Goal: Information Seeking & Learning: Learn about a topic

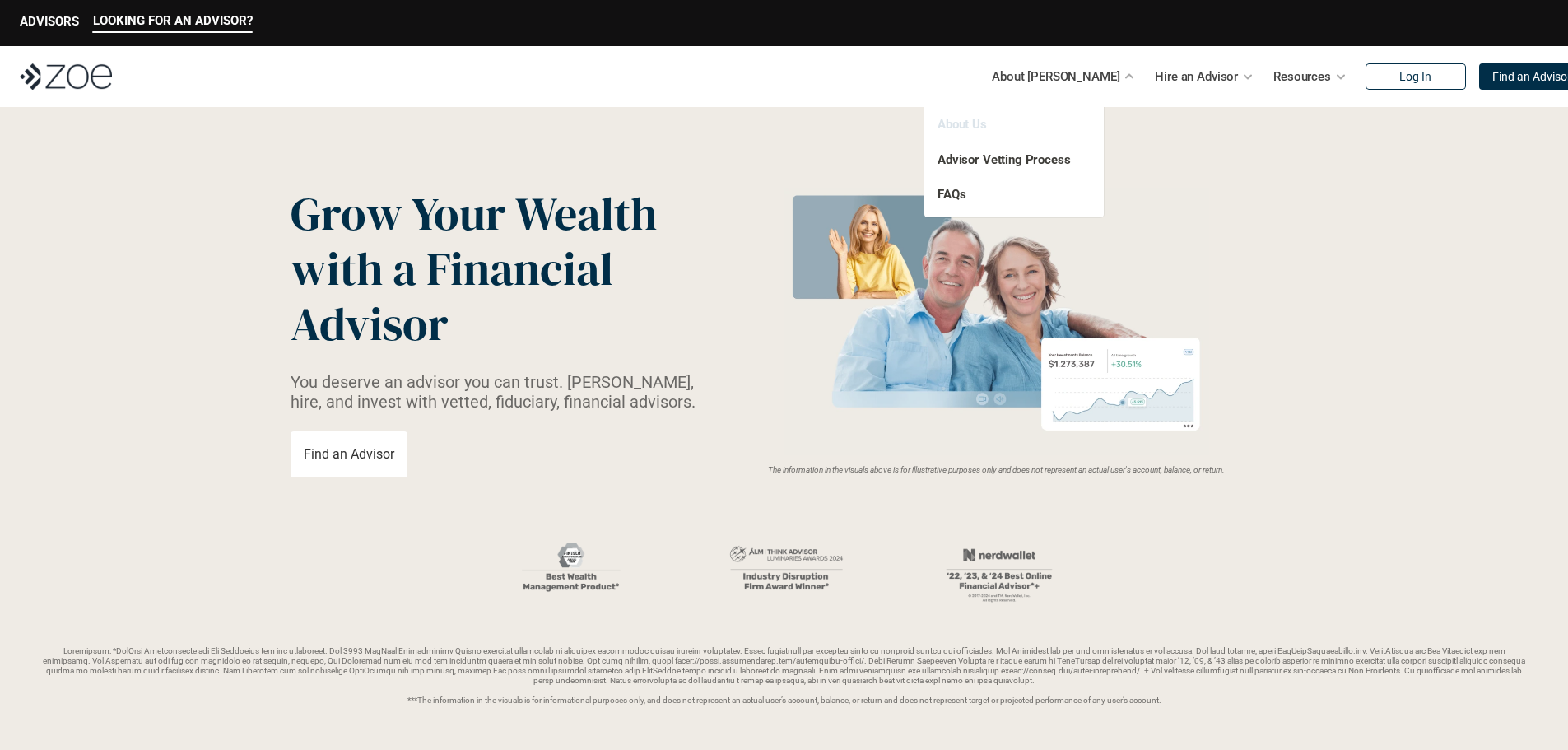
click at [975, 124] on link "About Us" at bounding box center [962, 125] width 49 height 15
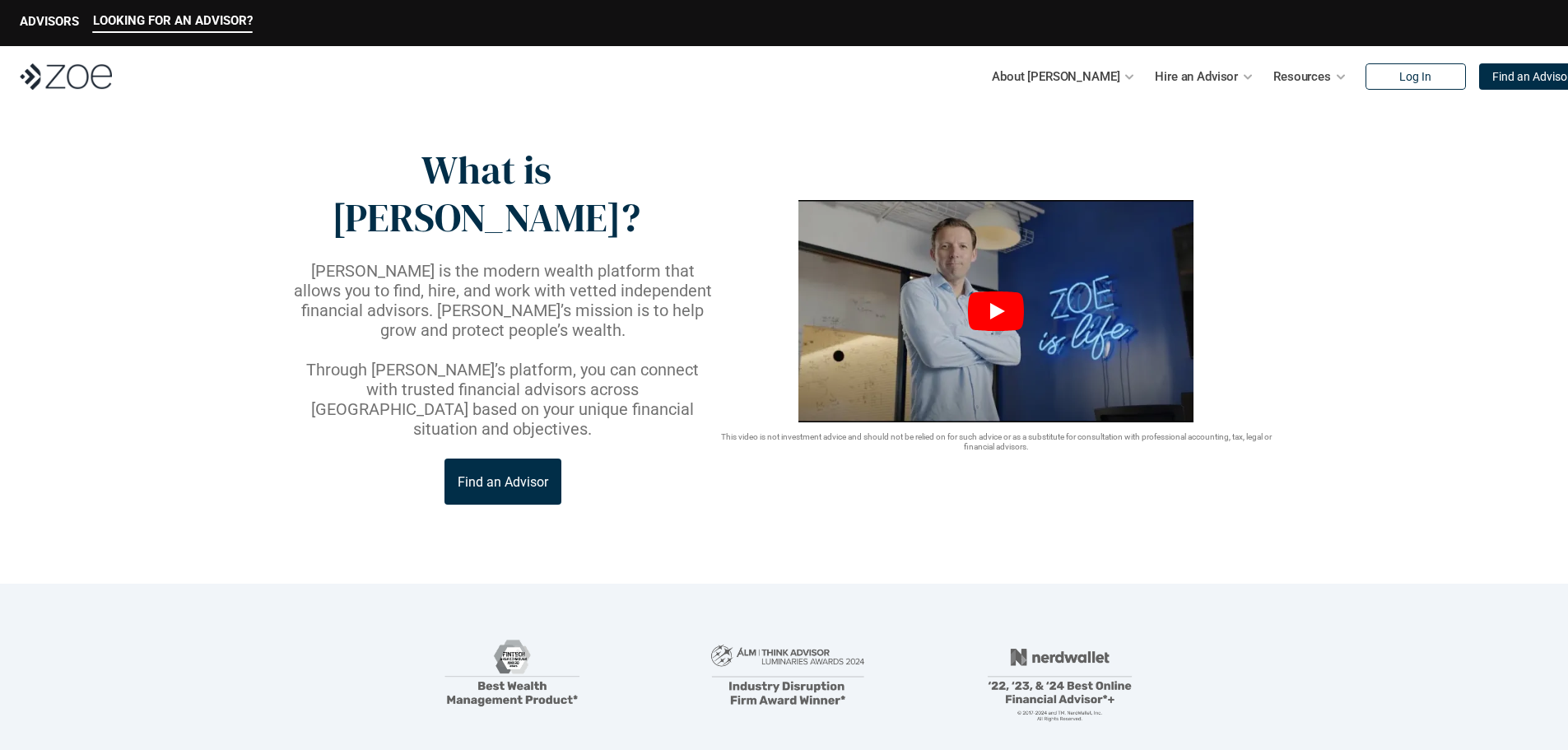
click at [992, 292] on icon "Play" at bounding box center [995, 311] width 56 height 39
click at [1003, 157] on link "Advisor Vetting Process" at bounding box center [1003, 160] width 133 height 15
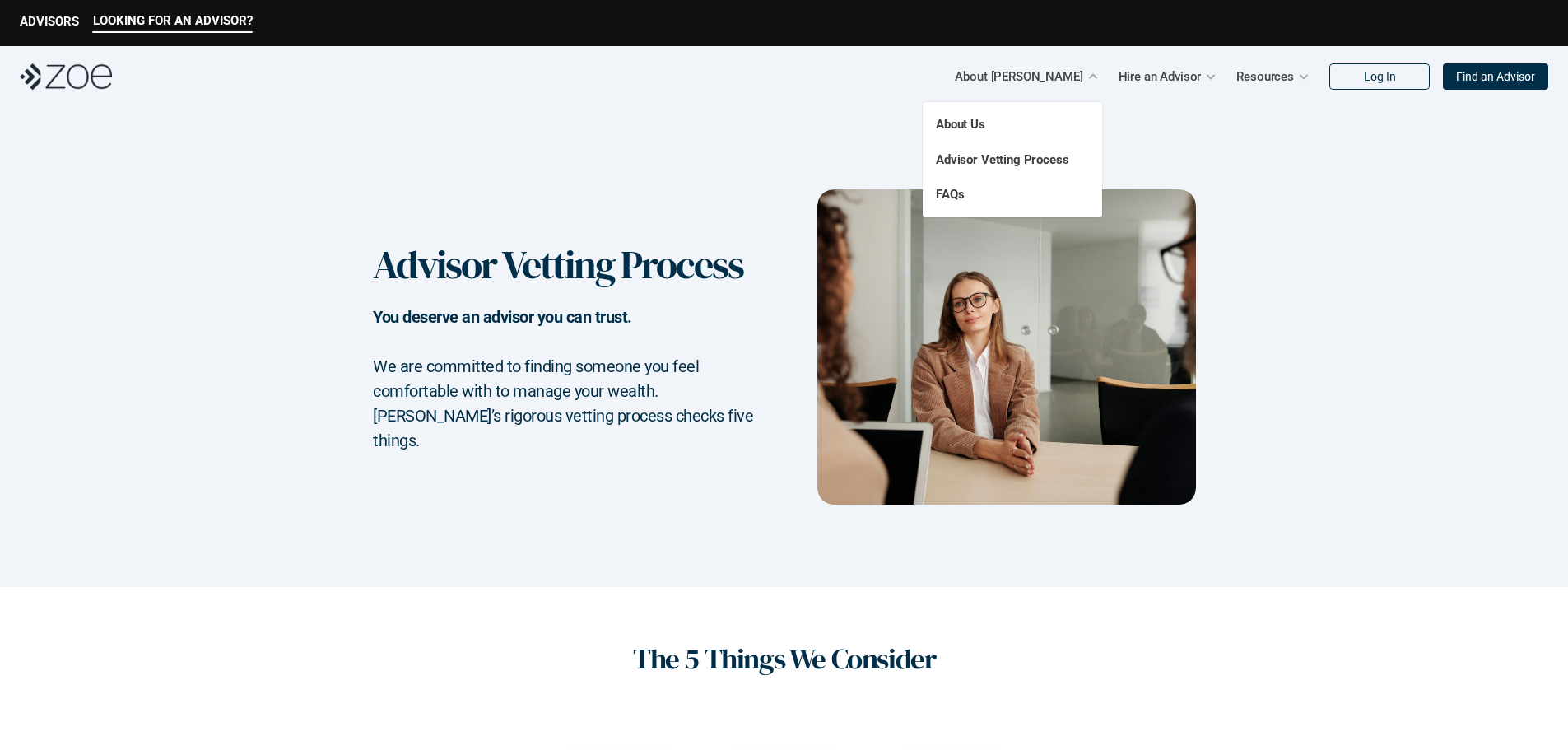
click at [938, 202] on p "FAQs" at bounding box center [985, 194] width 99 height 19
click at [946, 196] on link "FAQs" at bounding box center [949, 194] width 28 height 15
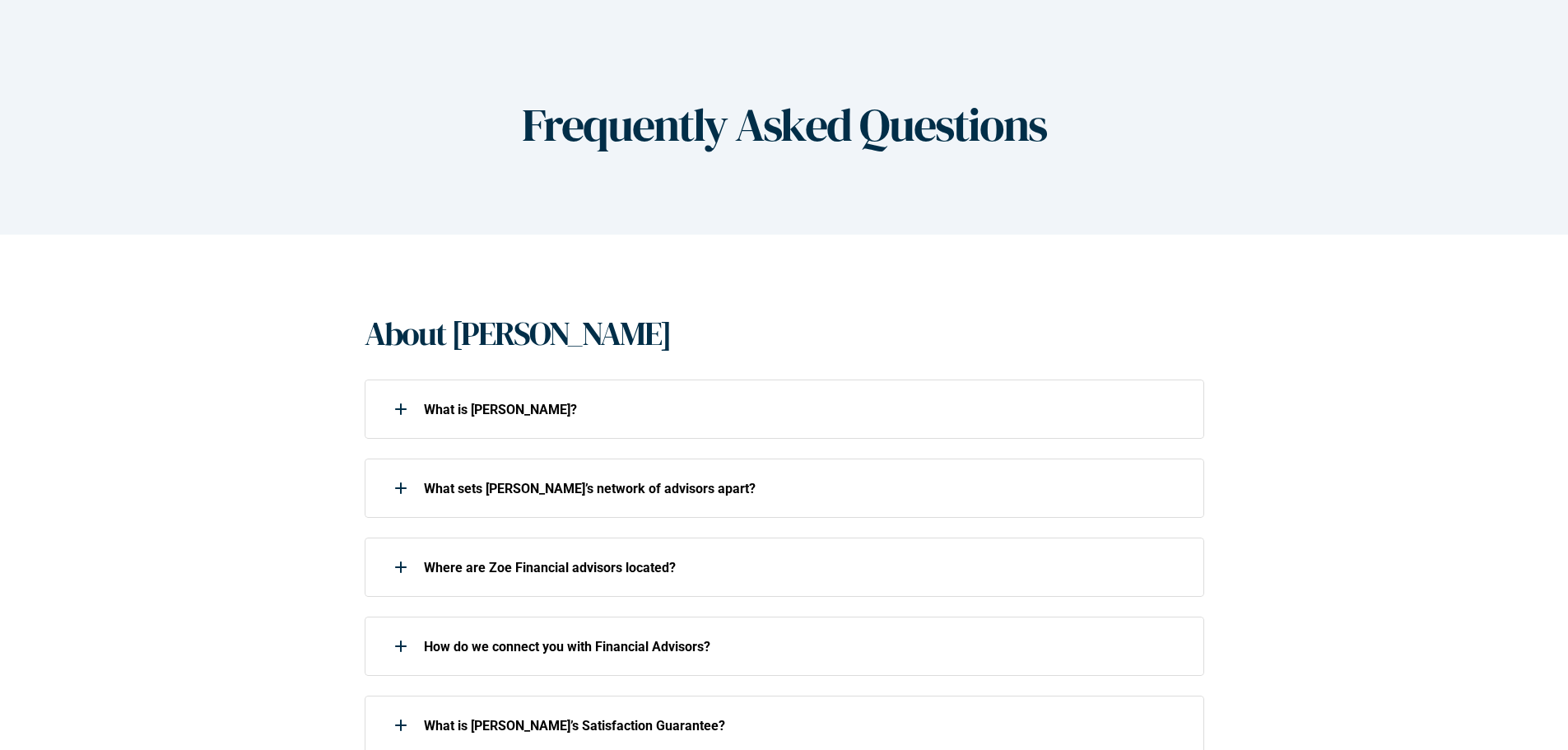
scroll to position [165, 0]
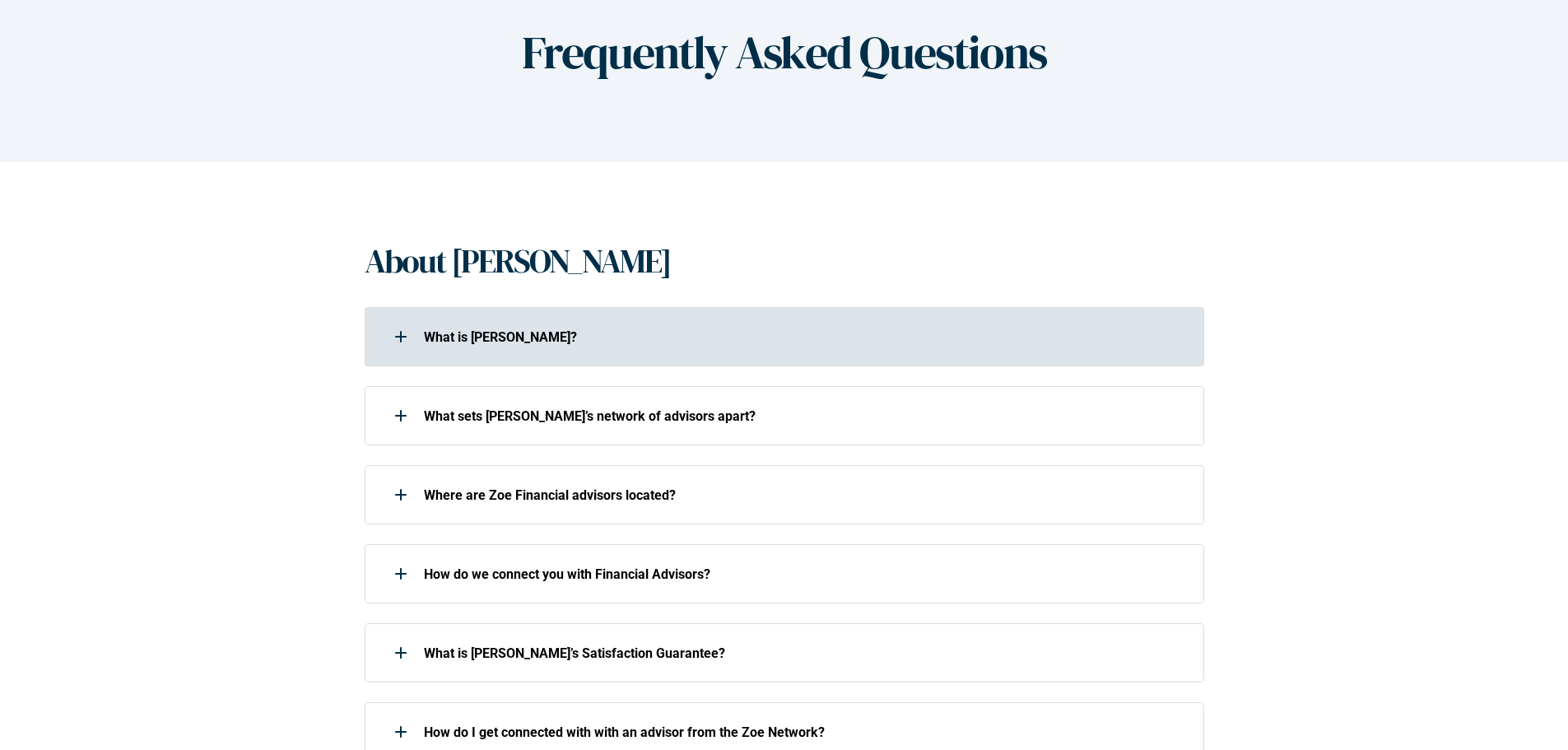
click at [419, 339] on div "What is [PERSON_NAME]?" at bounding box center [773, 336] width 818 height 33
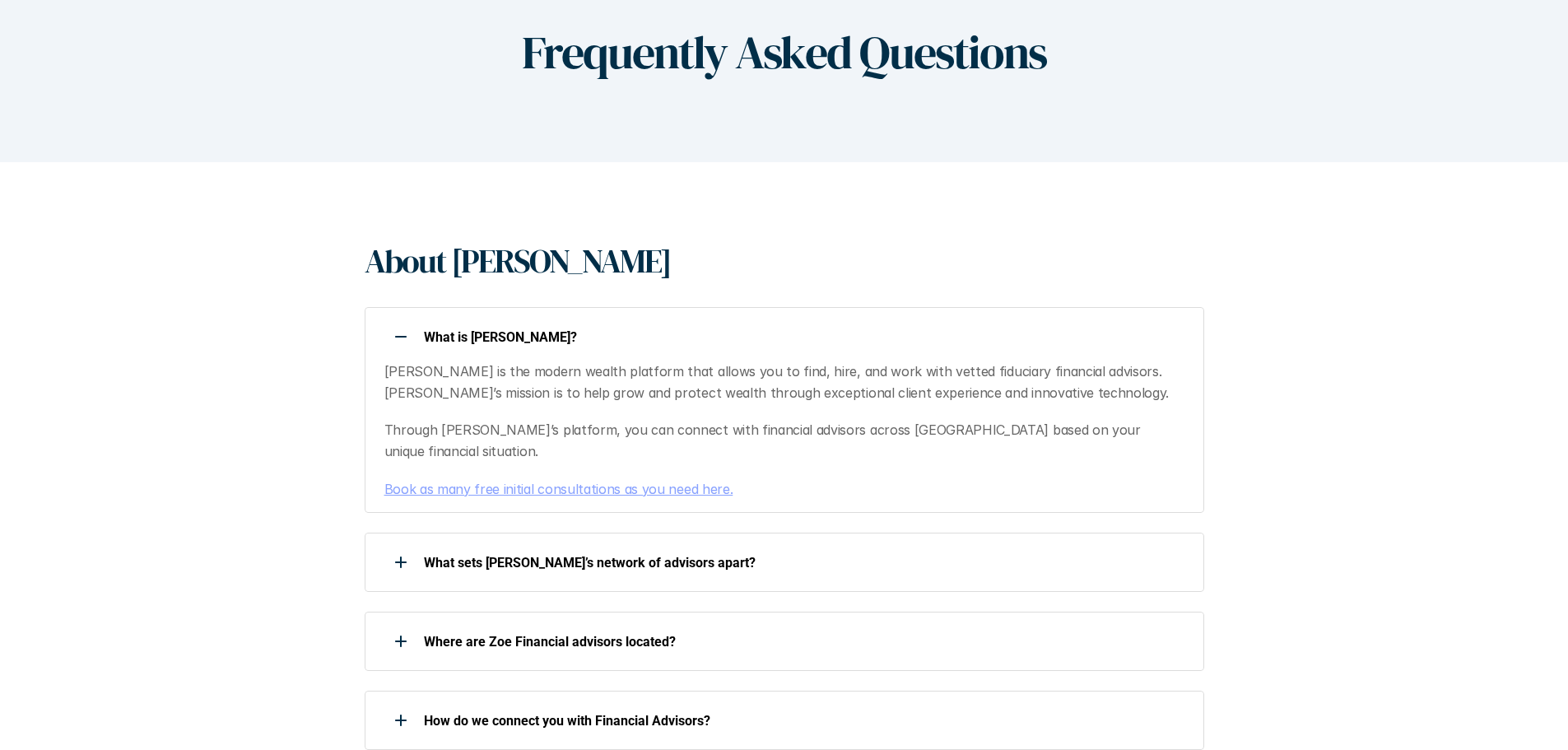
scroll to position [247, 0]
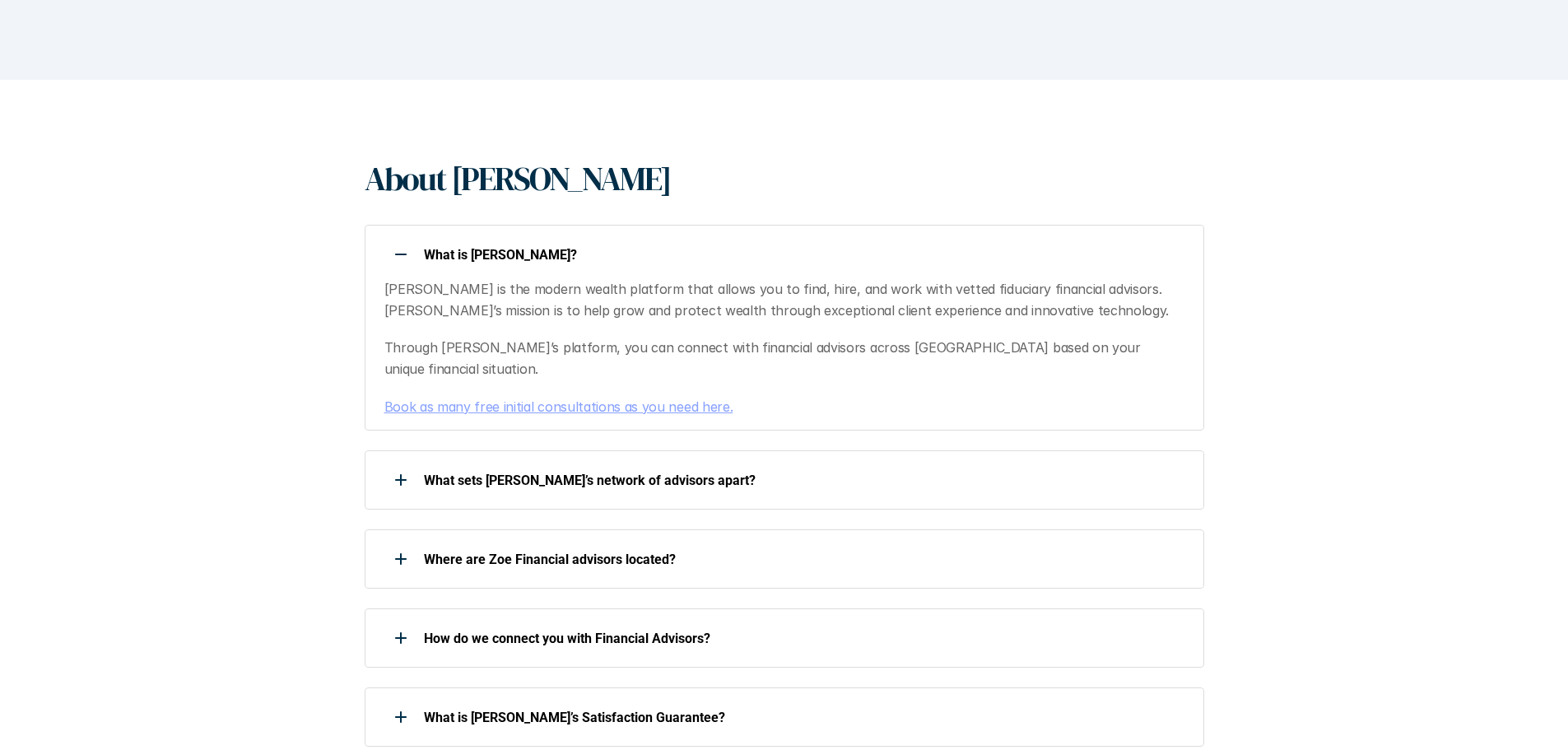
click at [422, 259] on div "What is [PERSON_NAME]?" at bounding box center [773, 254] width 818 height 33
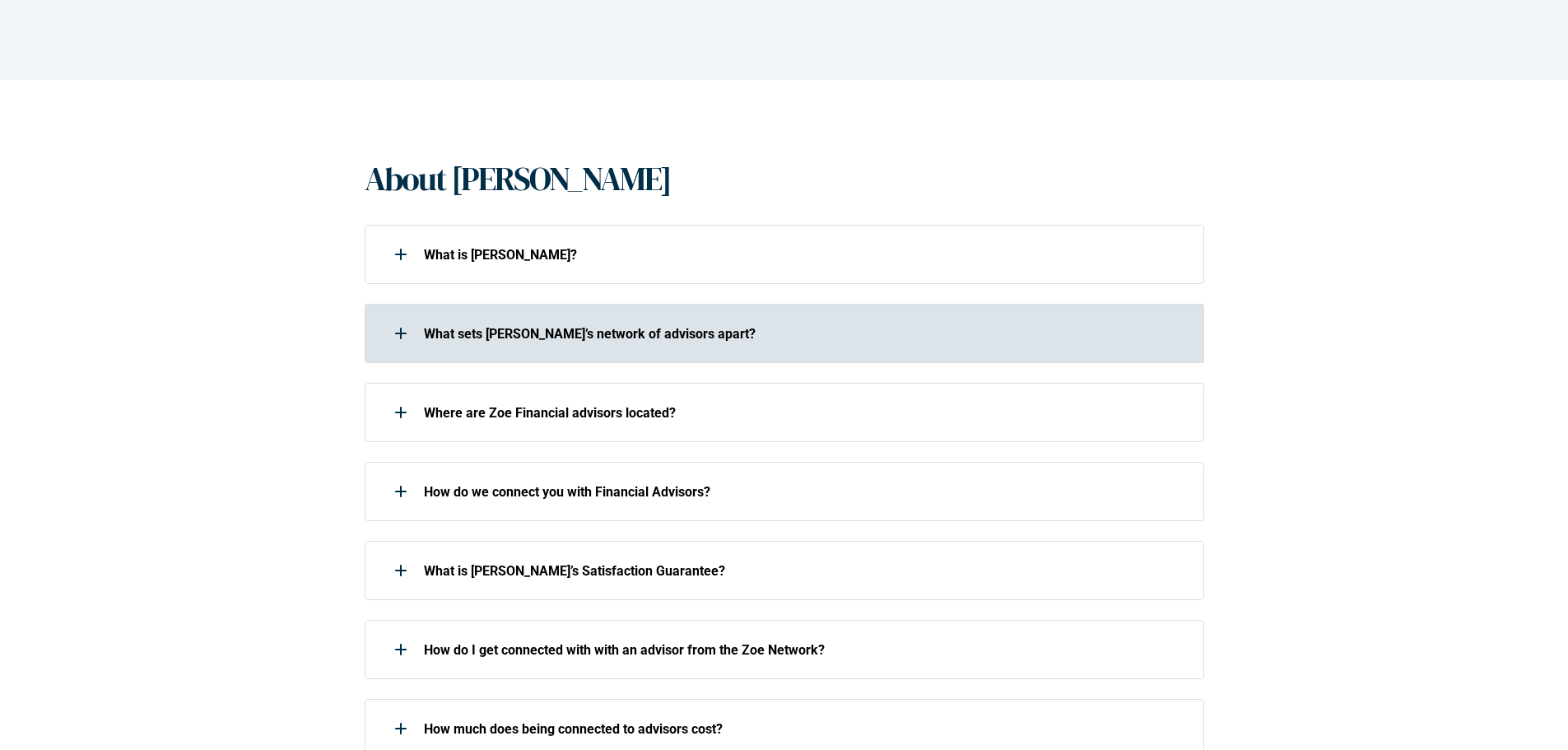
click at [404, 326] on div at bounding box center [400, 334] width 33 height 33
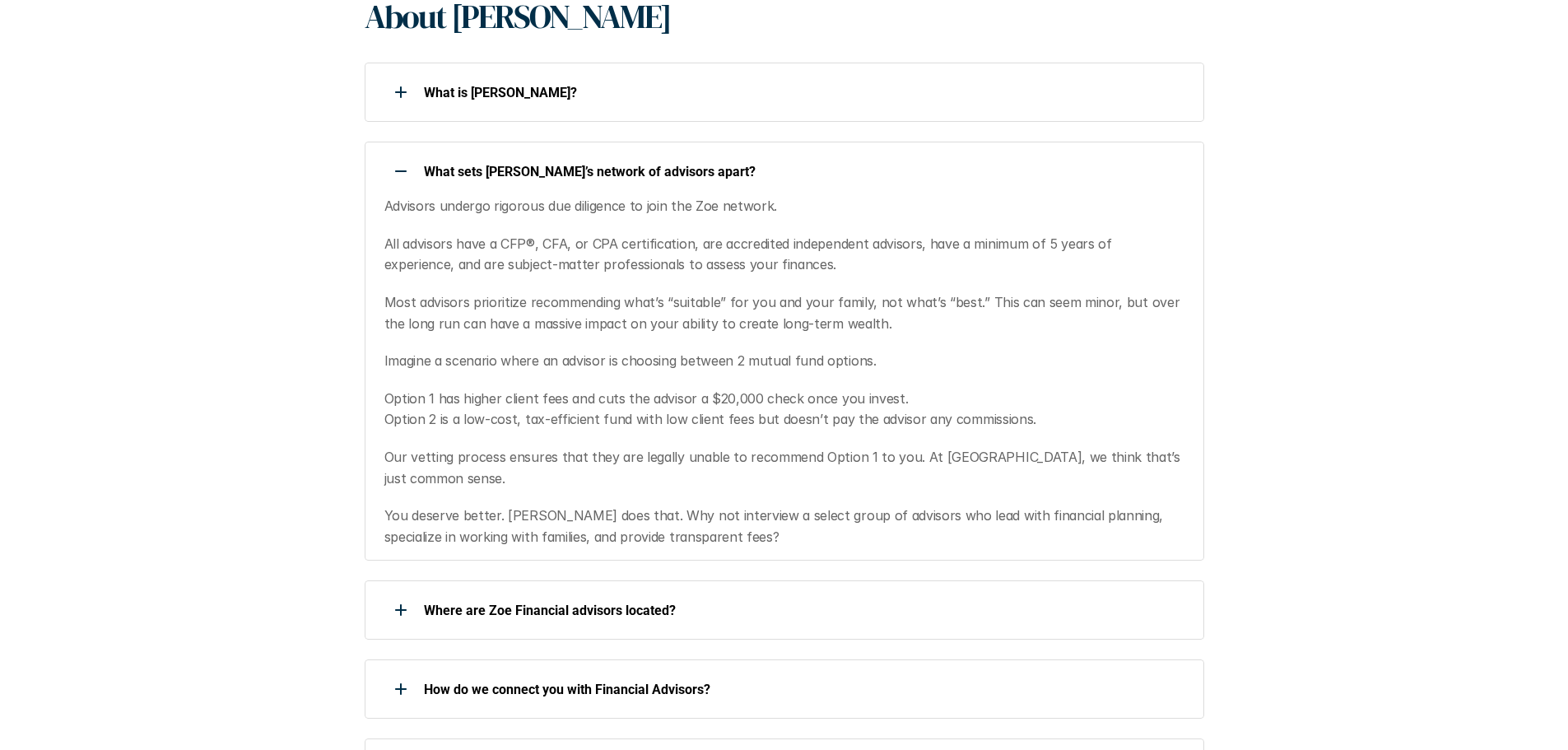
scroll to position [412, 0]
click at [1060, 211] on p "Advisors undergo rigorous due diligence to join the Zoe network." at bounding box center [784, 204] width 799 height 21
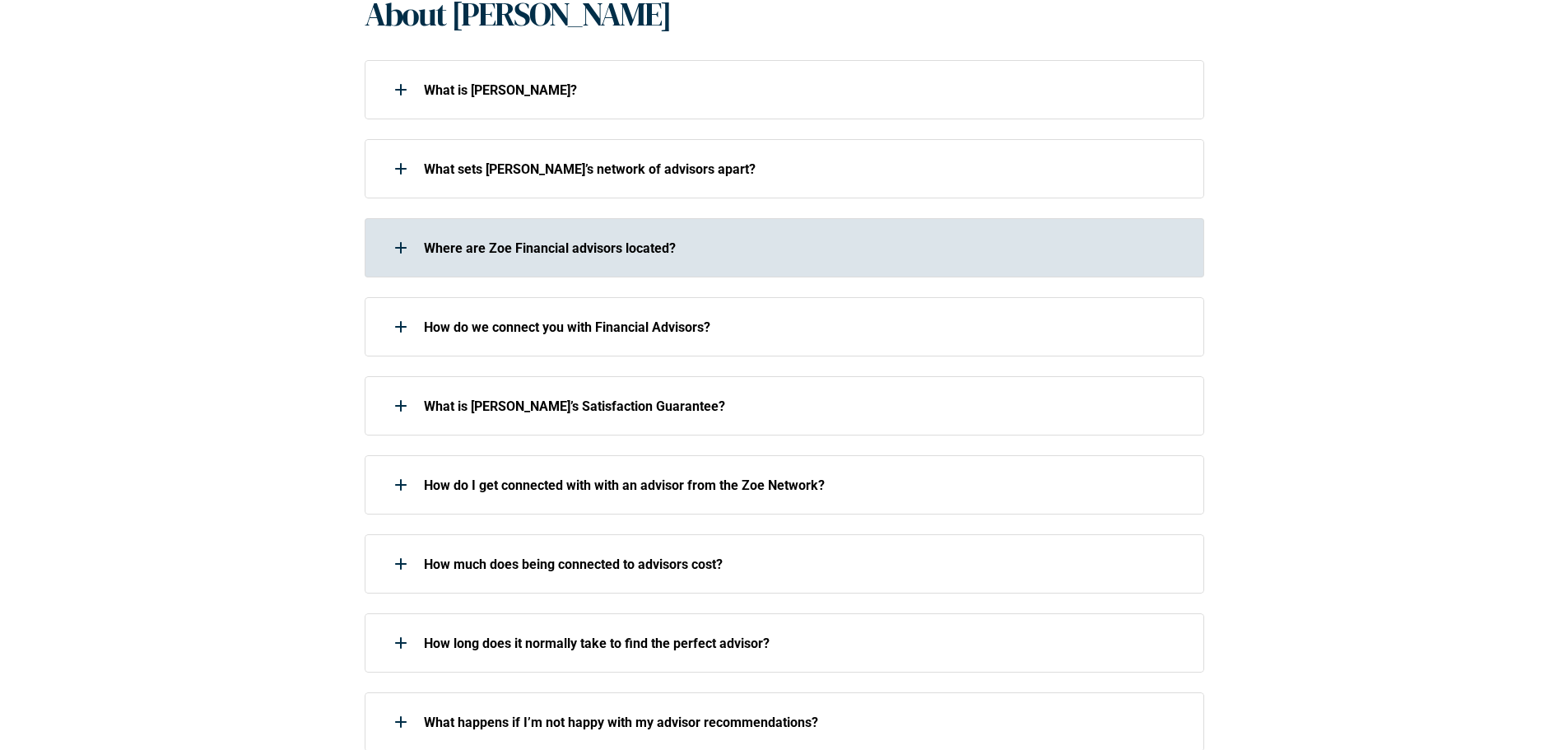
click at [777, 247] on p "Where are Zoe Financial advisors located?" at bounding box center [803, 248] width 759 height 16
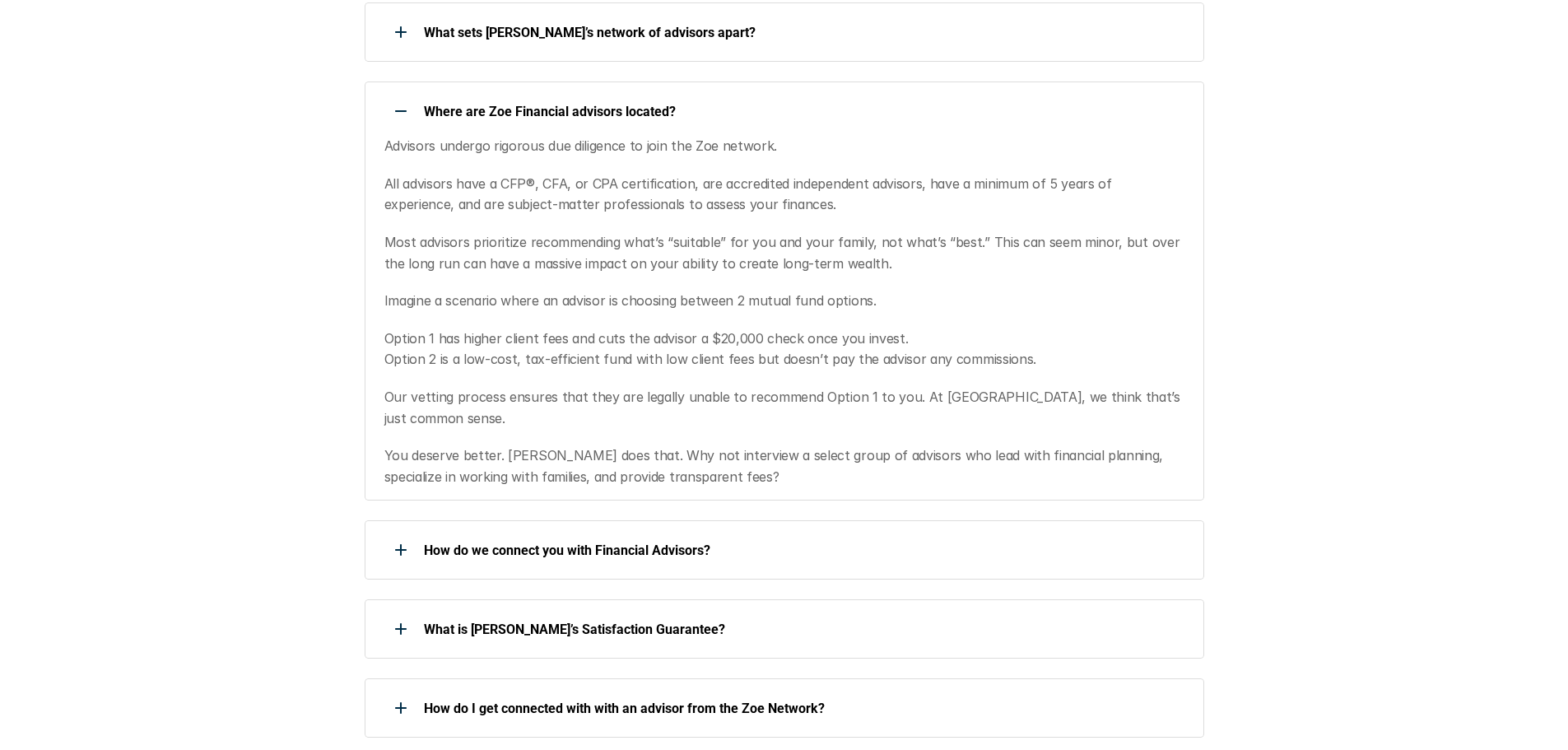
scroll to position [577, 0]
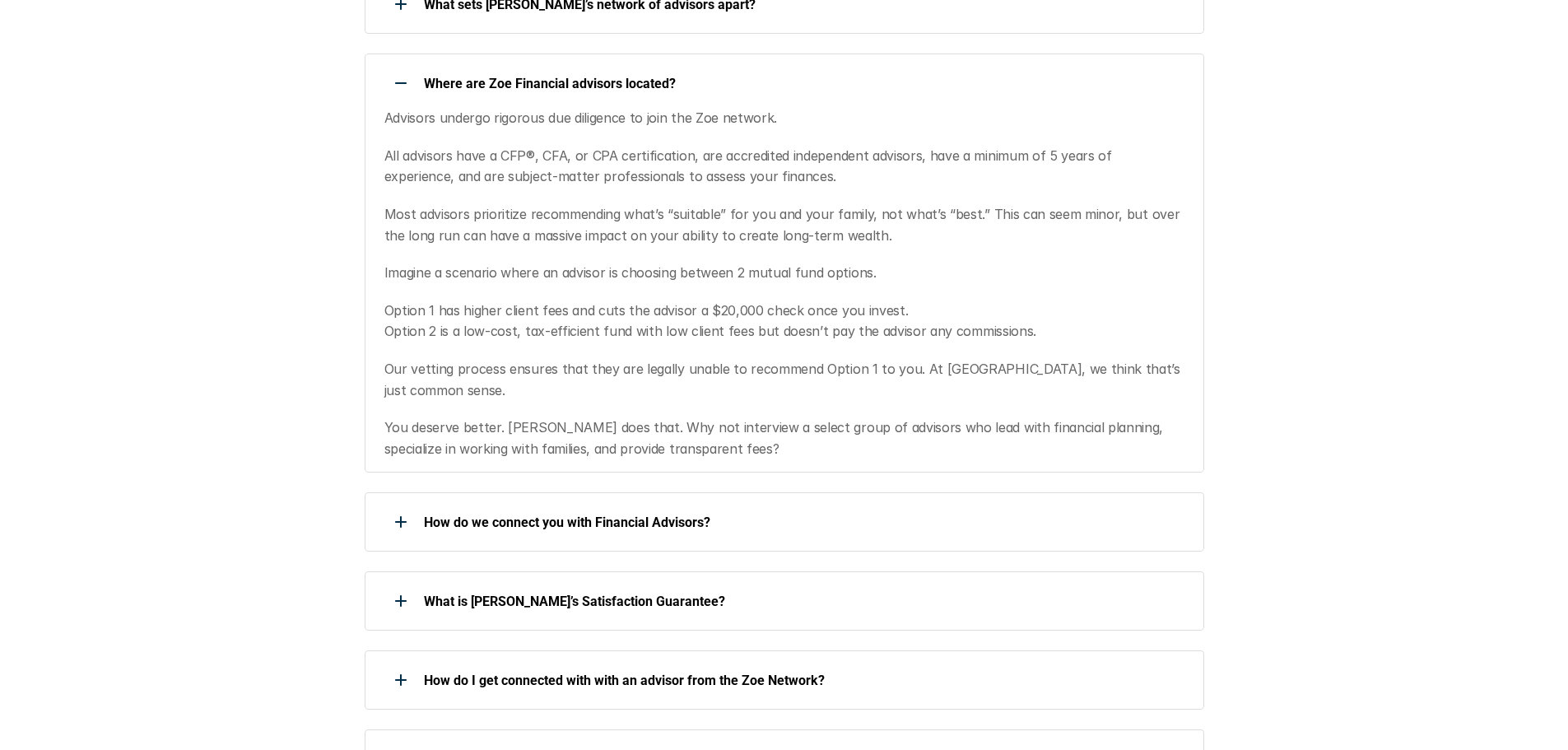
click at [1007, 133] on div "Advisors undergo rigorous due diligence to join the Zoe network. All advisors h…" at bounding box center [784, 283] width 799 height 351
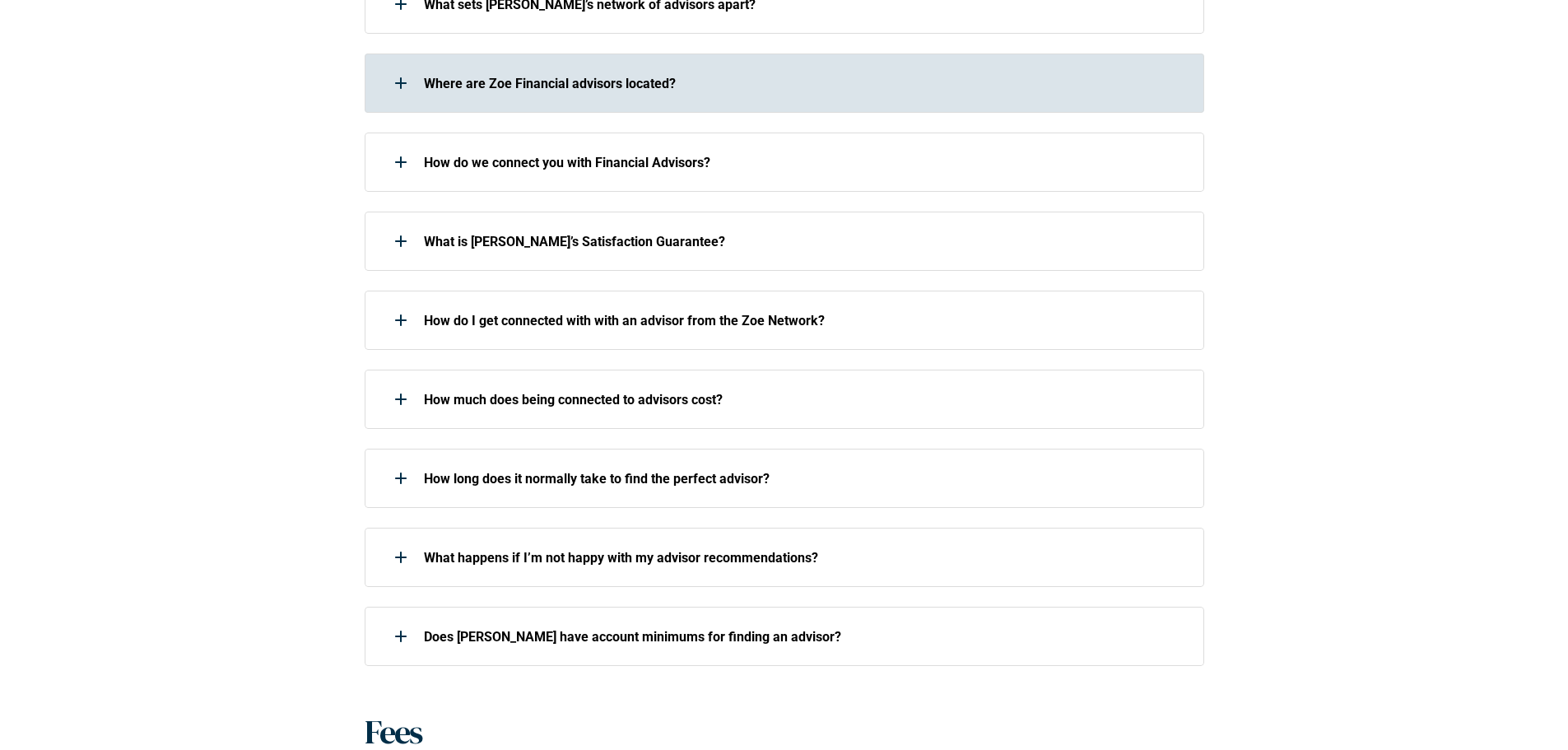
click at [607, 97] on div "Where are Zoe Financial advisors located?" at bounding box center [773, 83] width 818 height 33
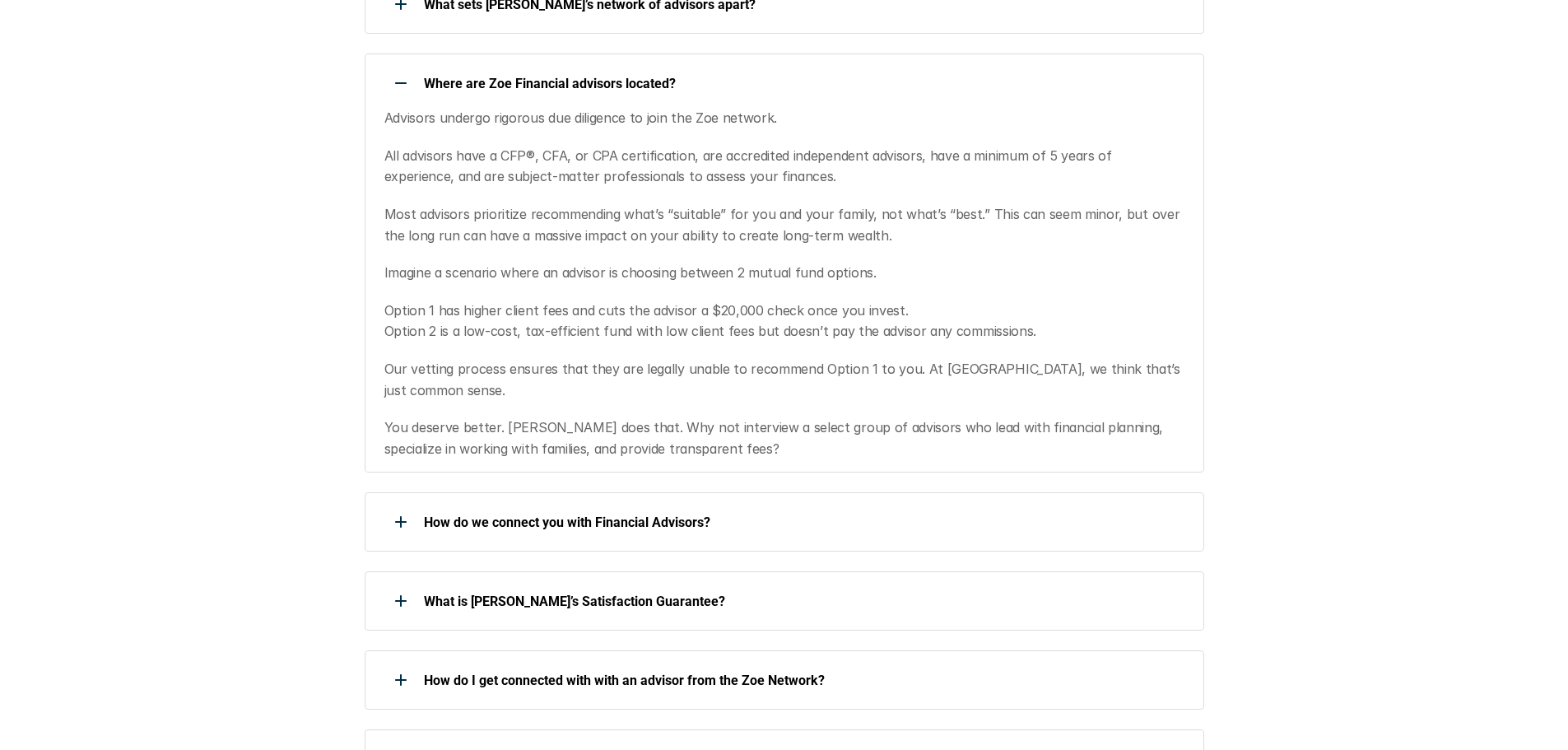
click at [607, 97] on div "Where are Zoe Financial advisors located?" at bounding box center [773, 83] width 818 height 33
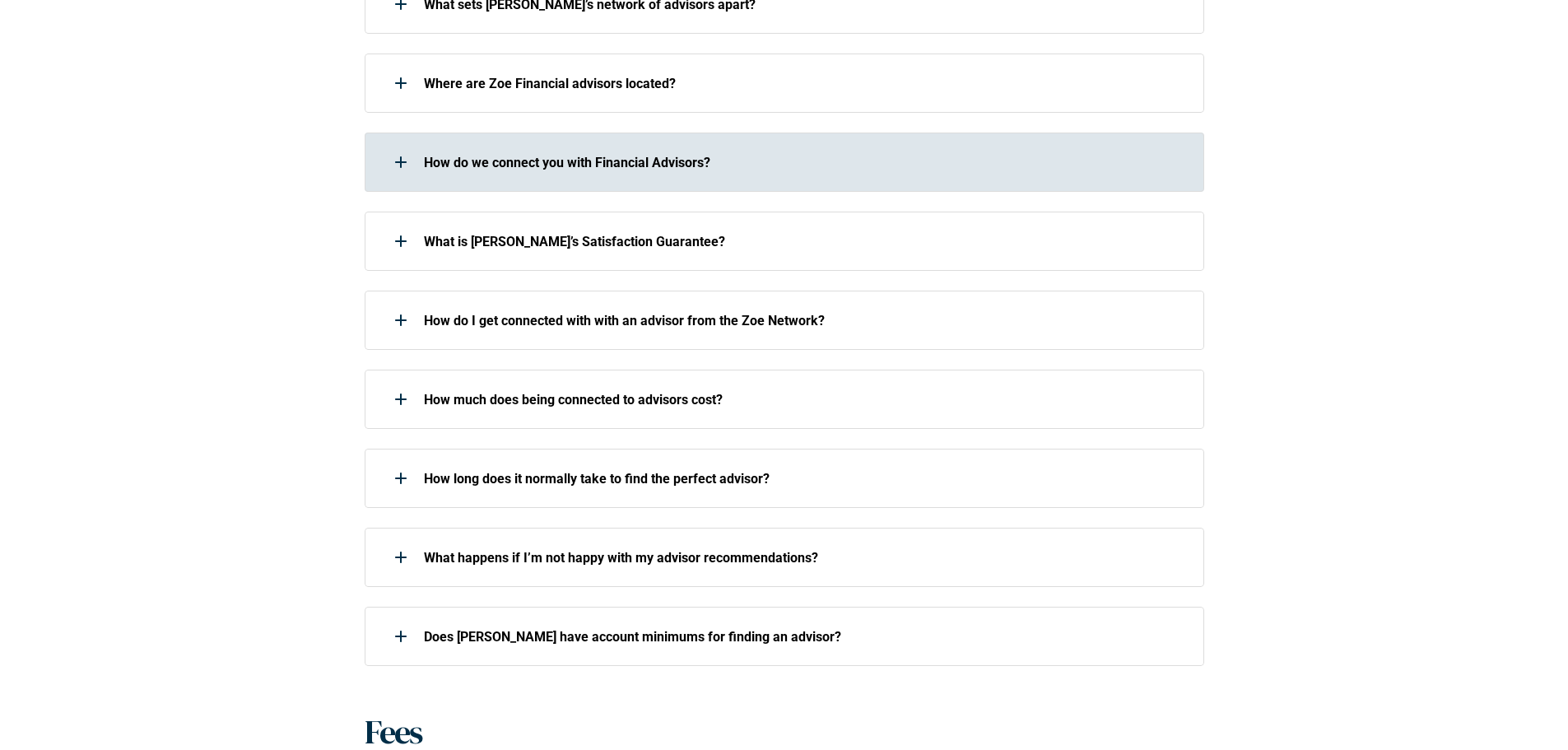
click at [596, 150] on div "How do we connect you with Financial Advisors?" at bounding box center [773, 162] width 818 height 33
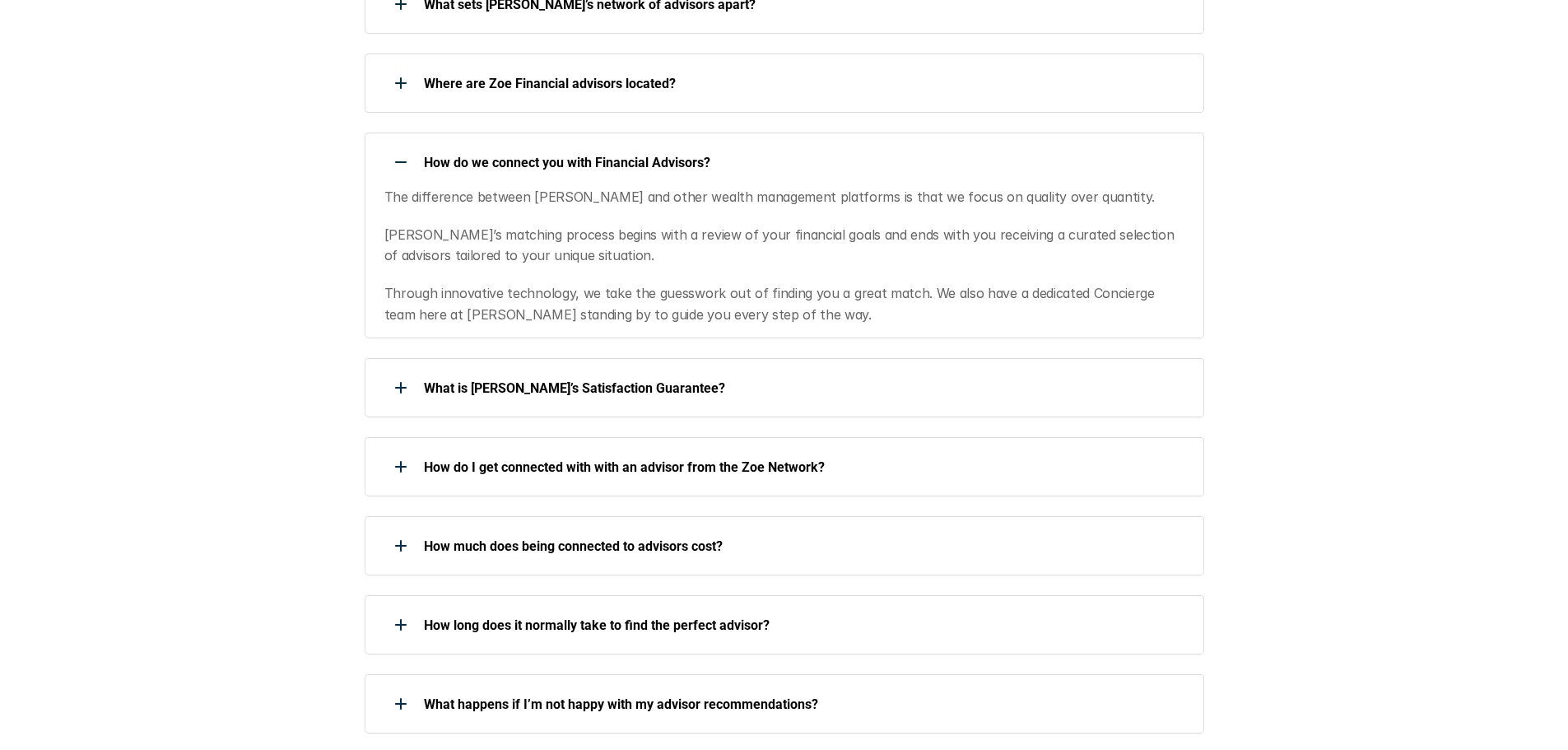
scroll to position [658, 0]
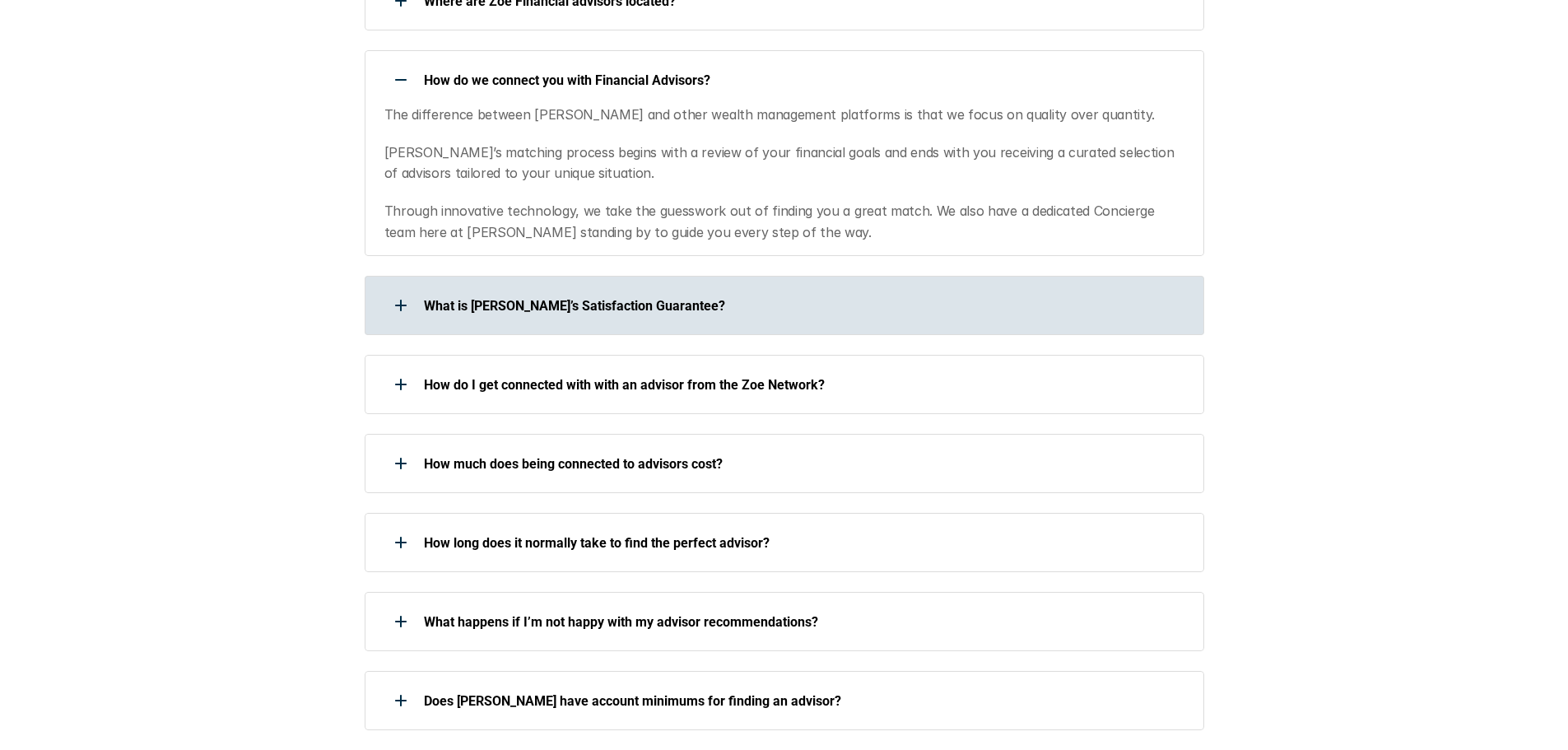
click at [786, 303] on p "What is [PERSON_NAME]’s Satisfaction Guarantee?" at bounding box center [803, 305] width 759 height 16
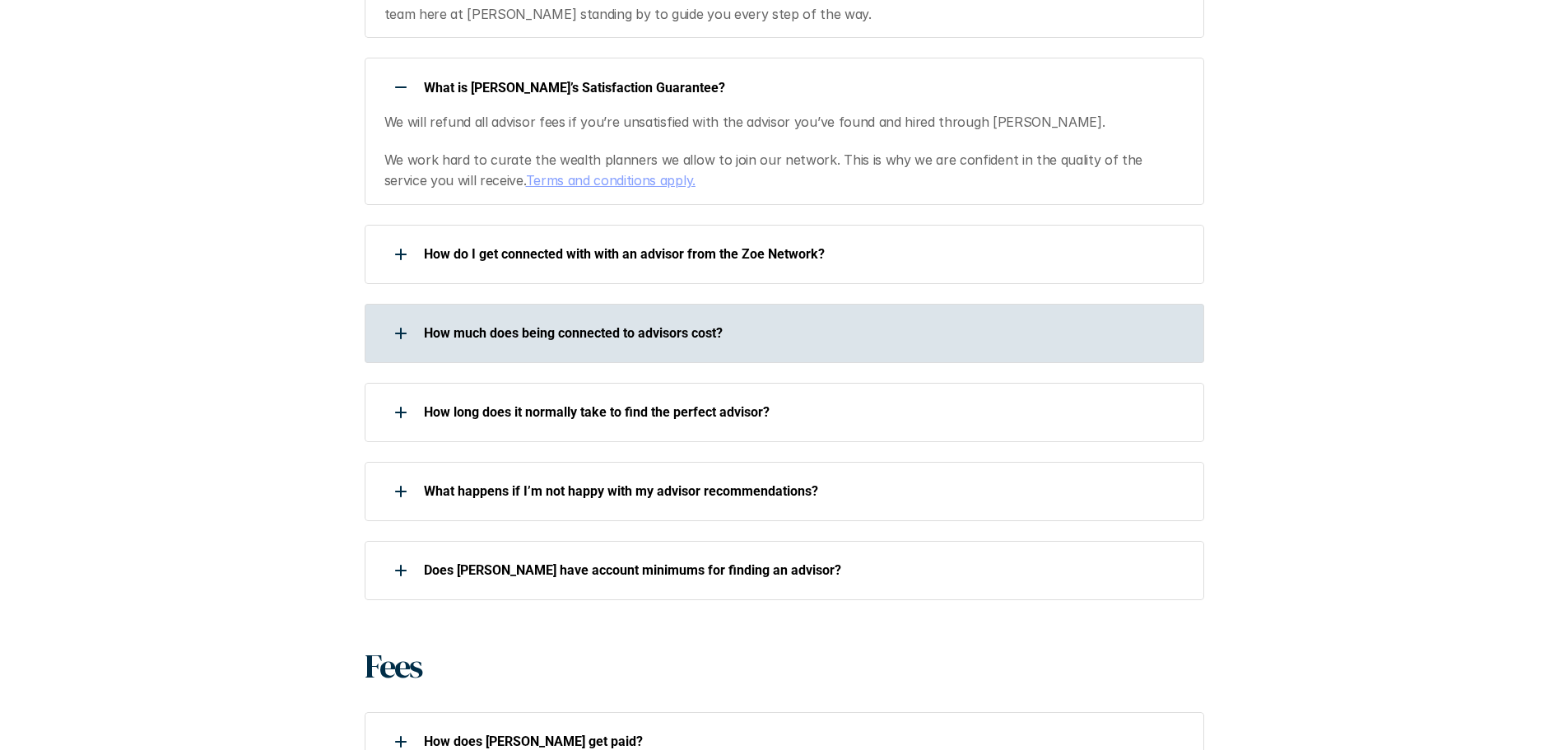
scroll to position [906, 0]
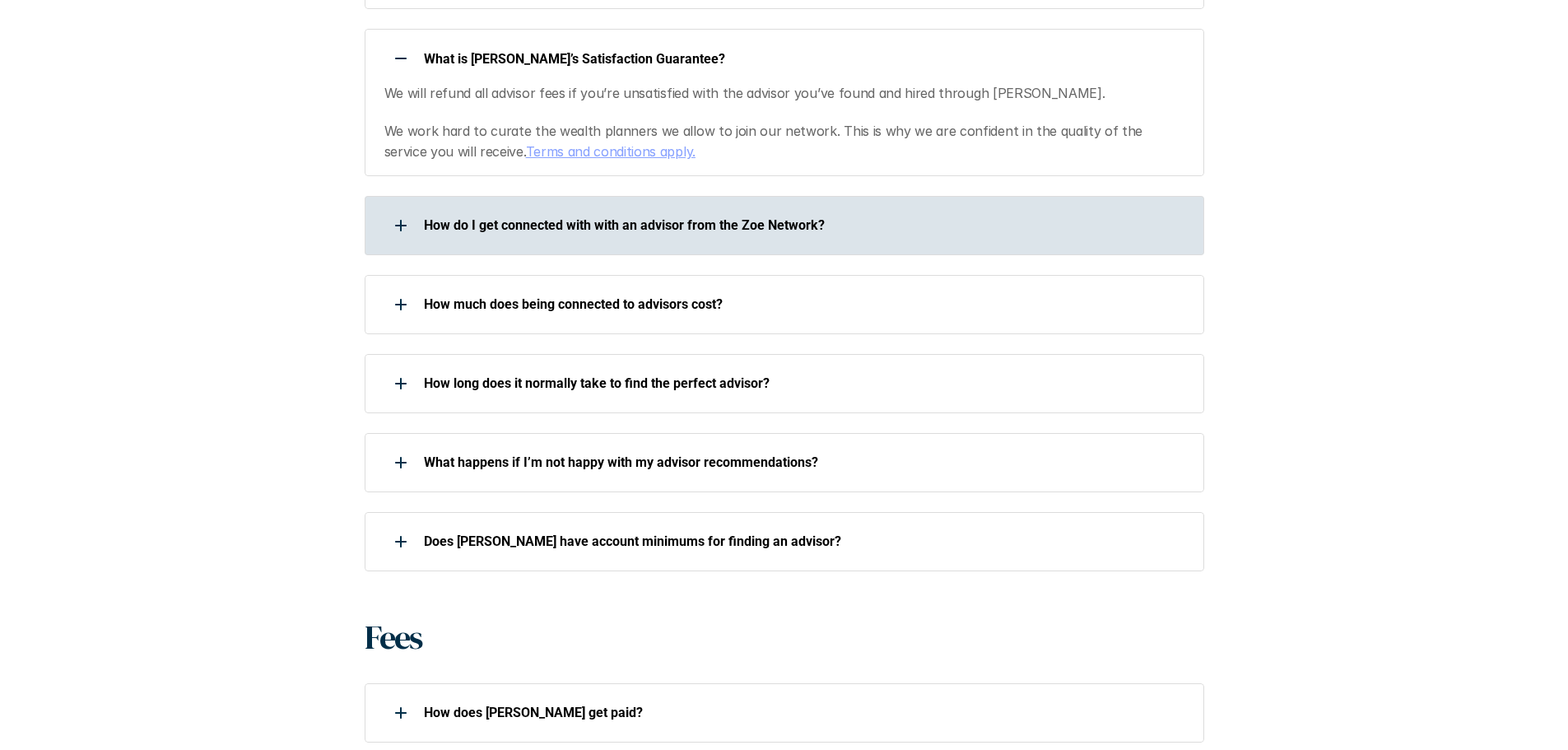
click at [817, 216] on div "How do I get connected with with an advisor from the Zoe Network?" at bounding box center [773, 226] width 818 height 33
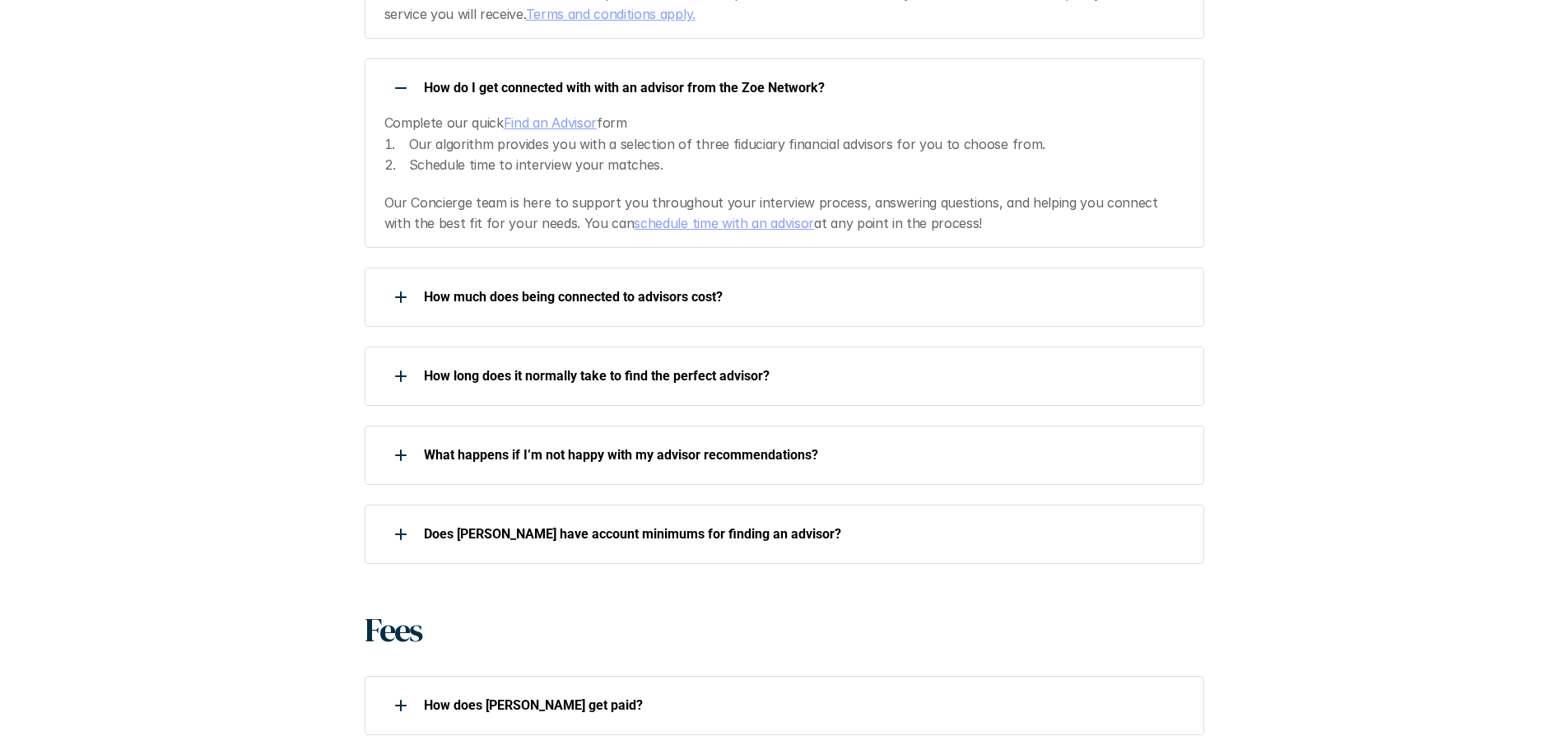
scroll to position [1070, 0]
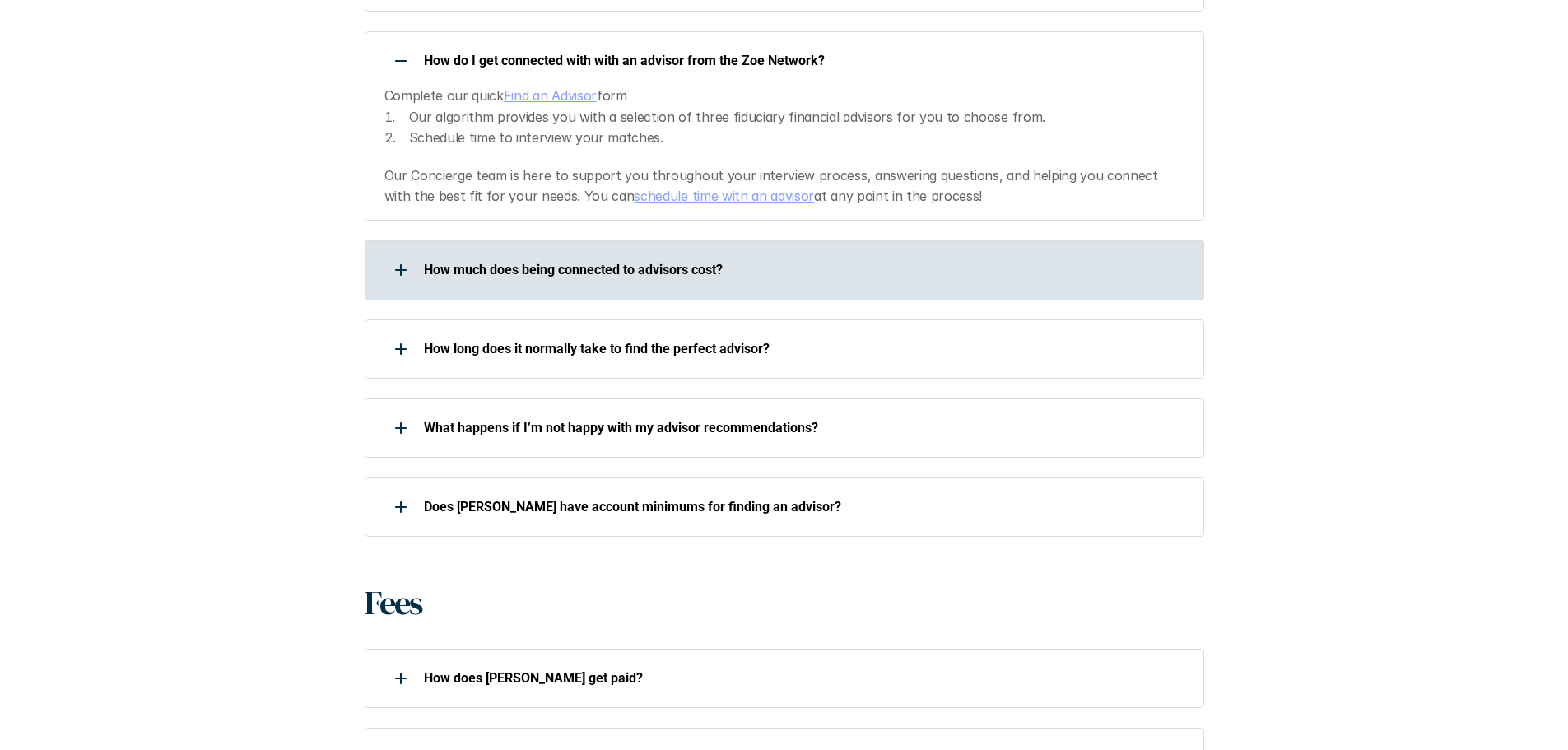
click at [666, 247] on div "How much does being connected to advisors cost?" at bounding box center [784, 270] width 839 height 60
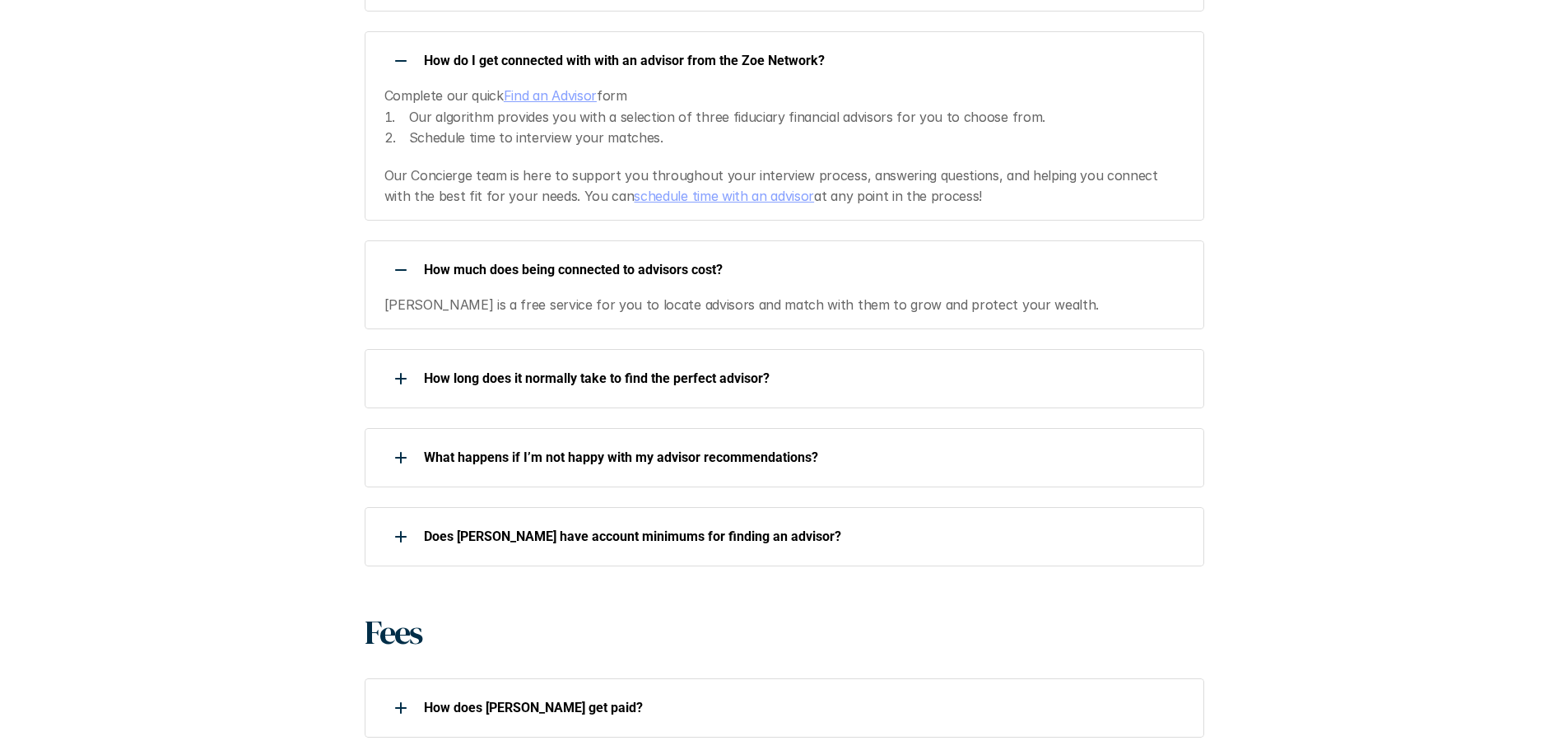
click at [1435, 336] on div "About [PERSON_NAME] What is [PERSON_NAME]? What sets [PERSON_NAME]’s network of…" at bounding box center [784, 108] width 1568 height 1704
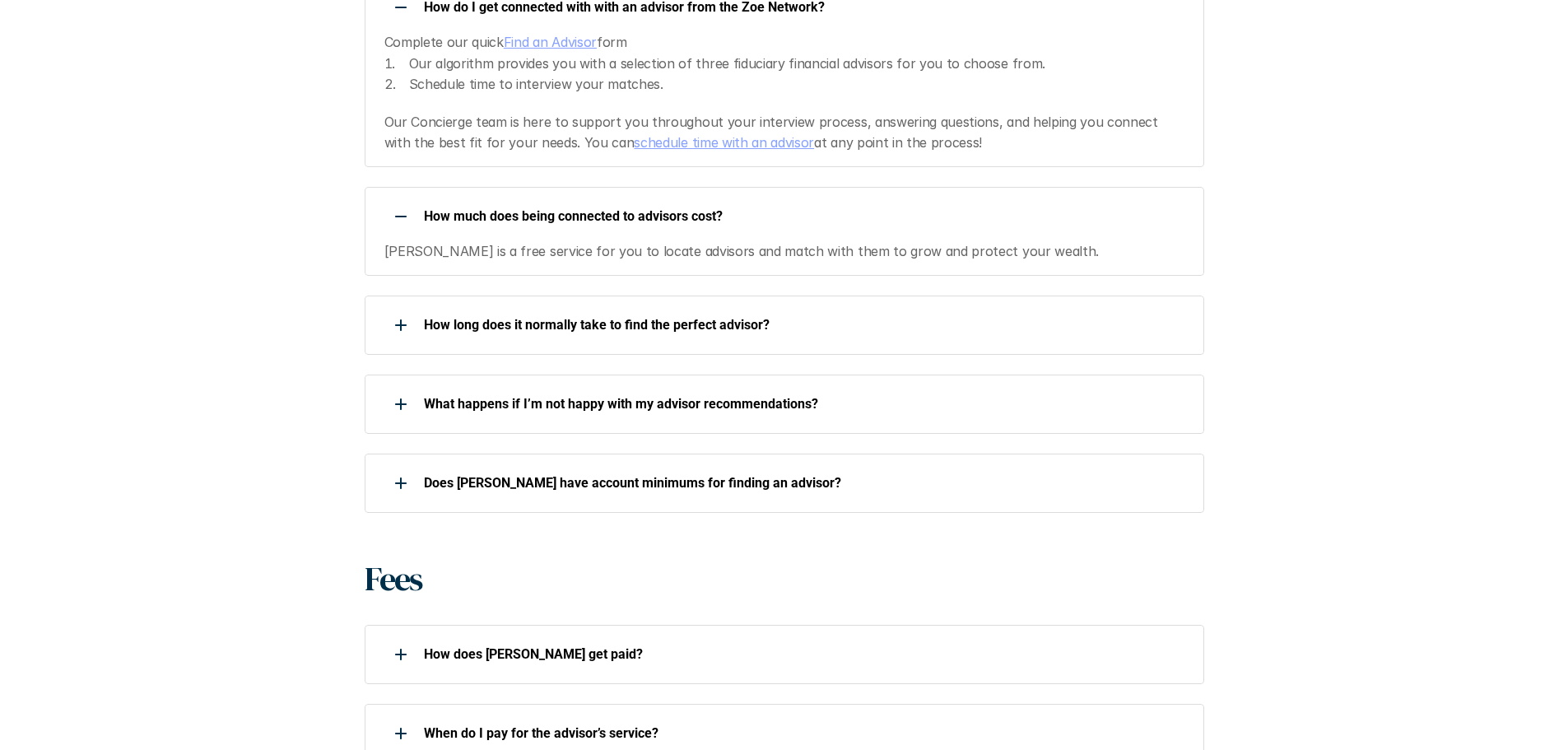
scroll to position [1153, 0]
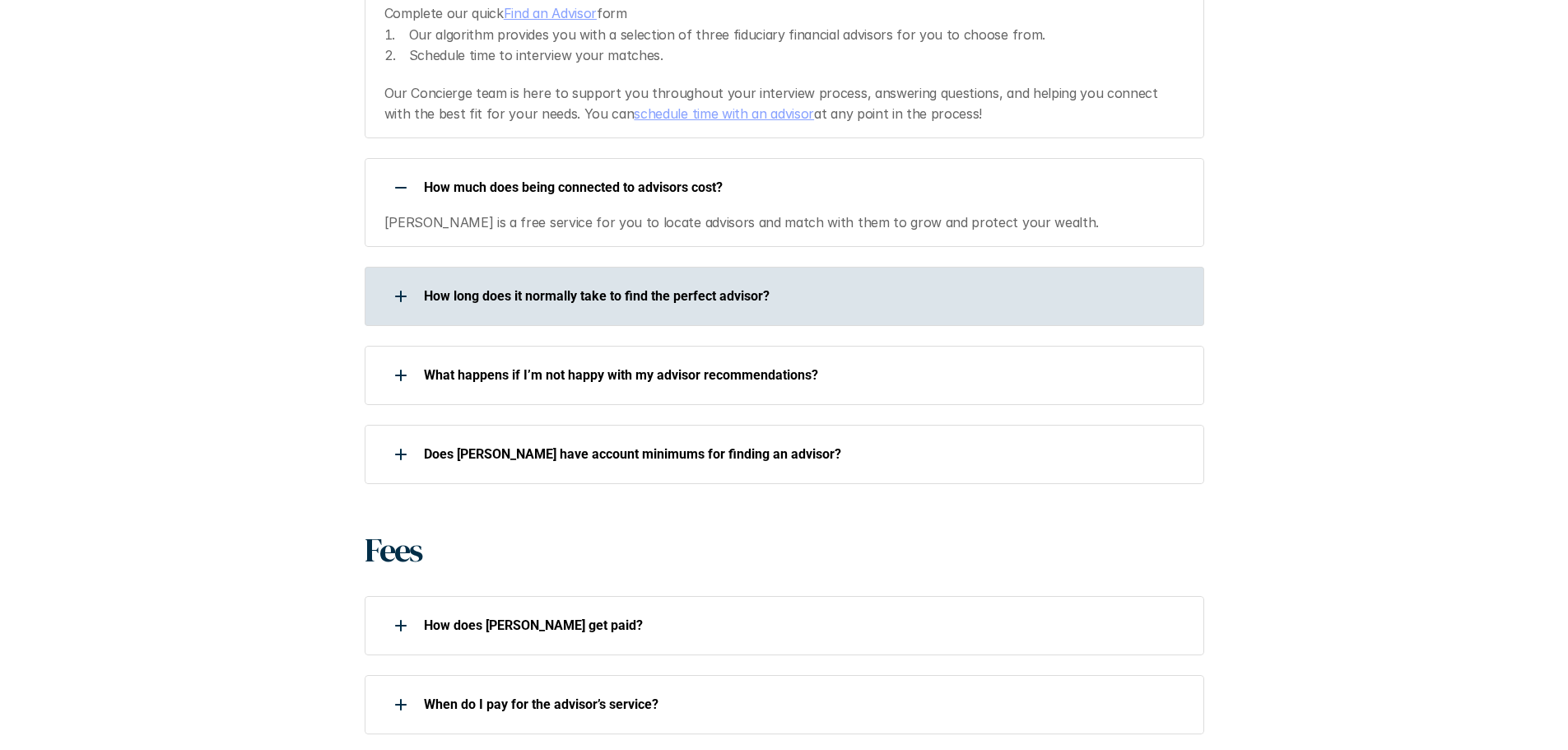
click at [747, 310] on div "How long does it normally take to find the perfect advisor?" at bounding box center [773, 296] width 818 height 33
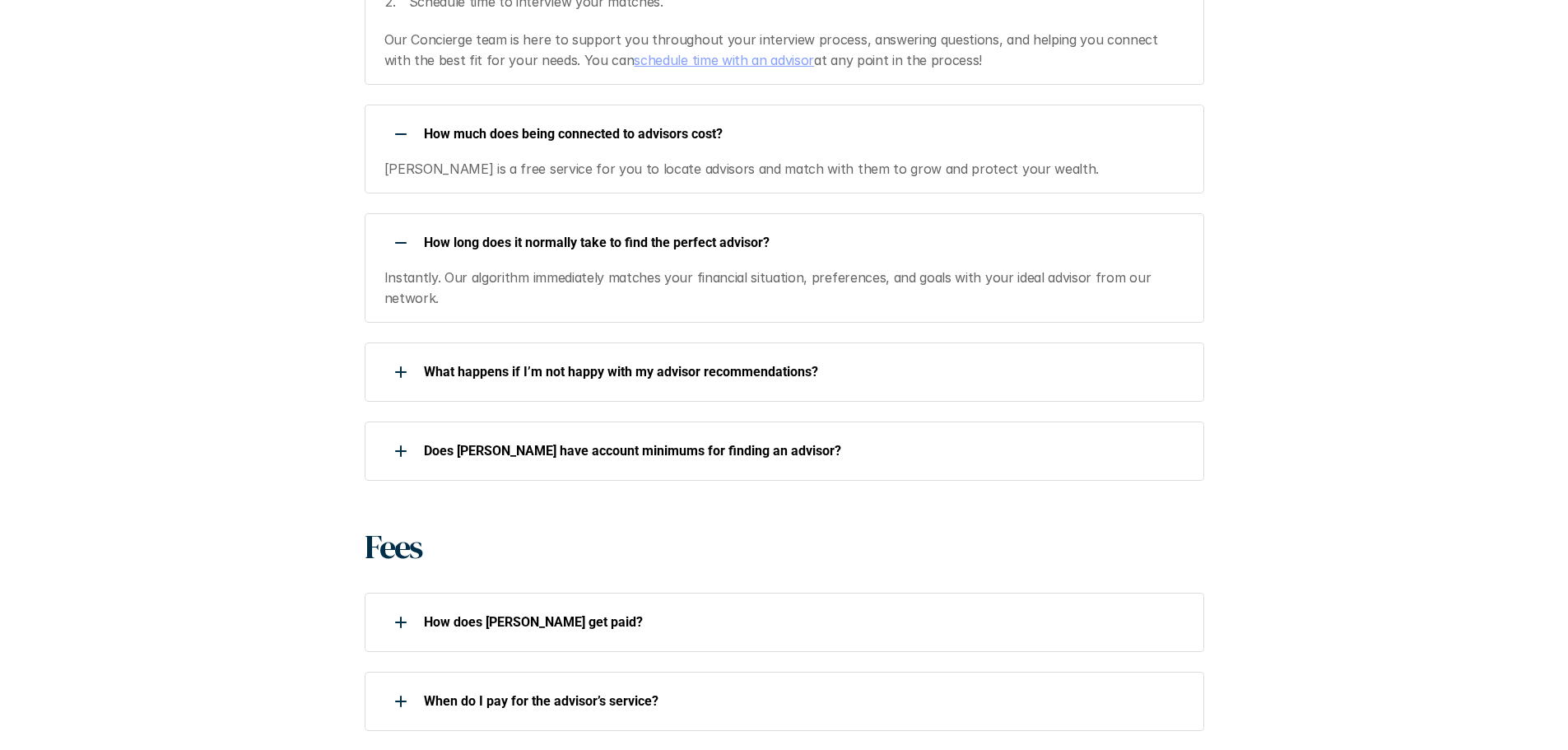
scroll to position [1235, 0]
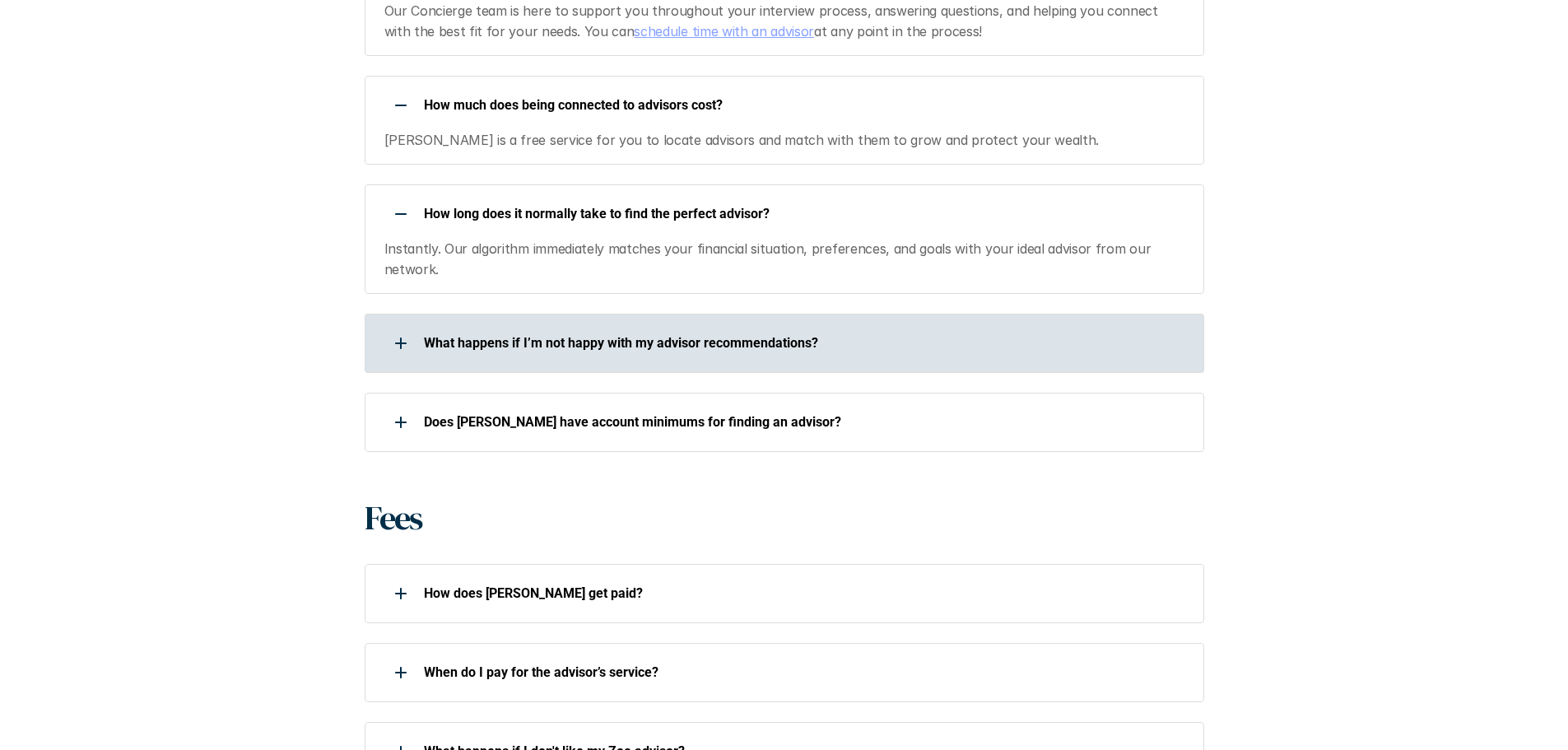
click at [827, 353] on div "What happens if I’m not happy with my advisor recommendations?" at bounding box center [773, 343] width 818 height 33
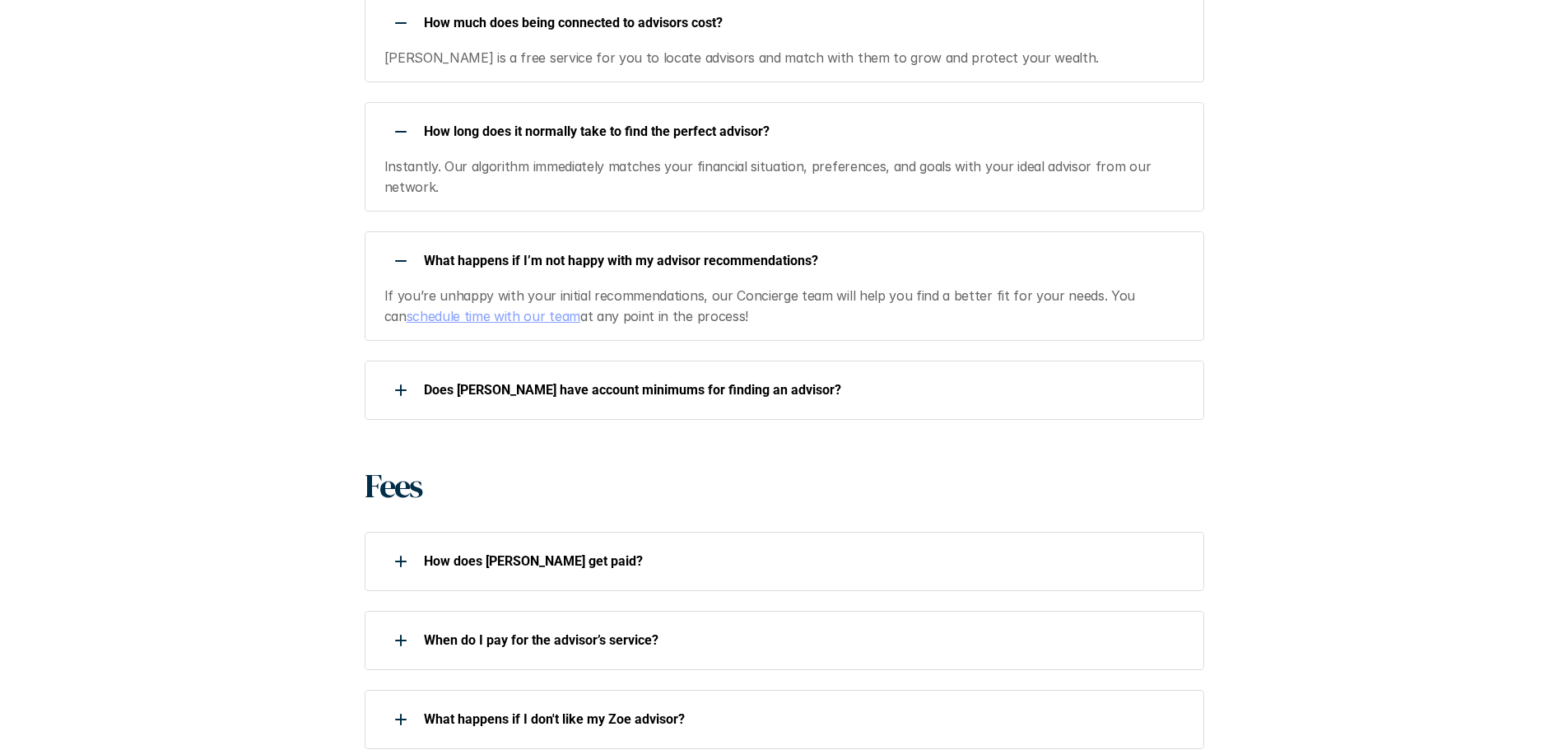
scroll to position [1399, 0]
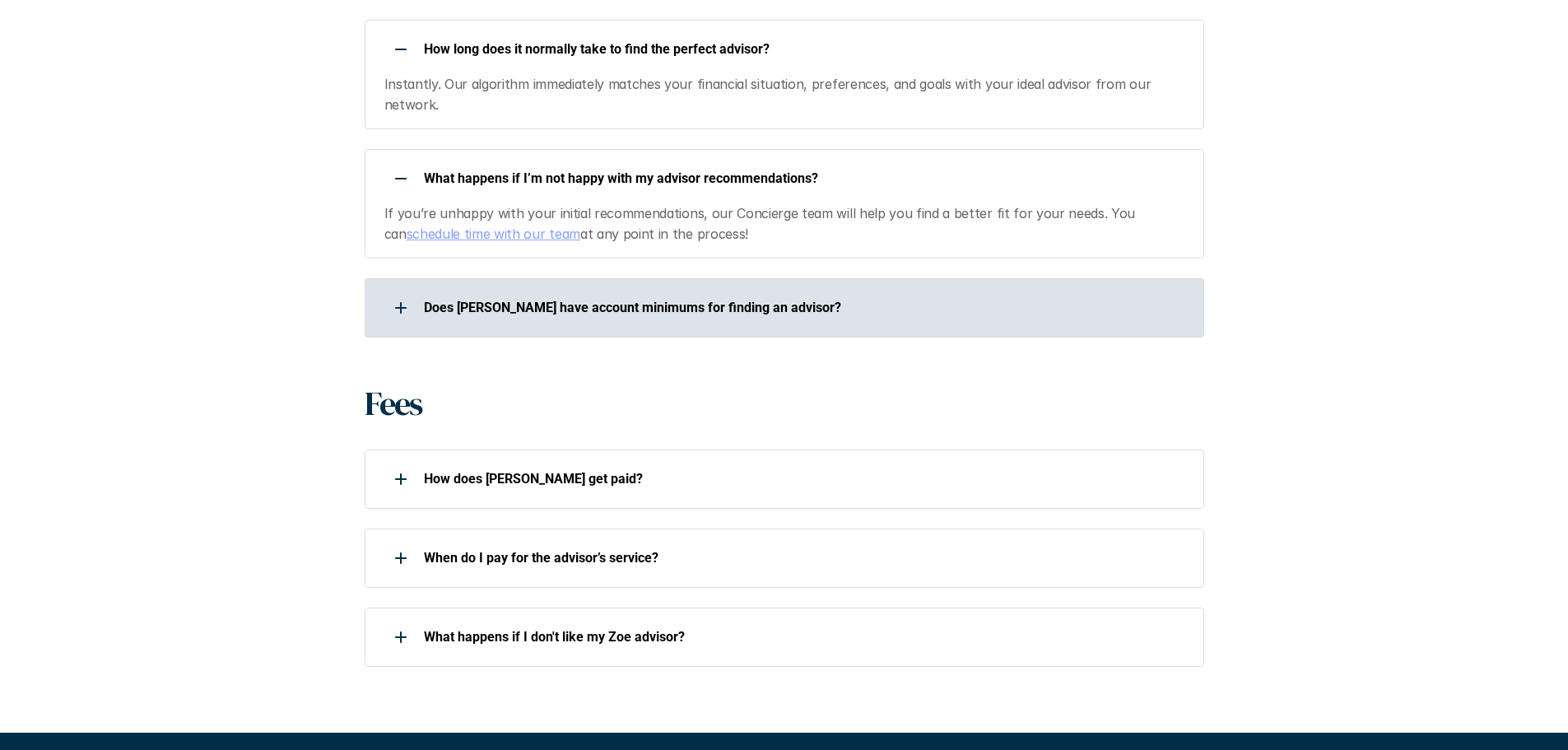
click at [824, 309] on p "Does [PERSON_NAME] have account minimums for finding an advisor?" at bounding box center [803, 307] width 759 height 16
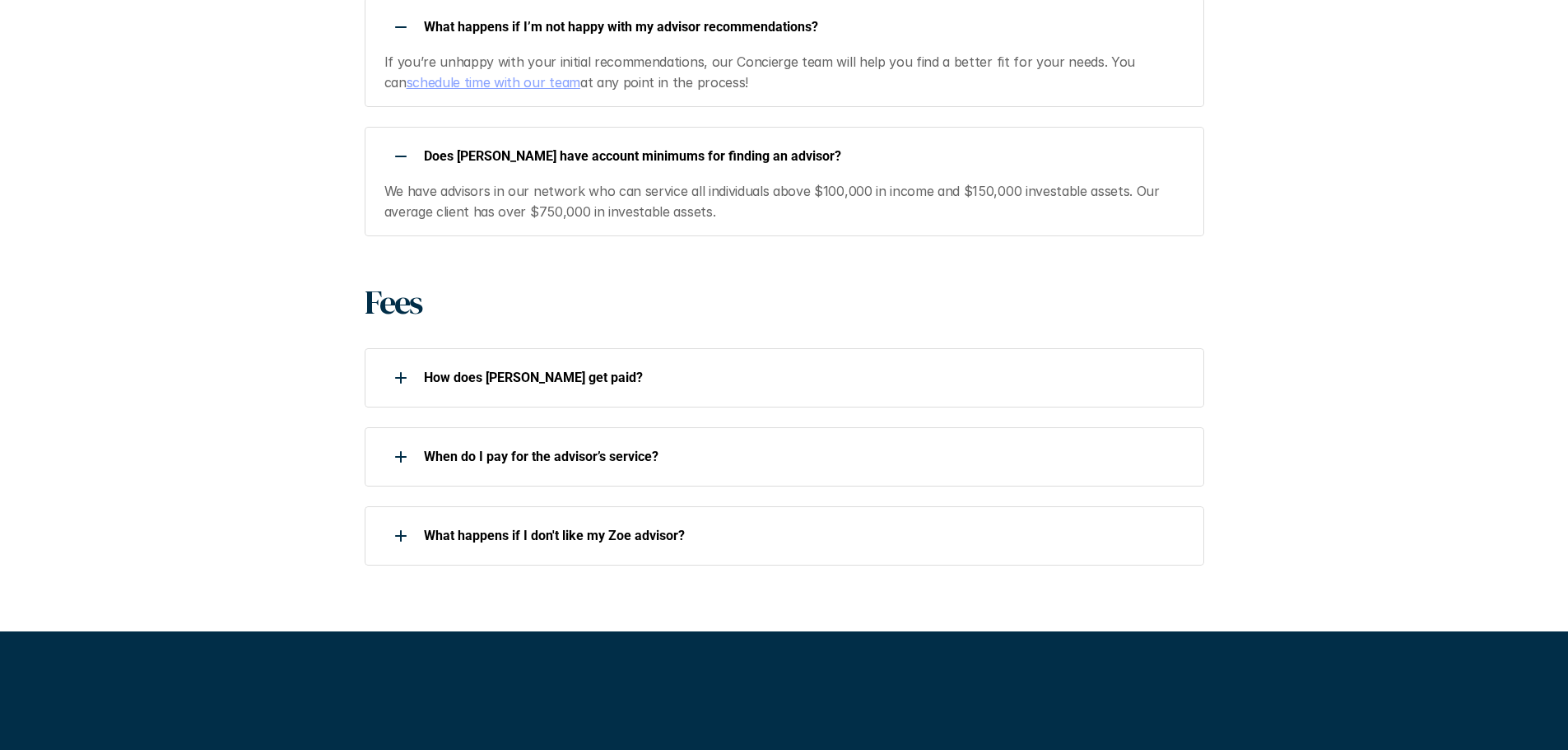
scroll to position [1564, 0]
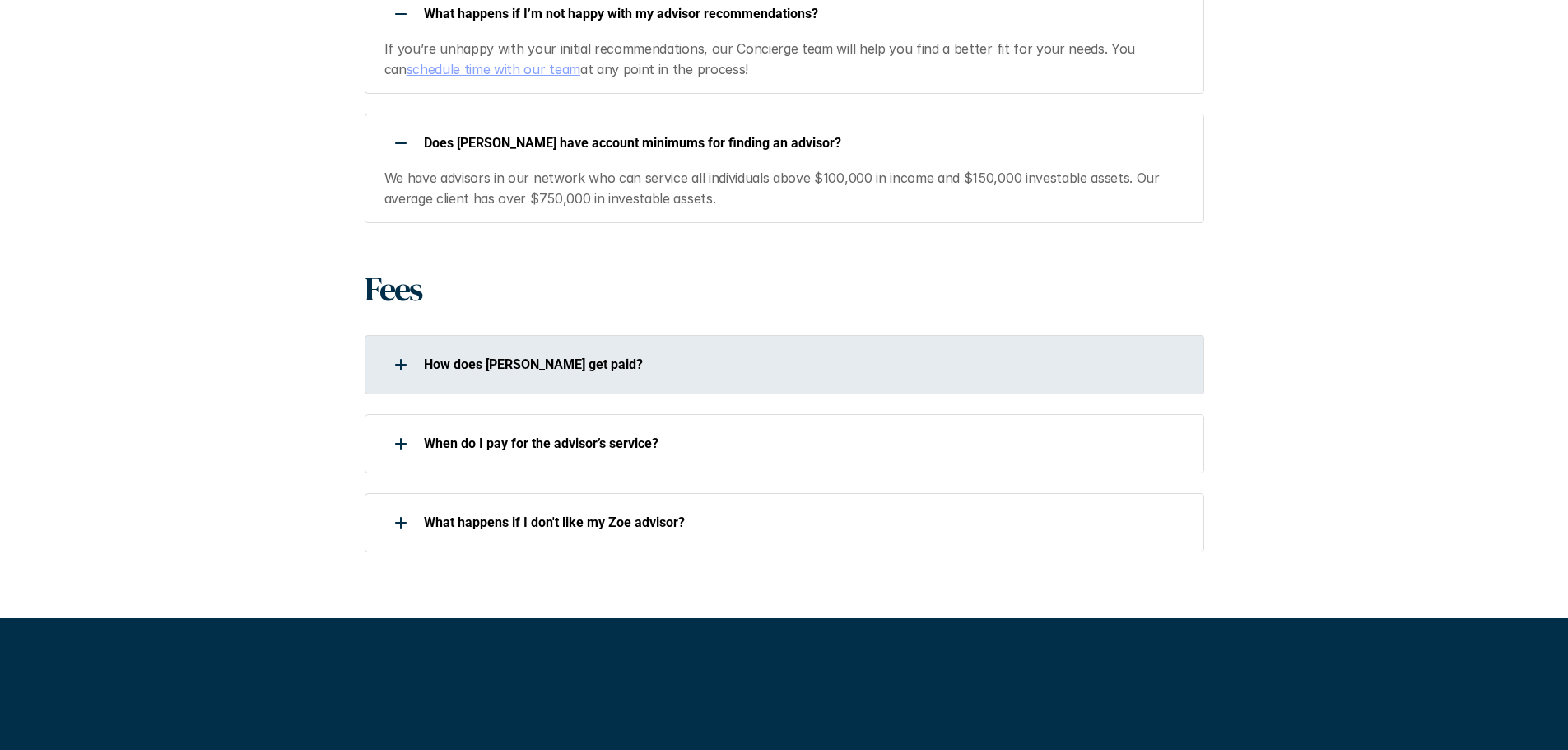
click at [952, 365] on p "How does [PERSON_NAME] get paid?" at bounding box center [803, 364] width 759 height 16
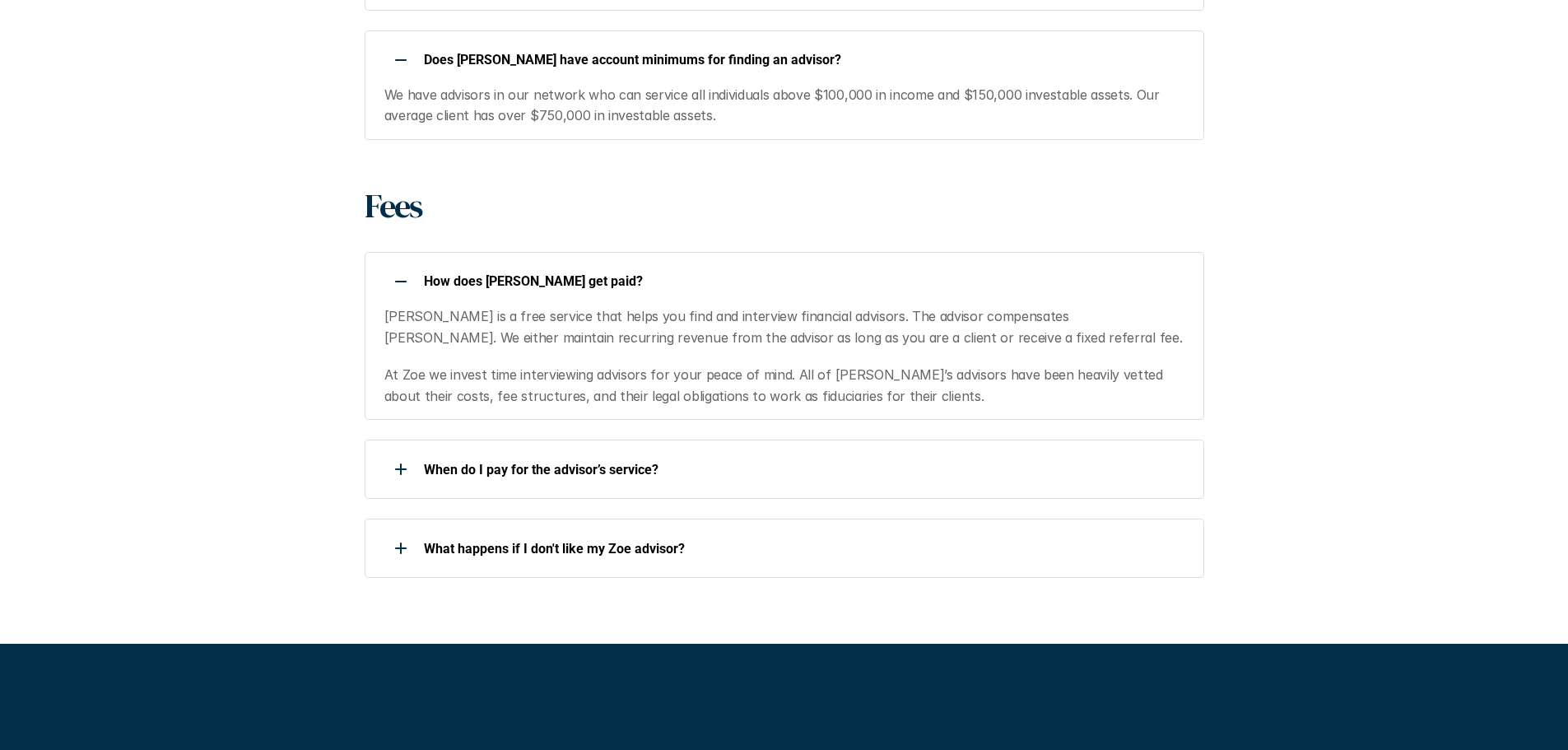
scroll to position [1729, 0]
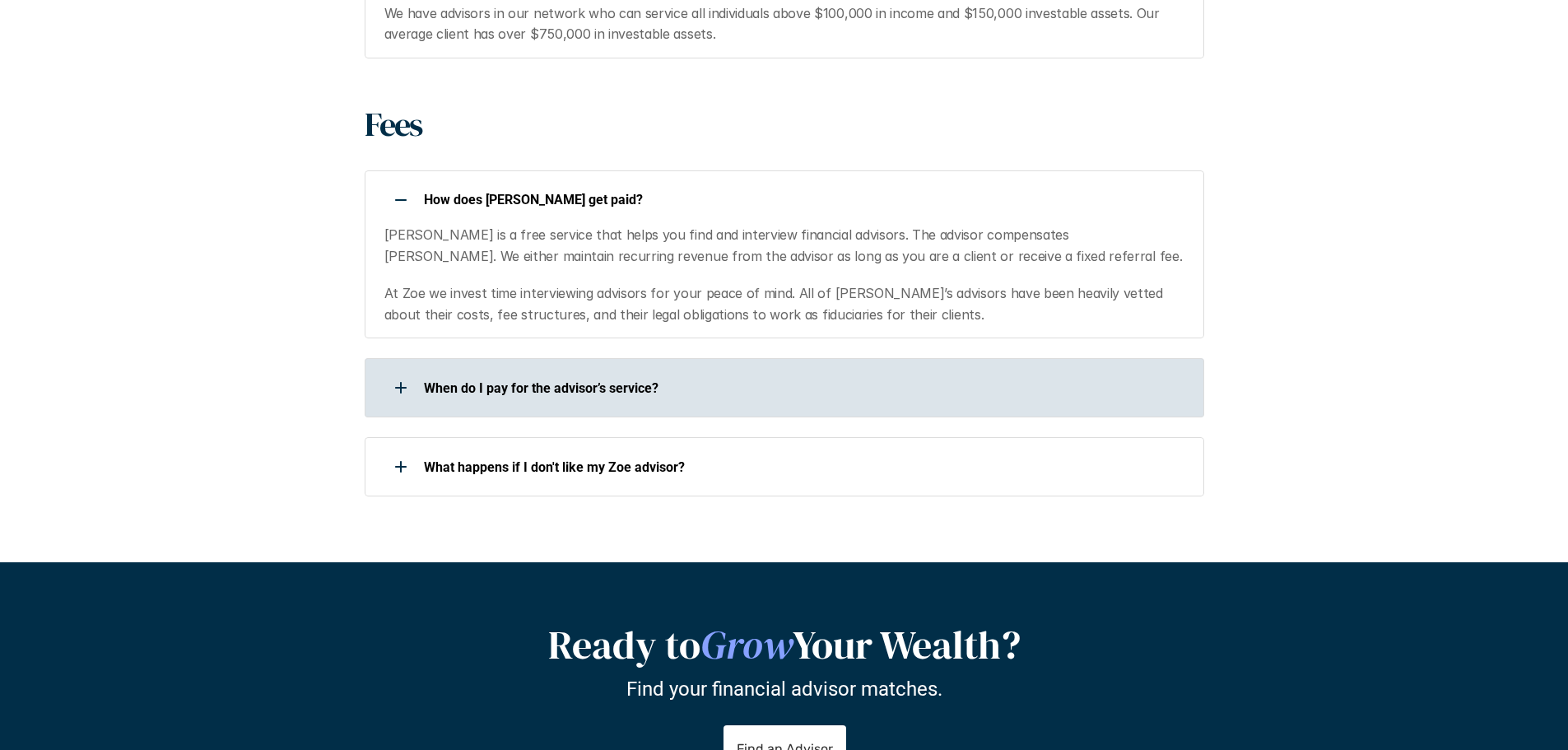
click at [749, 392] on p "When do I pay for the advisor’s service?" at bounding box center [803, 388] width 759 height 16
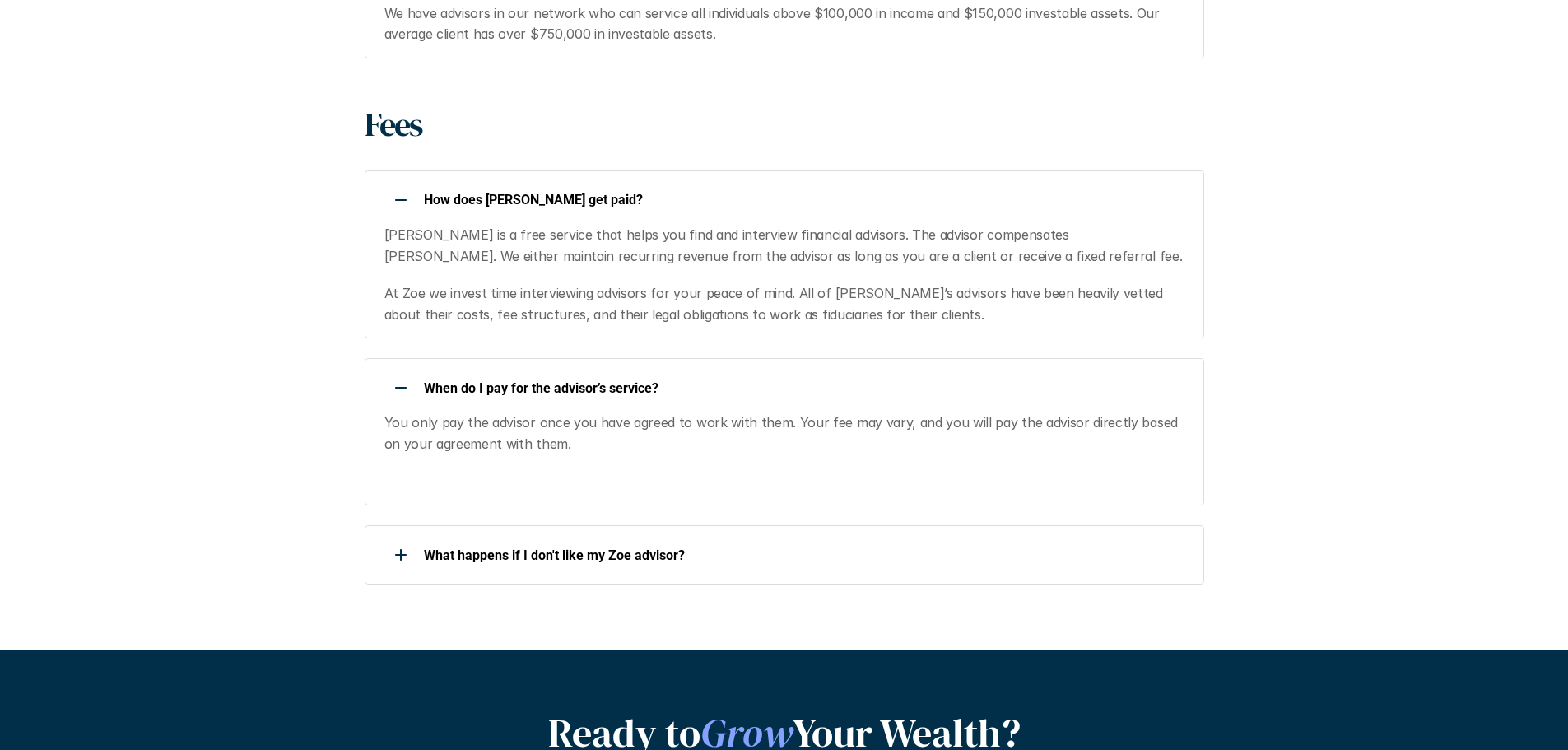
click at [928, 392] on p "When do I pay for the advisor’s service?" at bounding box center [803, 388] width 759 height 16
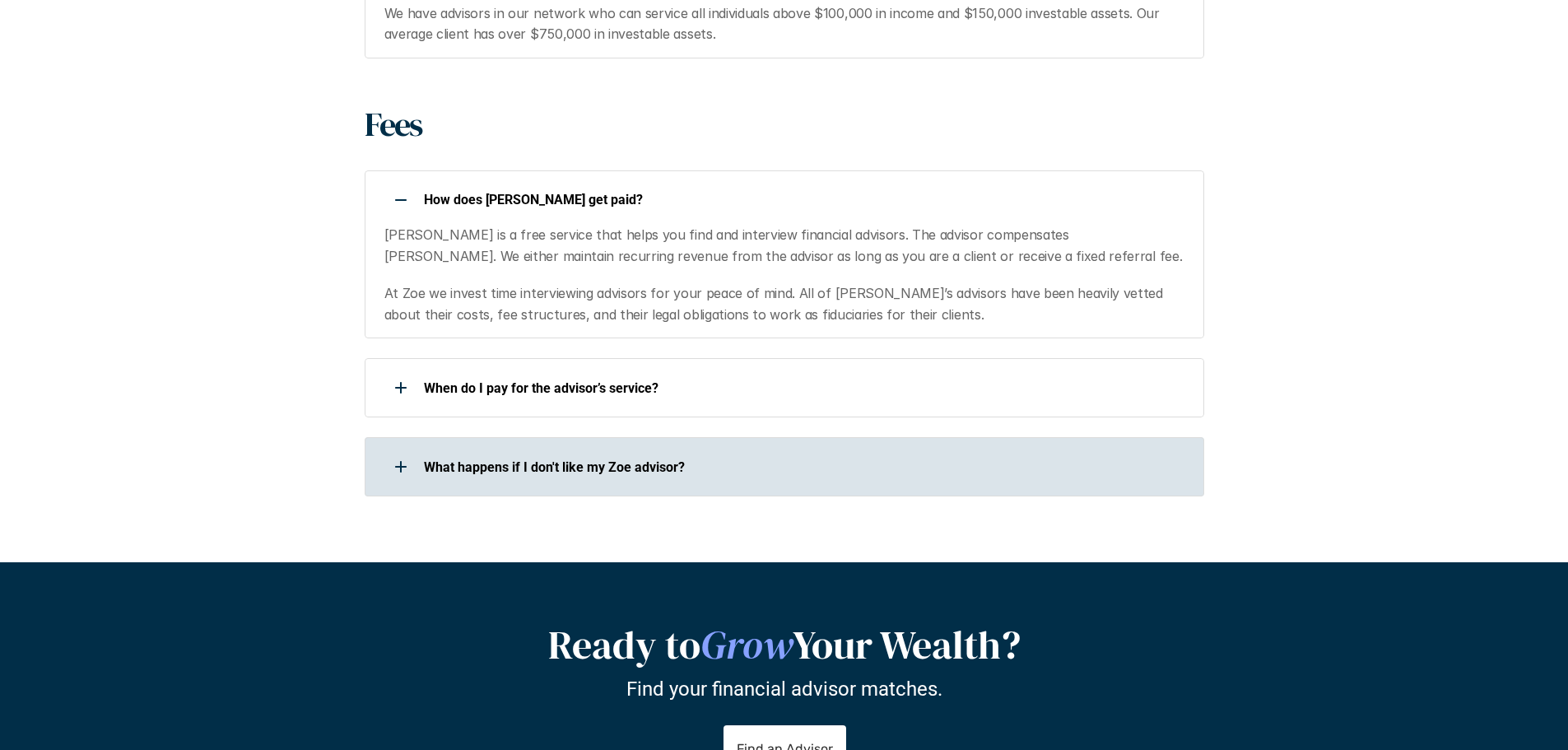
click at [714, 474] on p "What happens if I don't like my Zoe advisor?" at bounding box center [803, 467] width 759 height 16
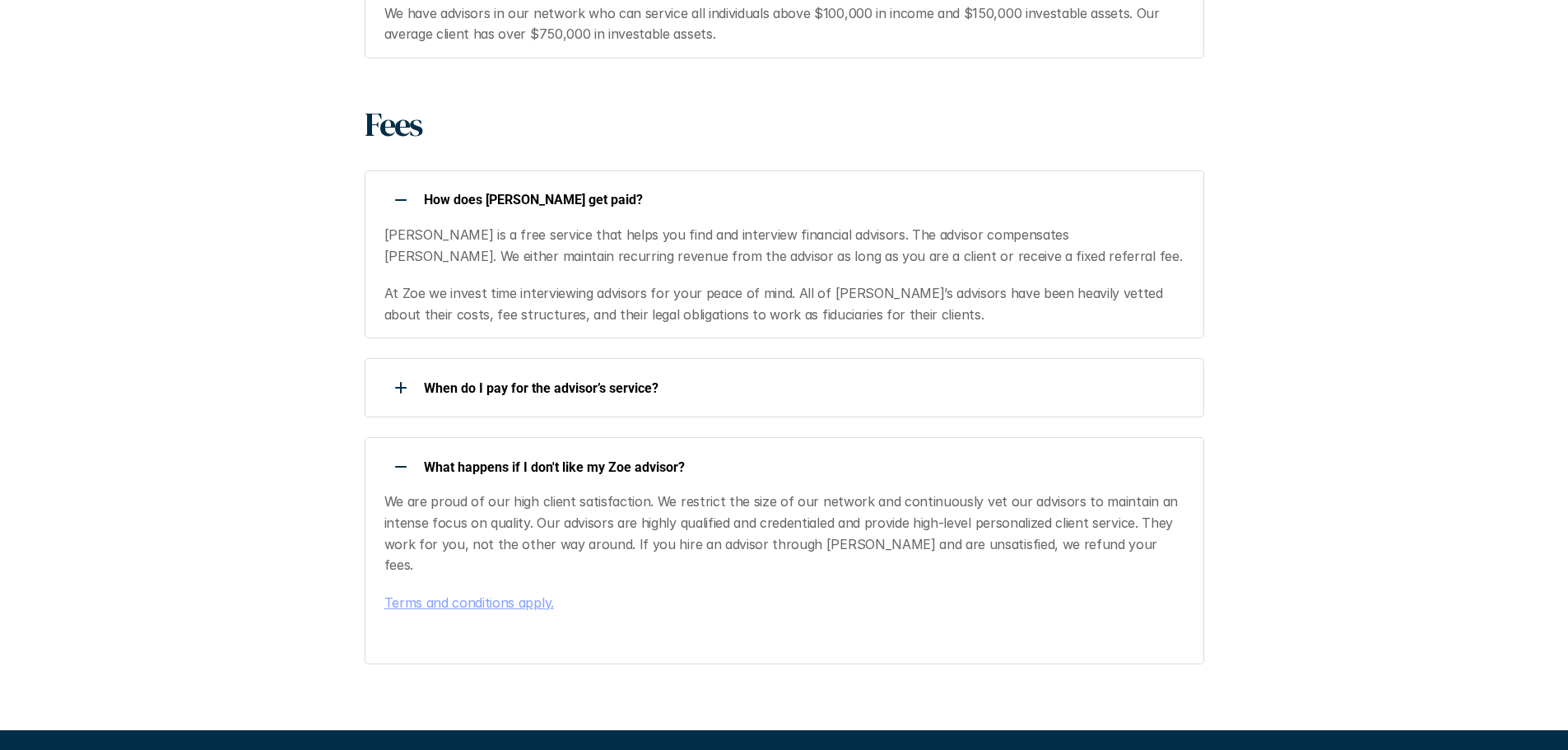
scroll to position [1811, 0]
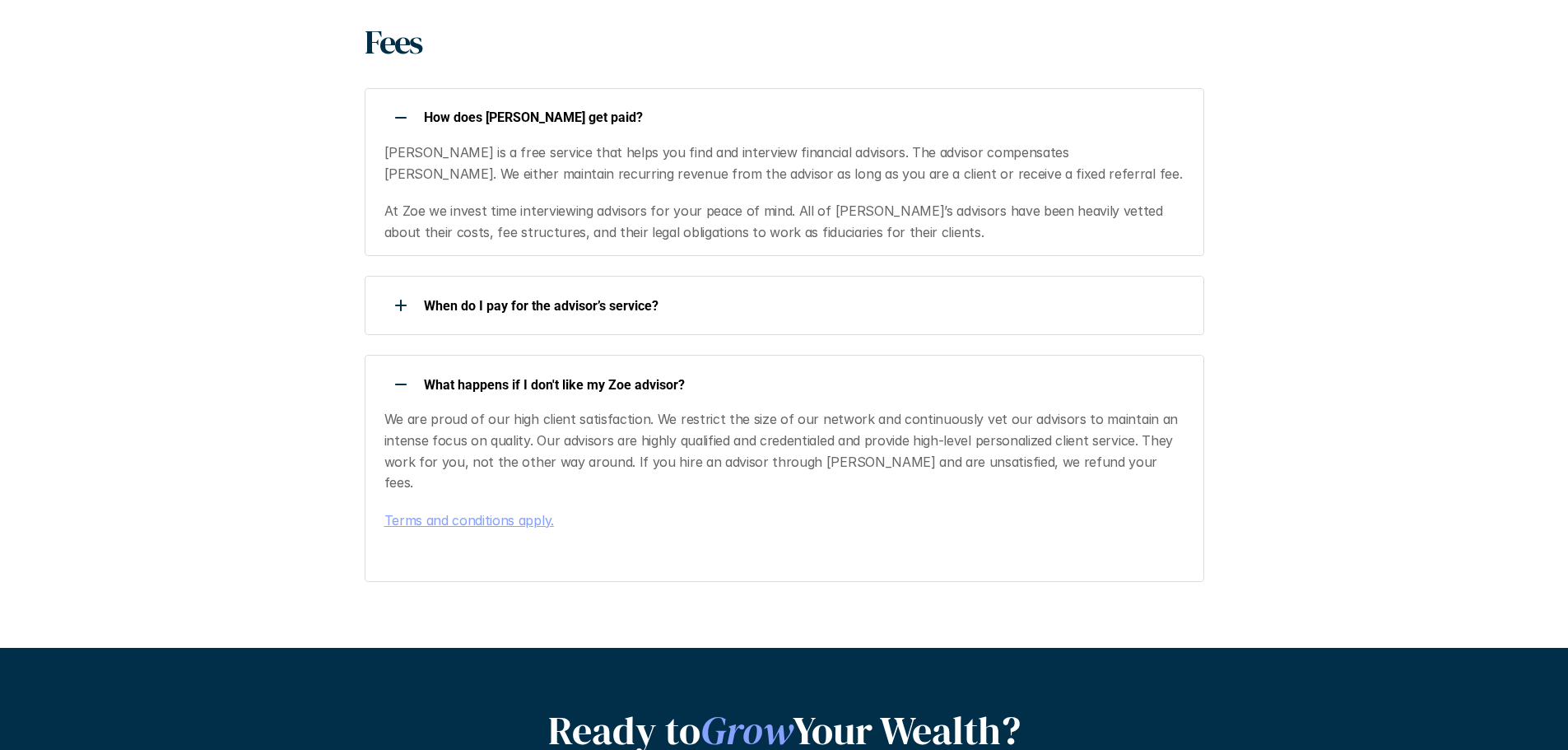
click at [643, 141] on div "How does [PERSON_NAME] get paid? [PERSON_NAME] is a free service that helps you…" at bounding box center [784, 171] width 839 height 168
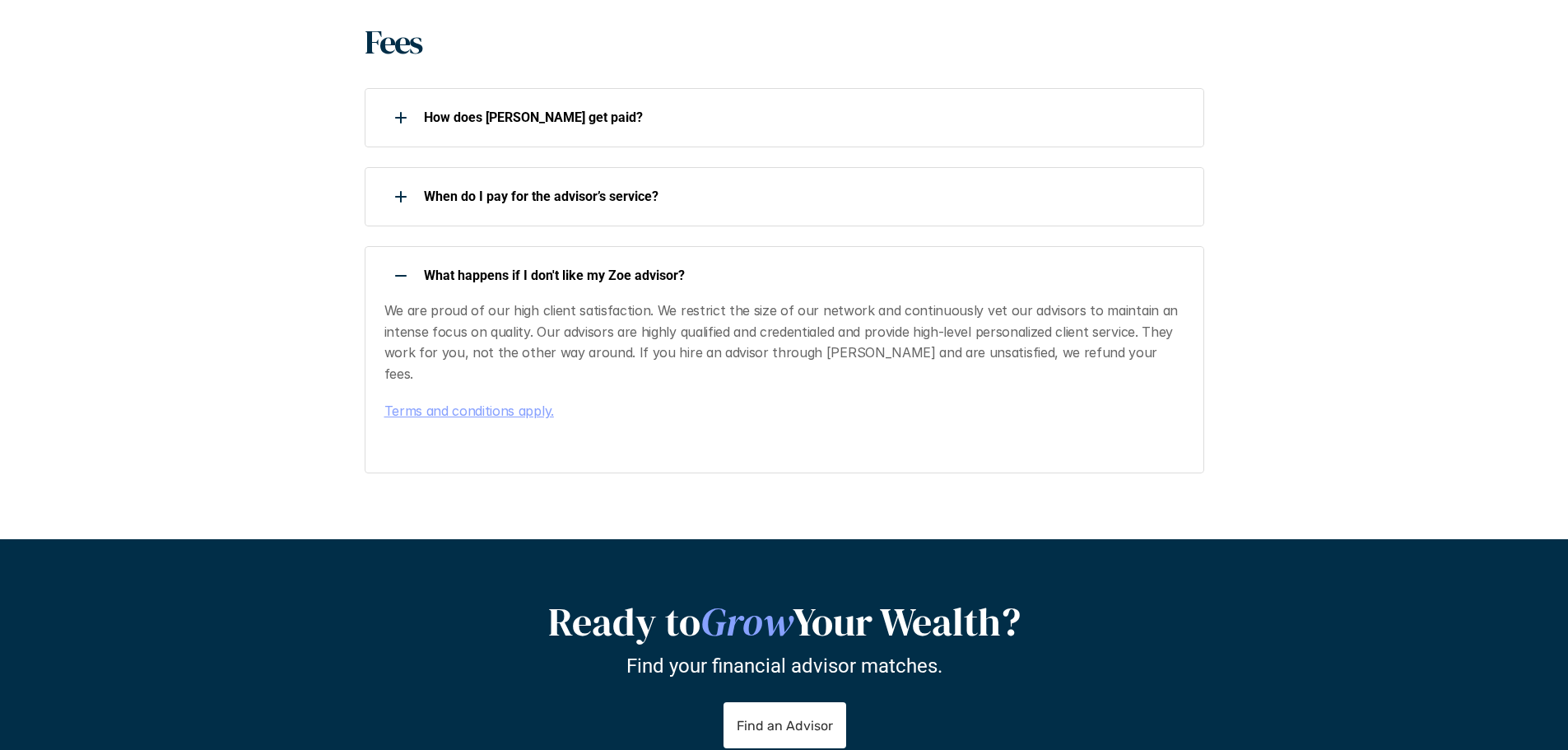
click at [762, 278] on p "What happens if I don't like my Zoe advisor?" at bounding box center [803, 275] width 759 height 16
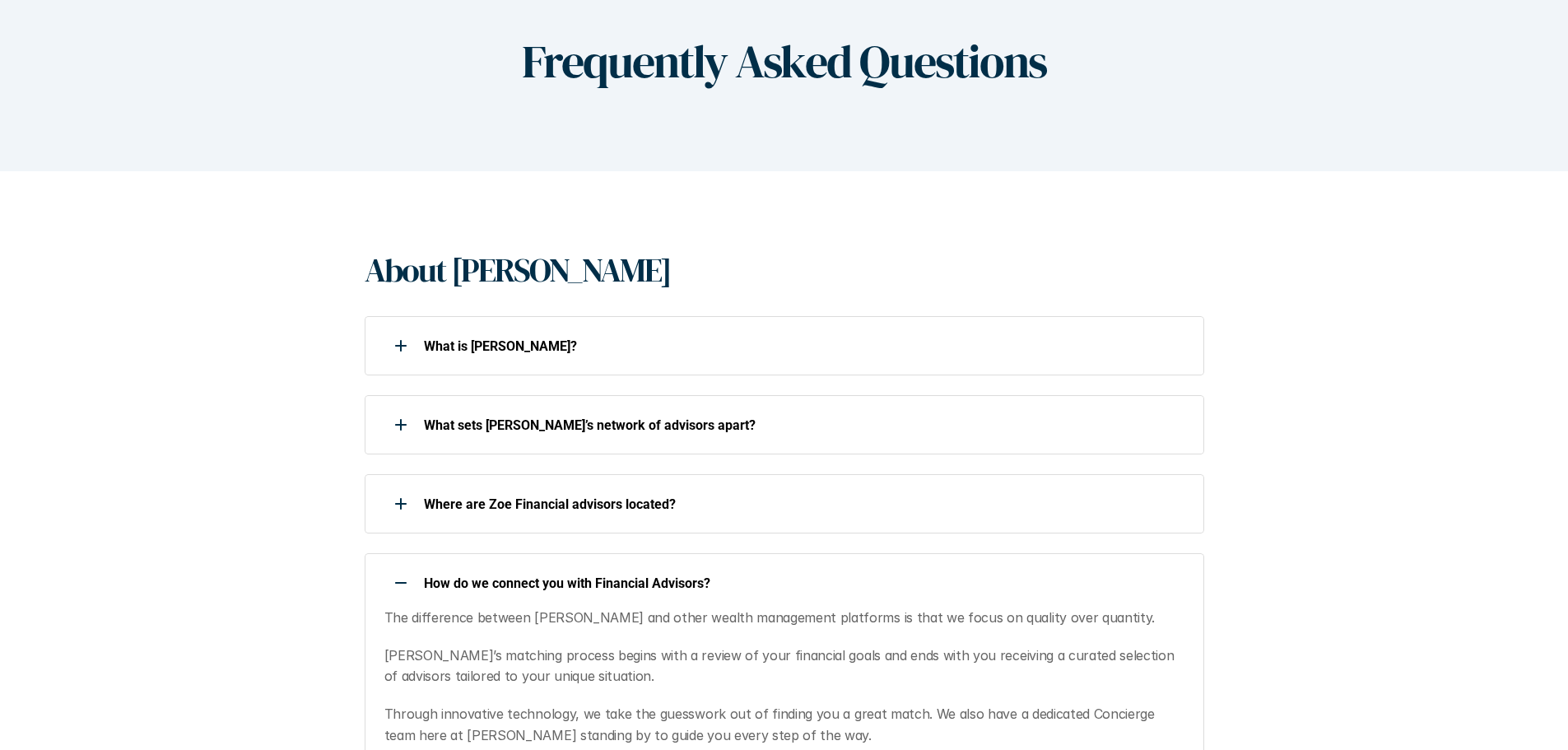
scroll to position [0, 0]
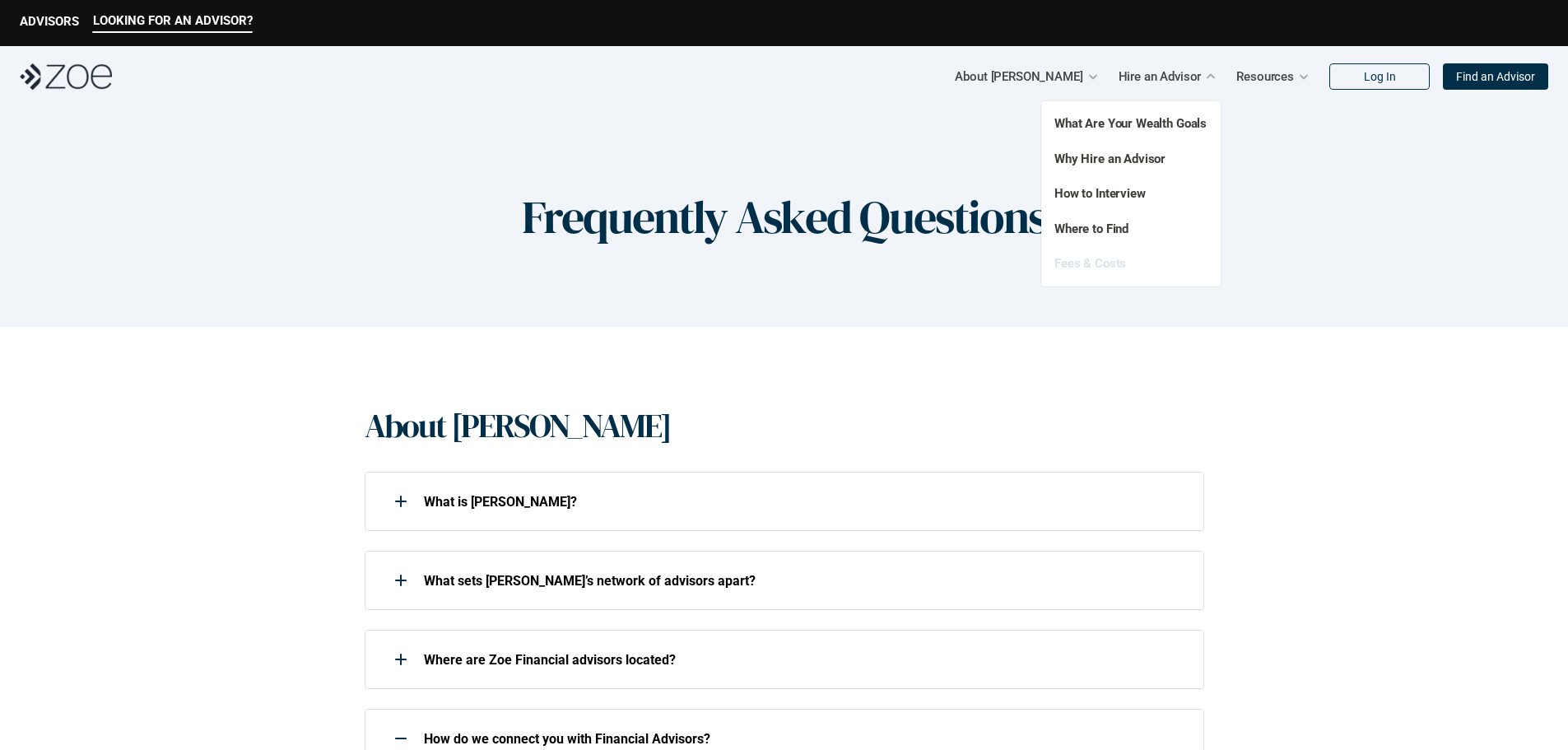
click at [1124, 260] on link "Fees & Costs" at bounding box center [1090, 263] width 71 height 15
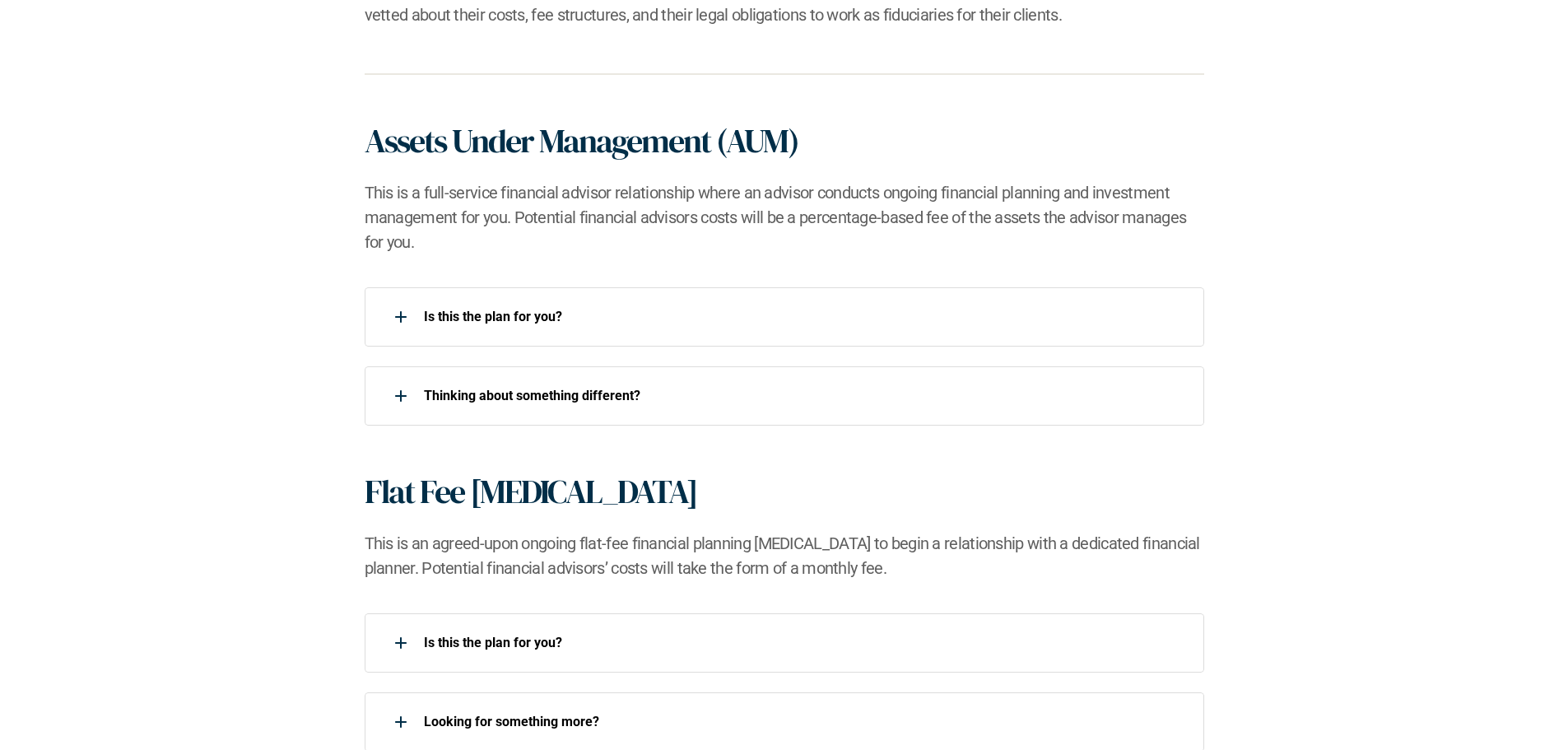
scroll to position [1070, 0]
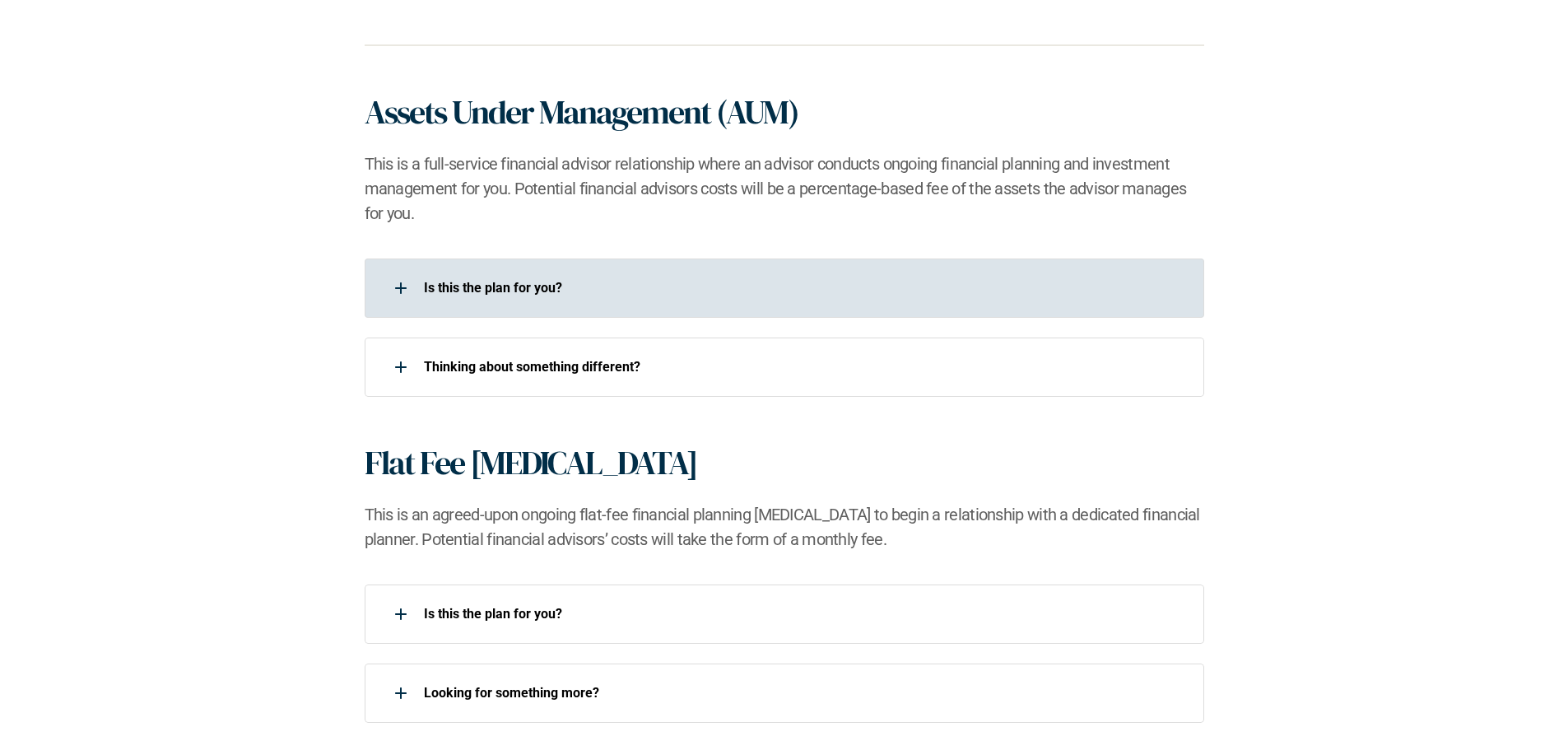
click at [776, 280] on p "Is this the plan for you?​" at bounding box center [803, 287] width 759 height 16
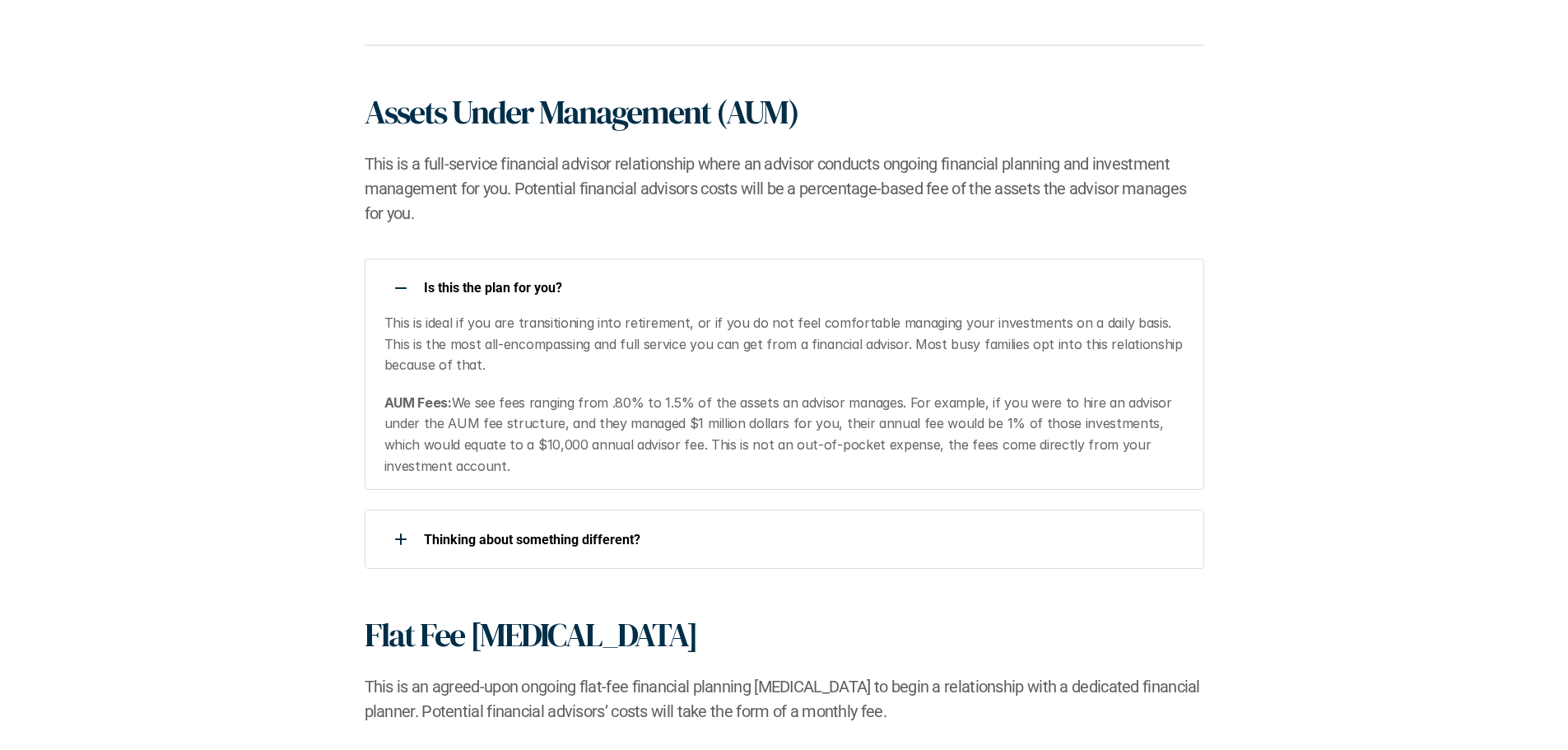
click at [1008, 367] on p "This is ideal if you are transitioning into retirement, or if you do not feel c…" at bounding box center [784, 344] width 799 height 63
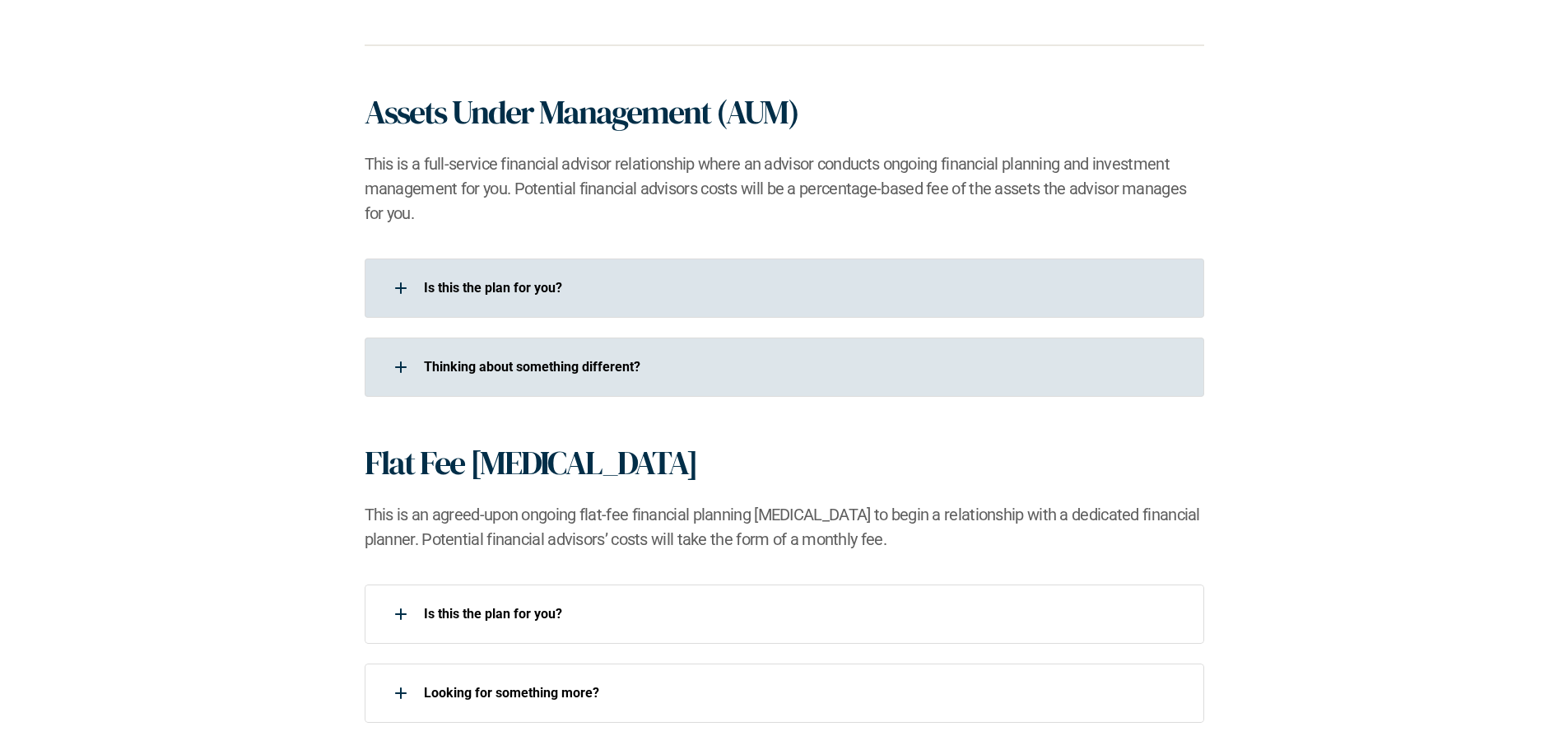
click at [762, 381] on div "​Thinking about something different?​" at bounding box center [773, 368] width 818 height 33
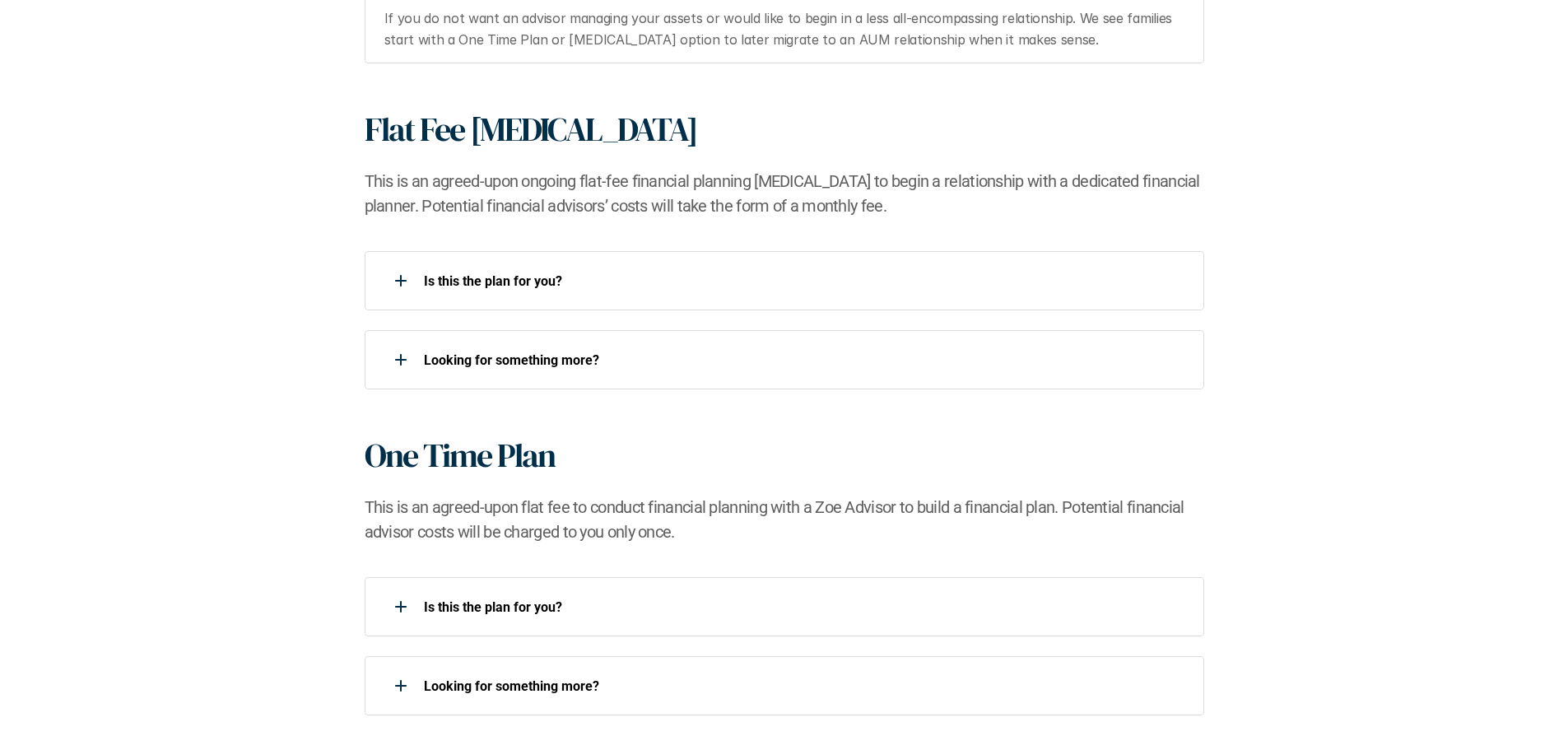
scroll to position [1482, 0]
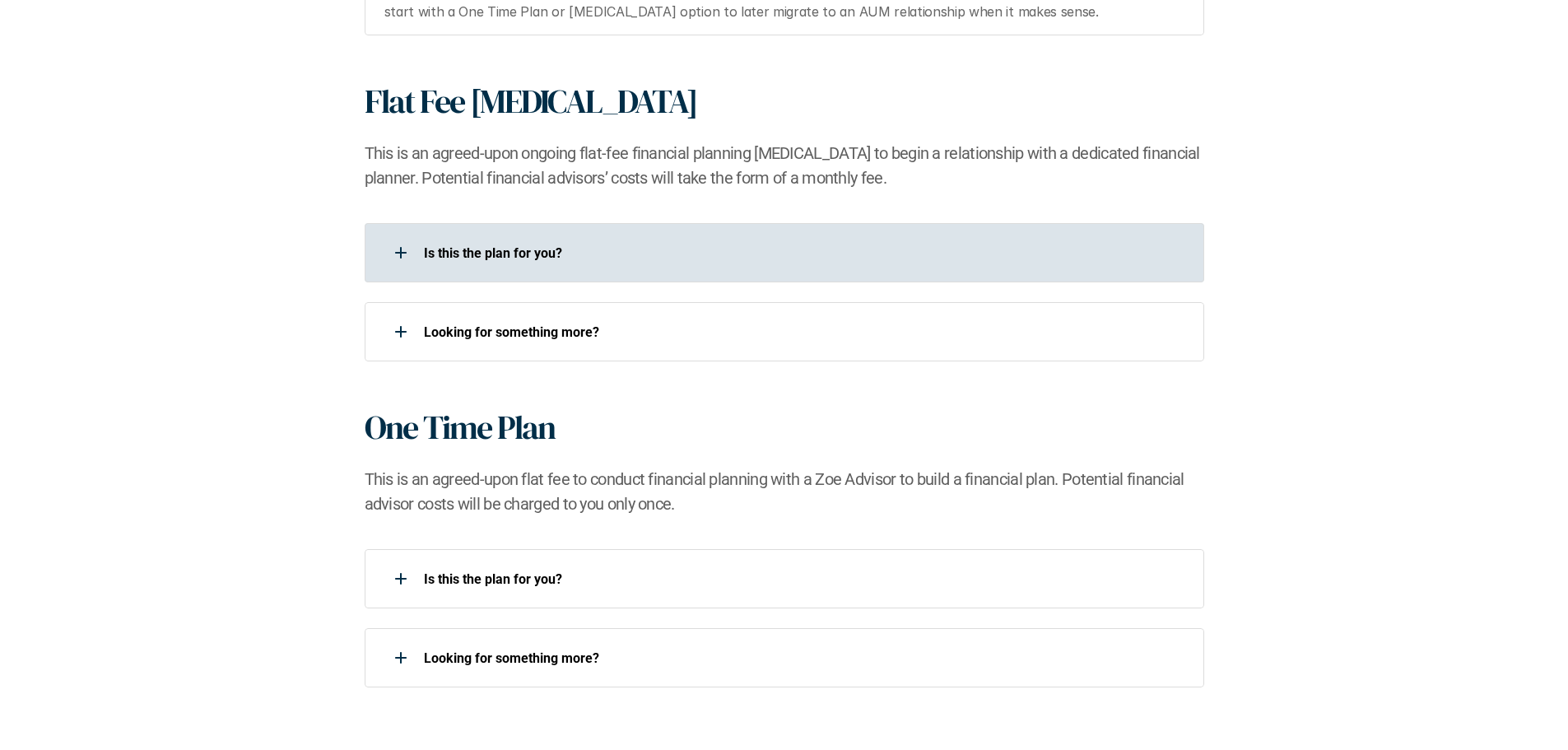
click at [739, 262] on div "Is this the plan for you?​" at bounding box center [773, 253] width 818 height 33
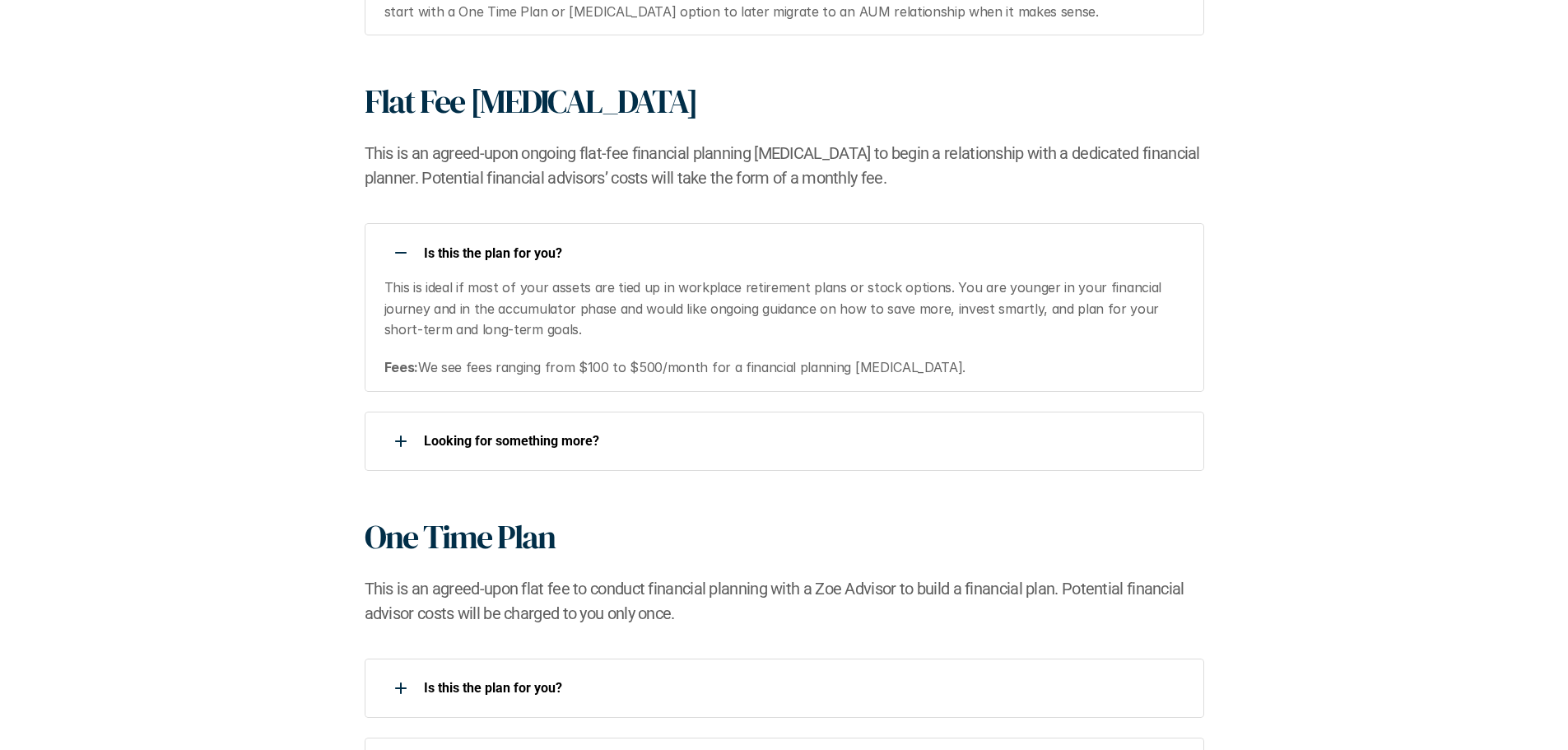
click at [931, 308] on p "This is ideal if most of your assets are tied up in workplace retirement plans …" at bounding box center [784, 309] width 799 height 63
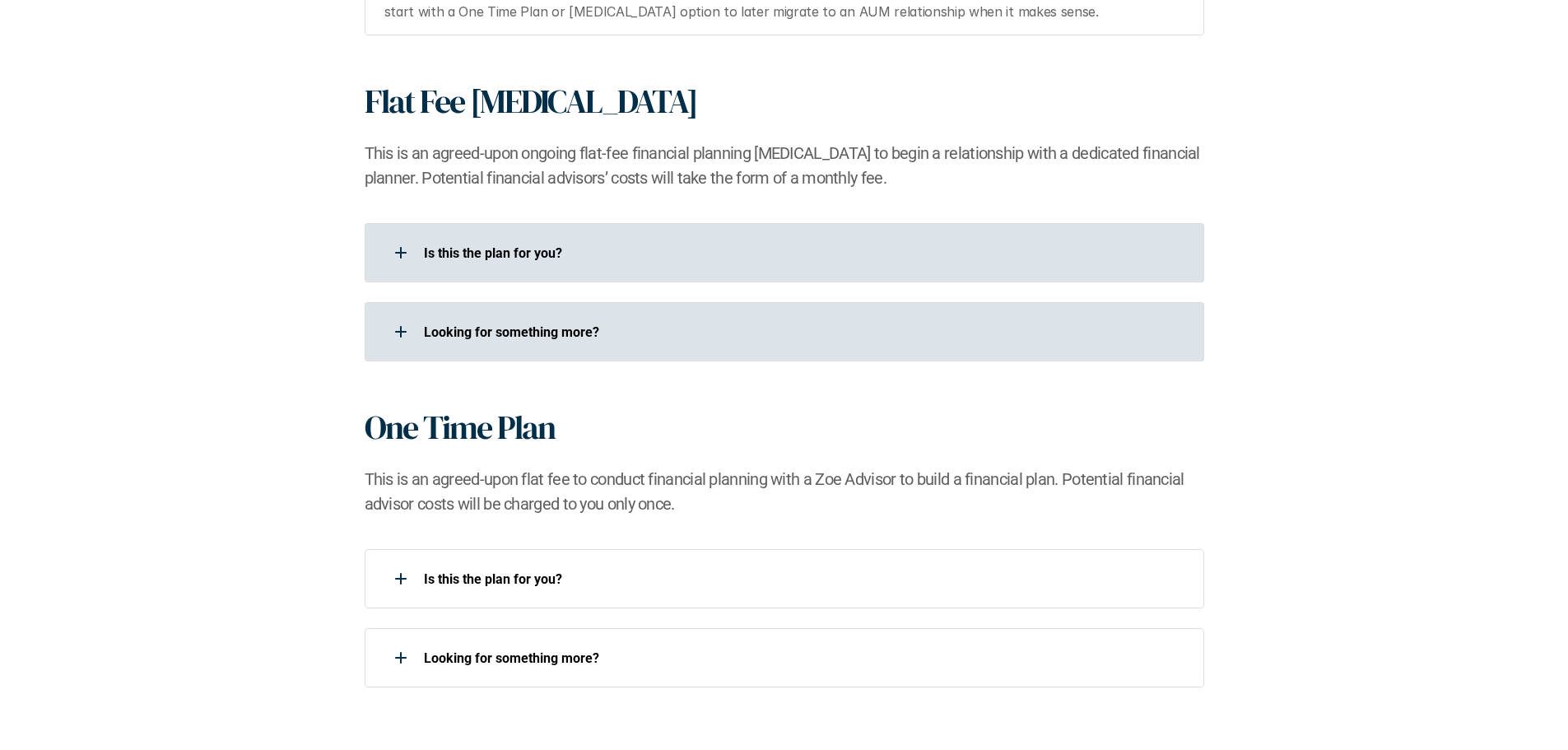
click at [794, 347] on div "Looking for something more?​" at bounding box center [773, 332] width 818 height 33
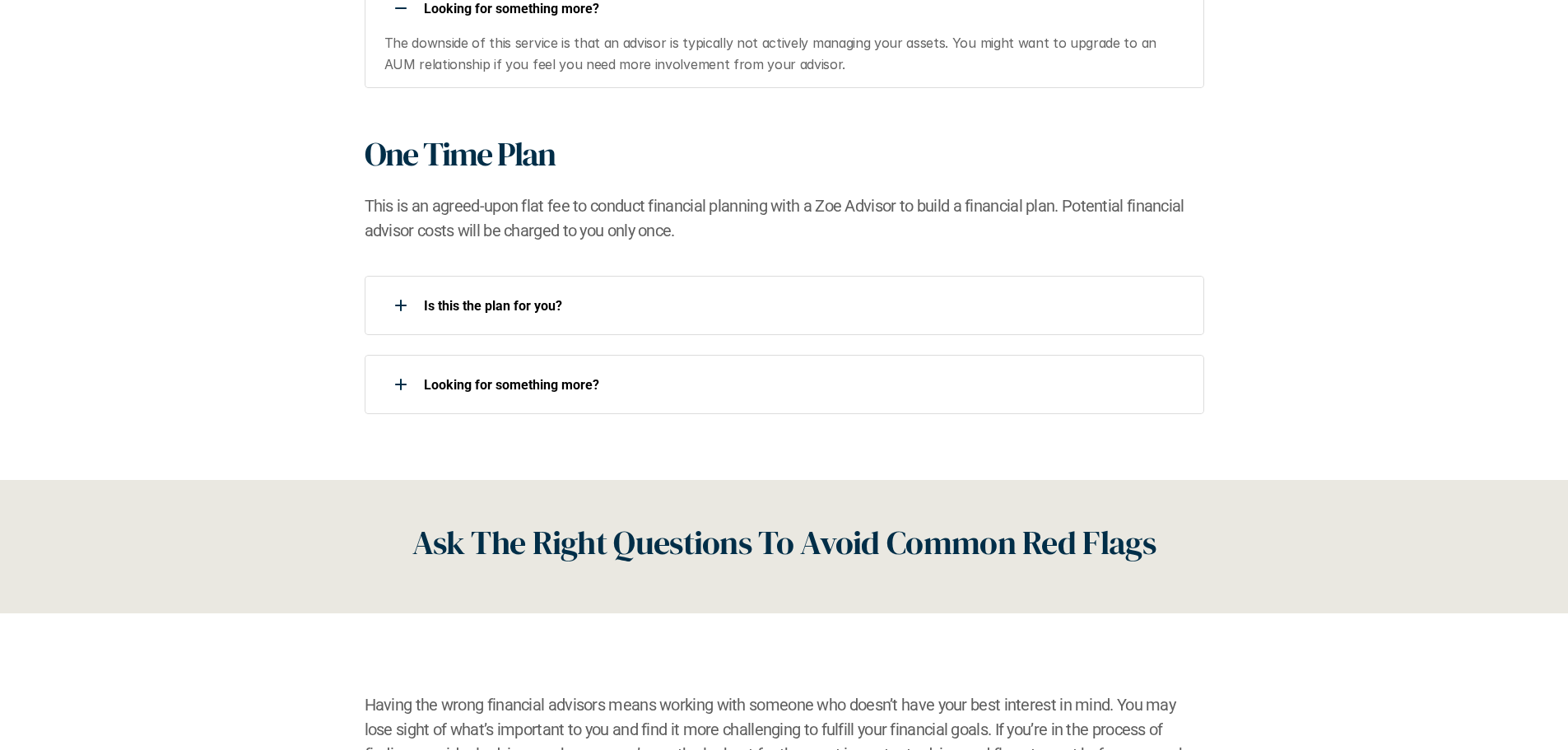
scroll to position [1811, 0]
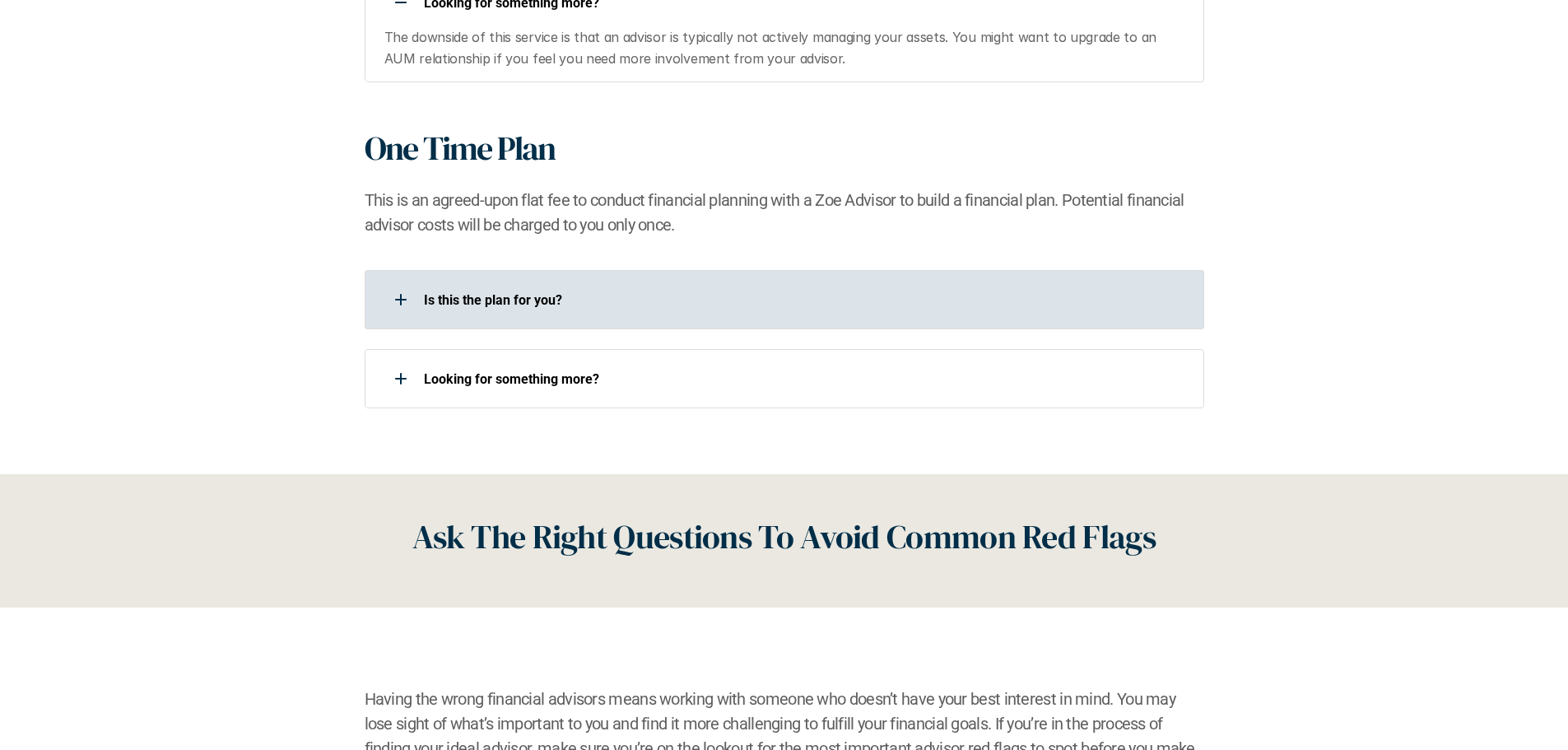
click at [677, 314] on div "Is this the plan for you?​" at bounding box center [773, 300] width 818 height 33
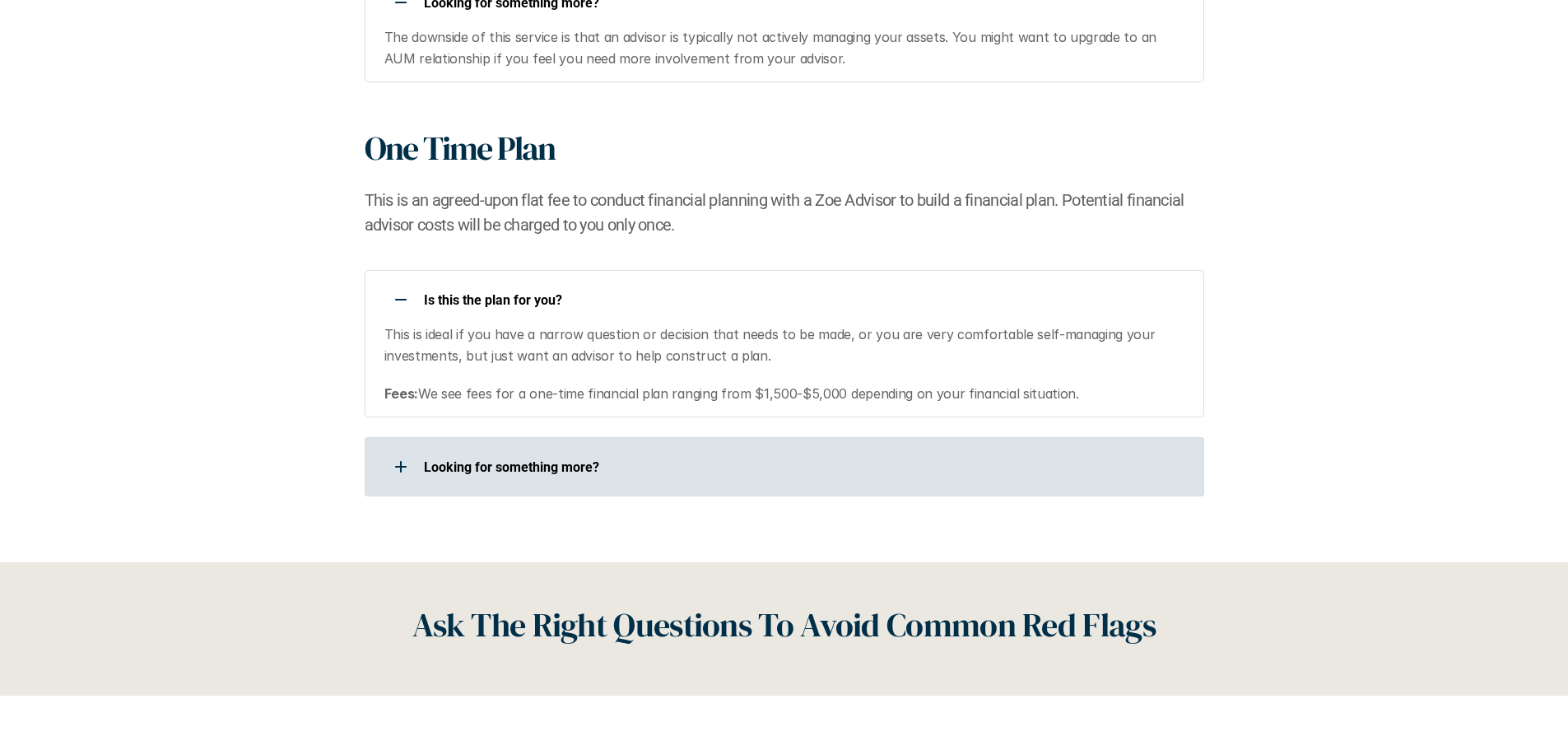
click at [784, 453] on div "Looking for something more?​" at bounding box center [773, 467] width 818 height 33
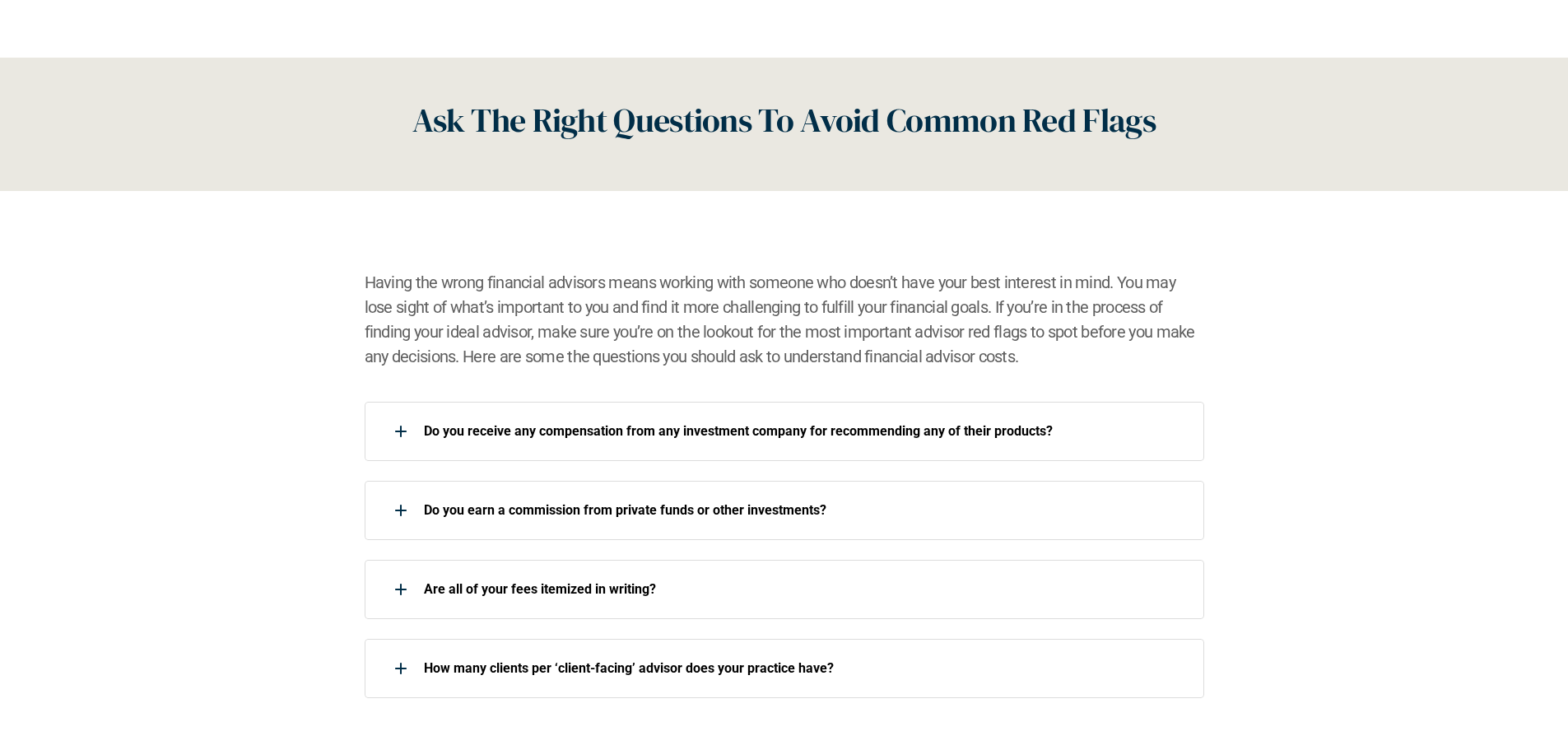
scroll to position [2470, 0]
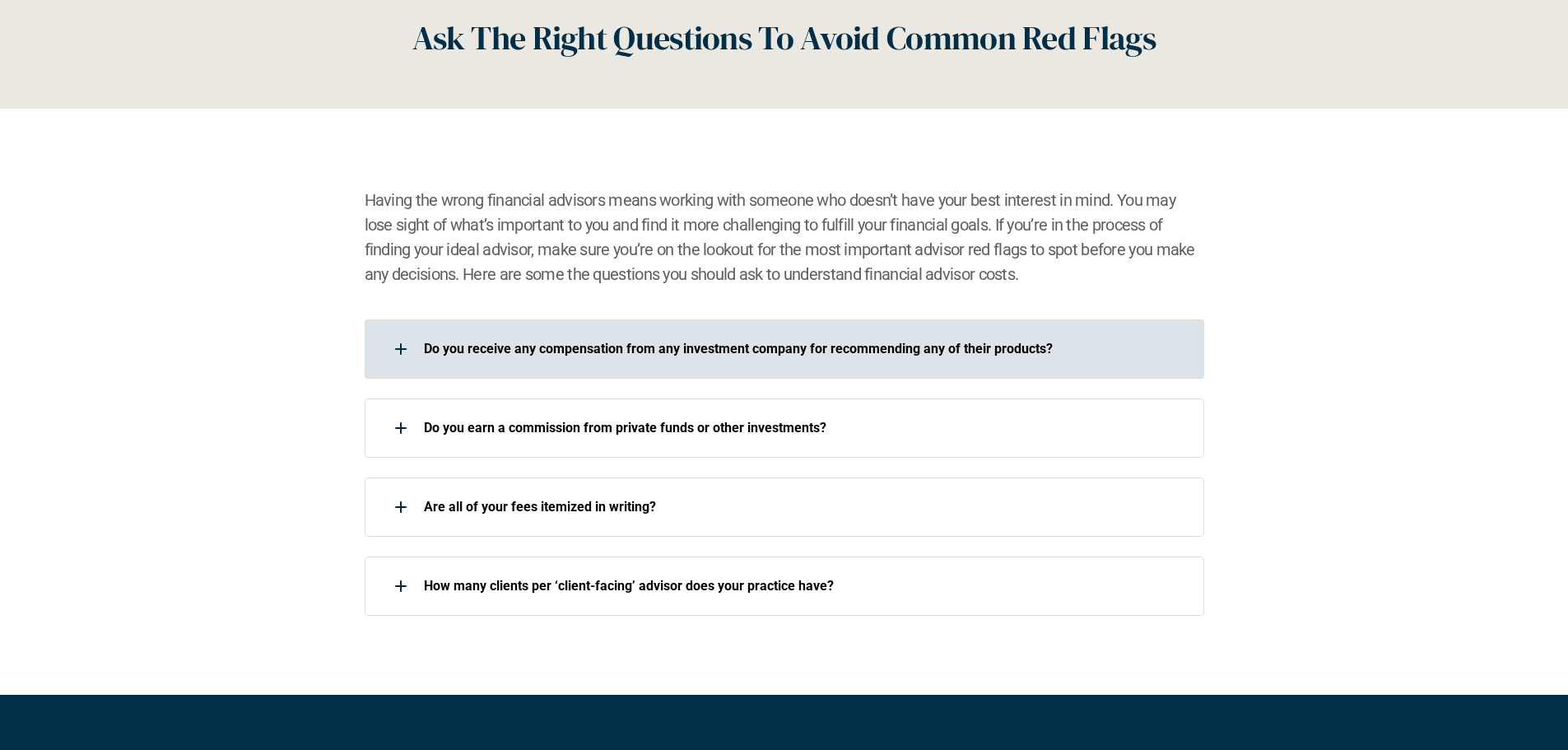
click at [1051, 344] on p "Do you receive any compensation from any investment company for recommending an…" at bounding box center [803, 348] width 759 height 16
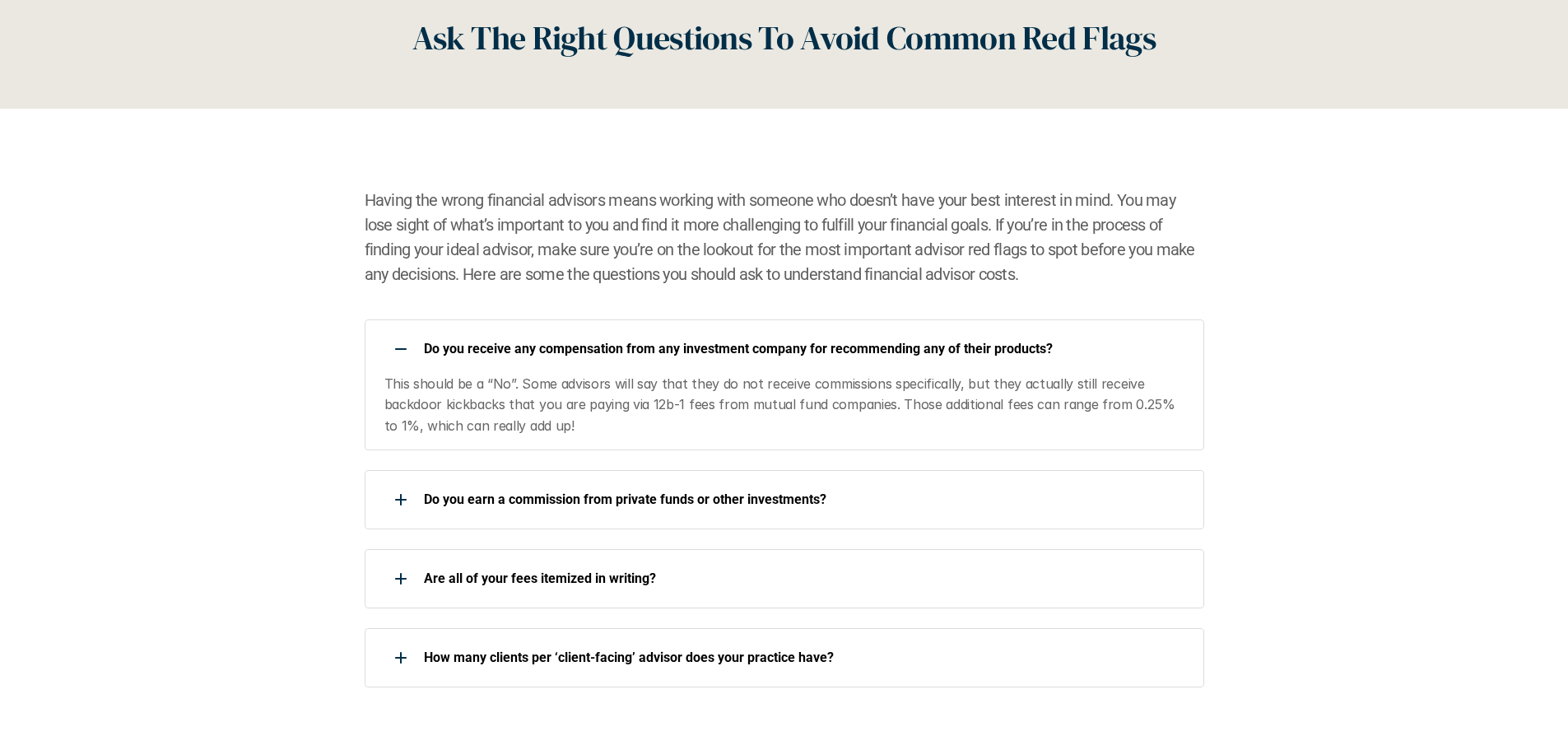
click at [1029, 399] on p "This should be a “No”. Some advisors will say that they do not receive commissi…" at bounding box center [784, 405] width 799 height 63
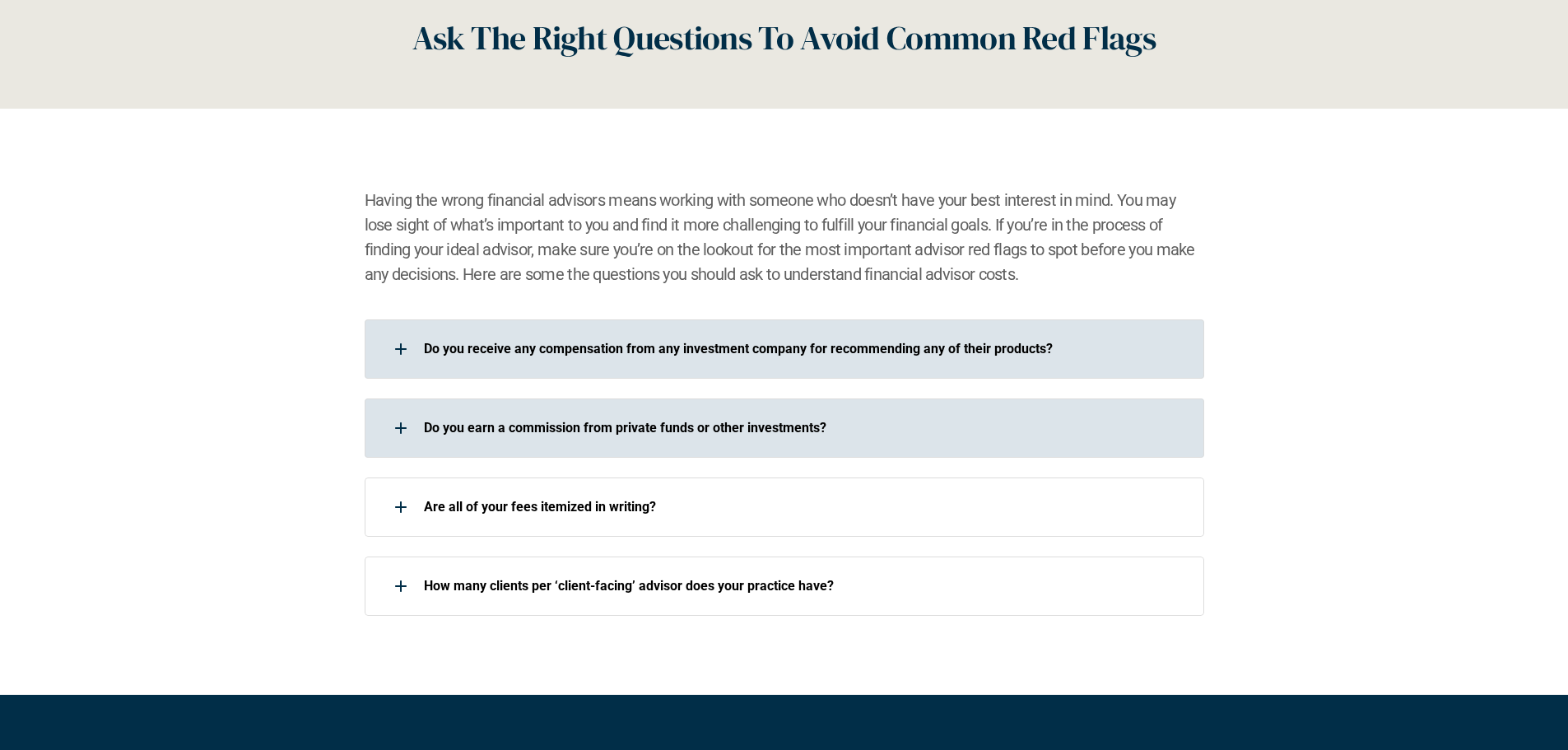
click at [877, 446] on div "Do you earn a commission from private funds or other investments?" at bounding box center [784, 428] width 839 height 60
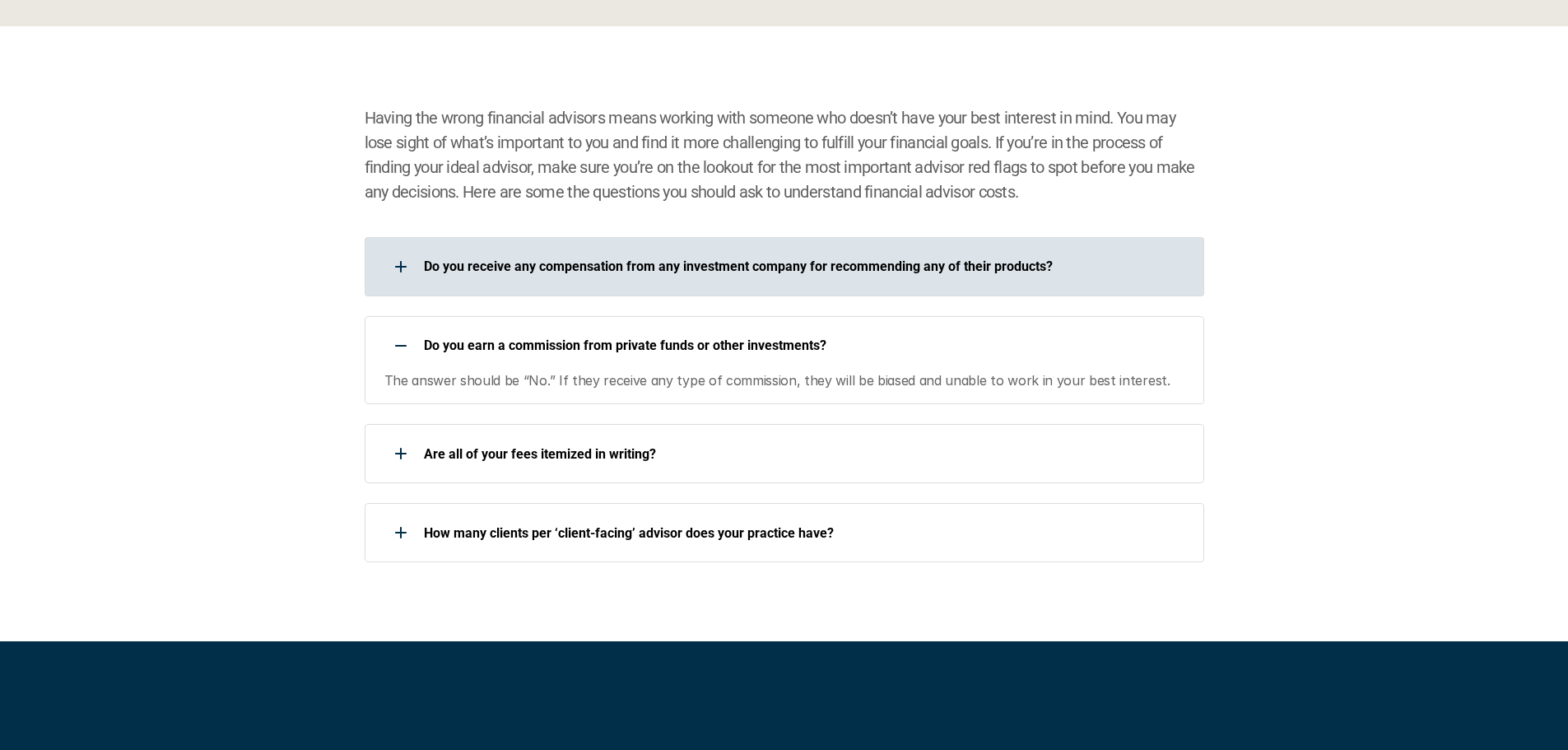
scroll to position [2634, 0]
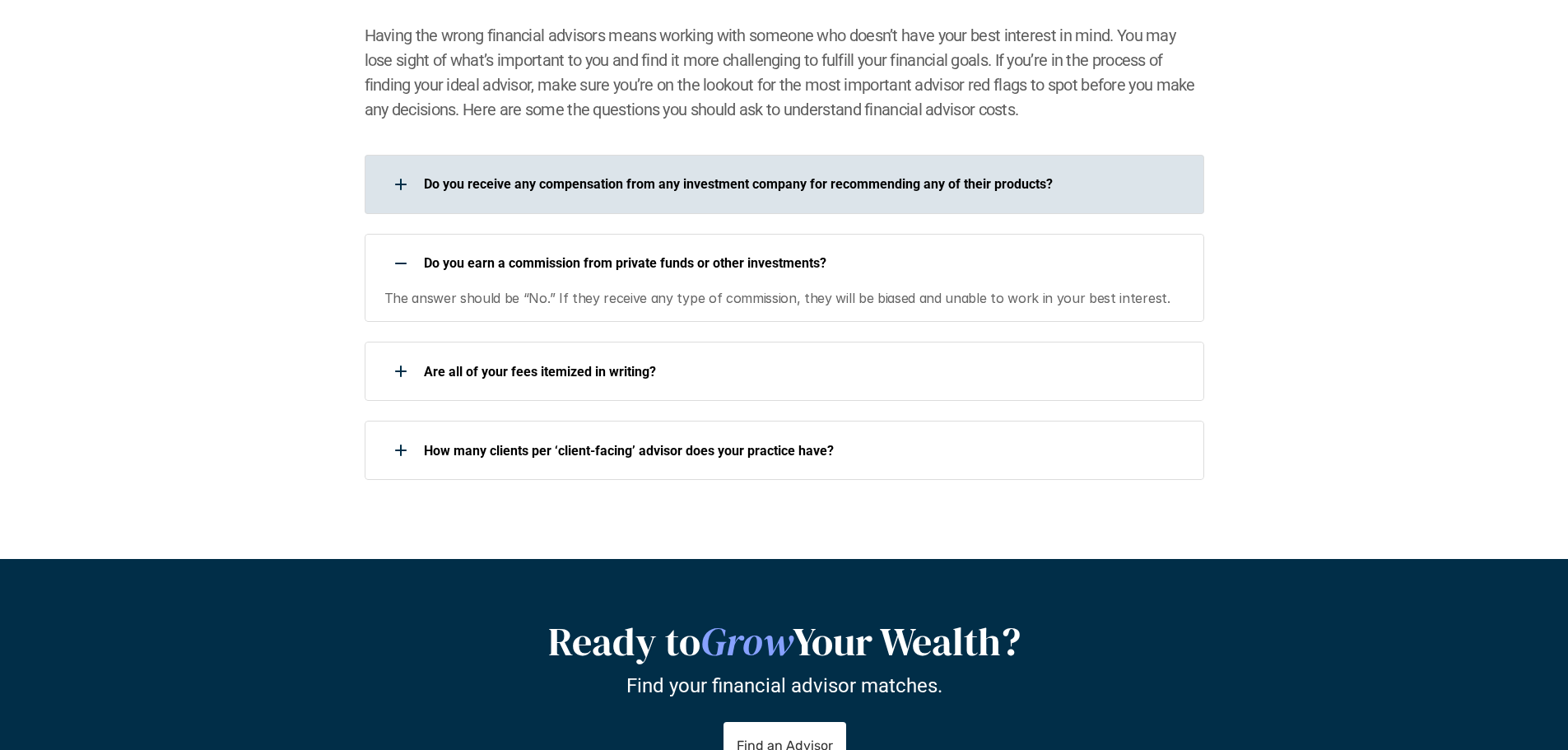
click at [912, 247] on div "Do you earn a commission from private funds or other investments?" at bounding box center [773, 263] width 818 height 33
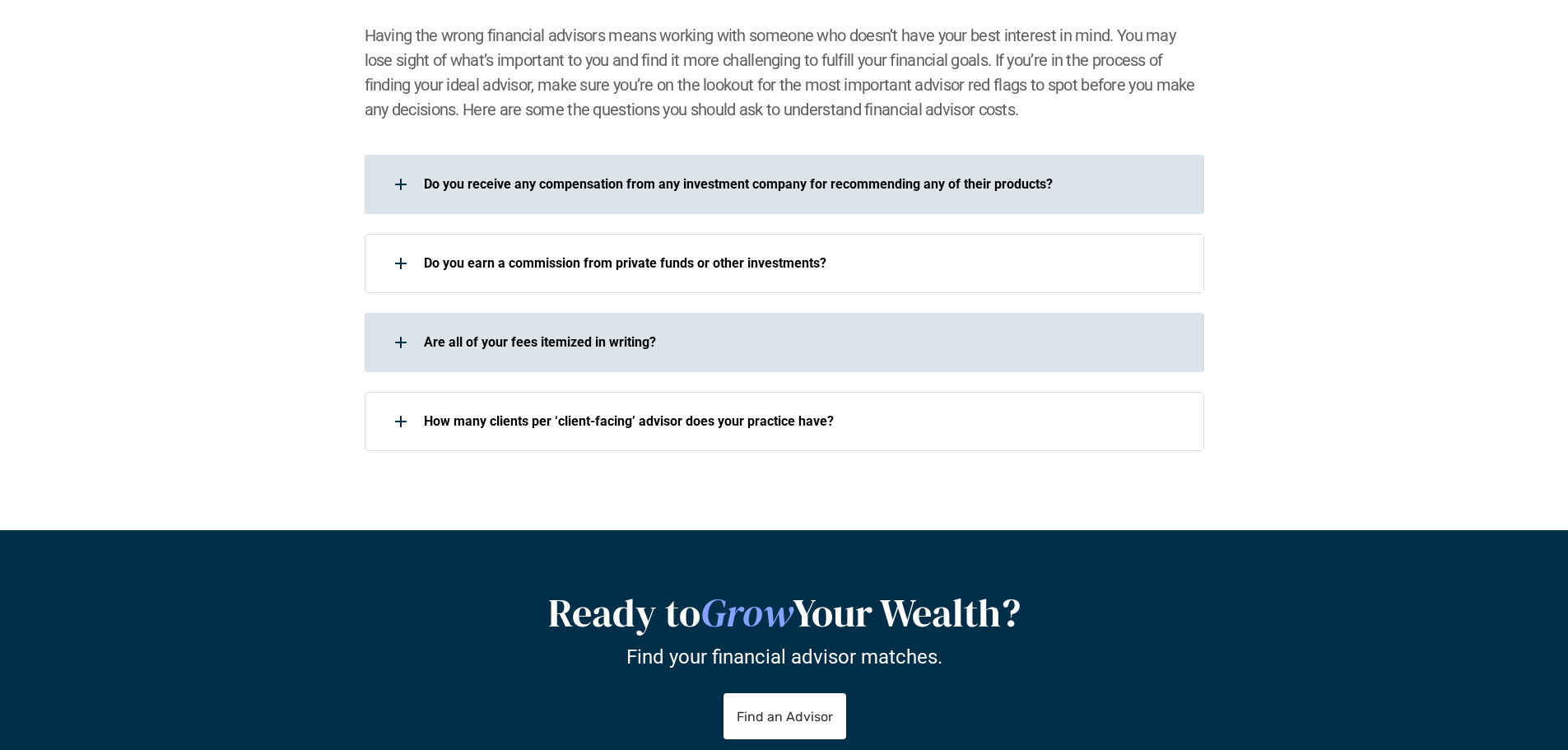
click at [819, 325] on div "Are all of your fees itemized in writing?" at bounding box center [784, 342] width 839 height 60
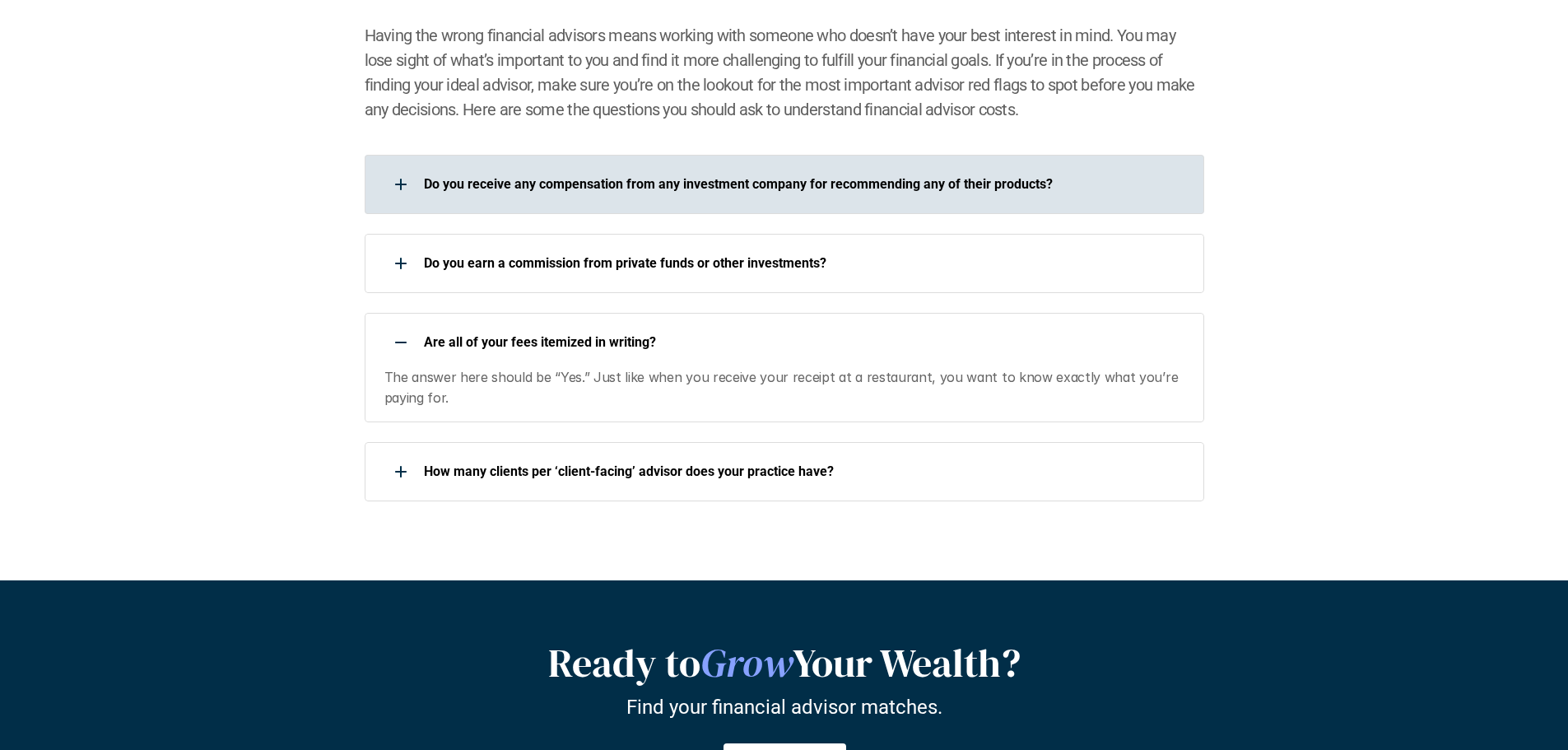
click at [649, 335] on p "Are all of your fees itemized in writing?" at bounding box center [803, 342] width 759 height 16
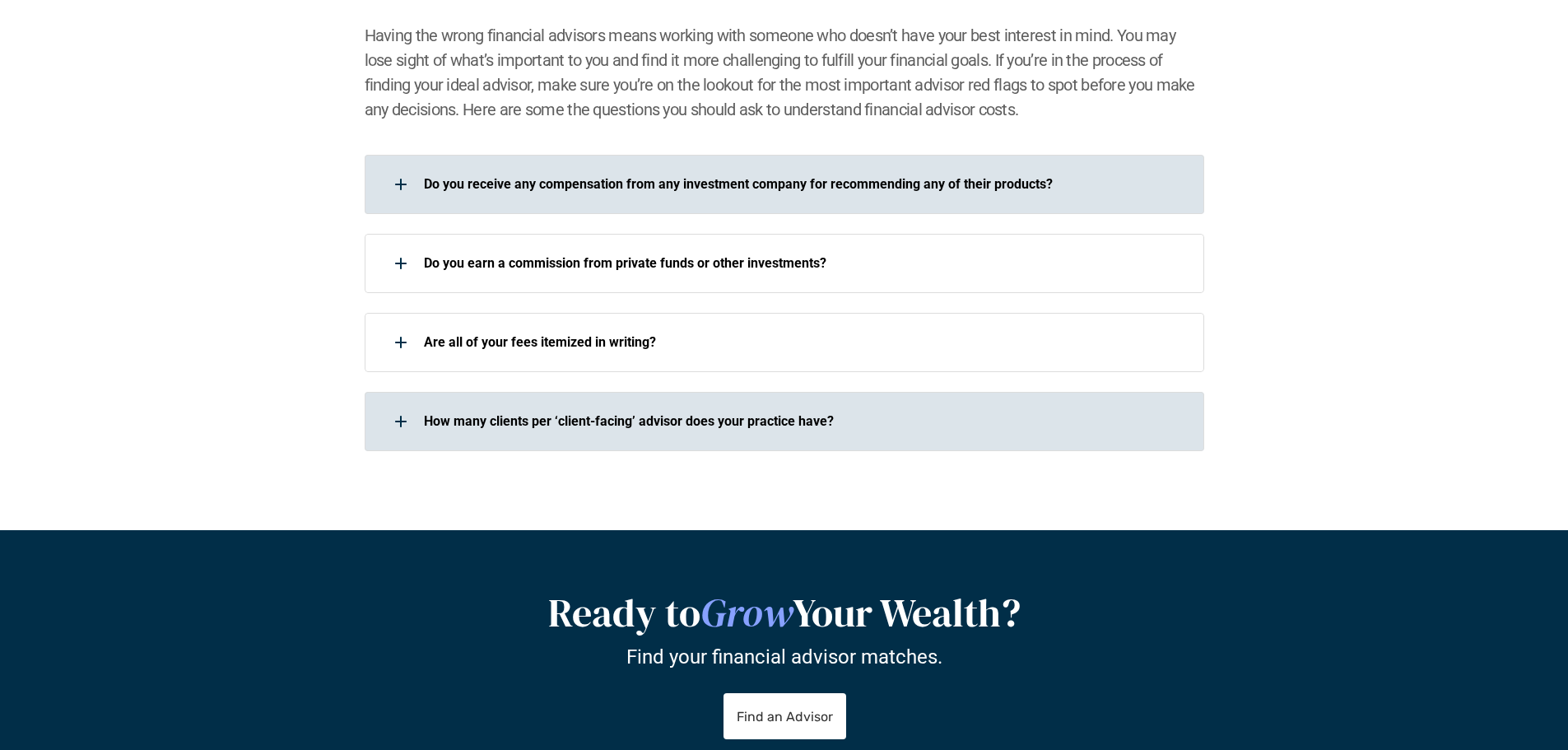
click at [890, 414] on p "How many clients per ‘client-facing’ advisor does your practice have?" at bounding box center [803, 421] width 759 height 16
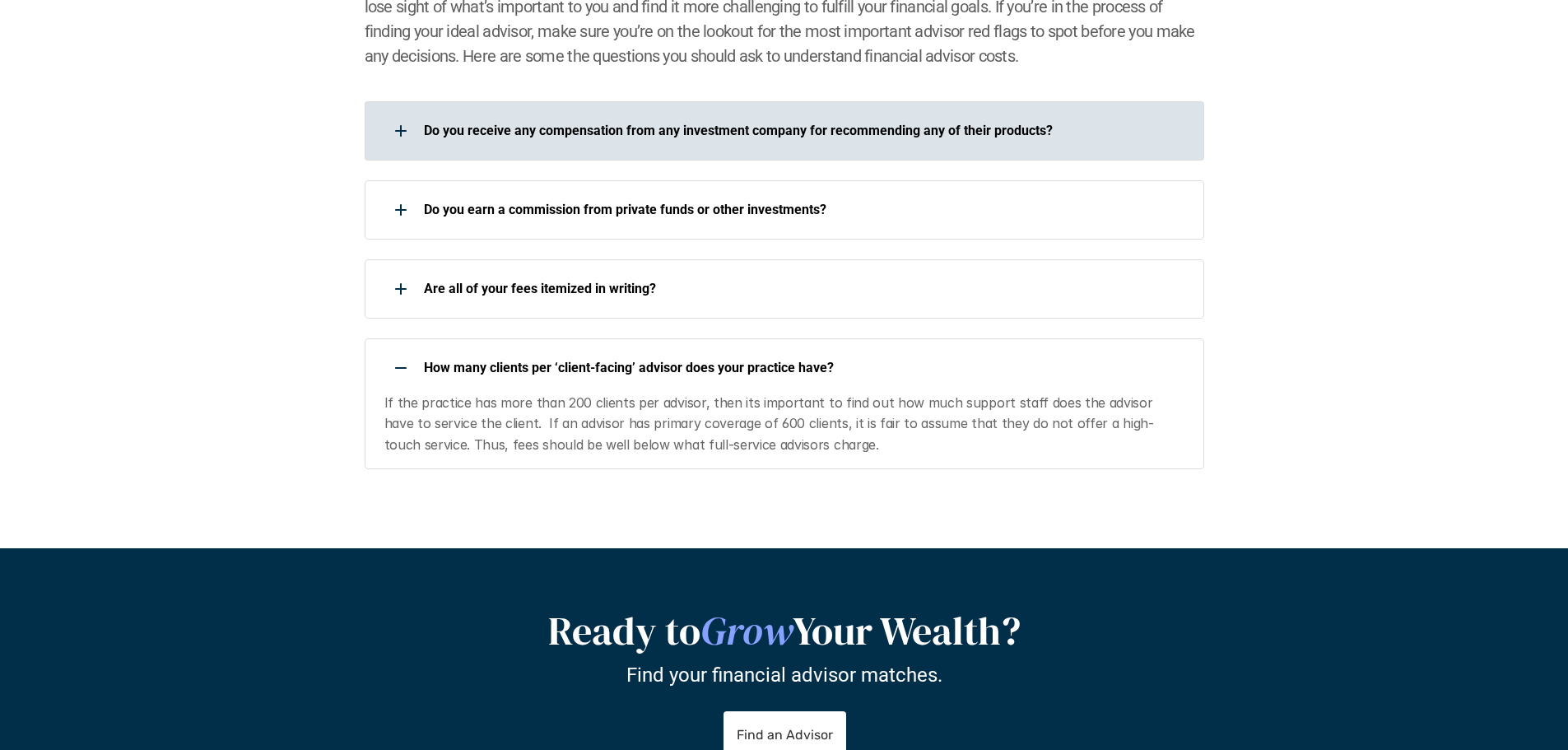
scroll to position [2717, 0]
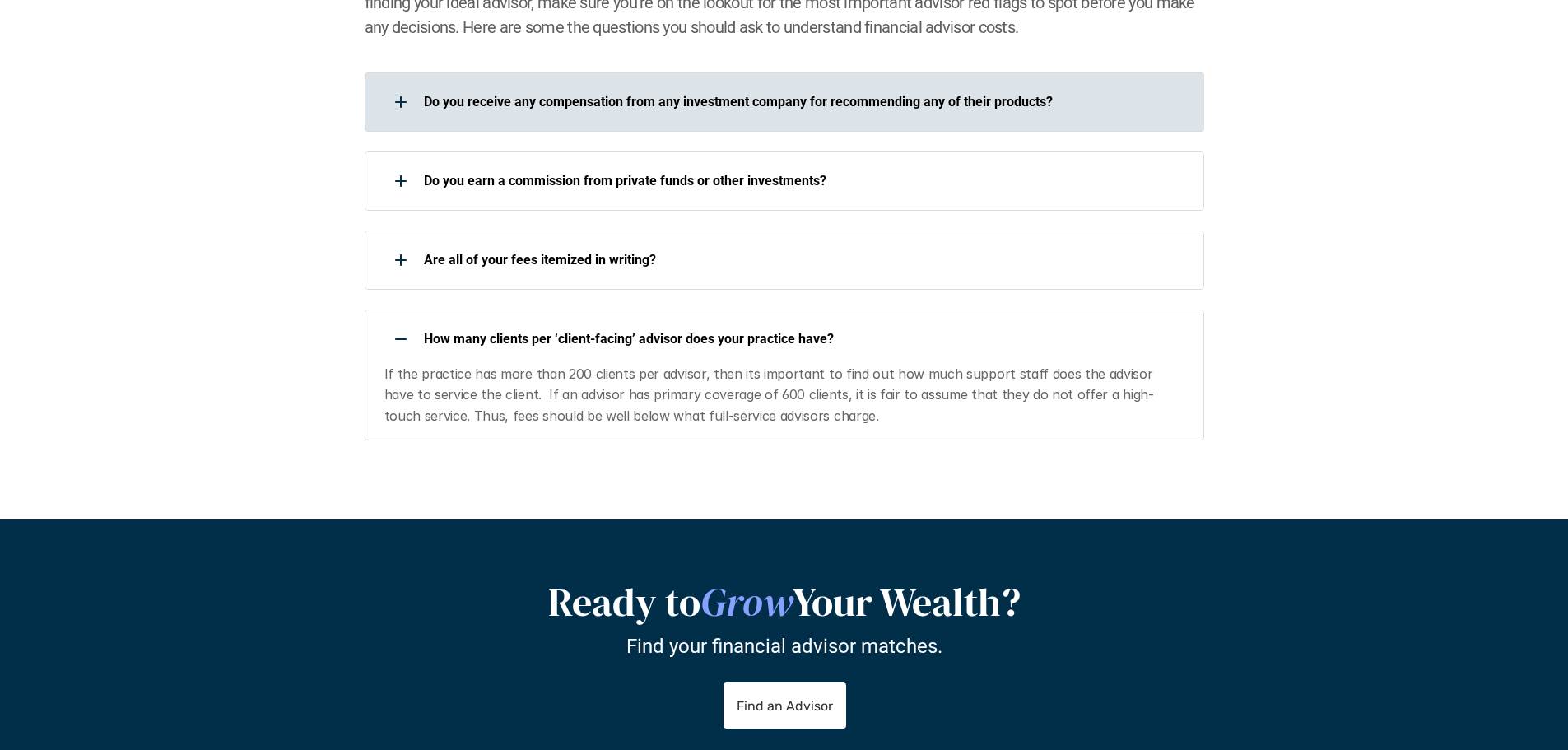
click at [1116, 344] on p "How many clients per ‘client-facing’ advisor does your practice have?" at bounding box center [803, 338] width 759 height 16
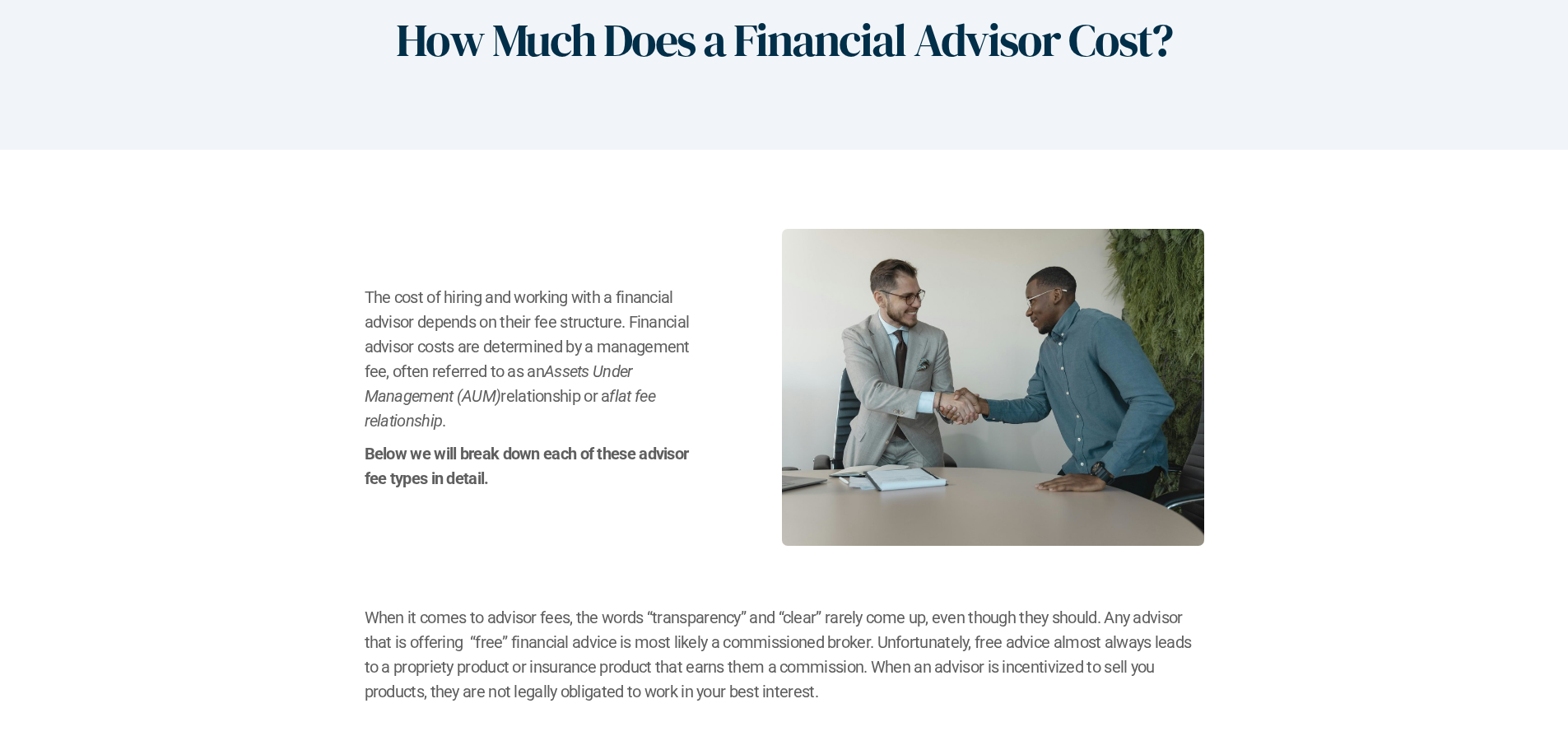
scroll to position [0, 0]
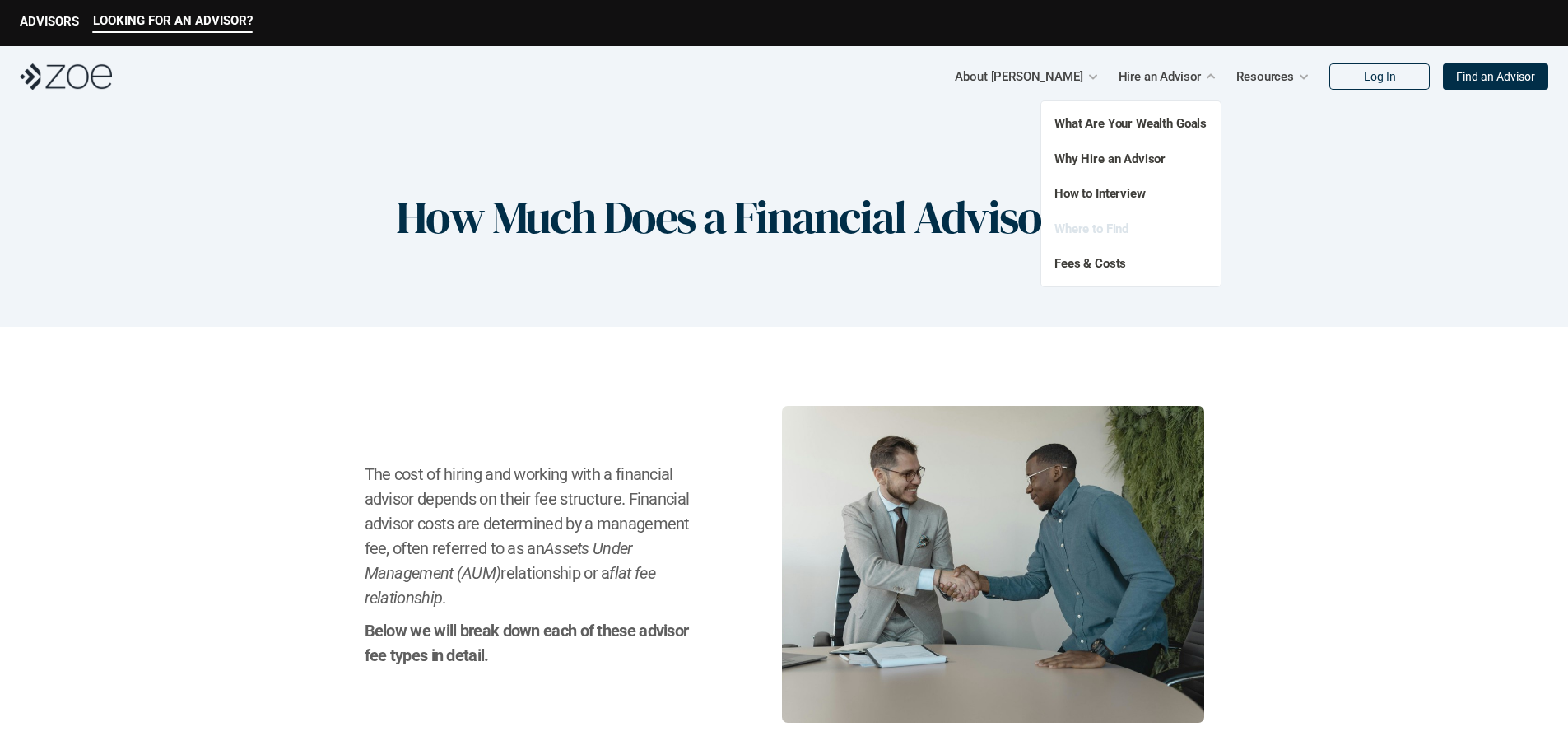
click at [1104, 230] on link "Where to Find" at bounding box center [1091, 229] width 74 height 15
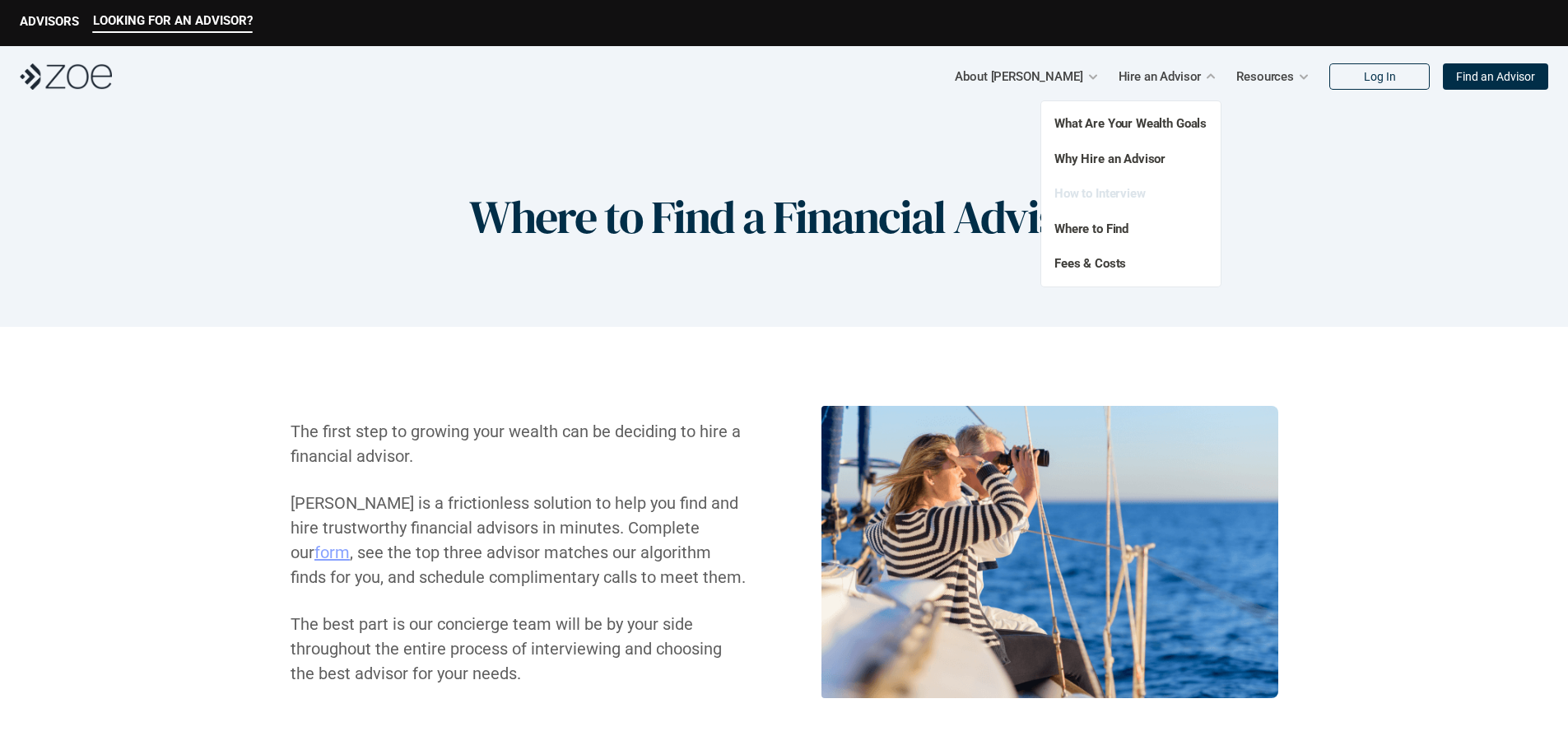
click at [1103, 198] on link "How to Interview" at bounding box center [1100, 193] width 92 height 15
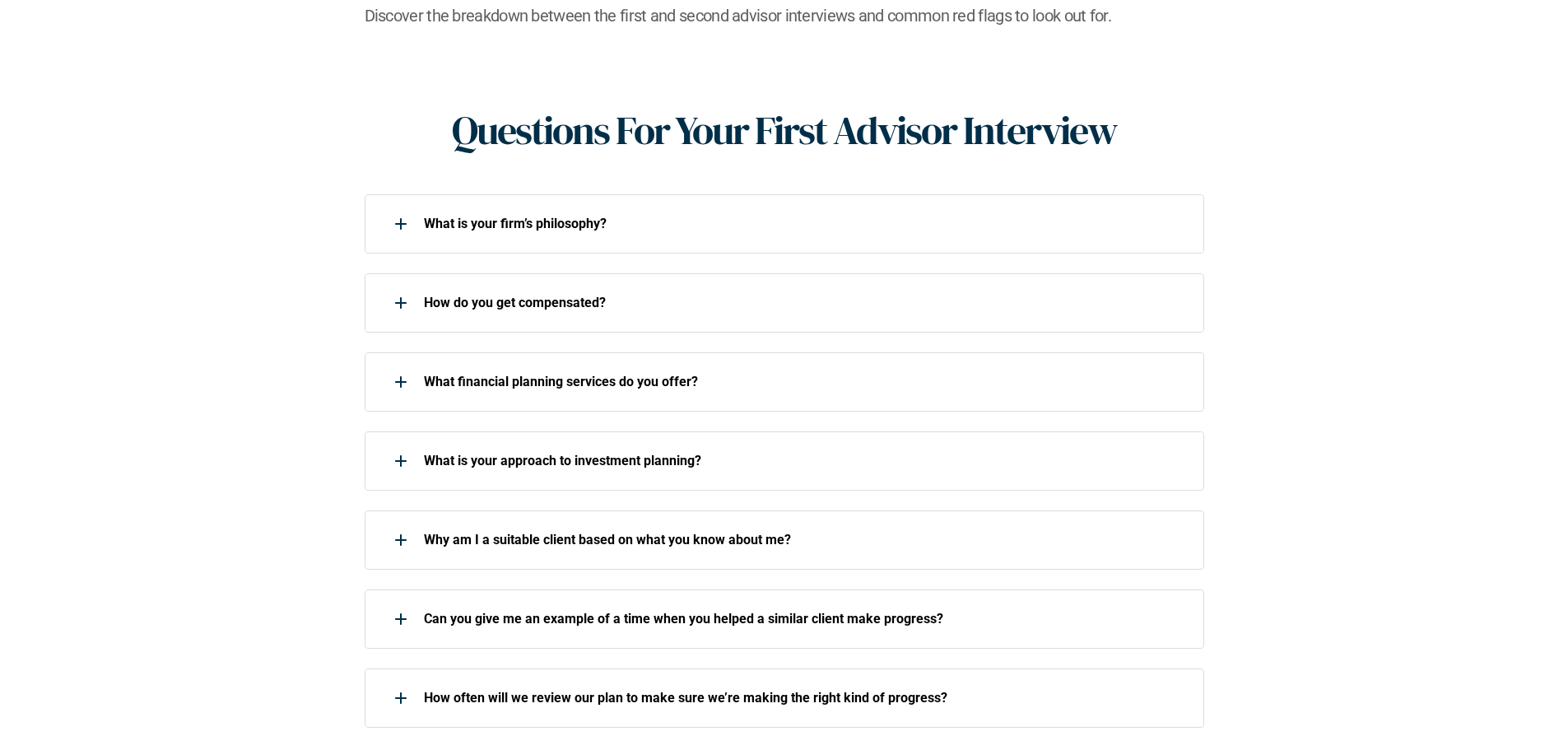
scroll to position [658, 0]
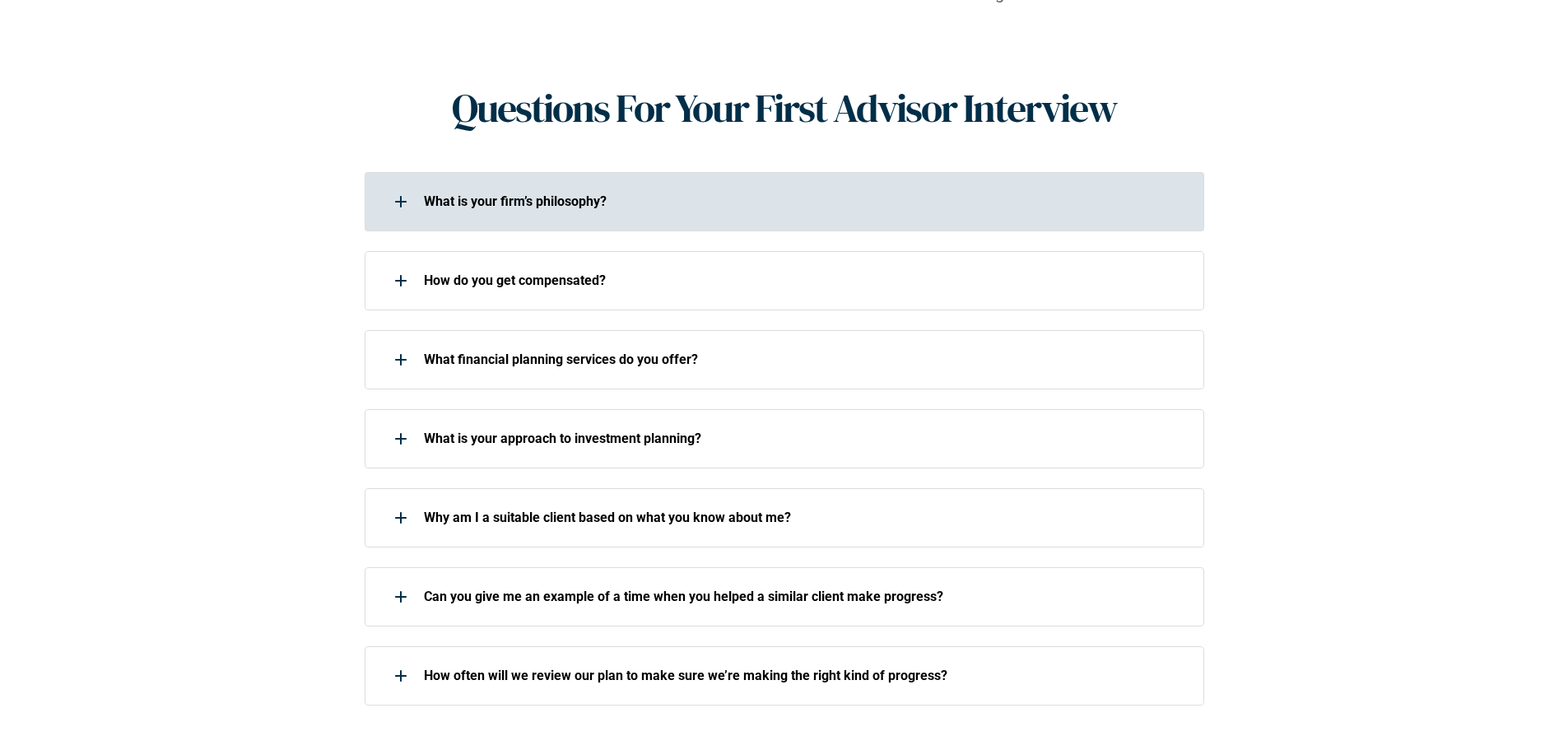
click at [653, 193] on div "What is your firm’s philosophy?" at bounding box center [784, 202] width 839 height 60
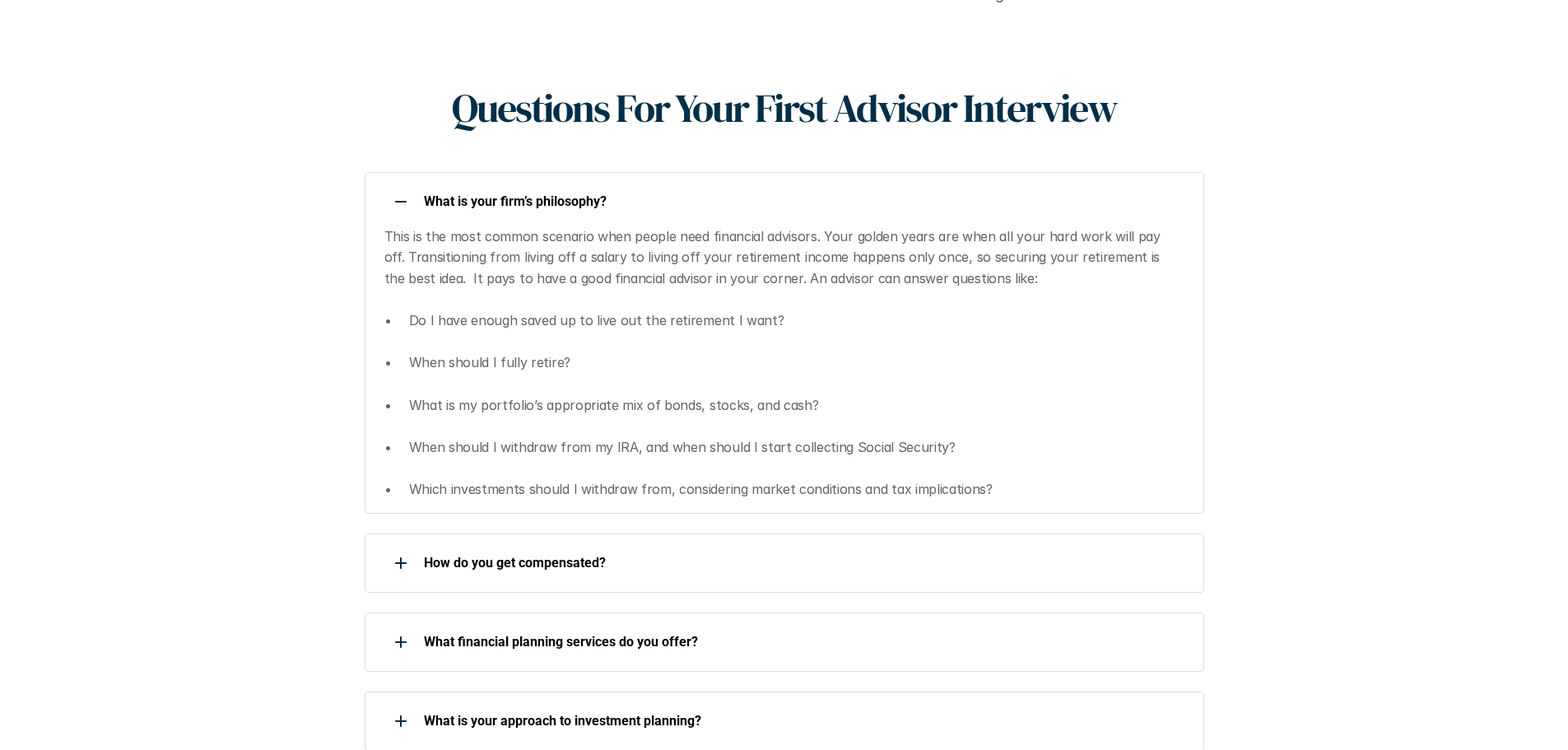
click at [587, 193] on p "What is your firm’s philosophy?" at bounding box center [803, 201] width 759 height 16
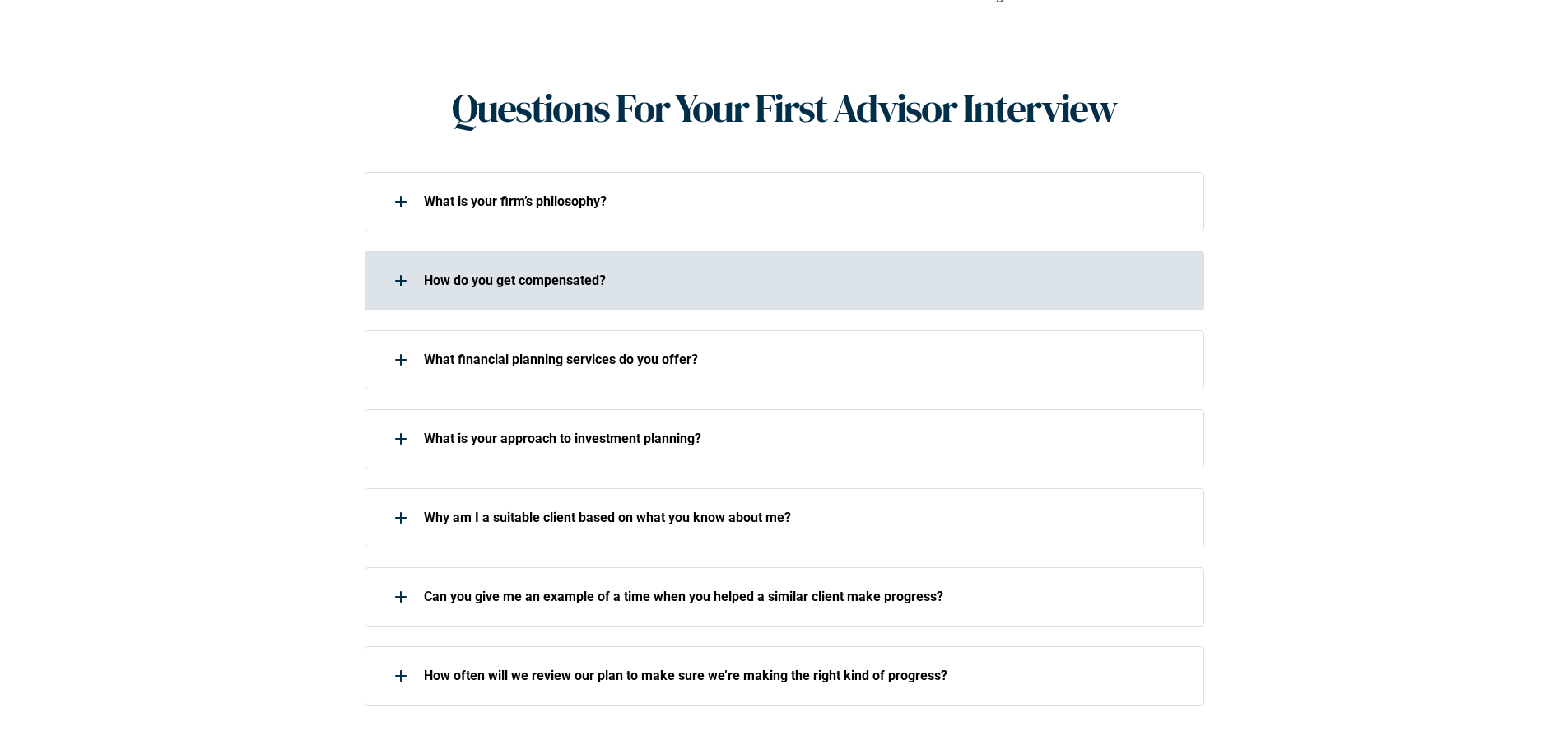
click at [674, 272] on p "How do you get compensated?" at bounding box center [803, 280] width 759 height 16
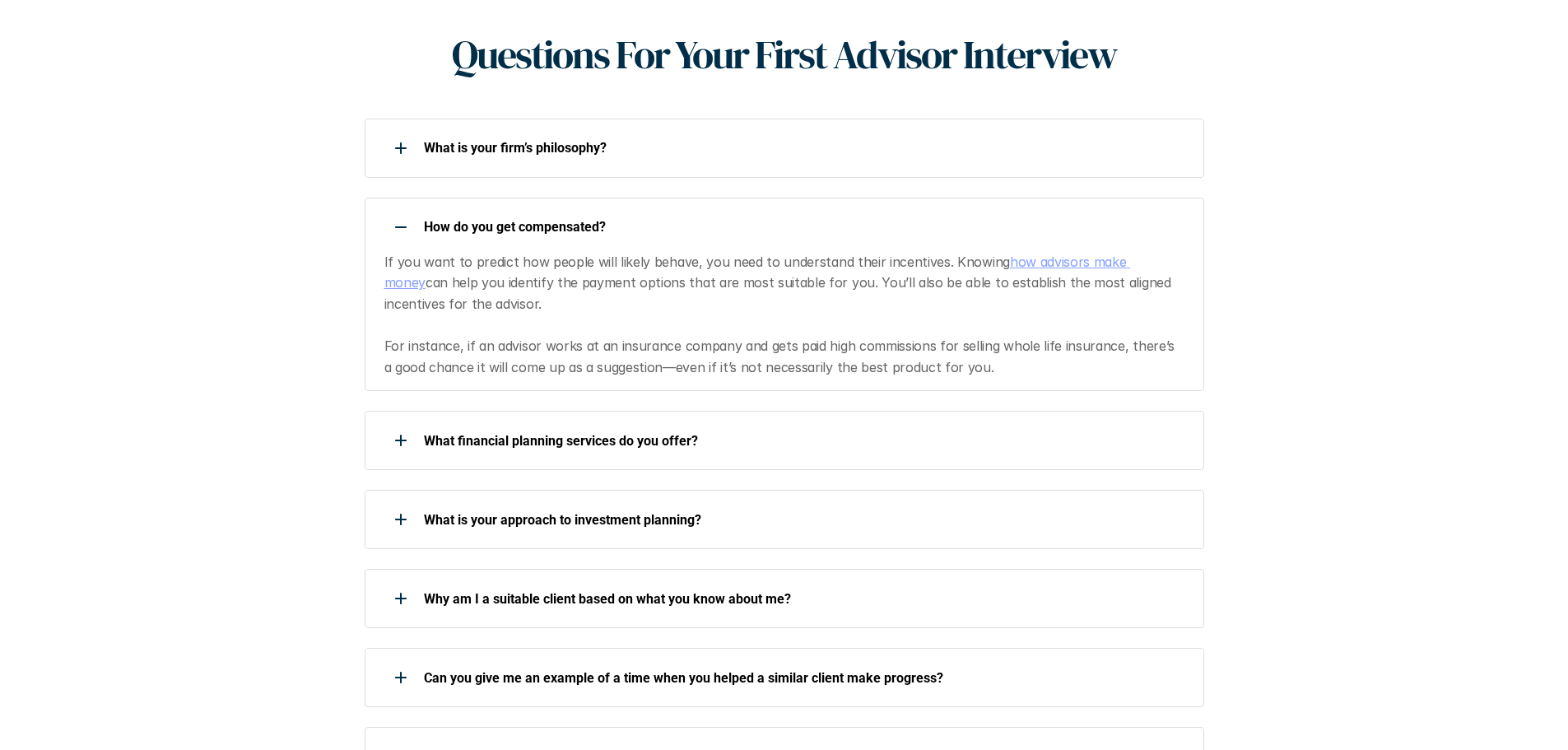
scroll to position [741, 0]
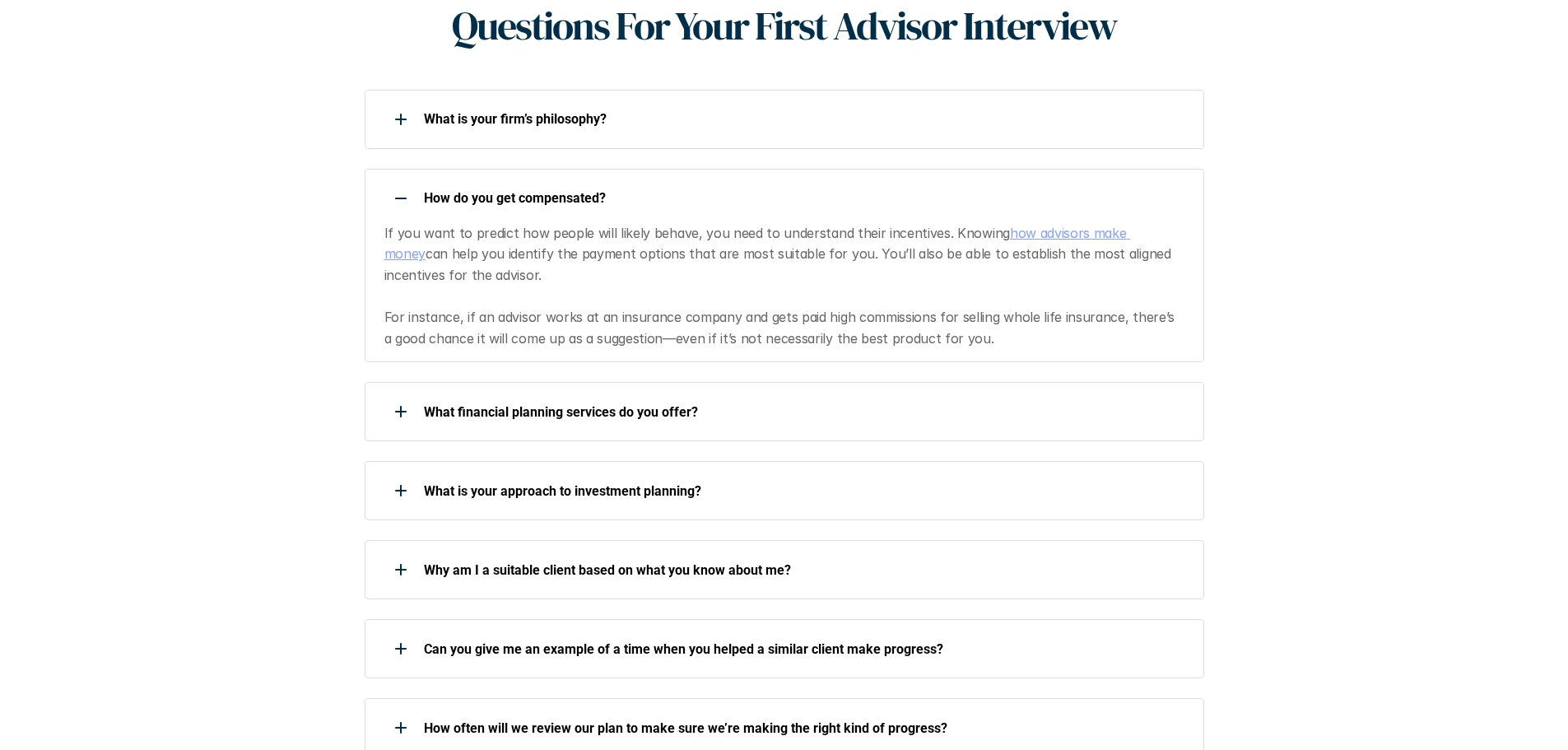
click at [729, 223] on p "If you want to predict how people will likely behave, you need to understand th…" at bounding box center [784, 286] width 799 height 127
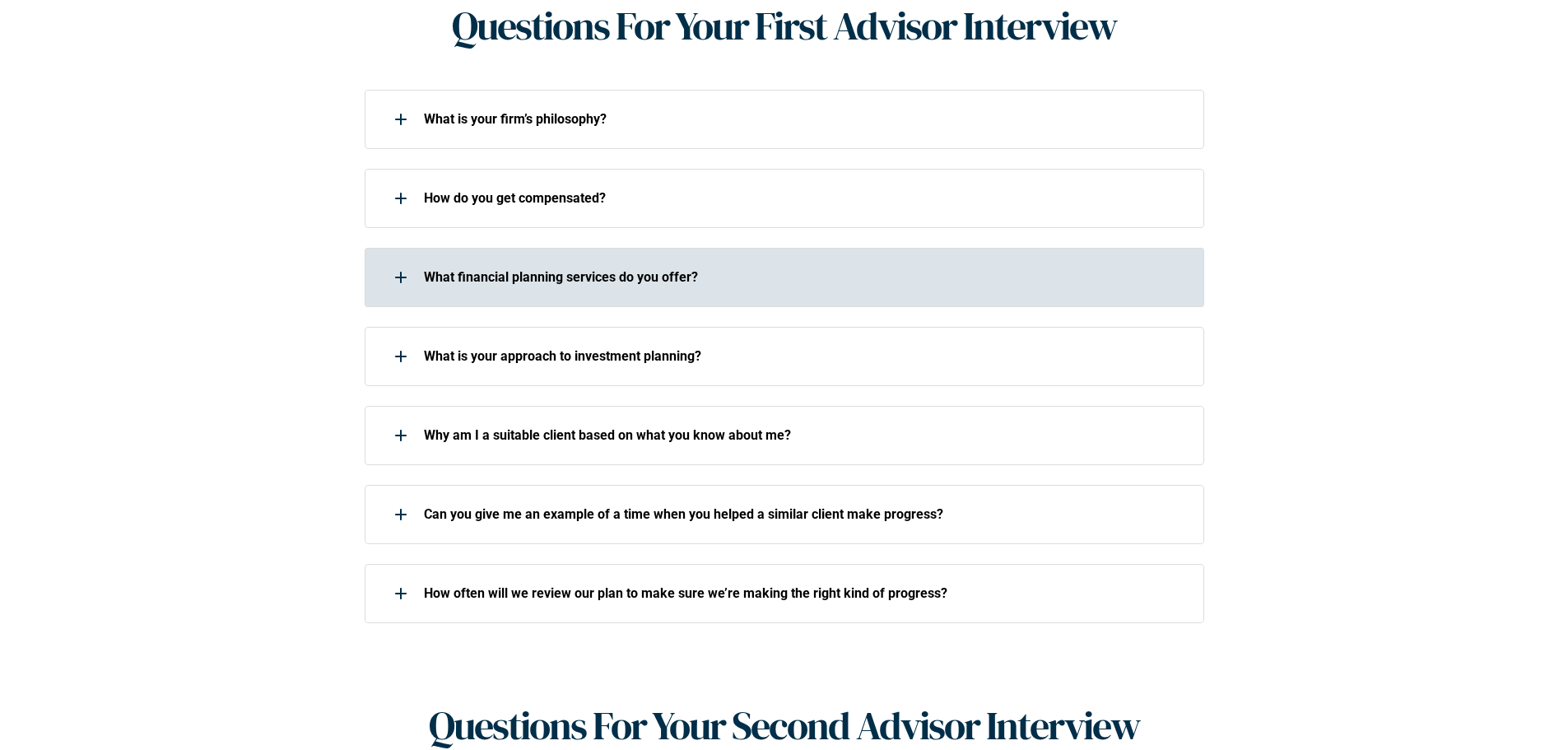
click at [727, 270] on p "What financial planning services do you offer?" at bounding box center [803, 277] width 759 height 16
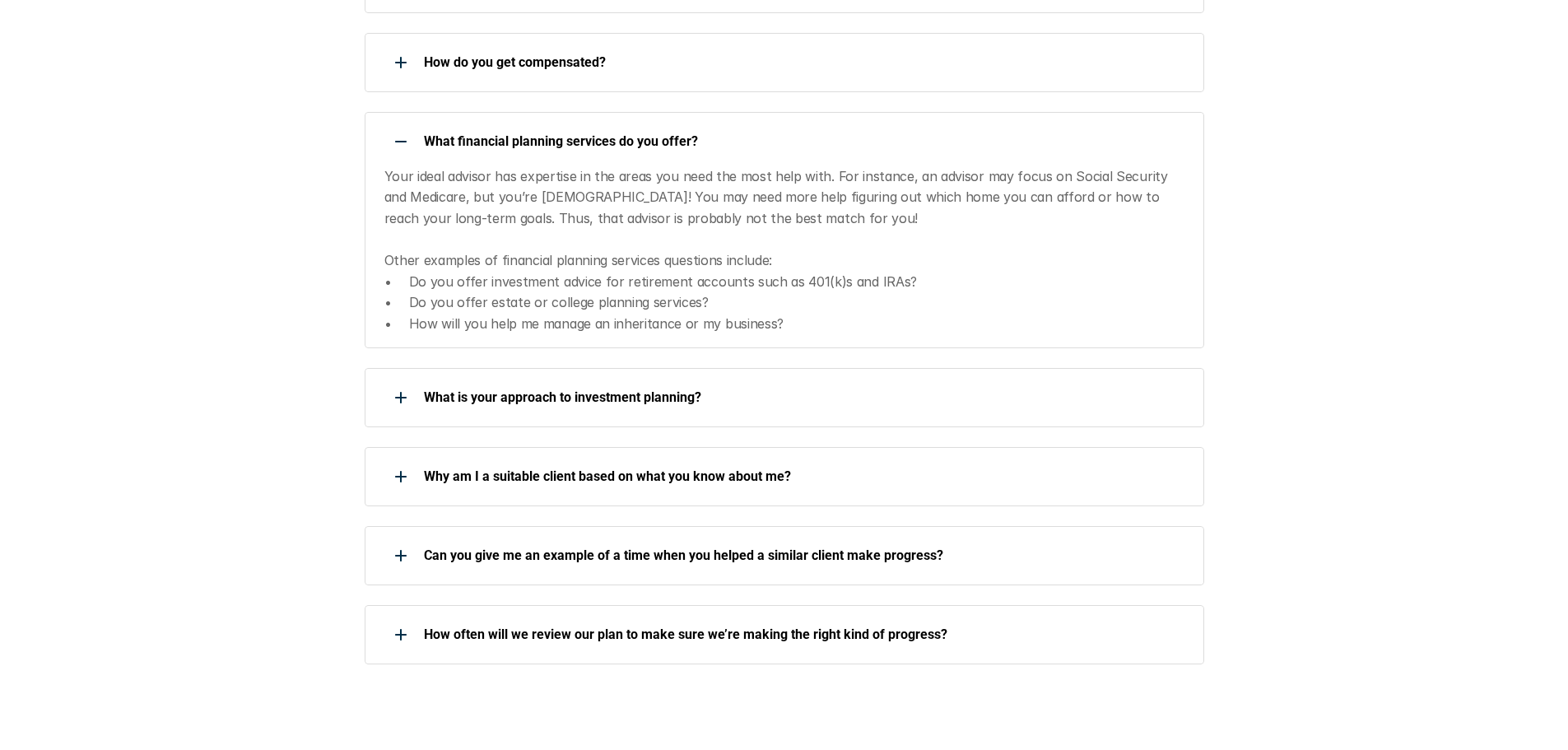
scroll to position [906, 0]
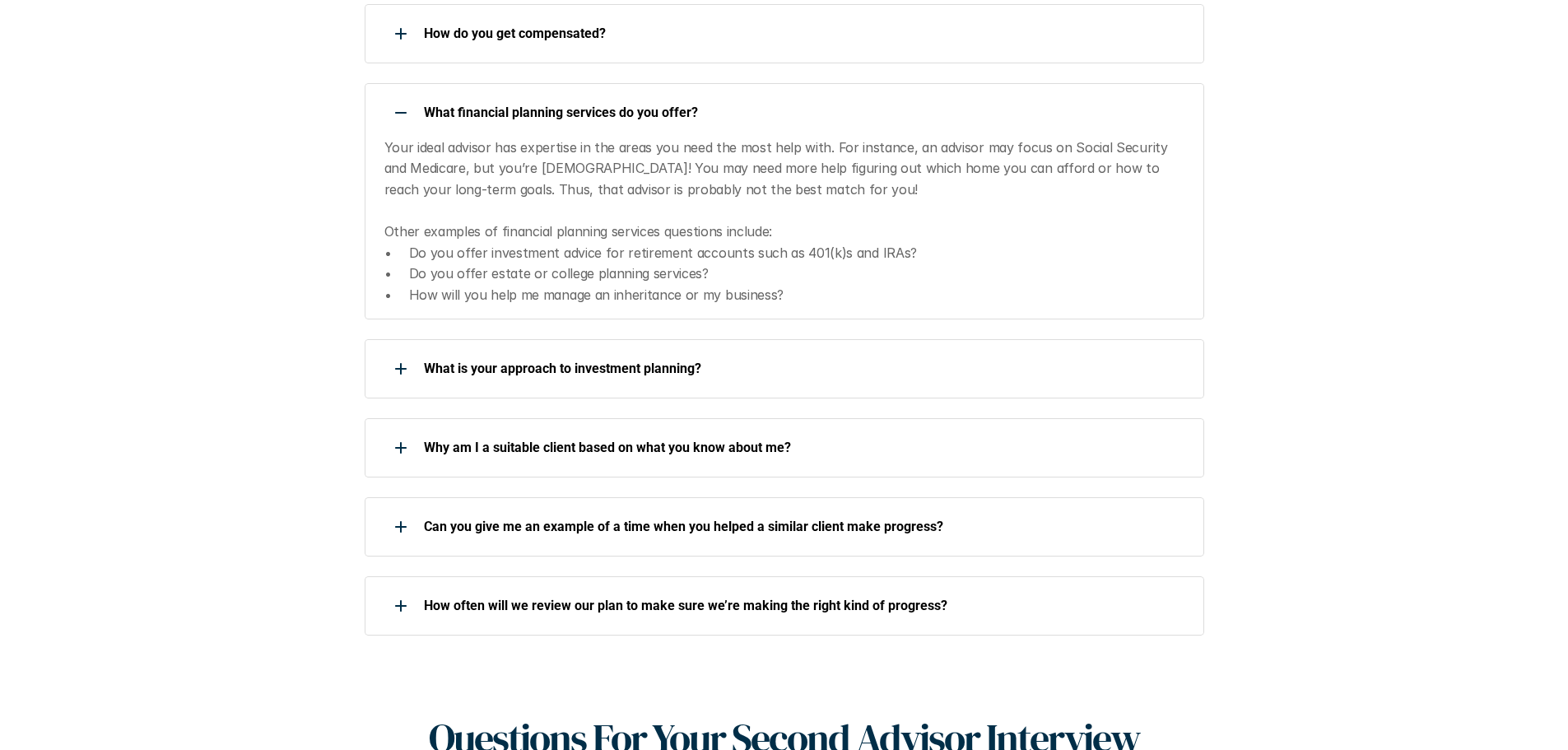
click at [515, 105] on p "What financial planning services do you offer?" at bounding box center [803, 112] width 759 height 16
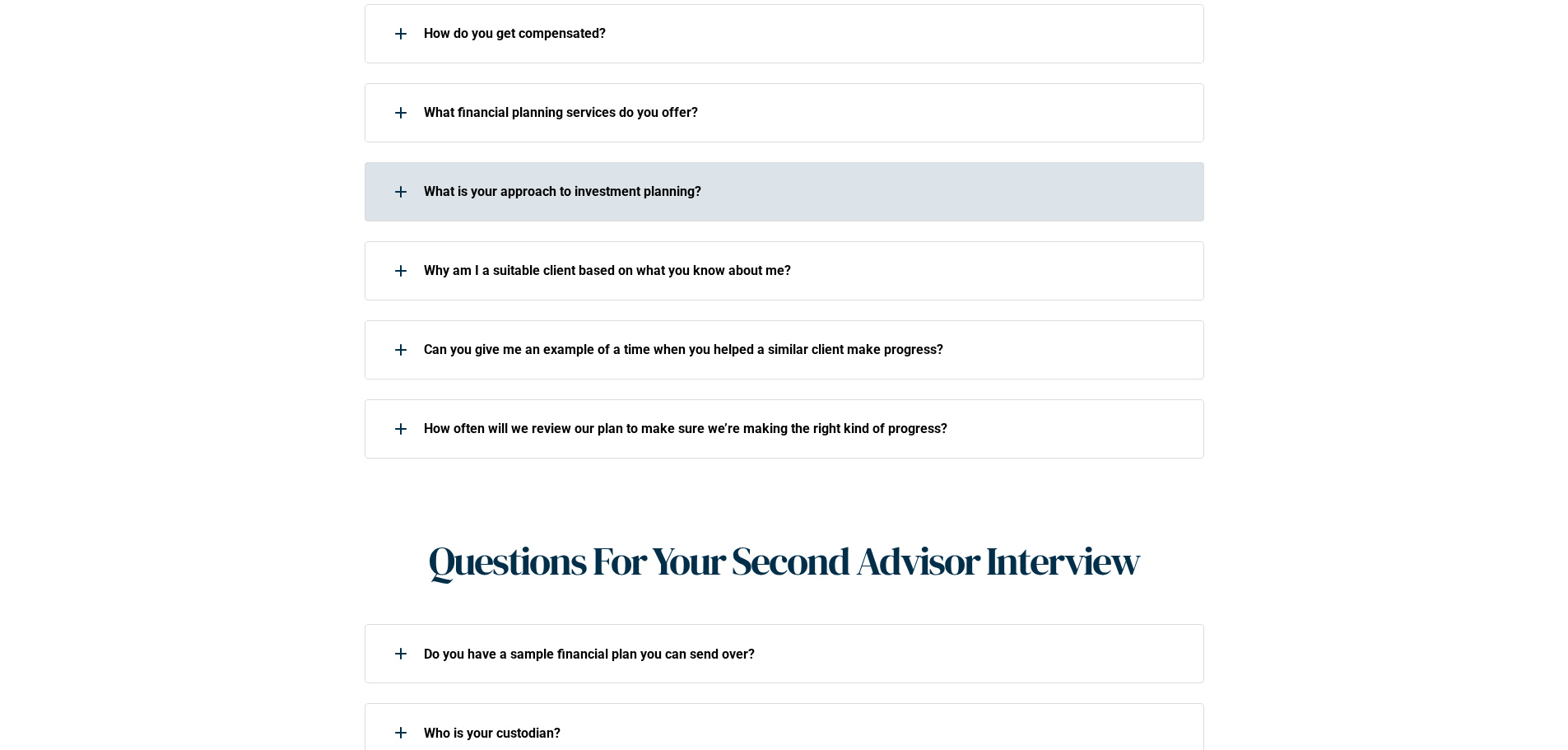
click at [581, 183] on p "What is your approach to investment planning?" at bounding box center [803, 191] width 759 height 16
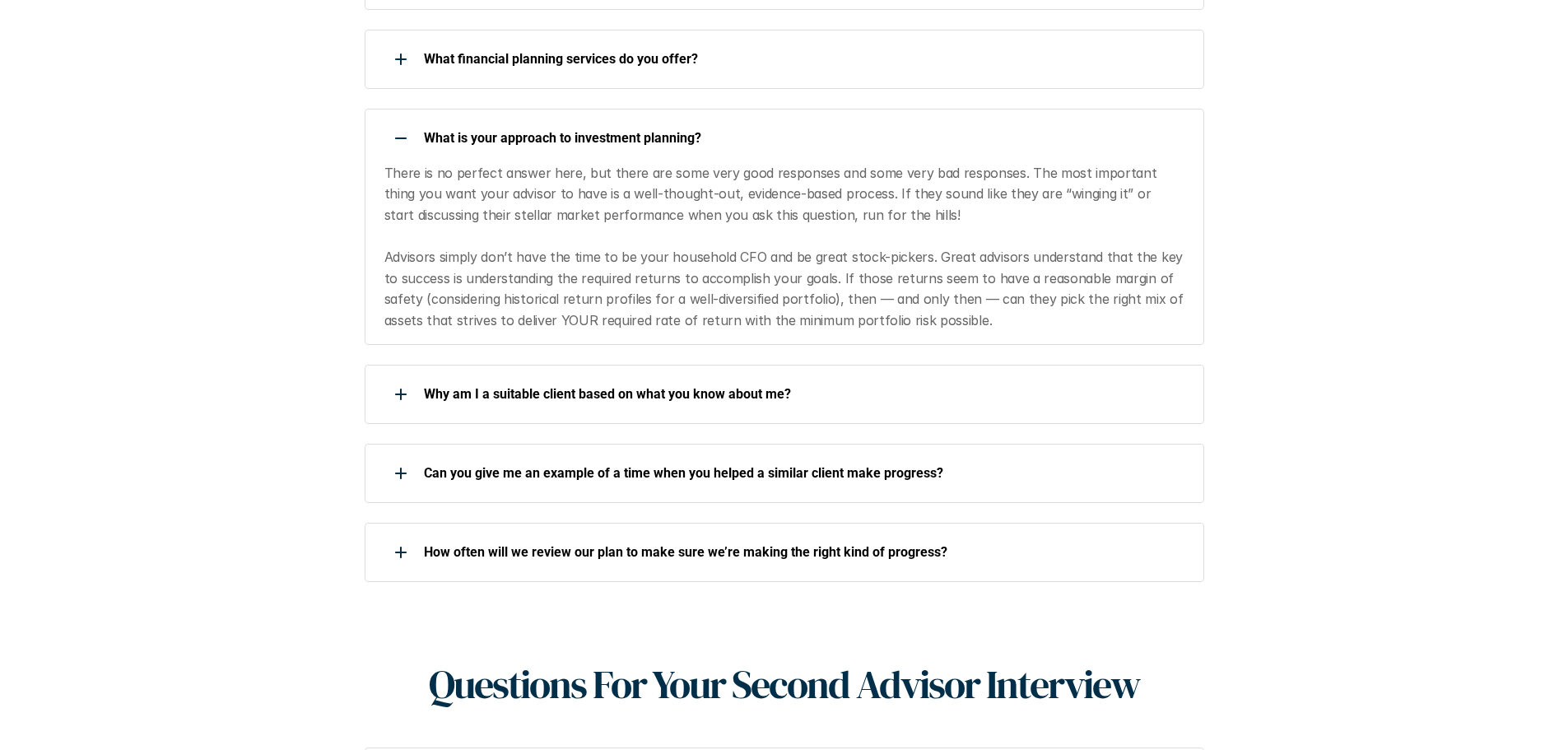
scroll to position [988, 0]
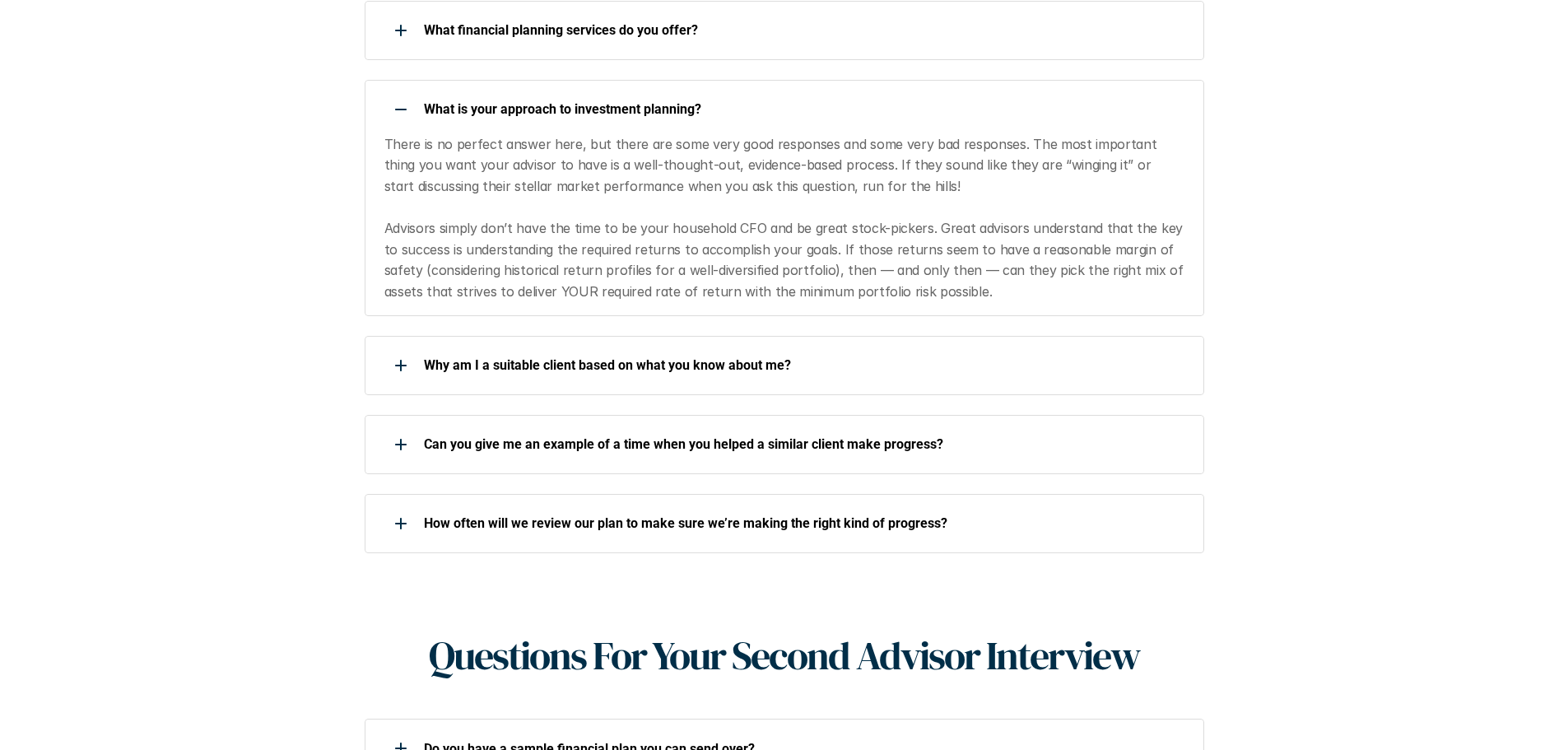
click at [819, 101] on p "What is your approach to investment planning?" at bounding box center [803, 108] width 759 height 16
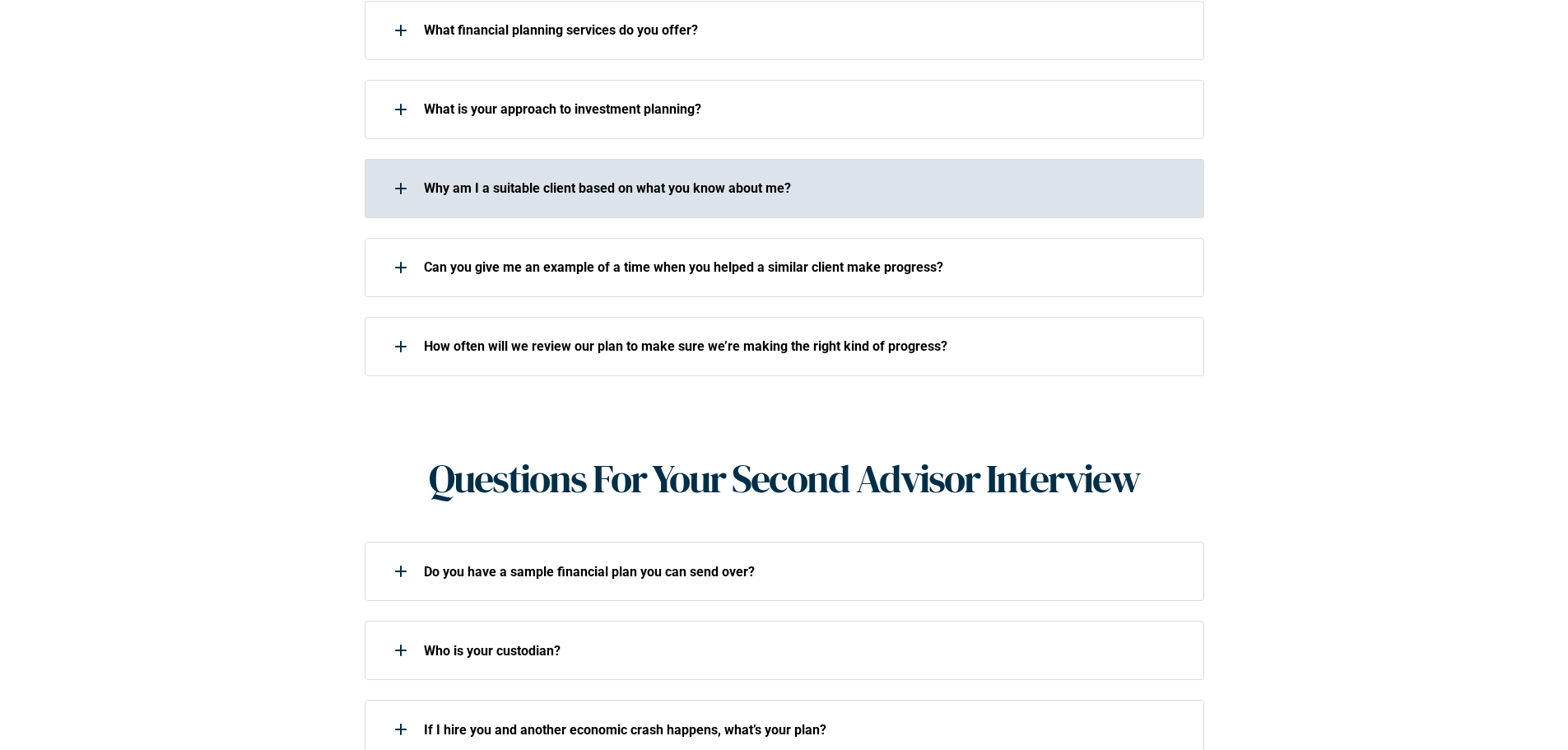
click at [817, 181] on p "Why am I a suitable client based on what you know about me?" at bounding box center [803, 188] width 759 height 16
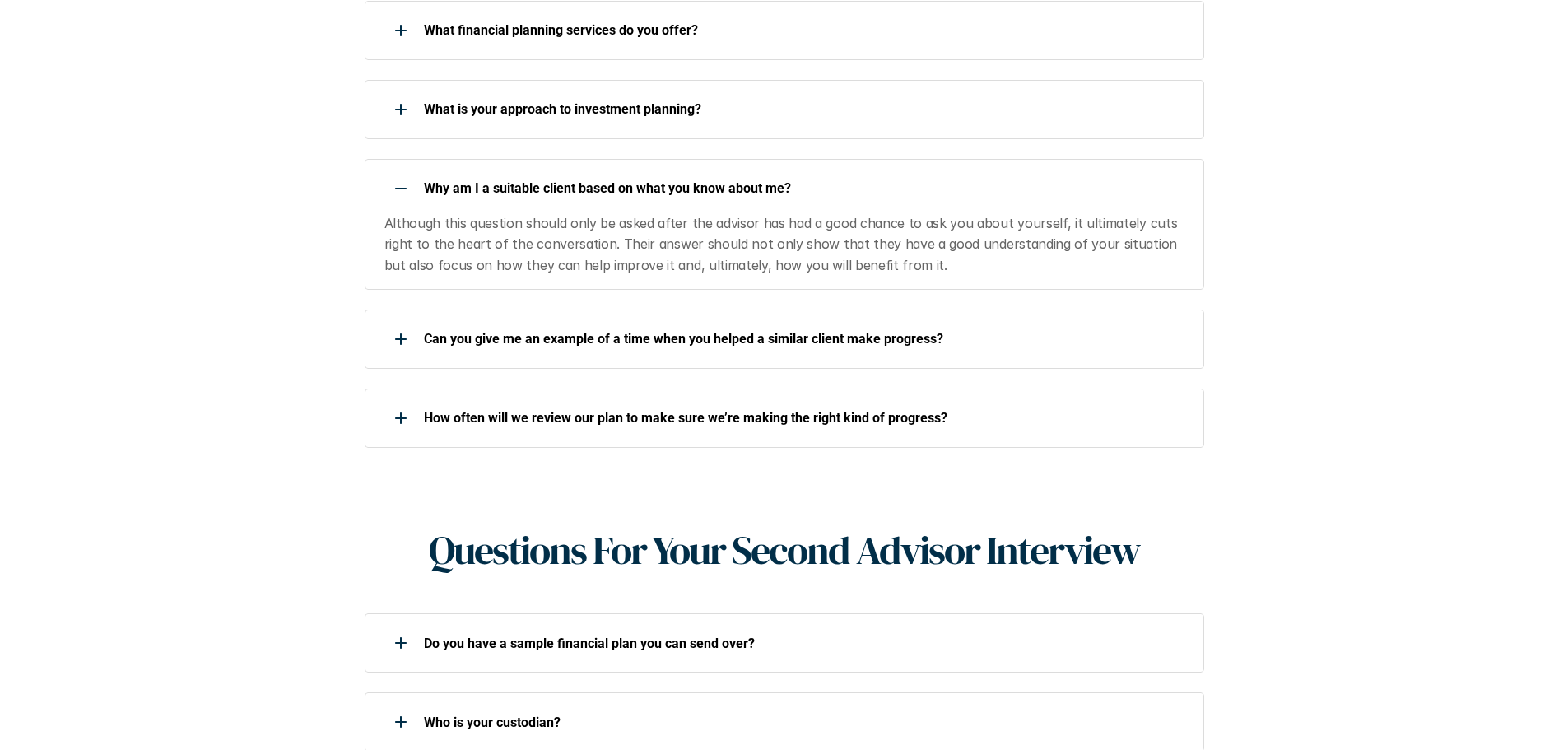
click at [1010, 181] on p "Why am I a suitable client based on what you know about me?" at bounding box center [803, 188] width 759 height 16
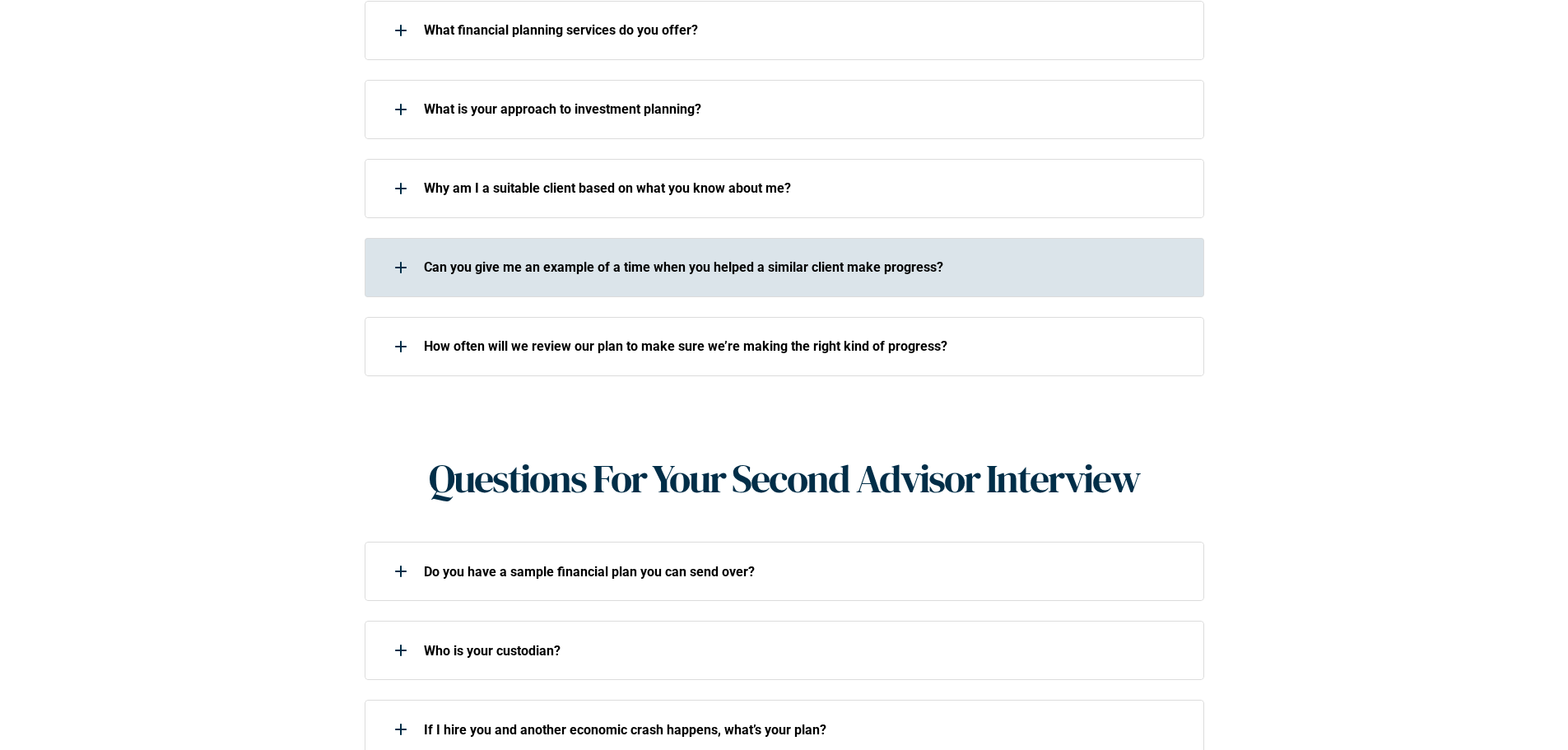
click at [964, 259] on p "Can you give me an example of a time when you helped a similar client make prog…" at bounding box center [803, 267] width 759 height 16
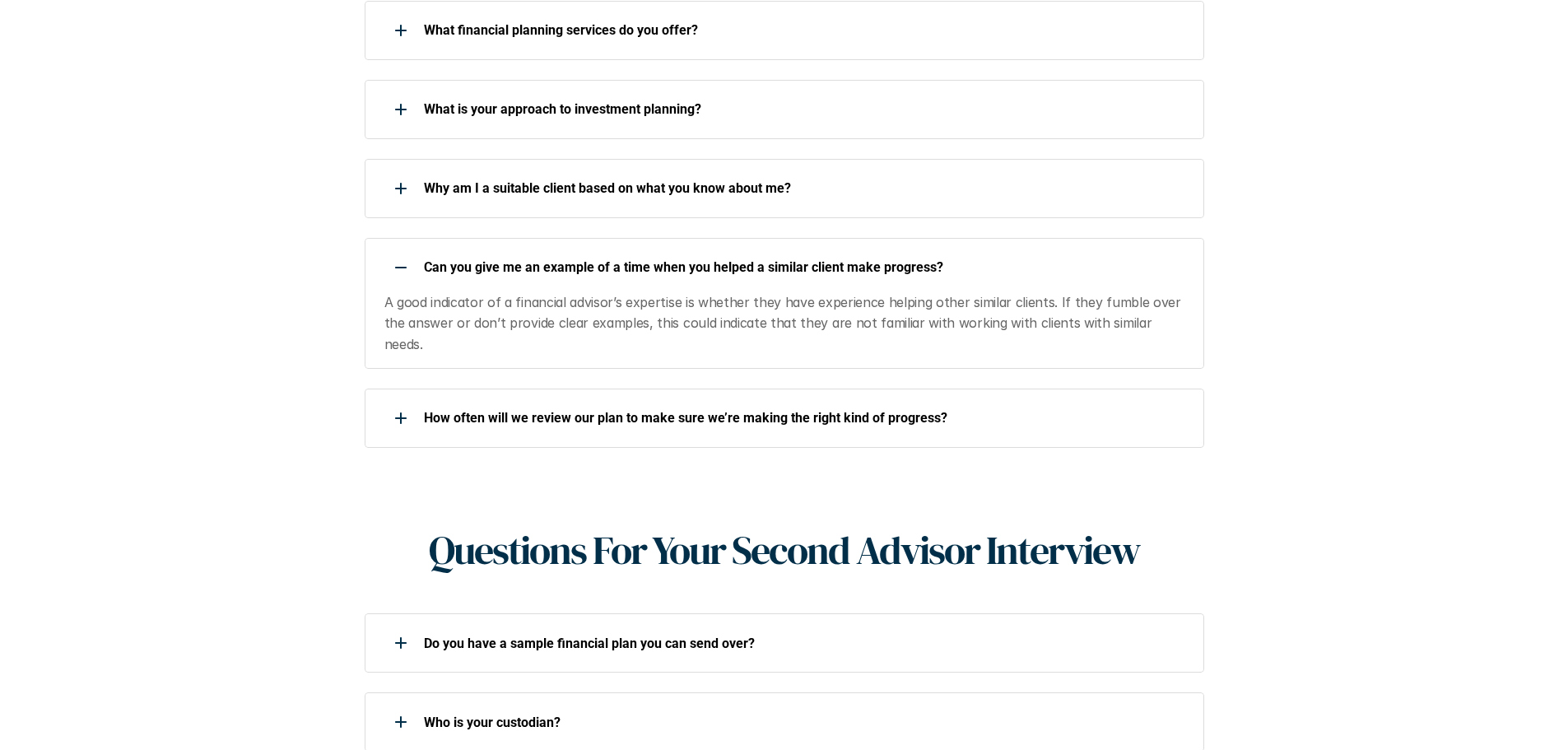
scroll to position [1070, 0]
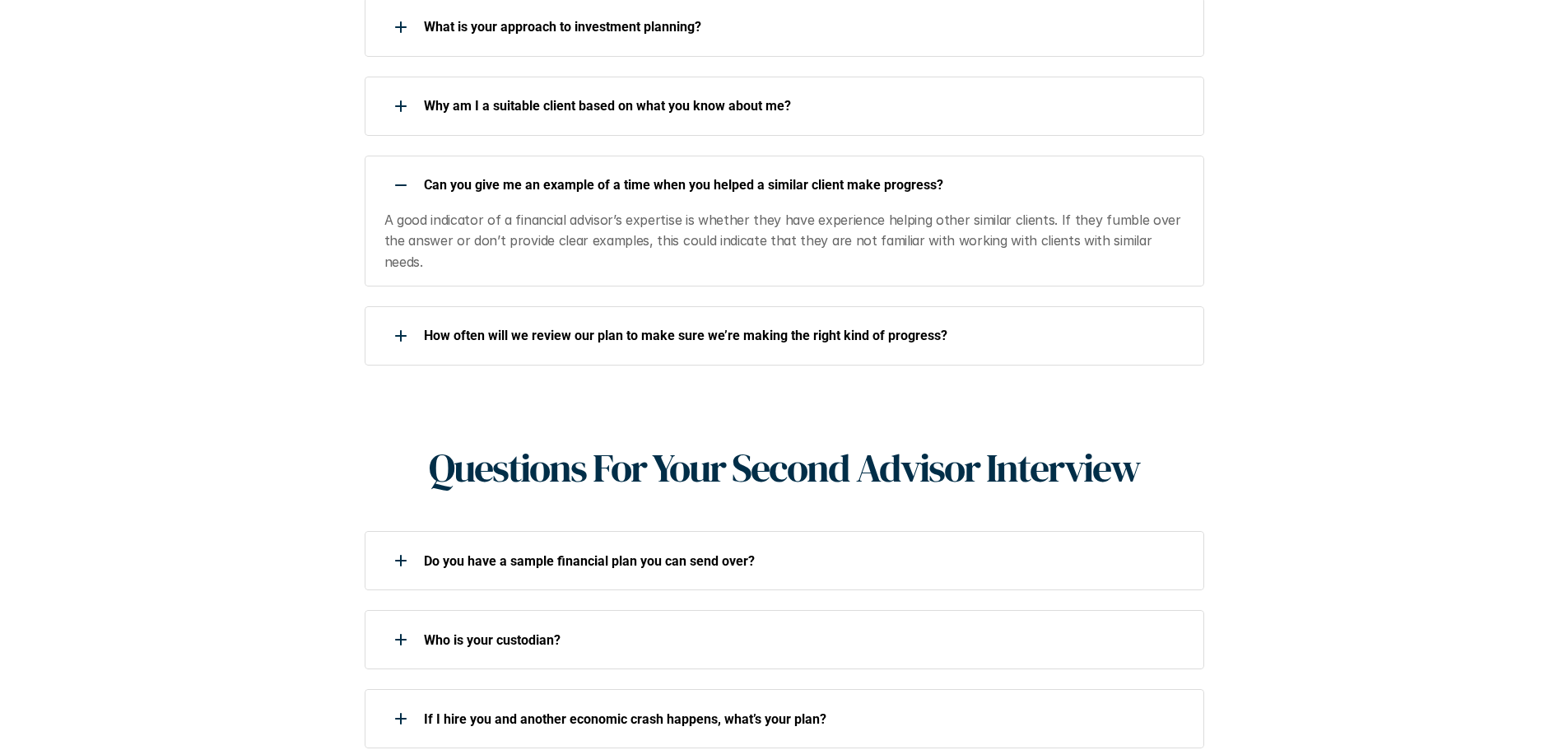
click at [1028, 177] on p "Can you give me an example of a time when you helped a similar client make prog…" at bounding box center [803, 184] width 759 height 16
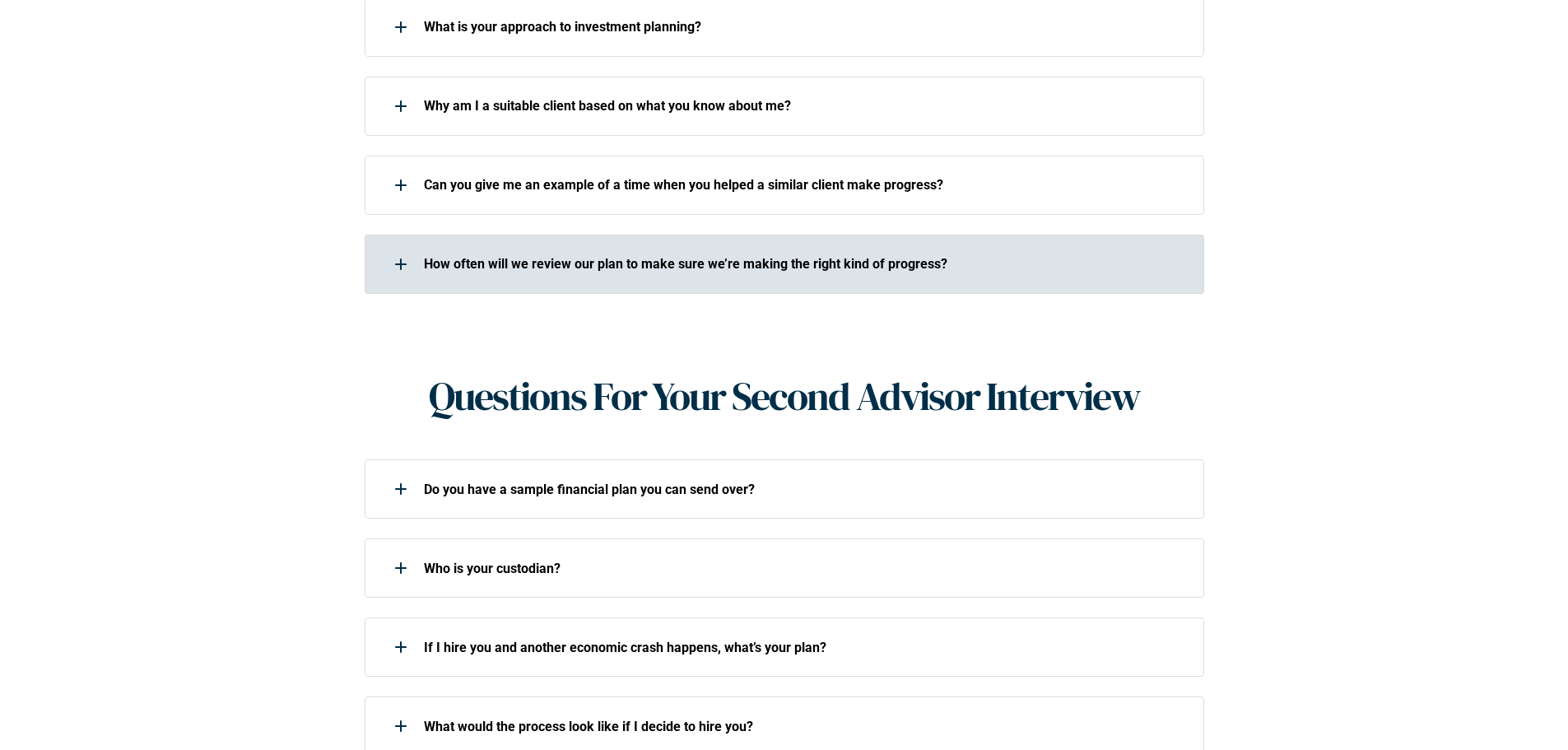
click at [944, 256] on p "How often will we review our plan to make sure we’re making the right kind of p…" at bounding box center [803, 263] width 759 height 16
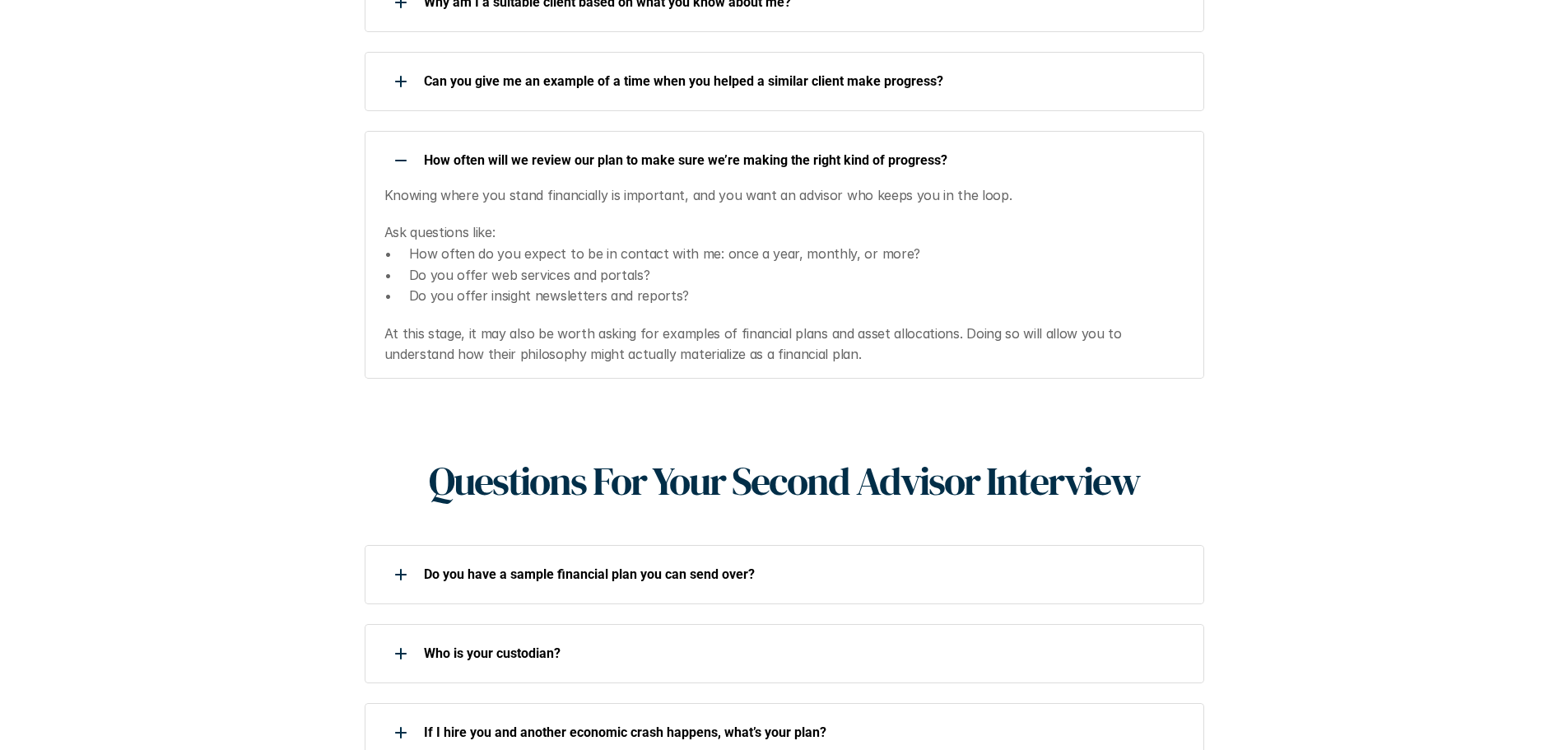
scroll to position [1235, 0]
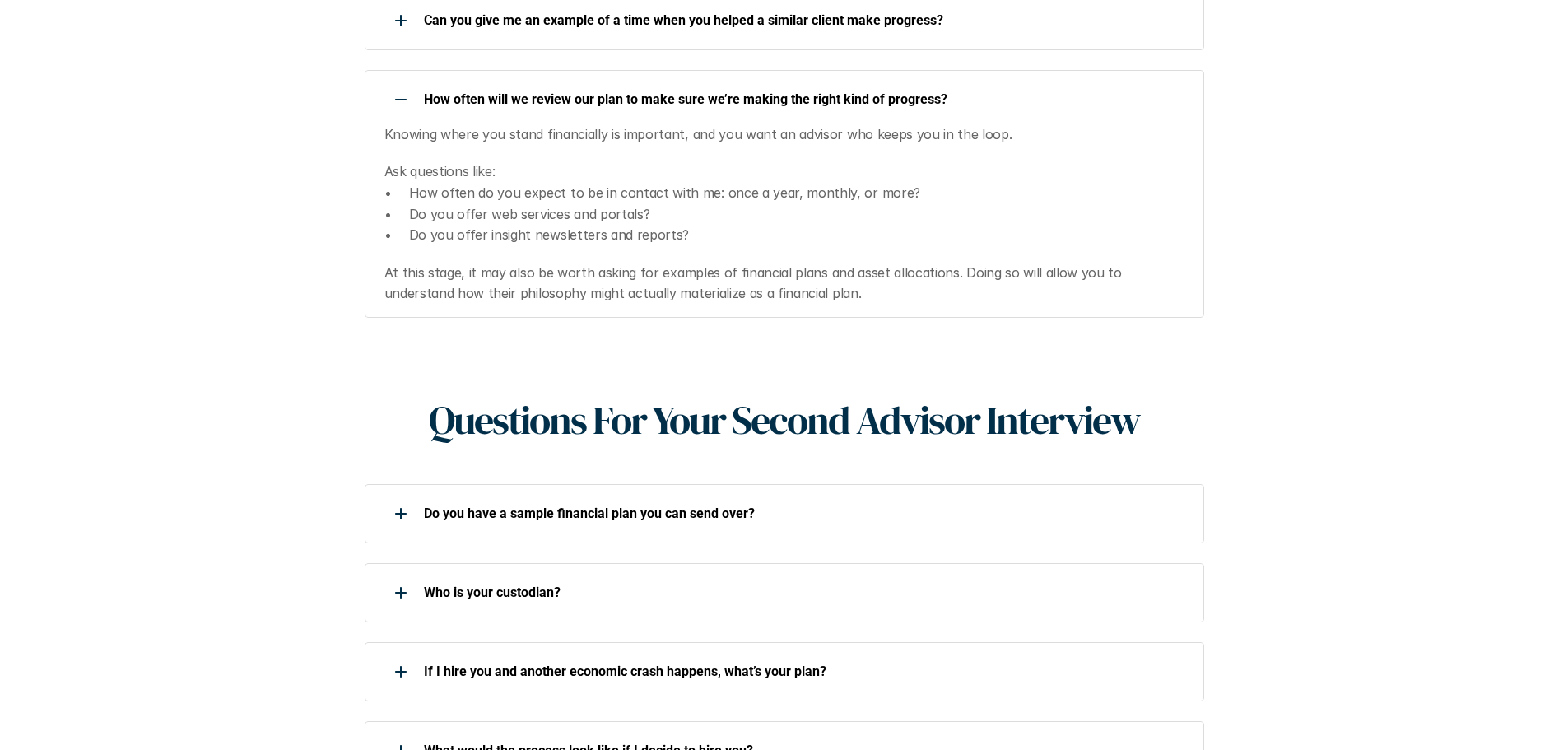
click at [981, 92] on p "How often will we review our plan to make sure we’re making the right kind of p…" at bounding box center [803, 99] width 759 height 16
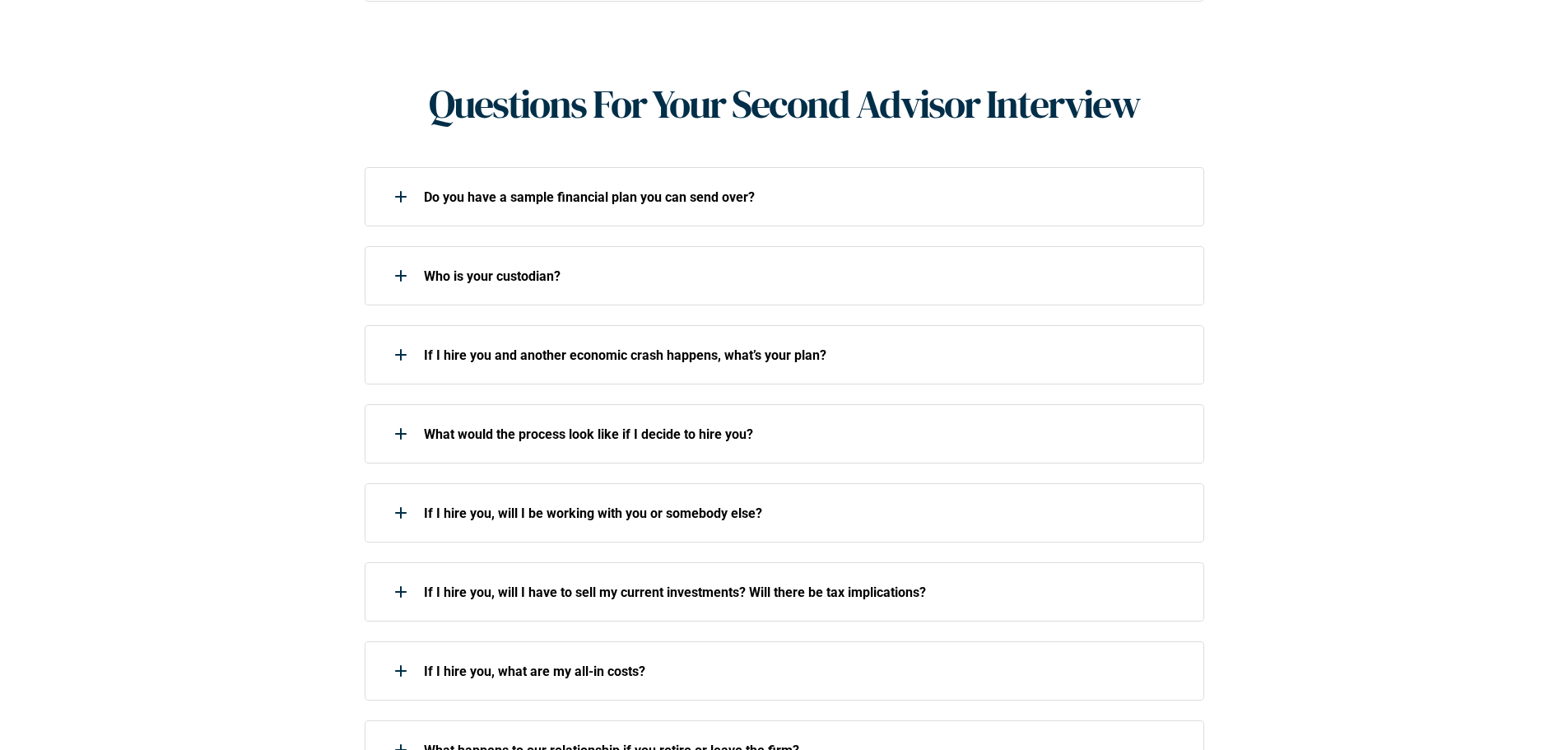
scroll to position [1399, 0]
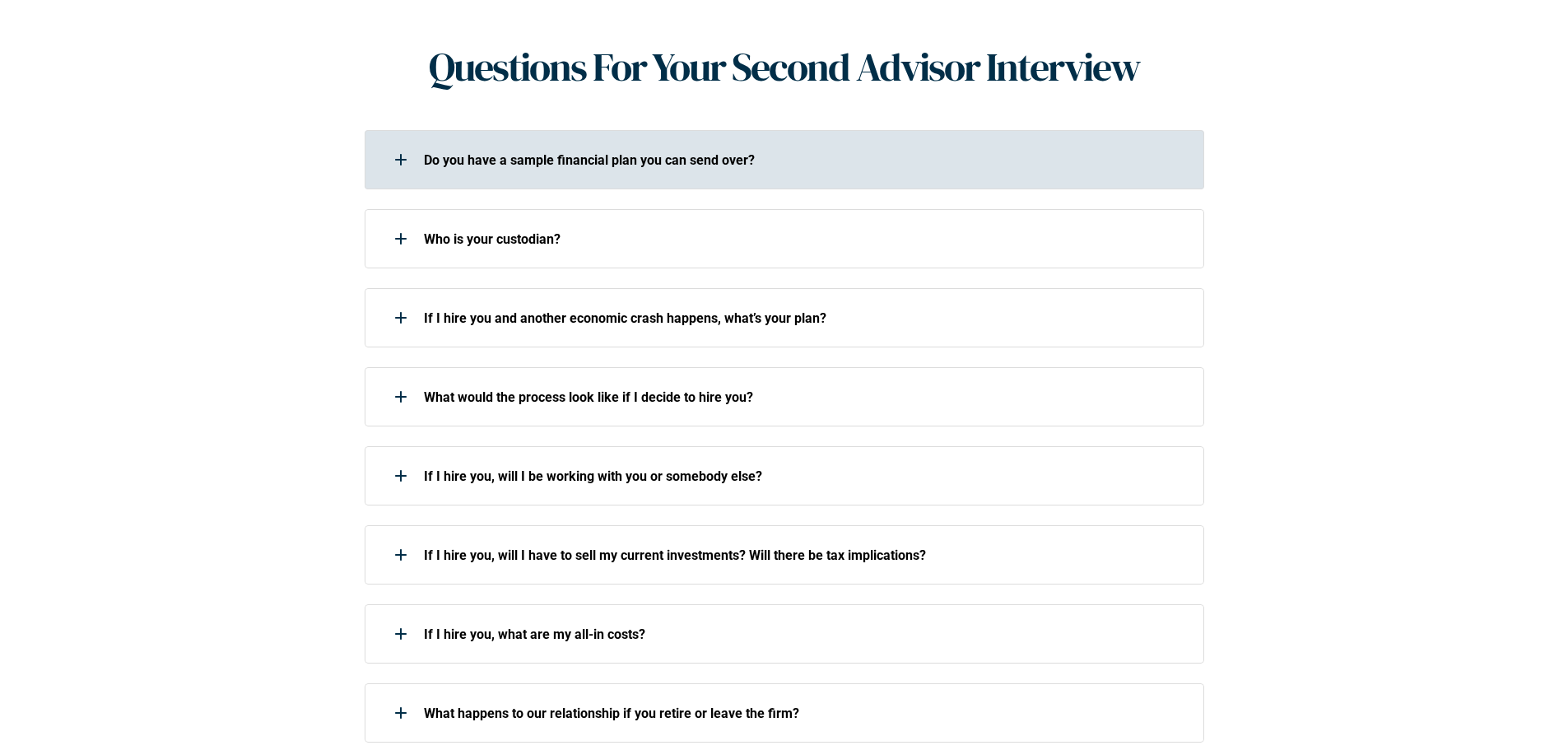
click at [811, 147] on div "Do you have a sample financial plan you can send over?" at bounding box center [773, 160] width 818 height 33
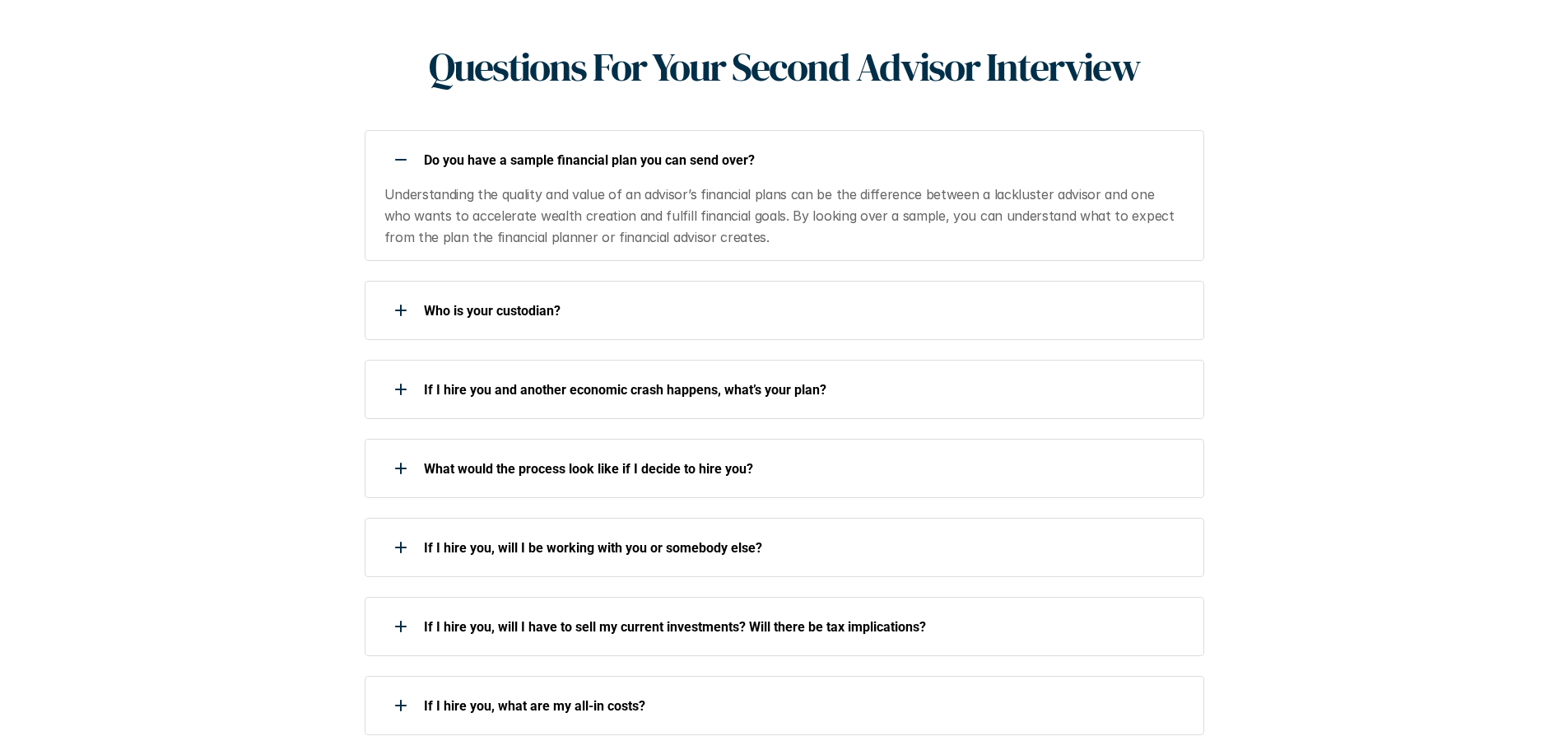
click at [783, 152] on p "Do you have a sample financial plan you can send over?" at bounding box center [803, 160] width 759 height 16
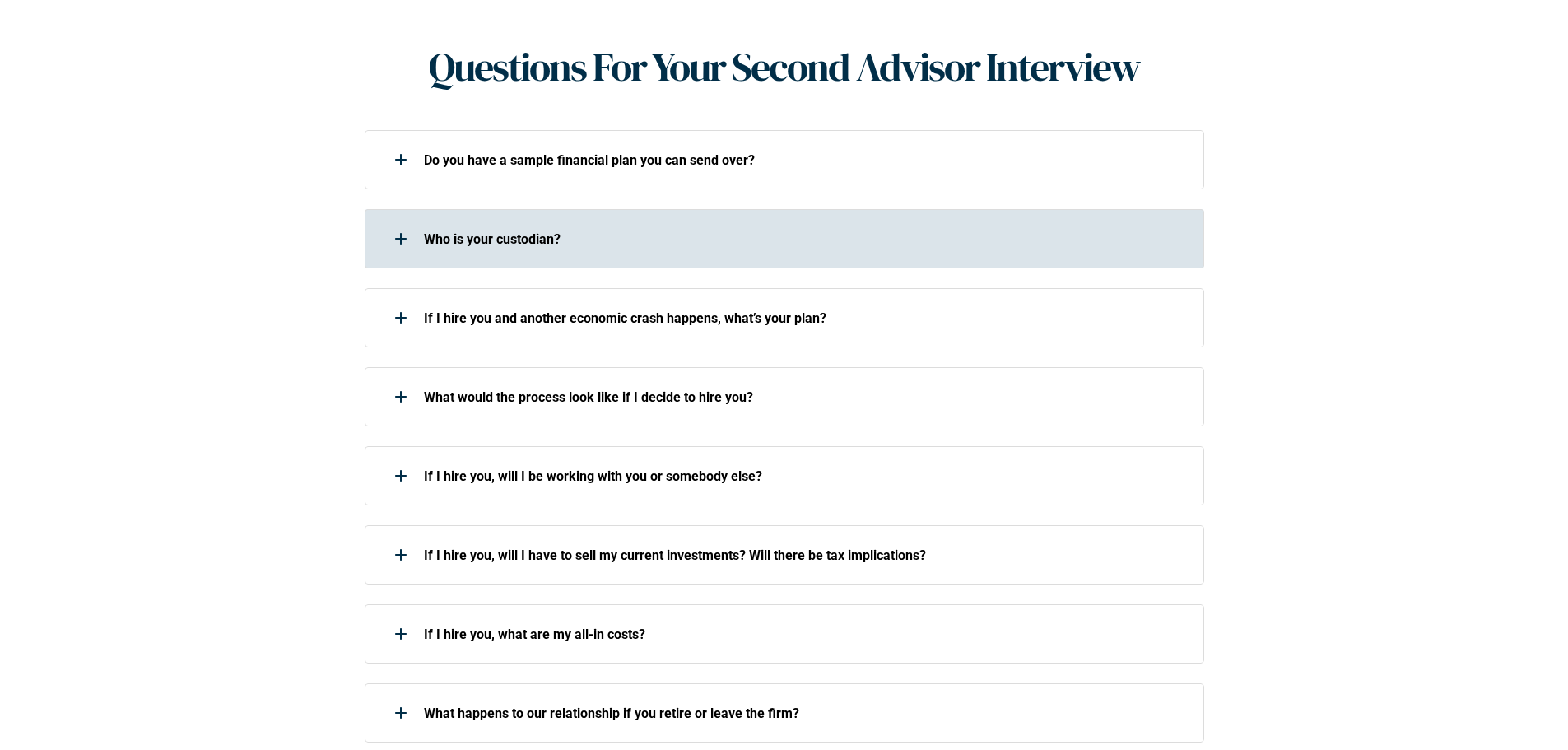
click at [720, 222] on div "Who is your custodian?" at bounding box center [773, 238] width 818 height 33
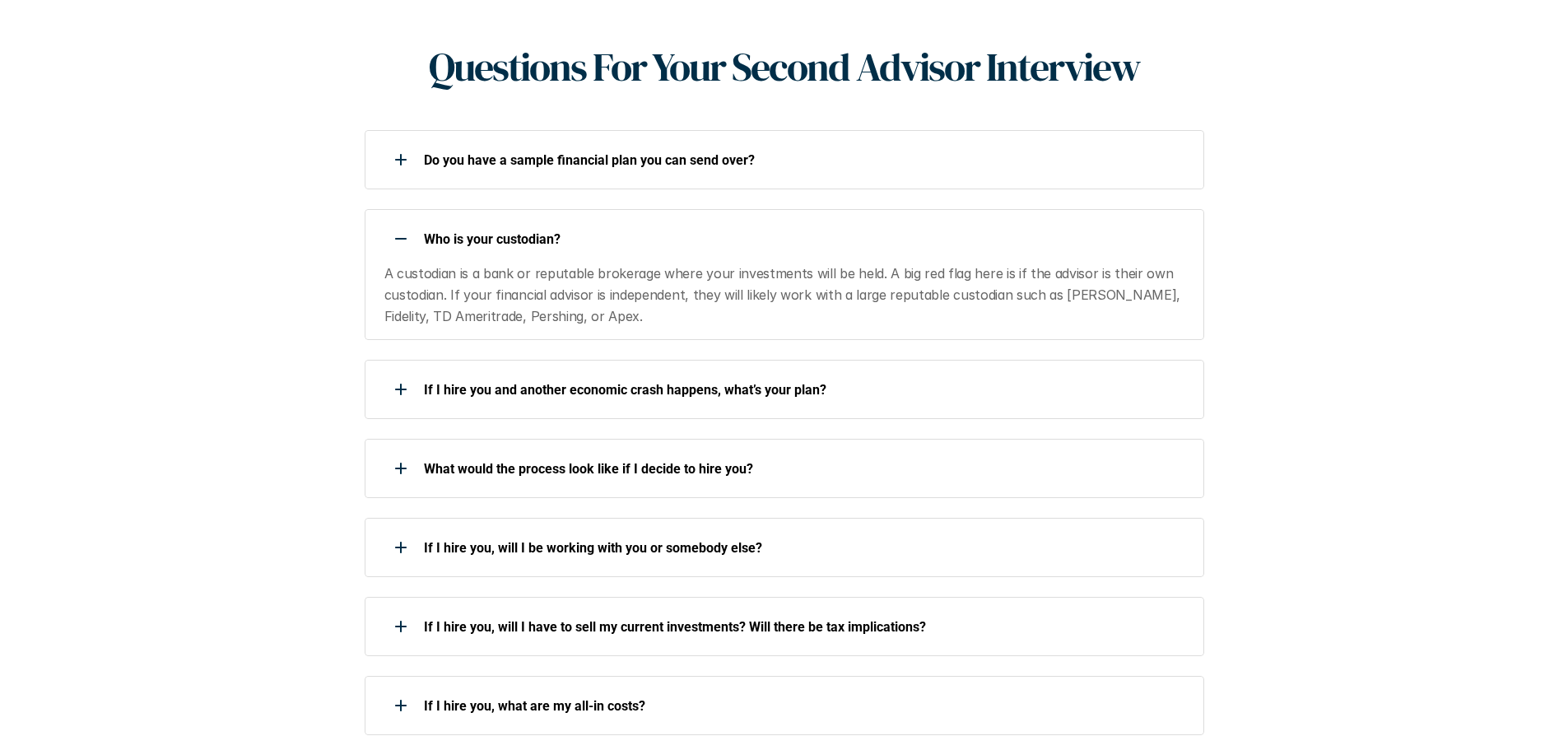
click at [696, 231] on p "Who is your custodian?" at bounding box center [803, 238] width 759 height 16
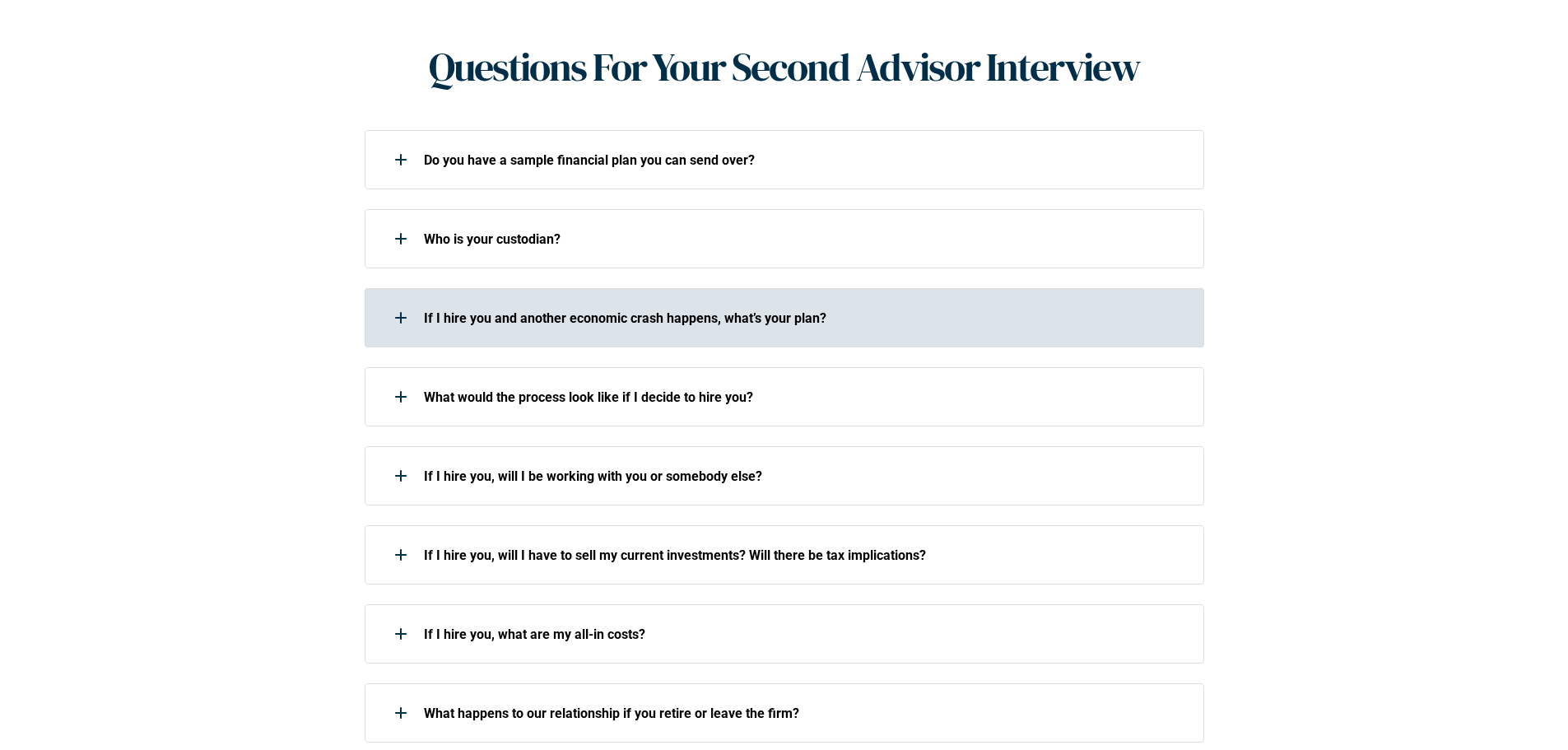
click at [688, 311] on p "If I hire you and another economic crash happens, what’s your plan?" at bounding box center [803, 318] width 759 height 16
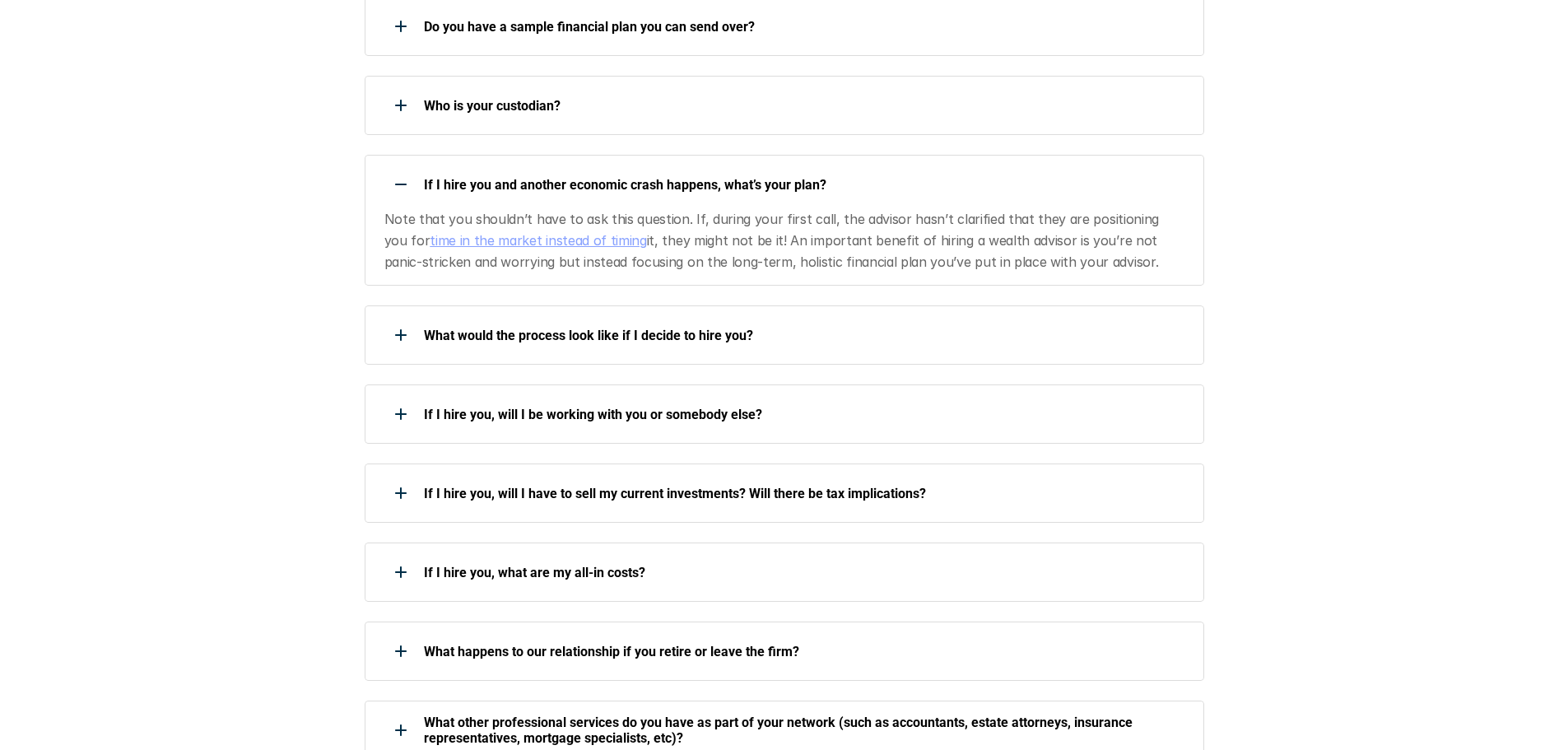
scroll to position [1564, 0]
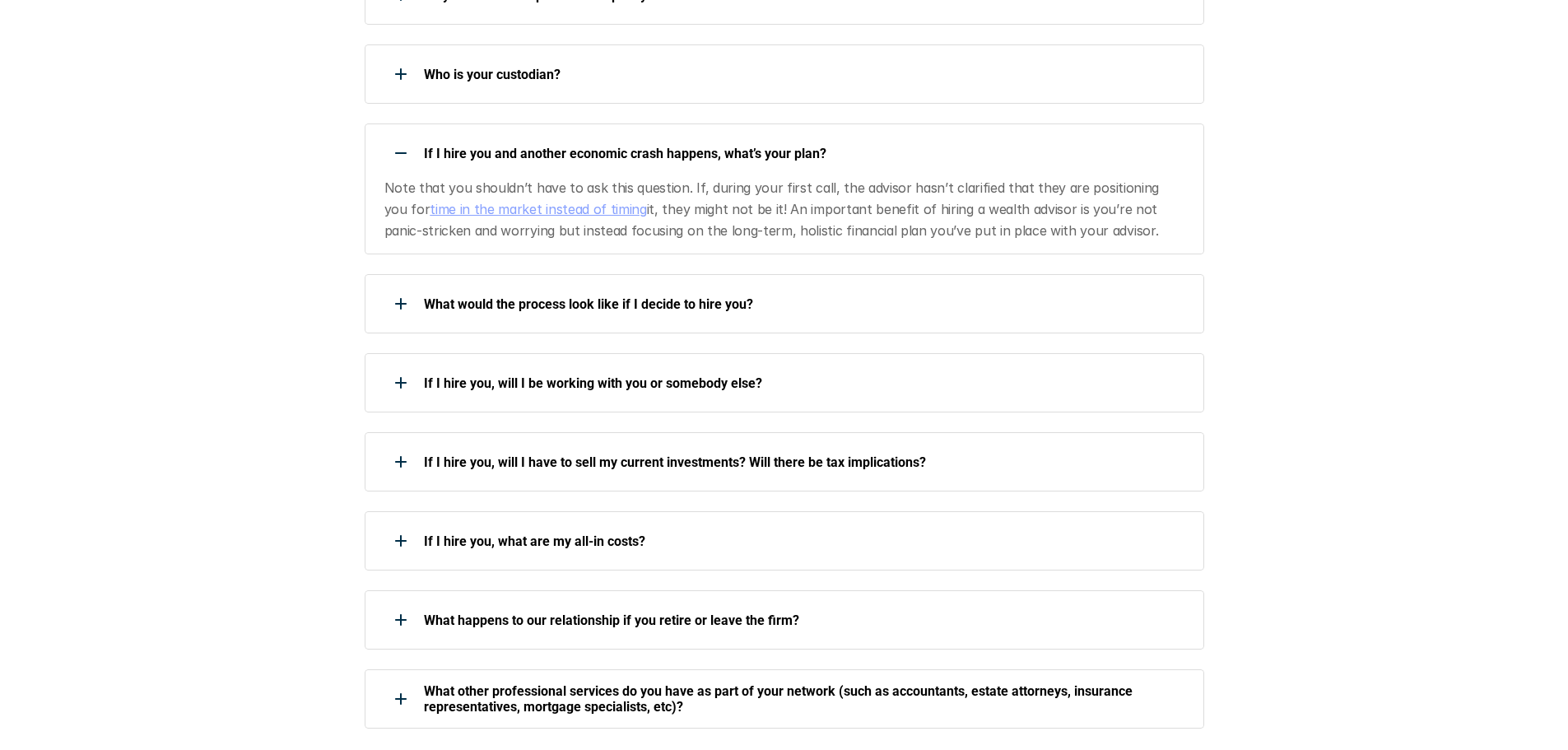
click at [927, 178] on p "Note that you shouldn’t have to ask this question. If, during your first call, …" at bounding box center [784, 209] width 799 height 63
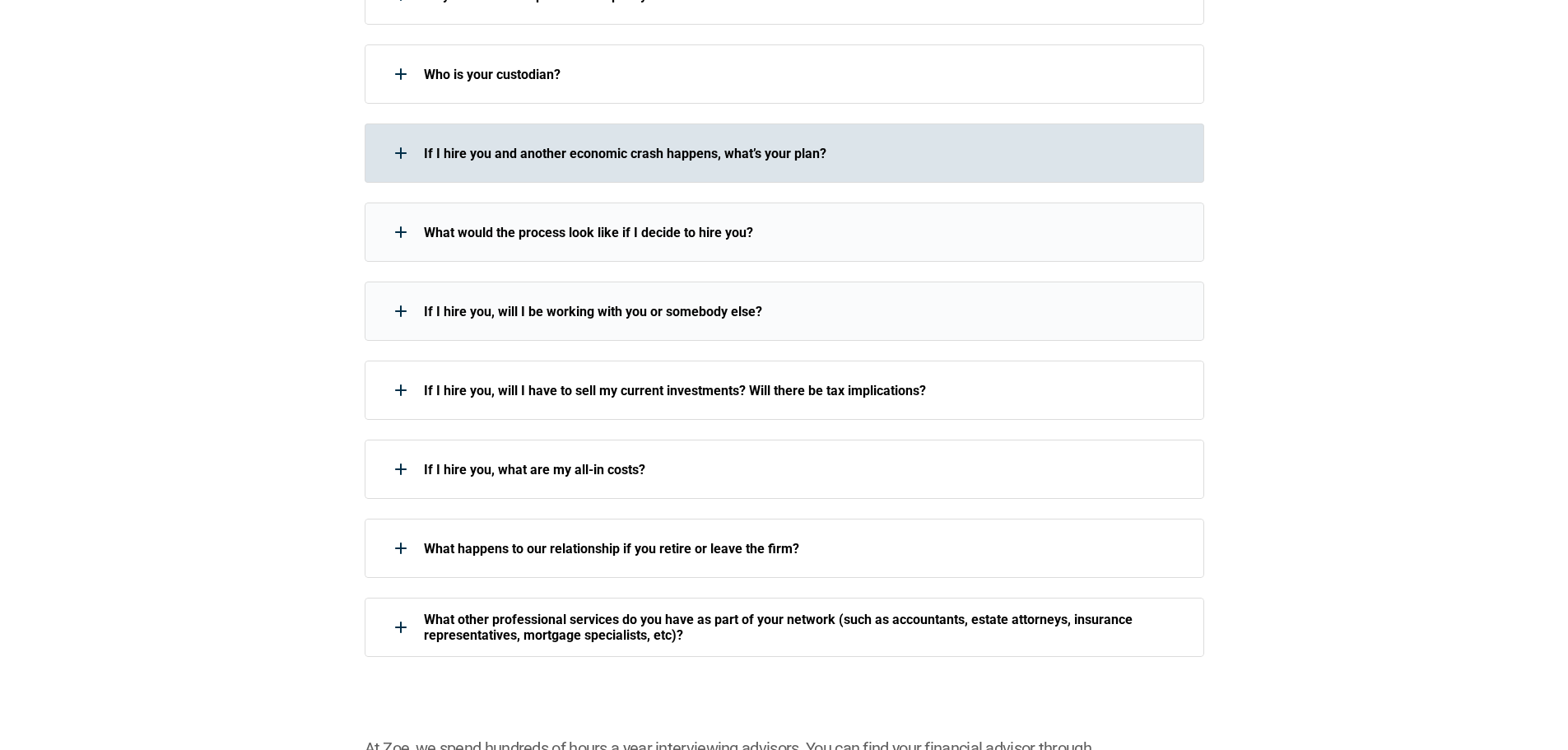
click at [842, 217] on div "What would the process look like if I decide to hire you?" at bounding box center [773, 232] width 818 height 33
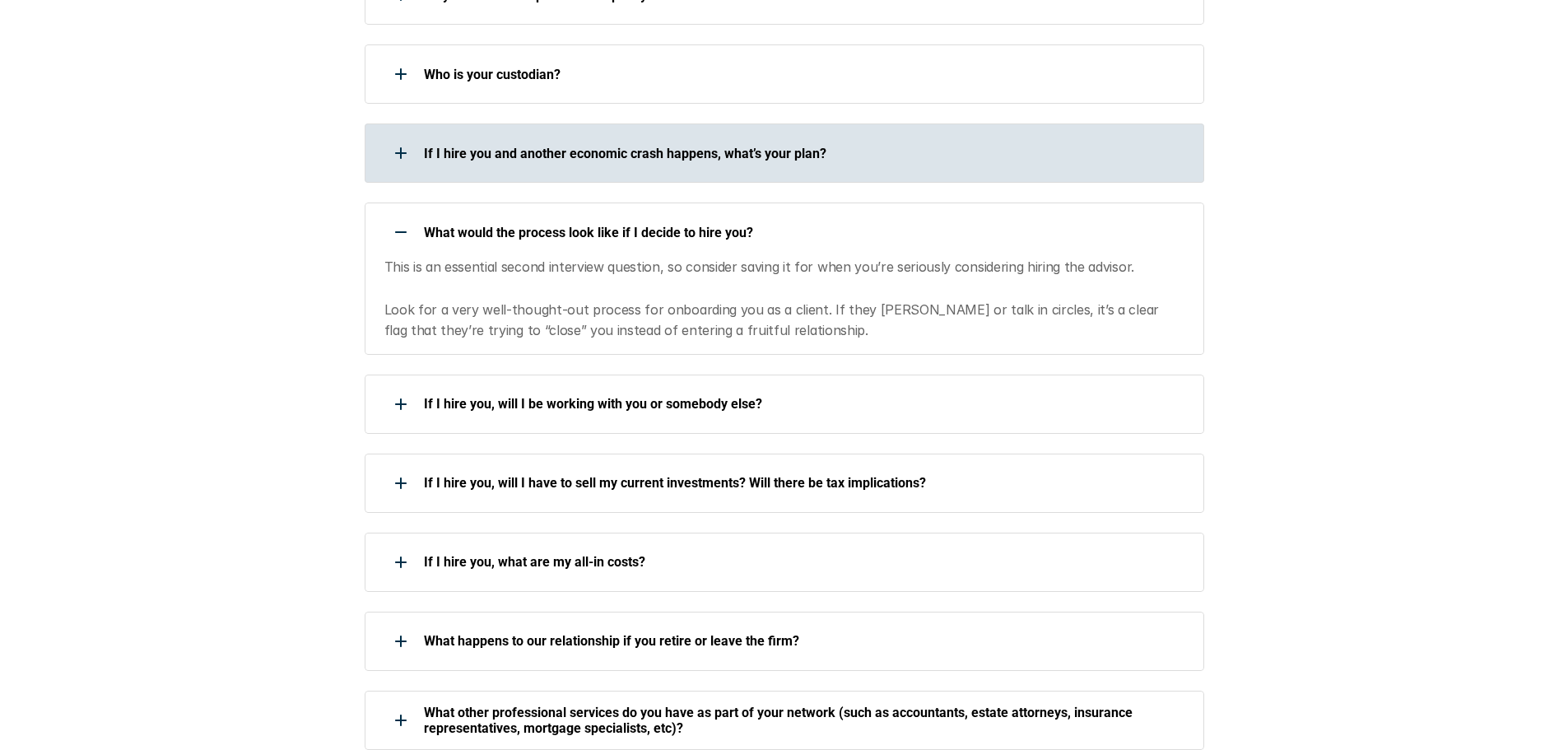
click at [817, 257] on p "This is an essential second interview question, so consider saving it for when …" at bounding box center [784, 299] width 799 height 84
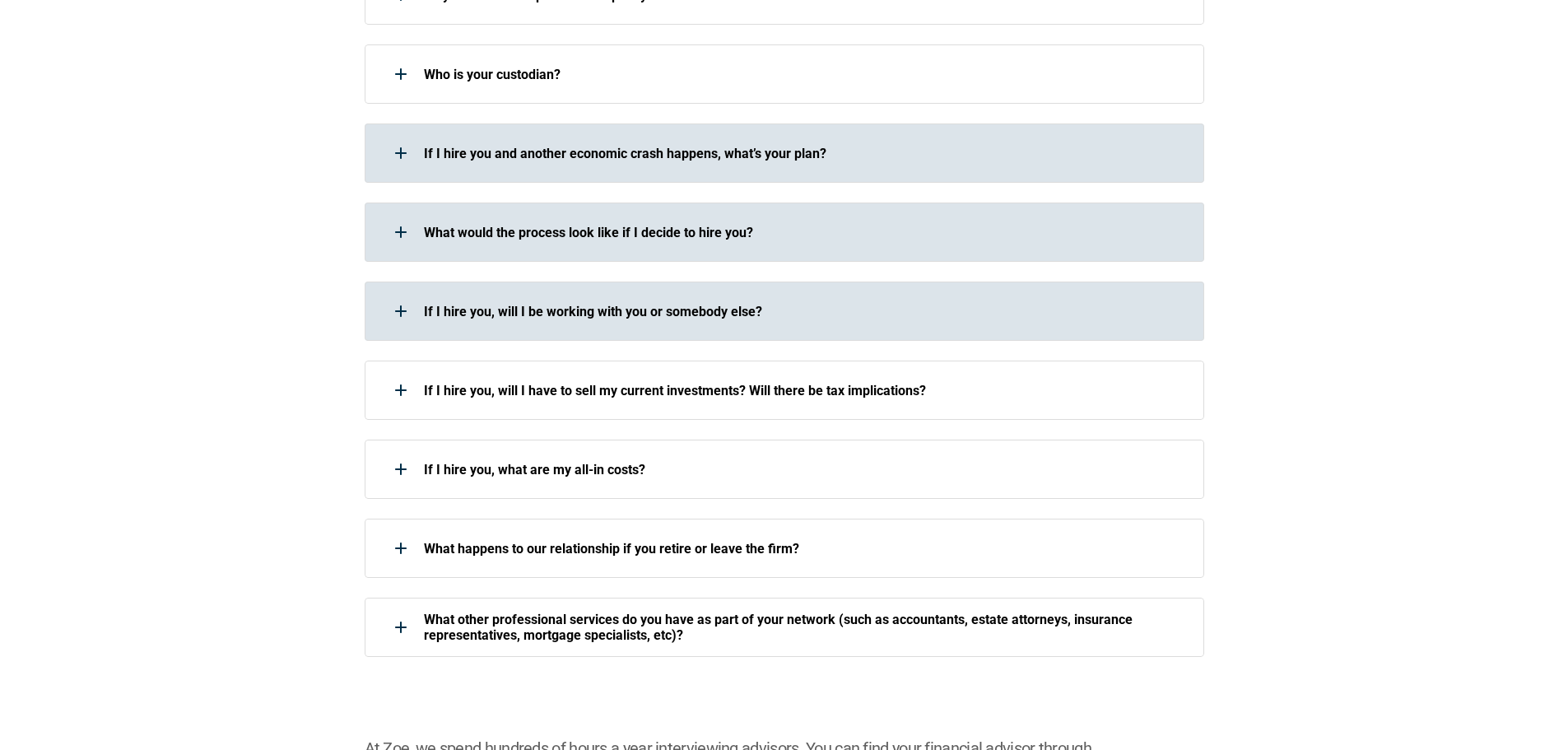
click at [792, 308] on div "If I hire you, will I be working with you or somebody else?" at bounding box center [784, 311] width 839 height 60
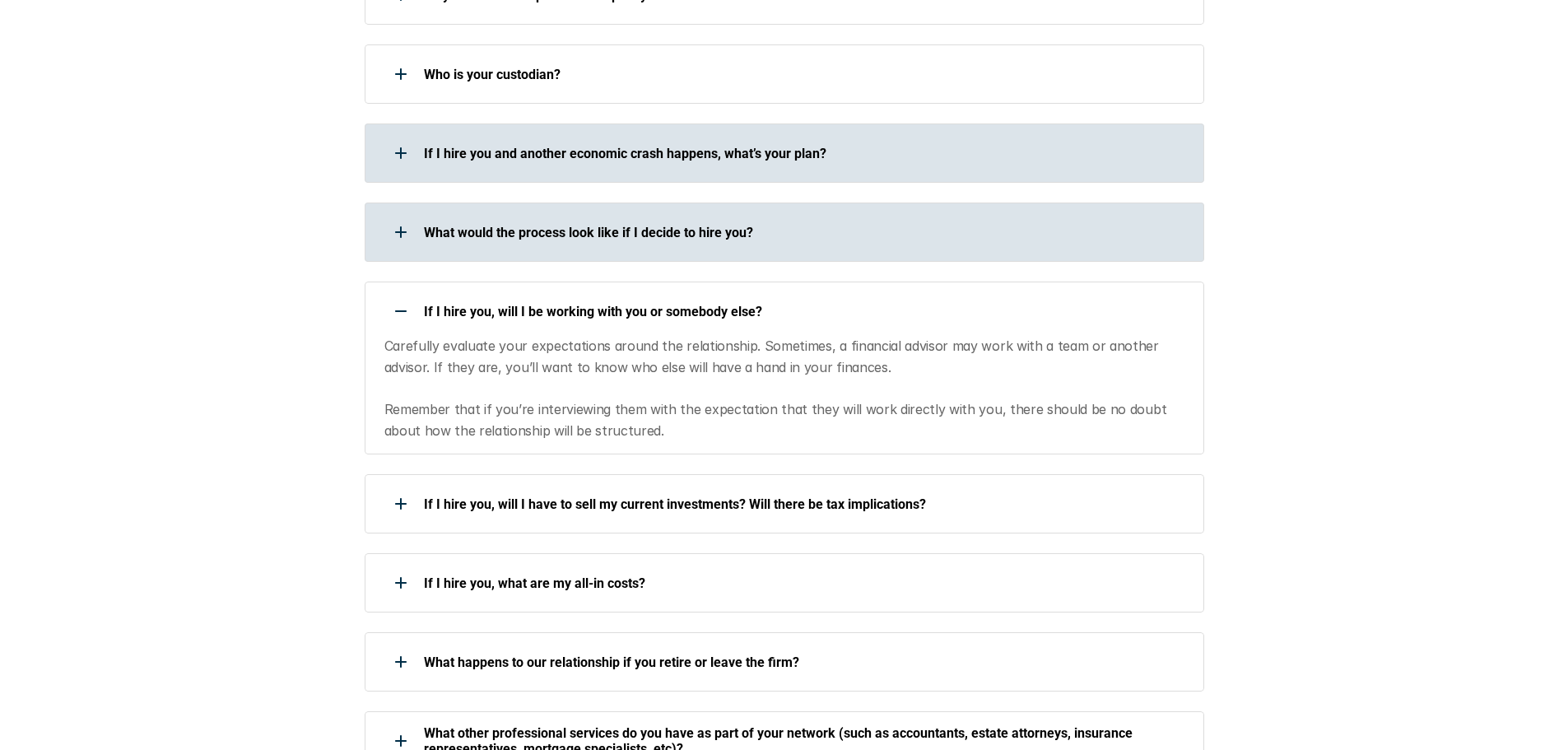
scroll to position [1647, 0]
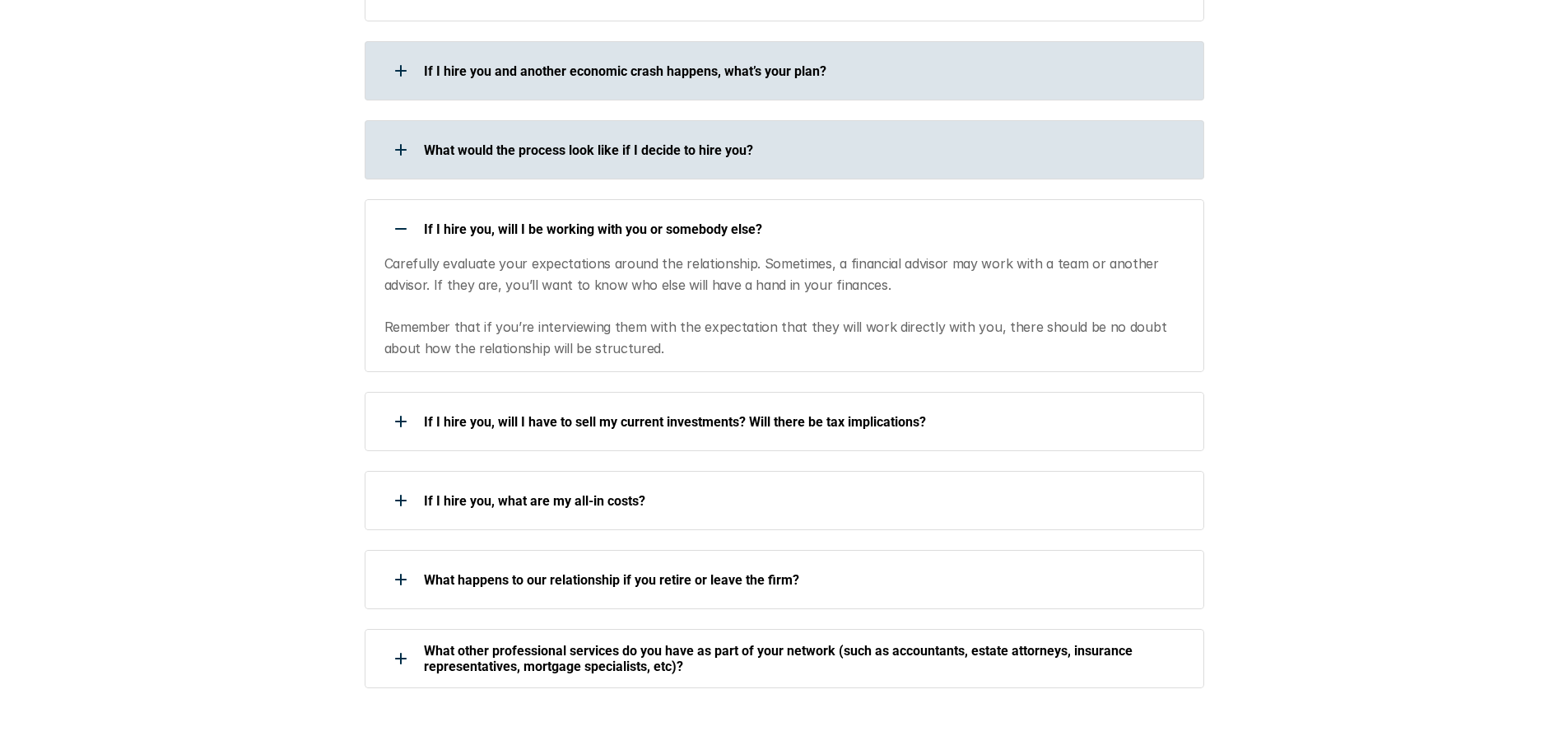
click at [1005, 224] on div "If I hire you, will I be working with you or somebody else? Carefully evaluate …" at bounding box center [784, 285] width 839 height 173
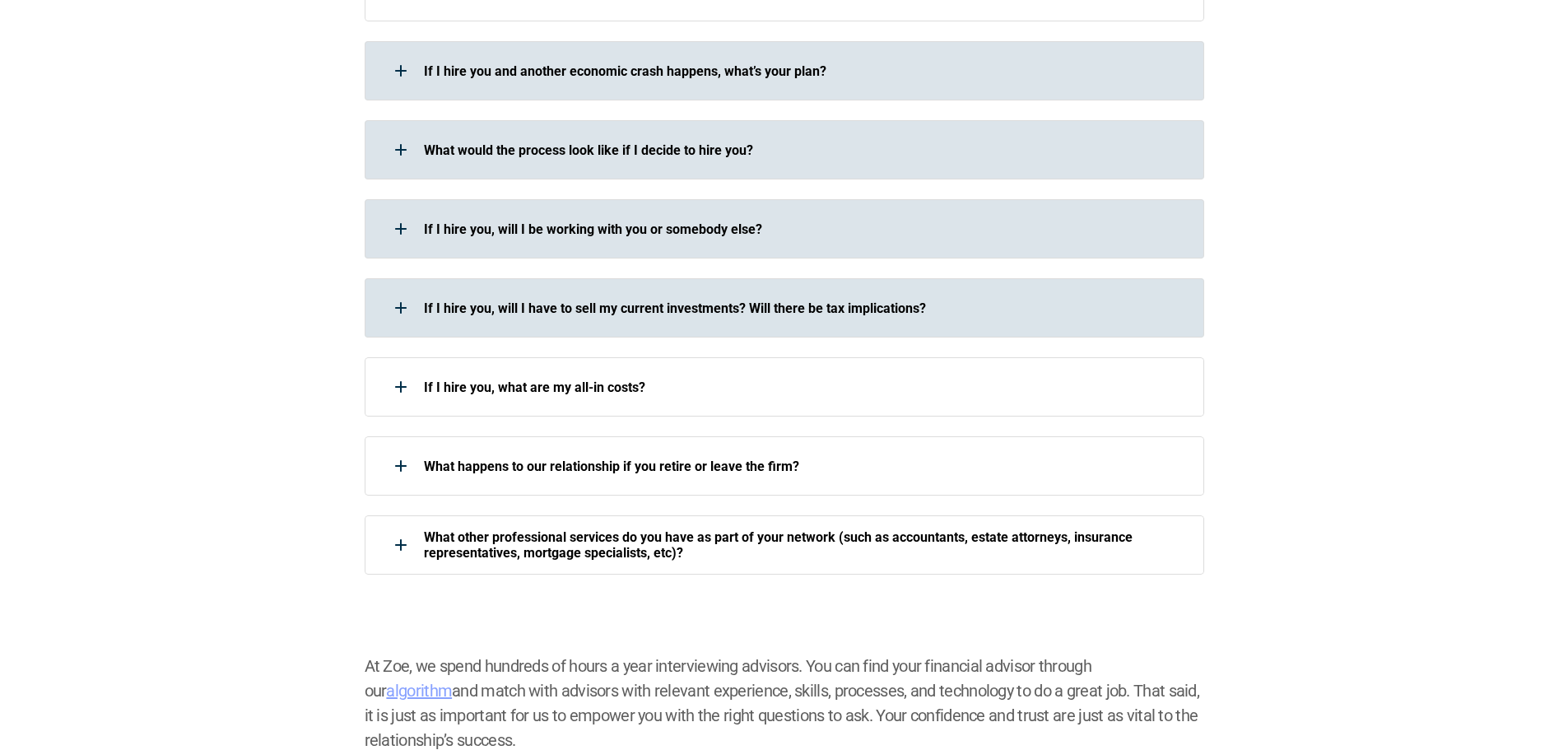
click at [942, 301] on p "If I hire you, will I have to sell my current investments? Will there be tax im…" at bounding box center [803, 308] width 759 height 16
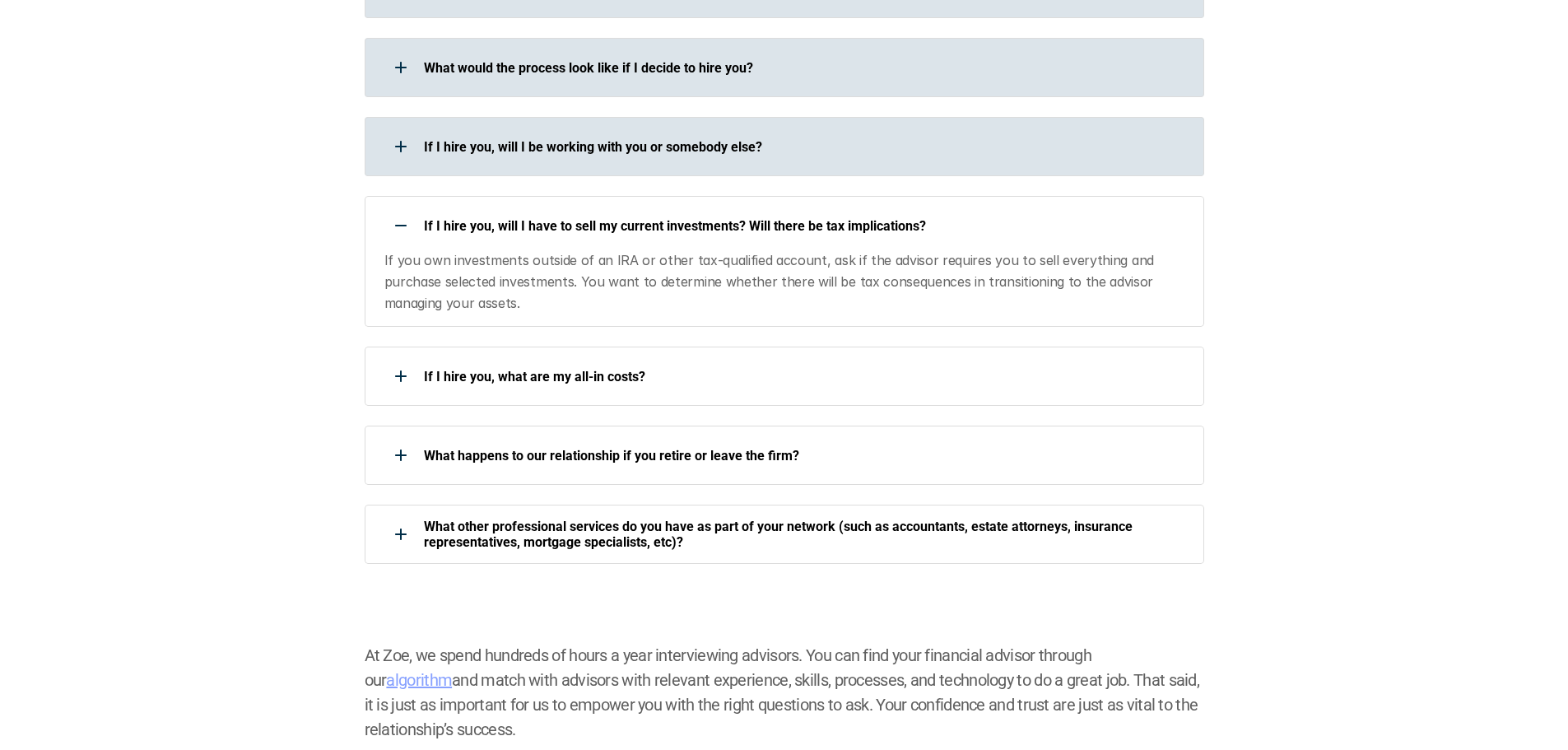
scroll to position [1811, 0]
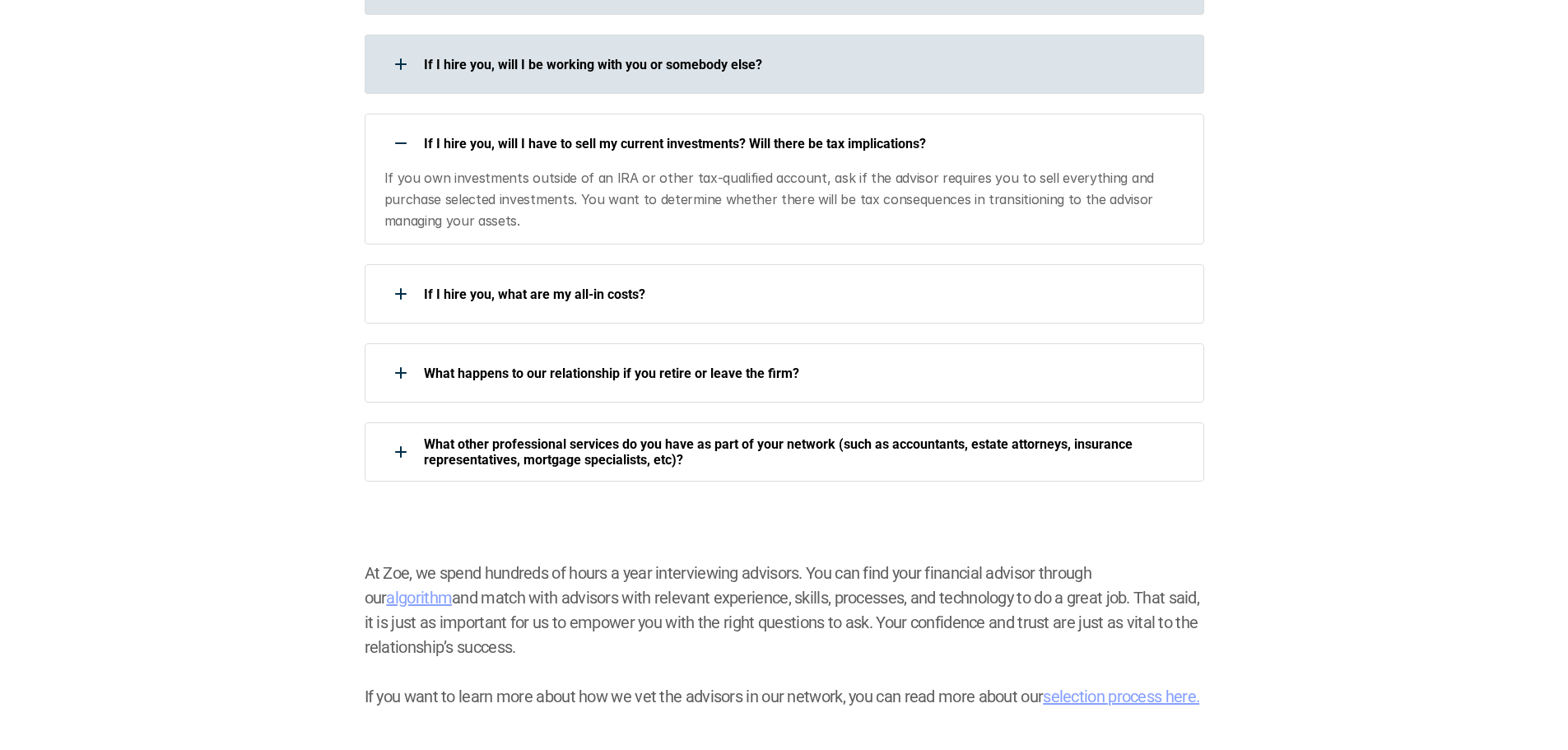
click at [806, 176] on p "If you own investments outside of an IRA or other tax-qualified account, ask if…" at bounding box center [784, 199] width 799 height 63
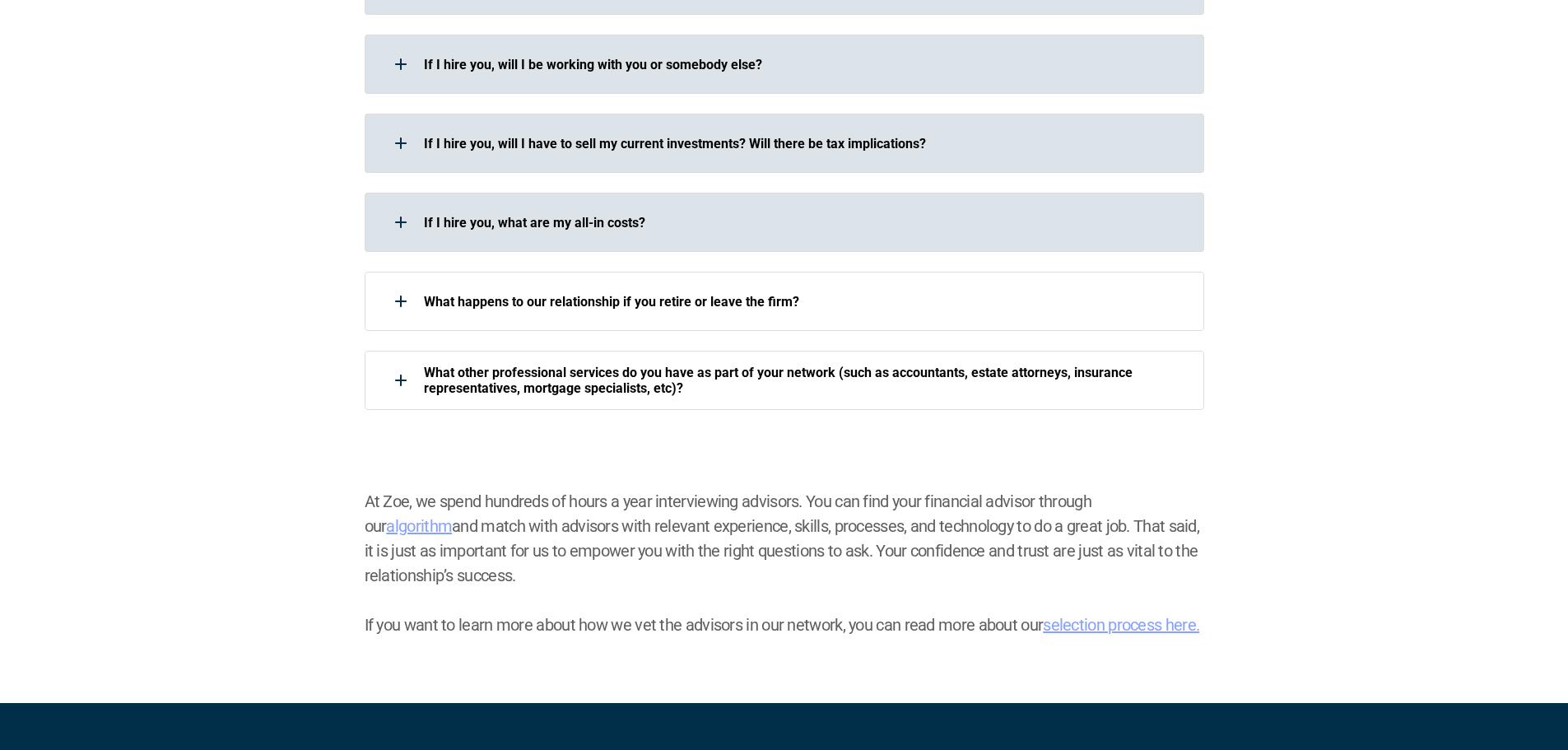
click at [714, 206] on div "If I hire you, what are my all-in costs?" at bounding box center [773, 222] width 818 height 33
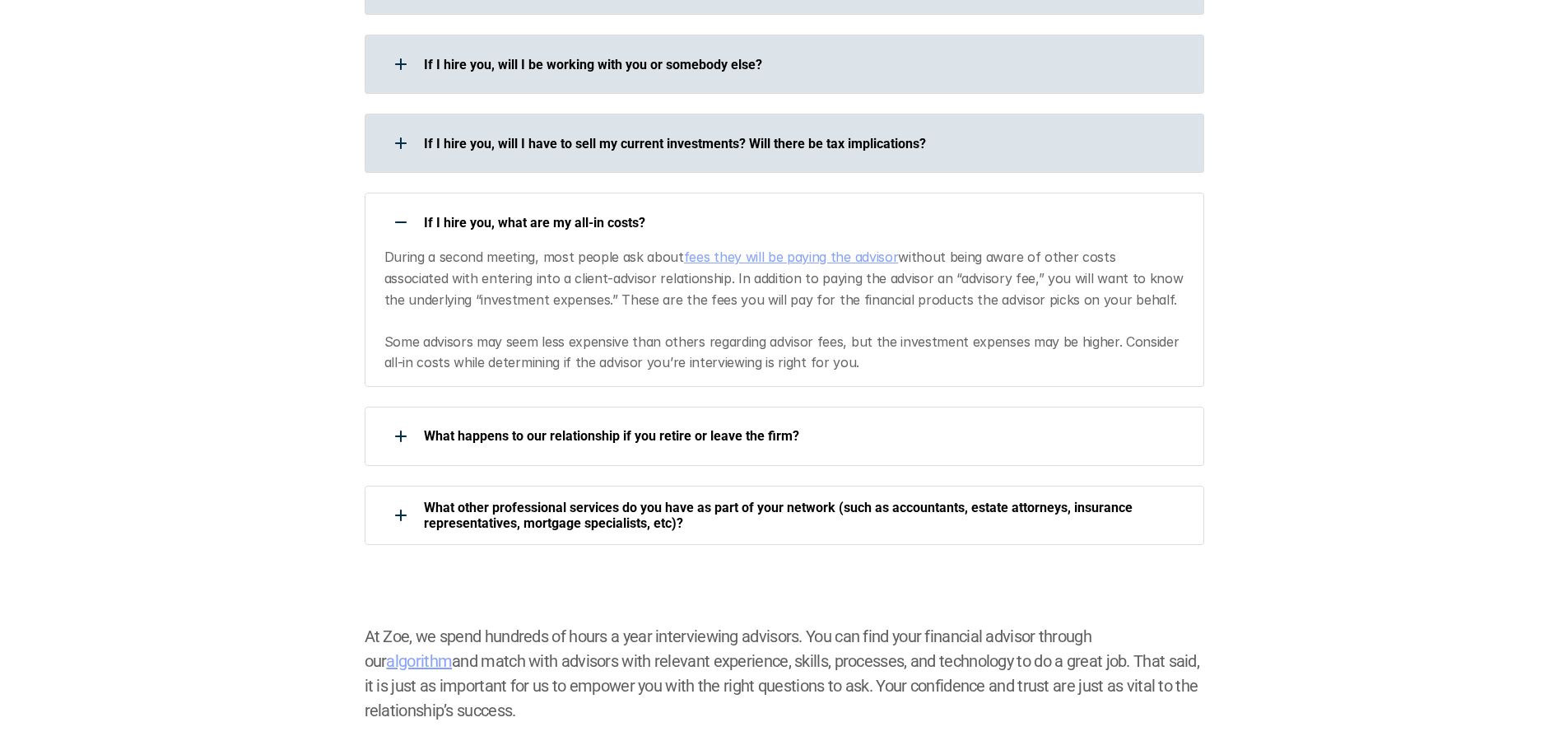
click at [1112, 221] on div "If I hire you, what are my all-in costs? During a second meeting, most people a…" at bounding box center [784, 290] width 839 height 194
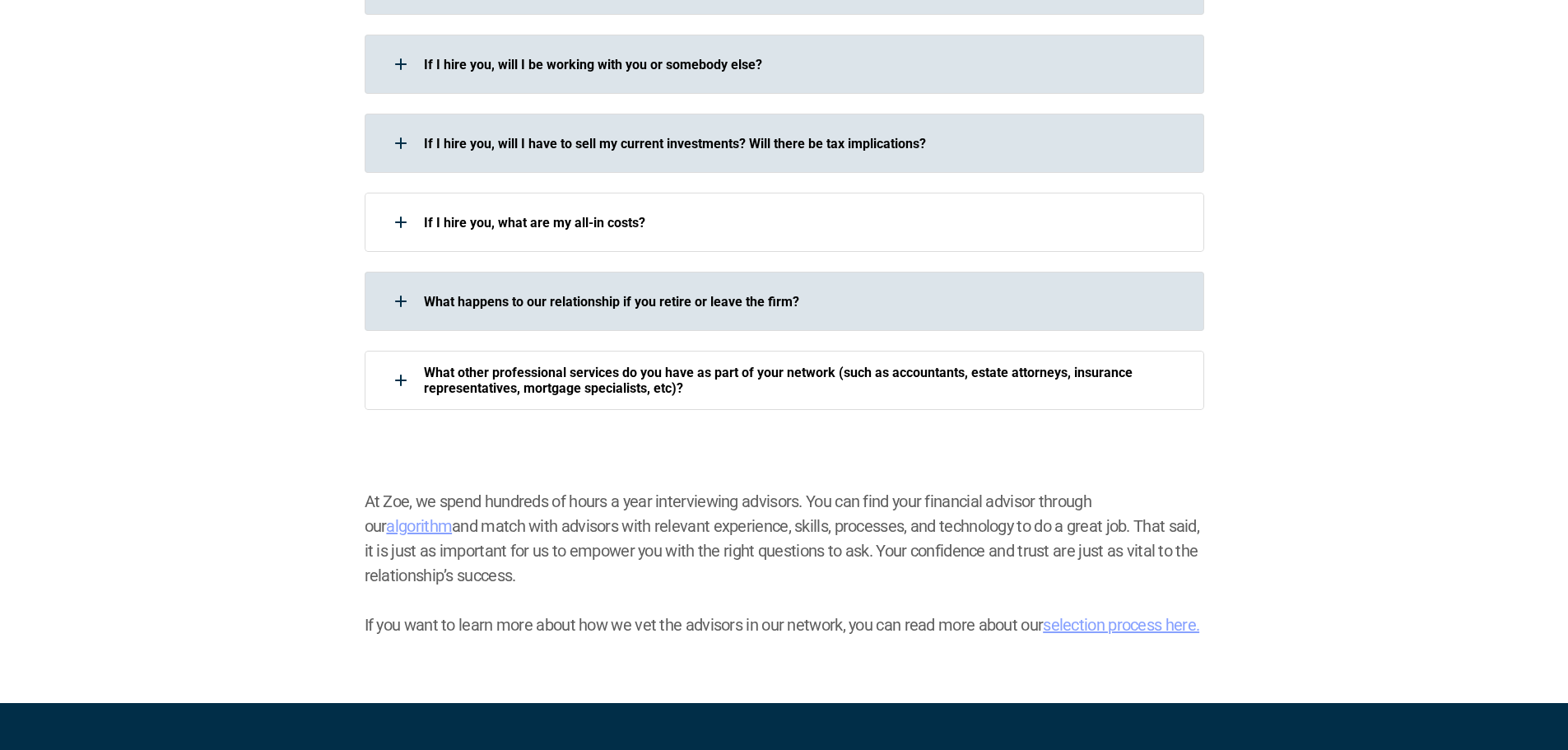
click at [1015, 294] on p "What happens to our relationship if you retire or leave the firm?" at bounding box center [803, 302] width 759 height 16
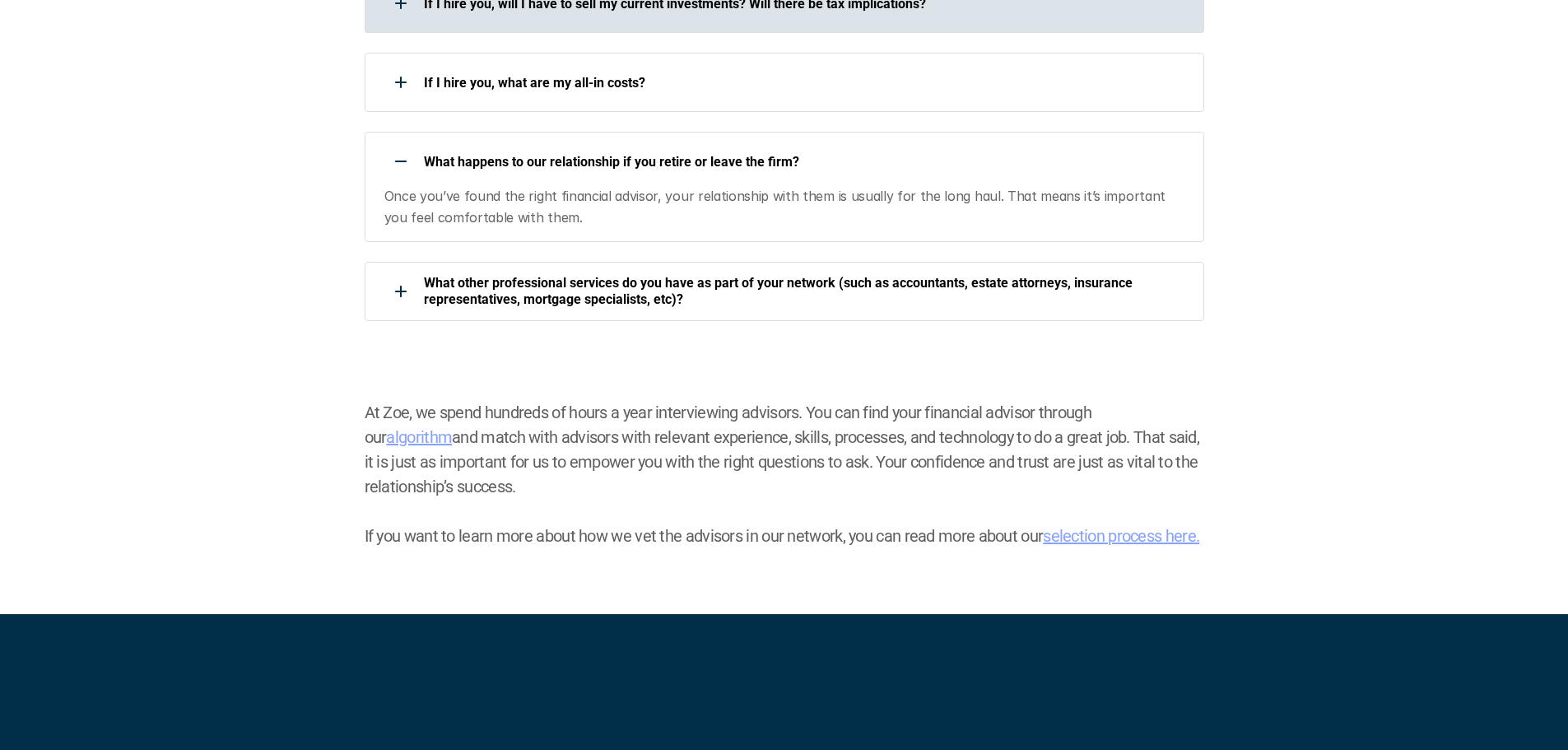
scroll to position [1976, 0]
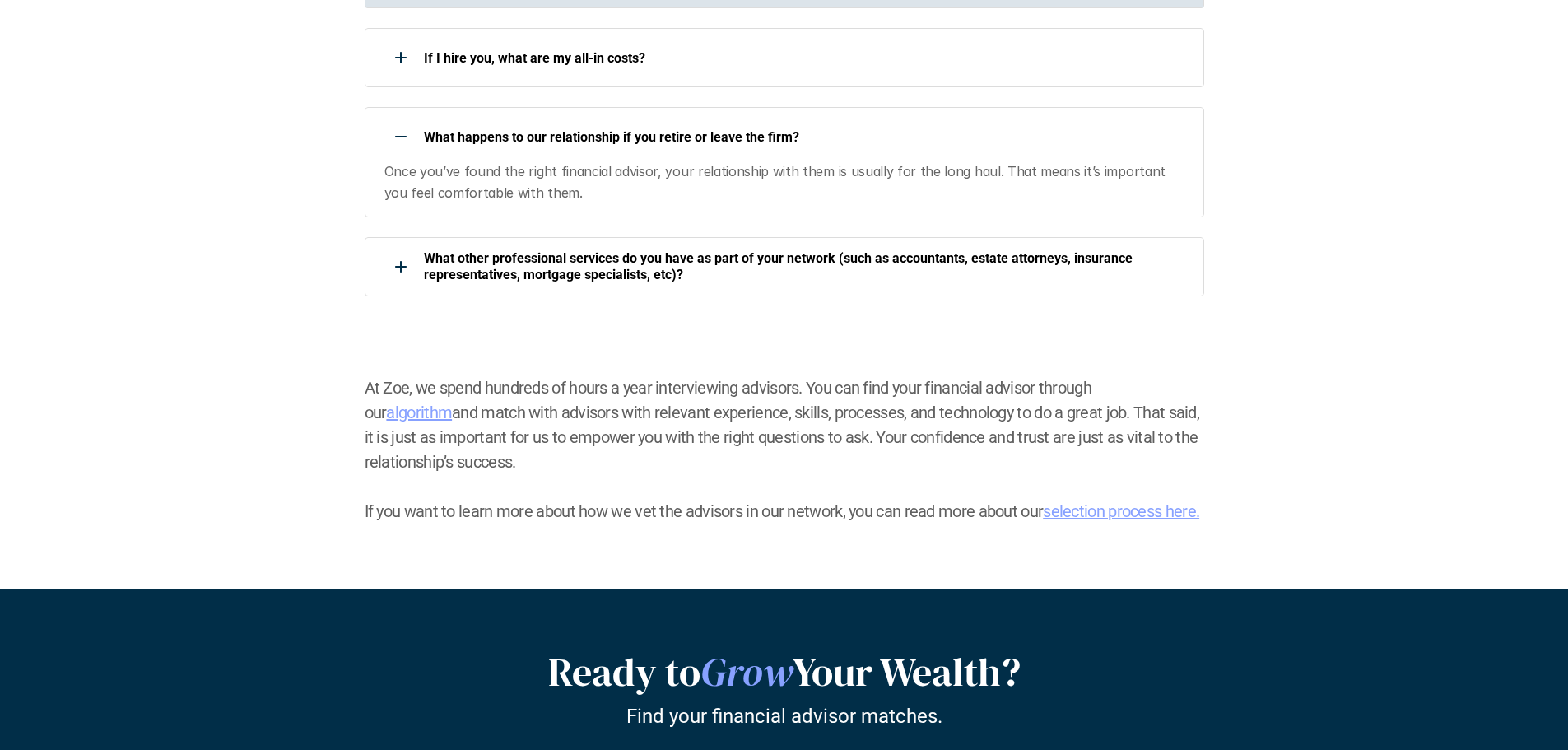
click at [934, 120] on div "What happens to our relationship if you retire or leave the firm?" at bounding box center [773, 137] width 818 height 33
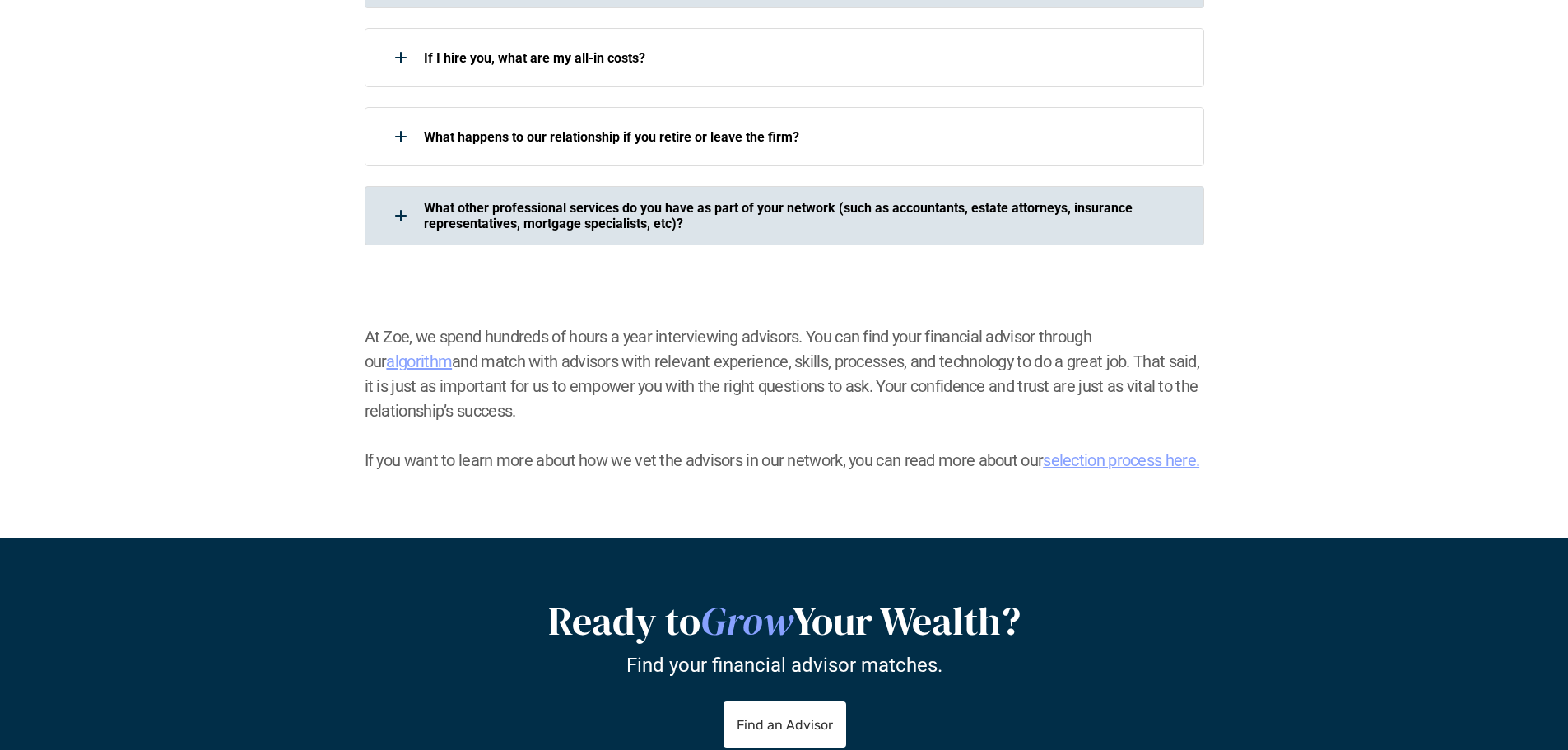
click at [828, 200] on p "What other professional services do you have as part of your network (such as a…" at bounding box center [803, 215] width 759 height 31
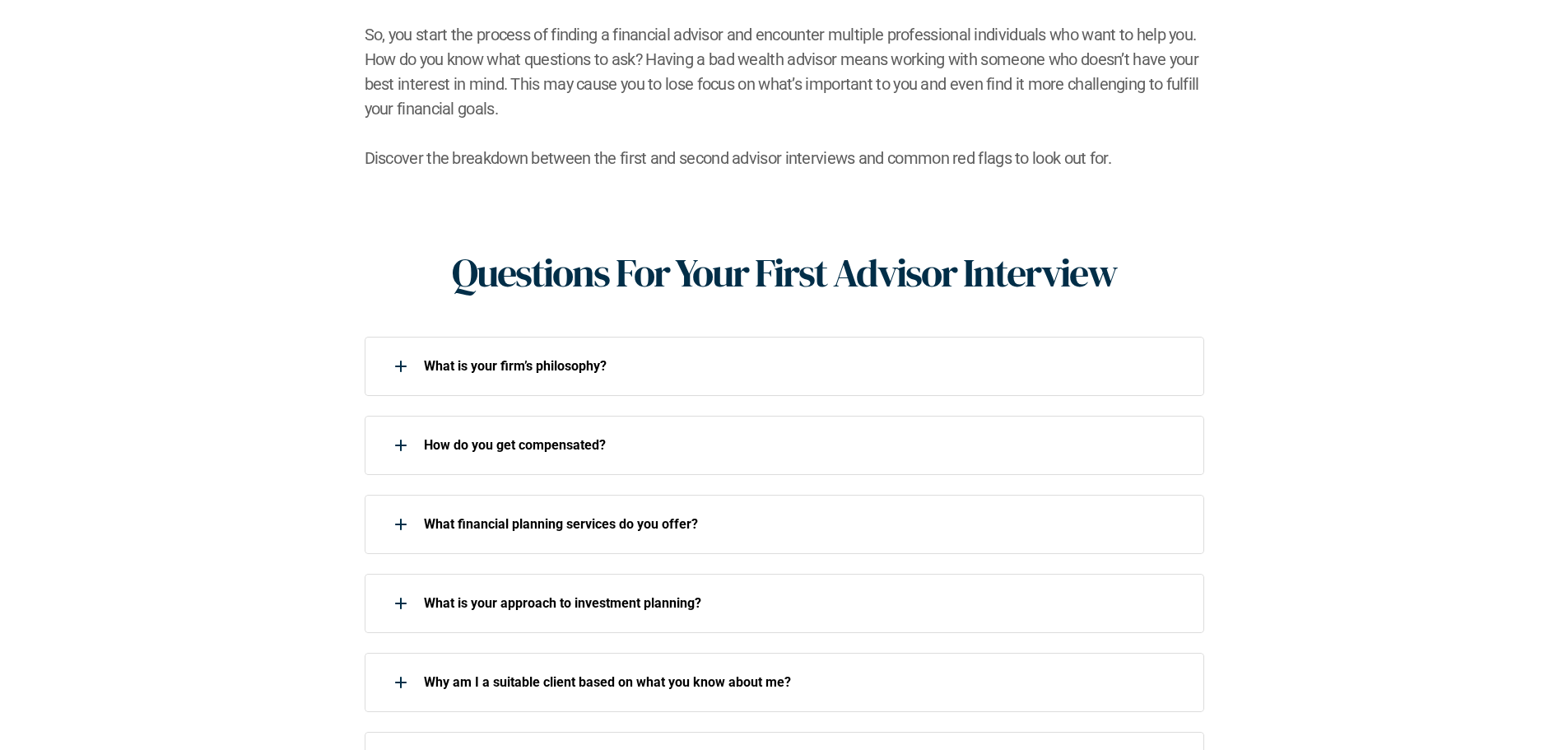
scroll to position [0, 0]
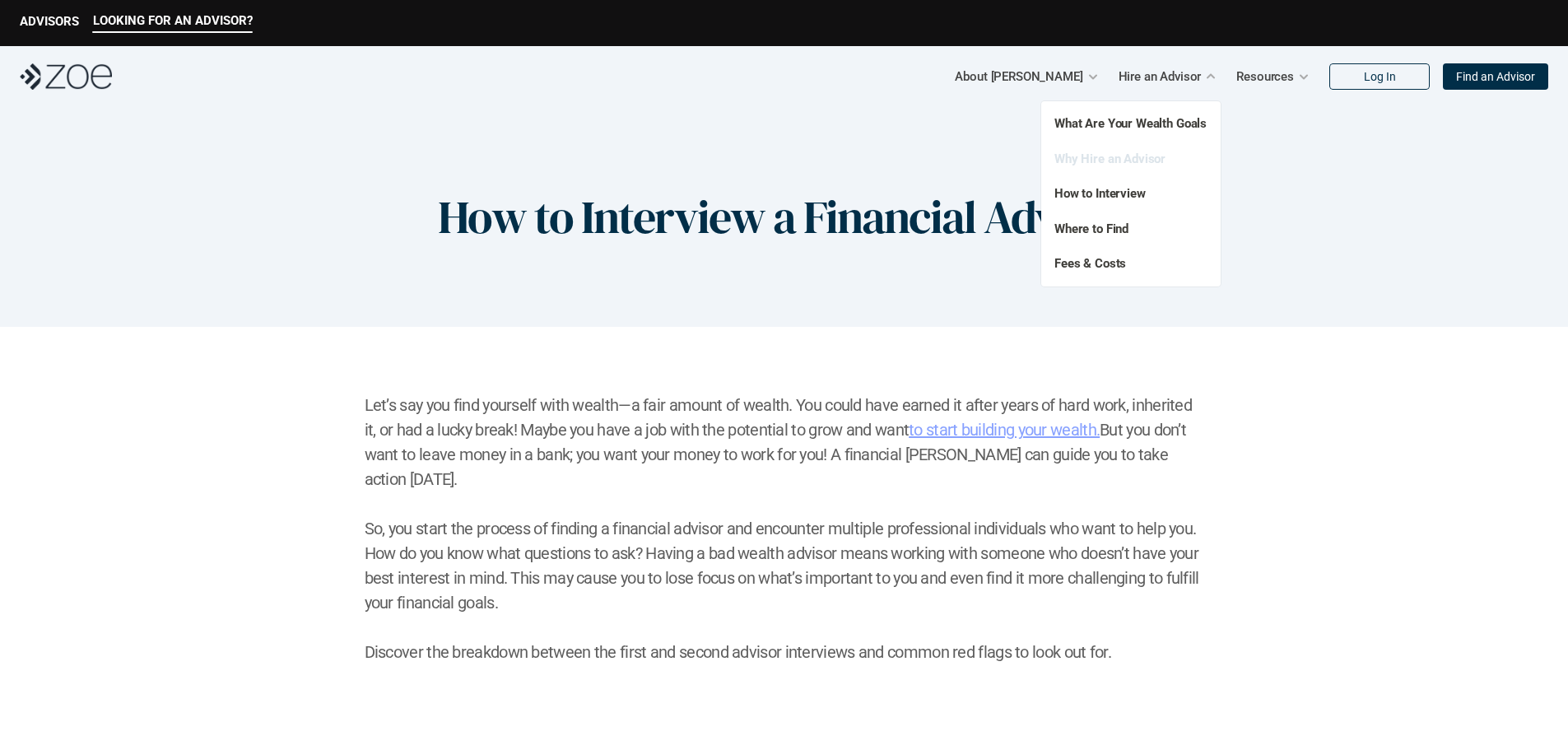
click at [1152, 160] on link "Why Hire an Advisor" at bounding box center [1109, 159] width 111 height 15
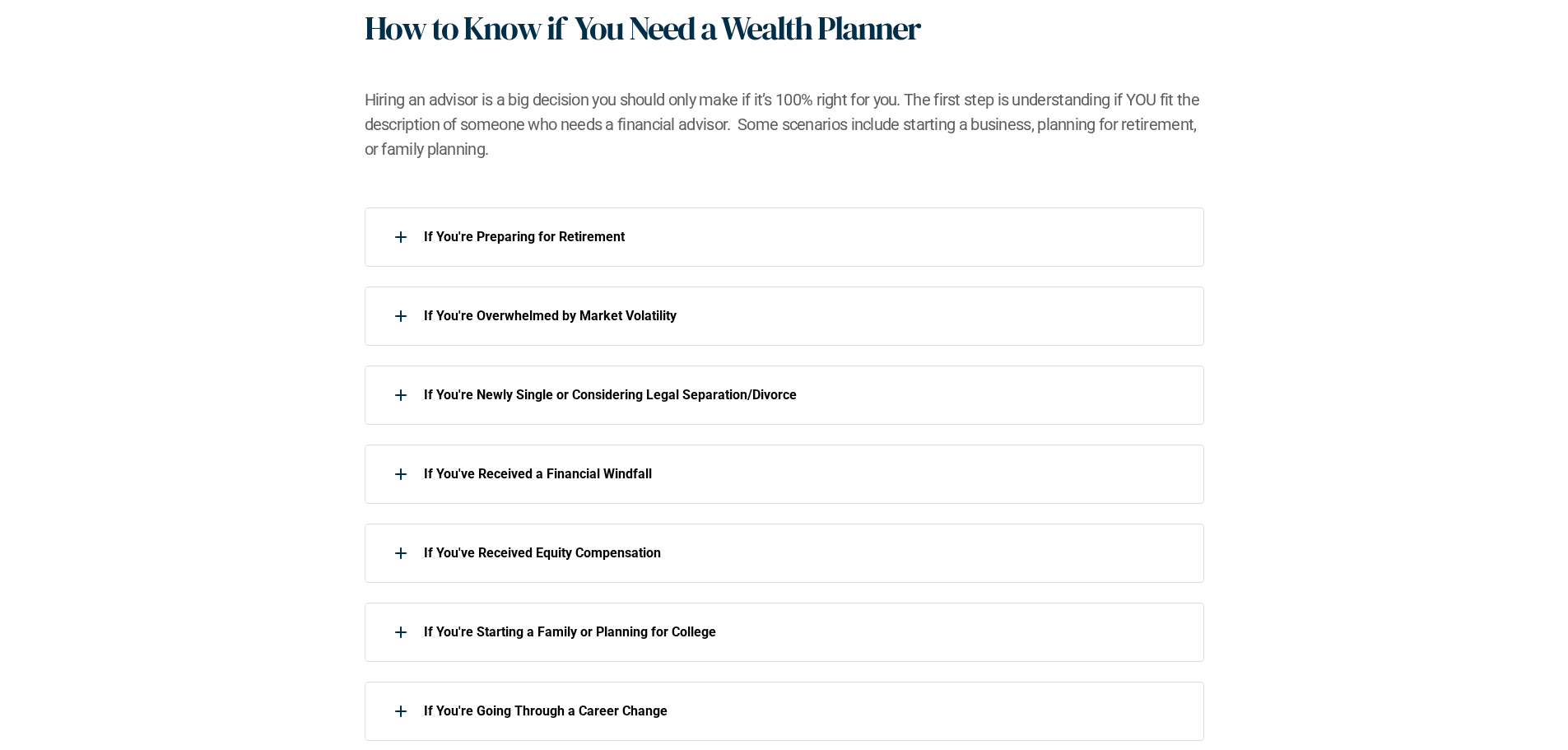
scroll to position [741, 0]
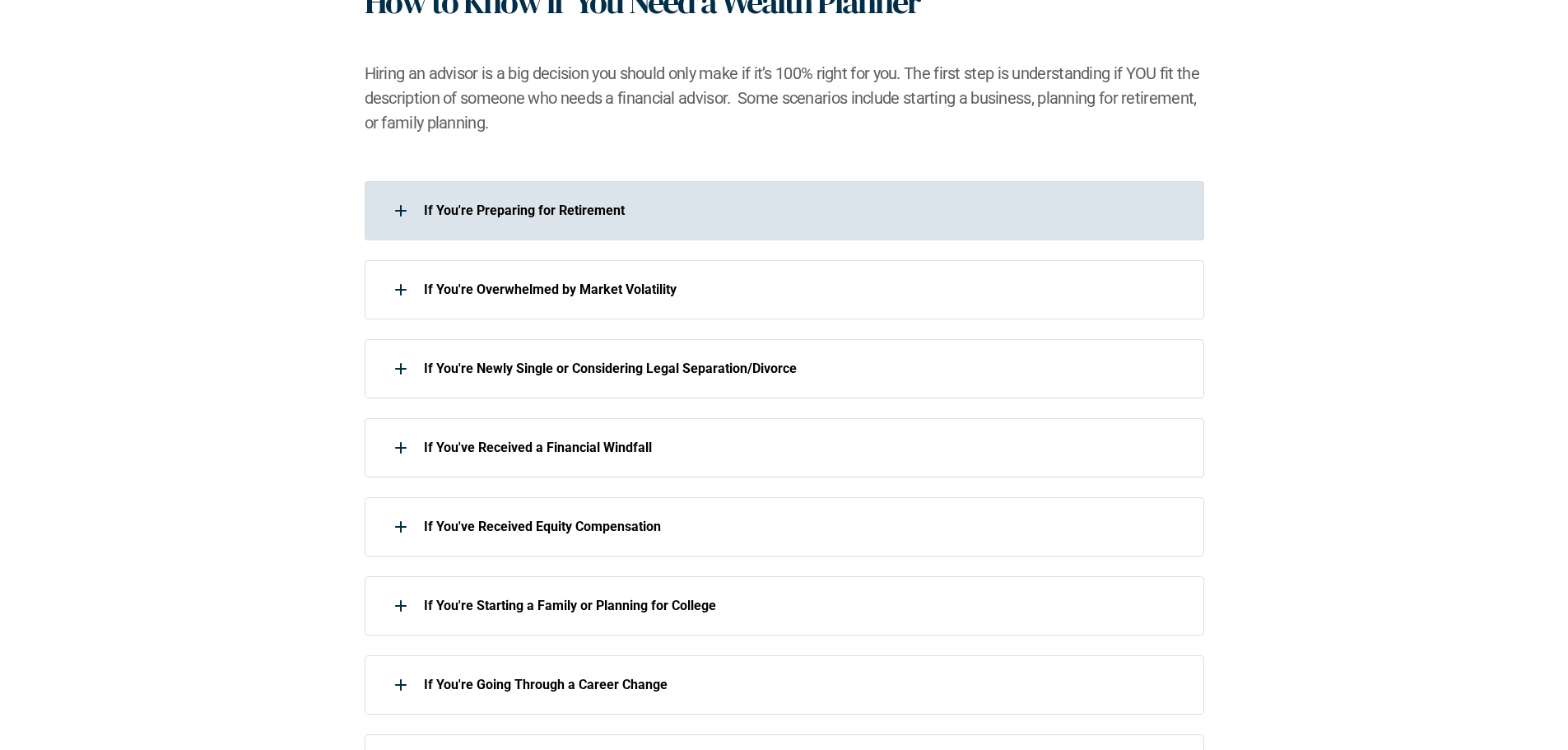
click at [605, 228] on div "If You're Preparing for Retirement" at bounding box center [784, 211] width 839 height 60
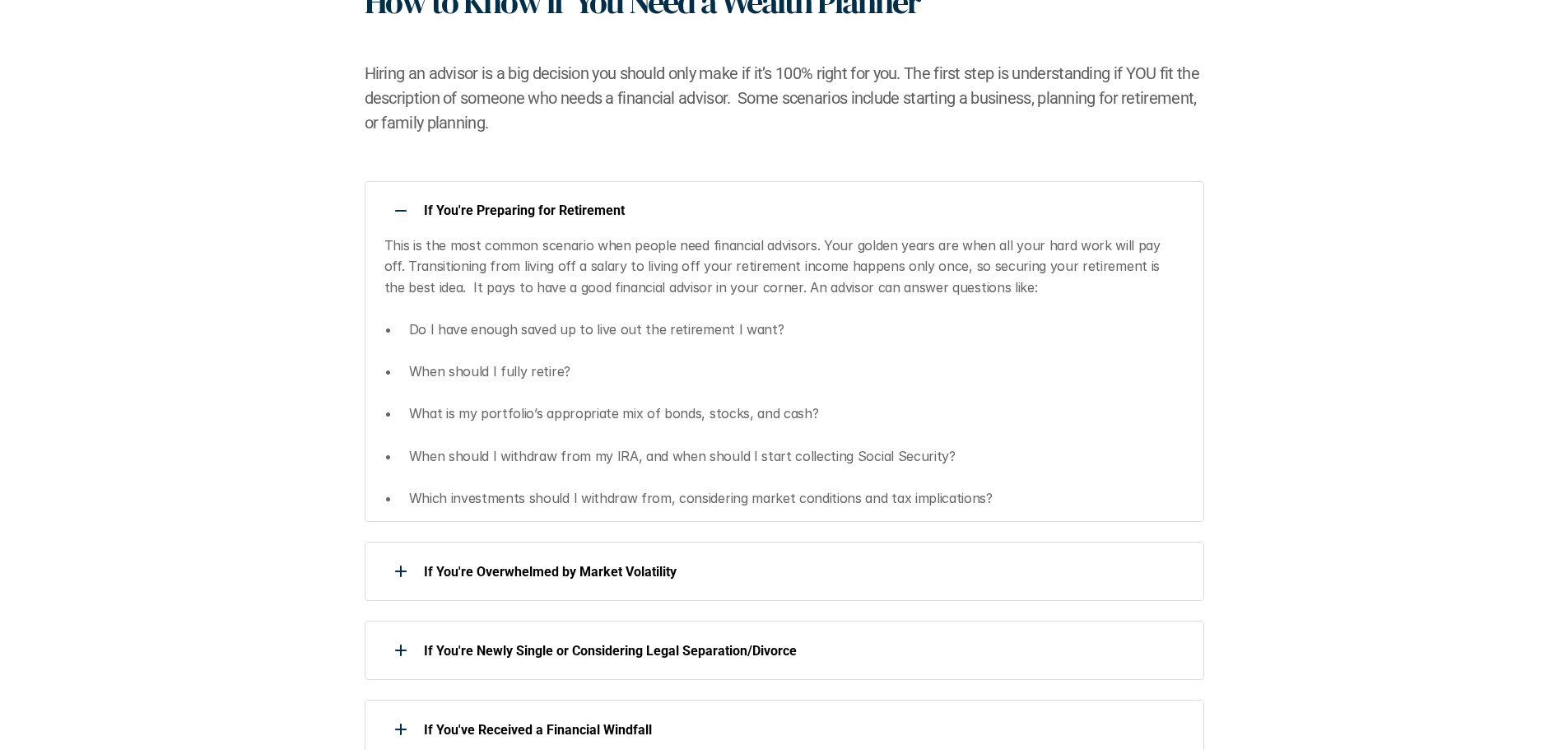
click at [929, 221] on div "If You're Preparing for Retirement" at bounding box center [773, 211] width 818 height 33
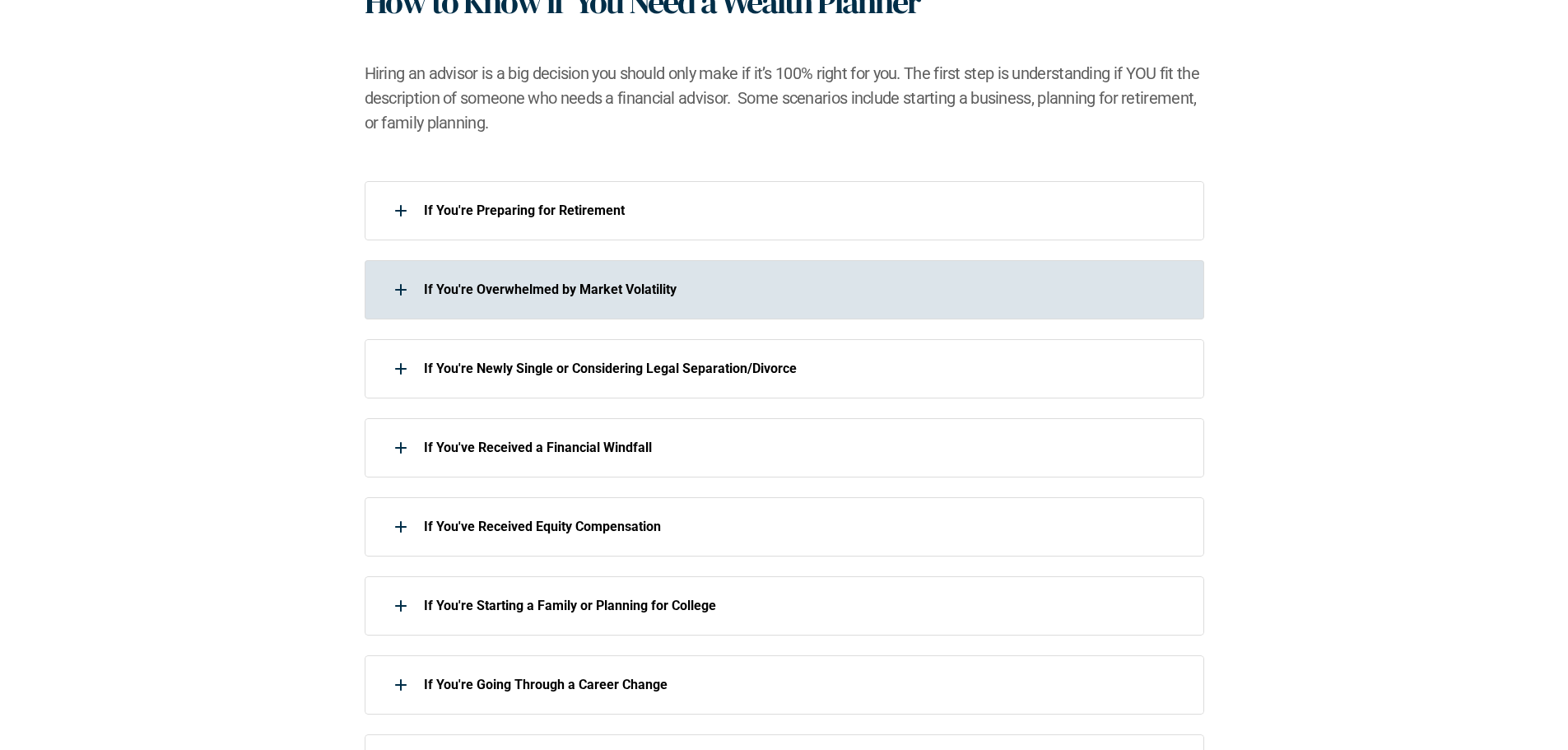
click at [915, 293] on p "If You're Overwhelmed by Market Volatility" at bounding box center [803, 289] width 759 height 16
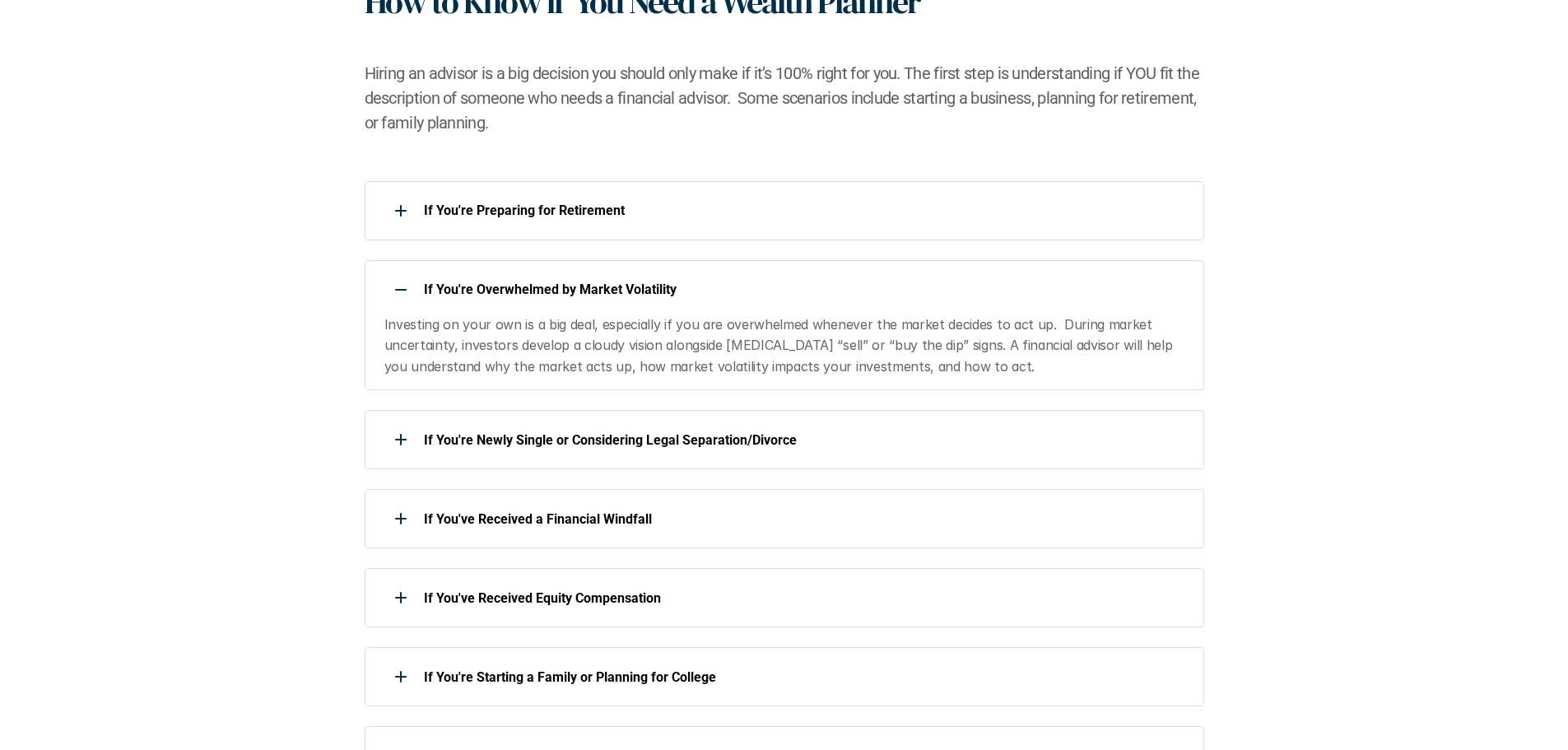
click at [903, 295] on p "If You're Overwhelmed by Market Volatility" at bounding box center [803, 289] width 759 height 16
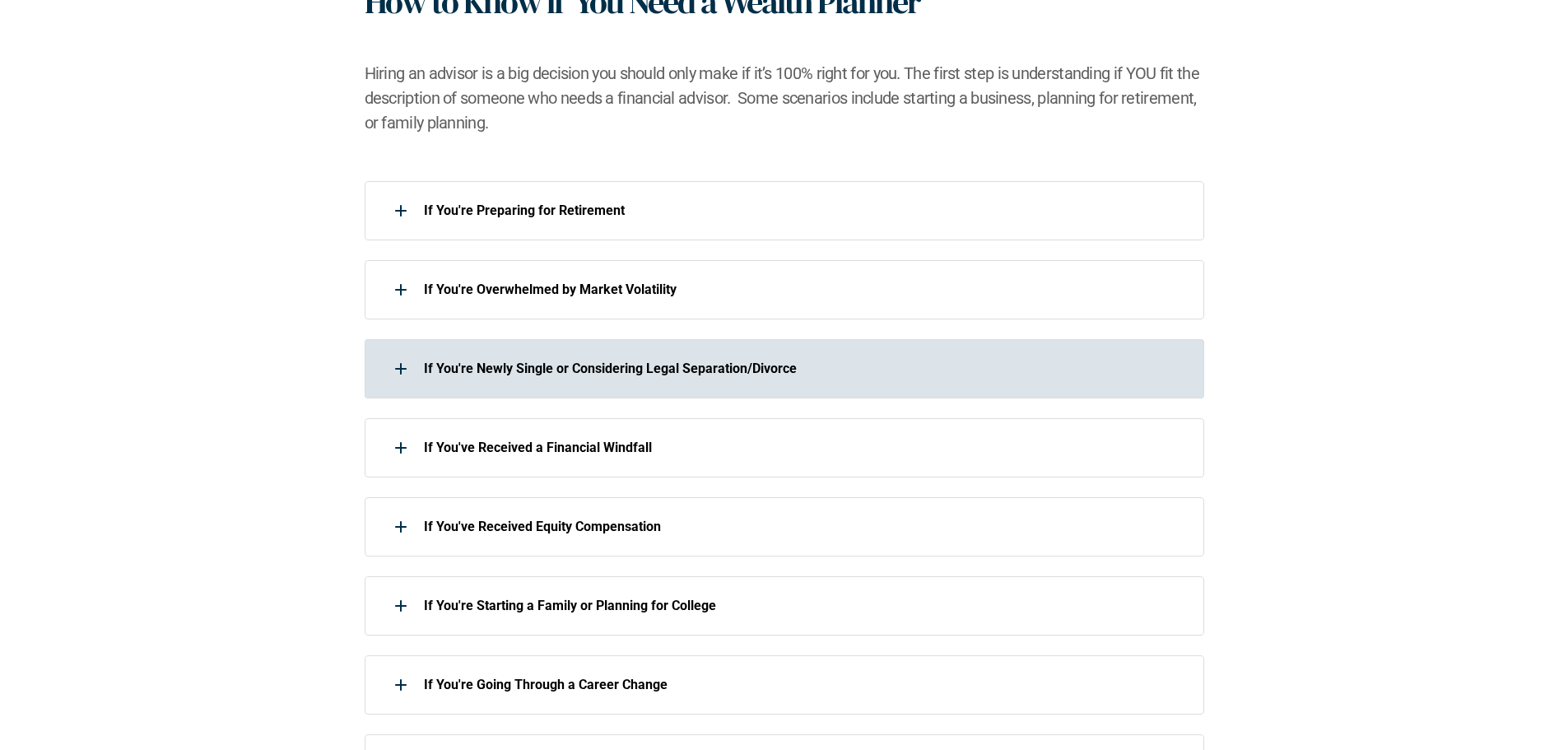
click at [870, 361] on p "If You're Newly Single or Considering Legal Separation/Divorce" at bounding box center [803, 368] width 759 height 16
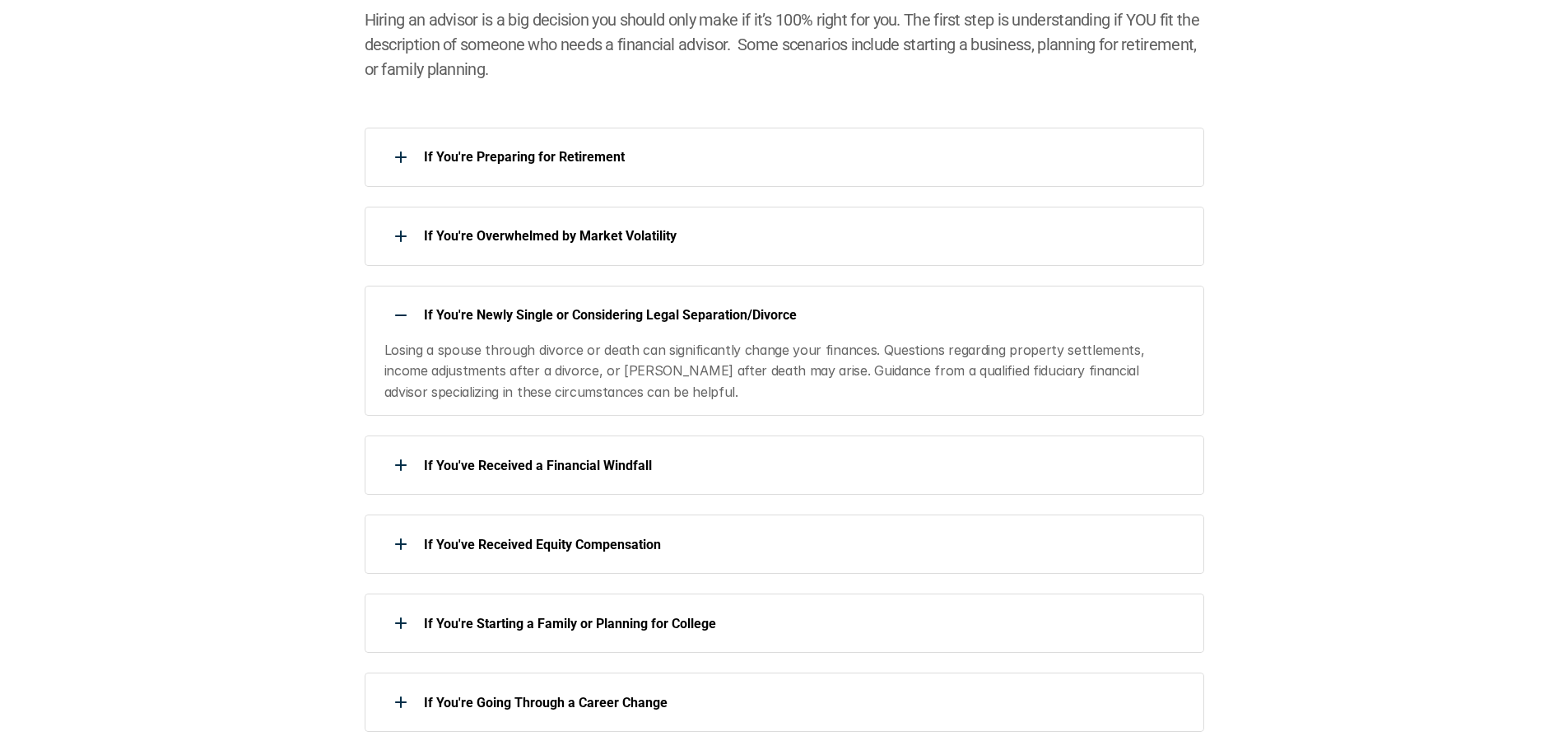
scroll to position [823, 0]
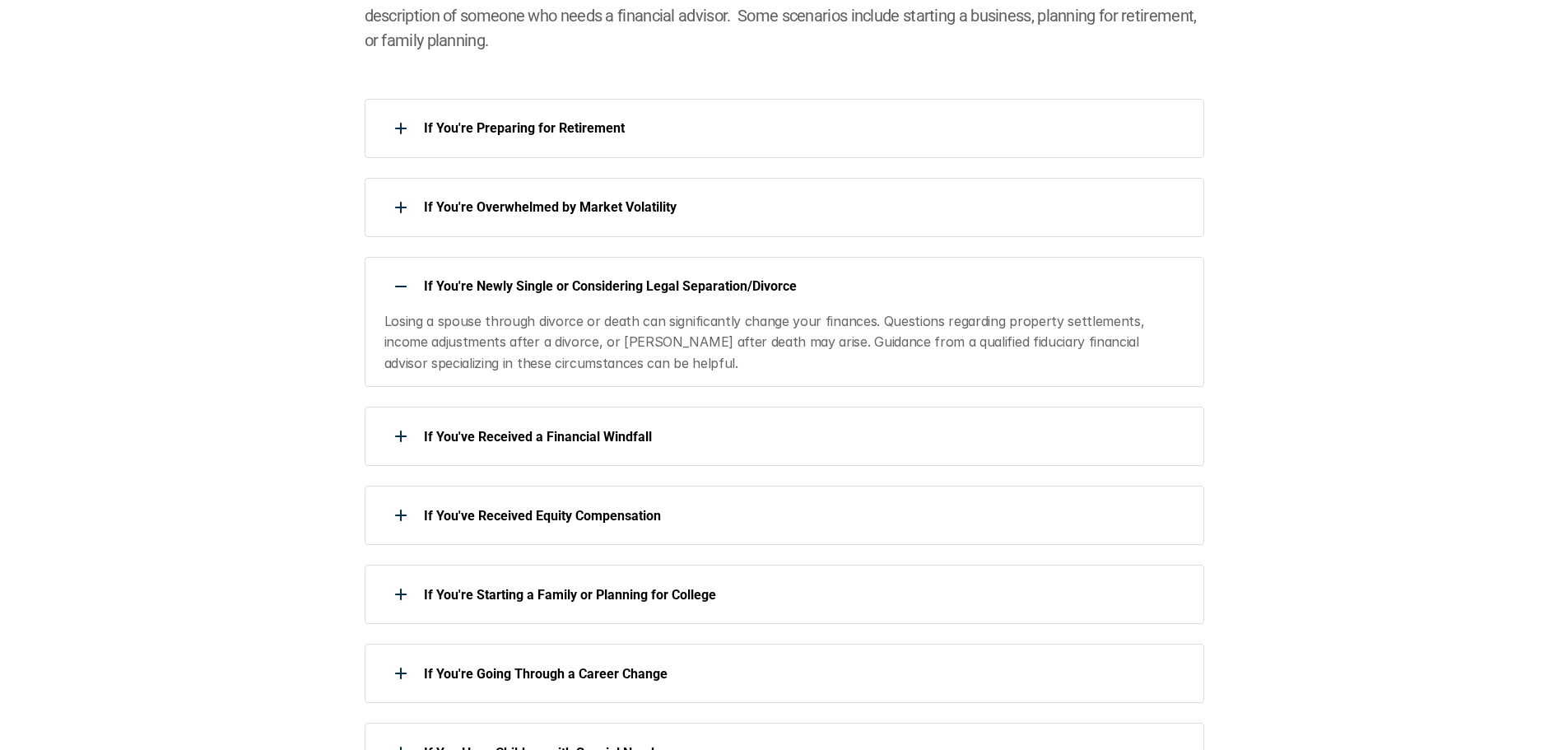
click at [748, 325] on p "Losing a spouse through divorce or death can significantly change your finances…" at bounding box center [784, 342] width 799 height 63
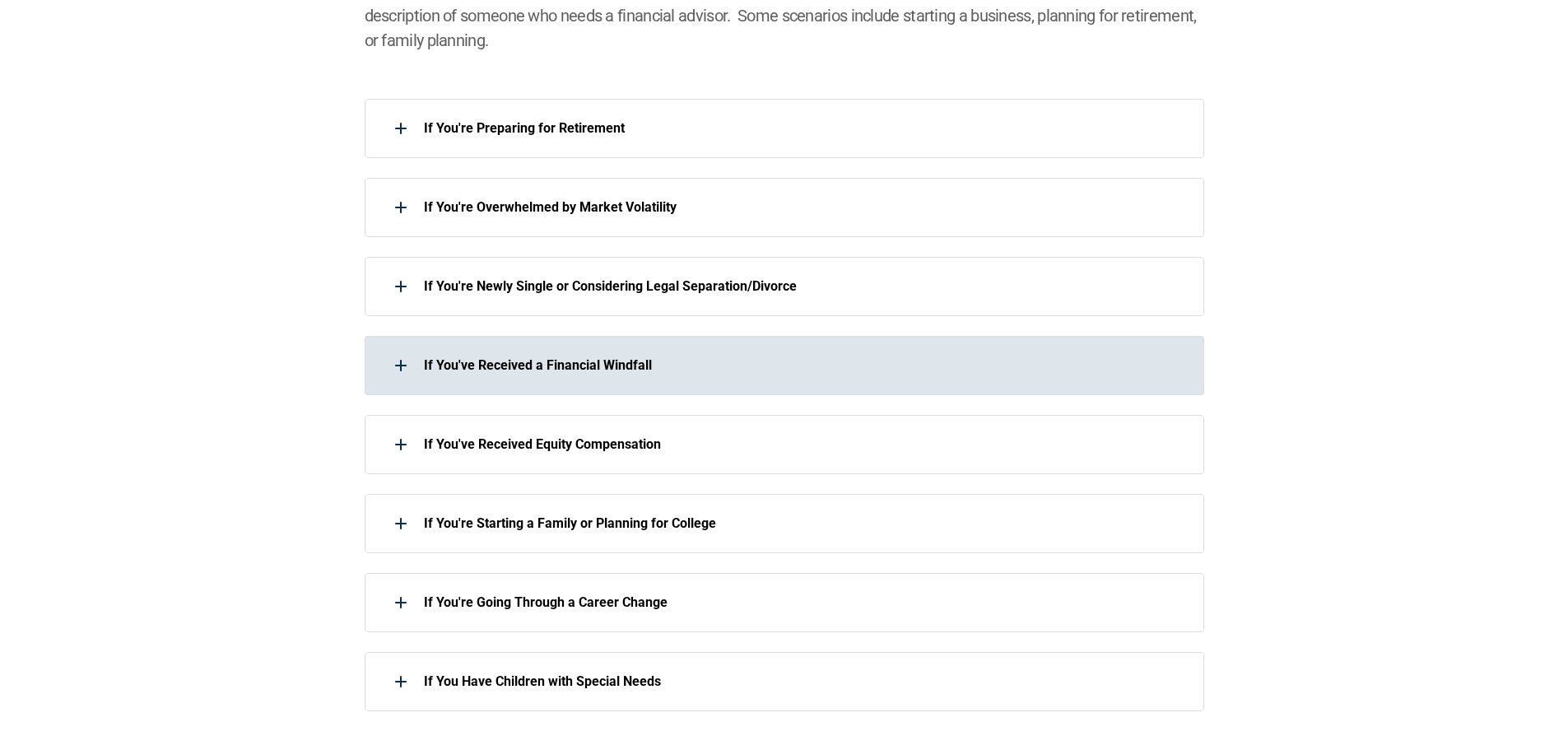
click at [655, 375] on div "If You've Received a Financial Windfall" at bounding box center [773, 366] width 818 height 33
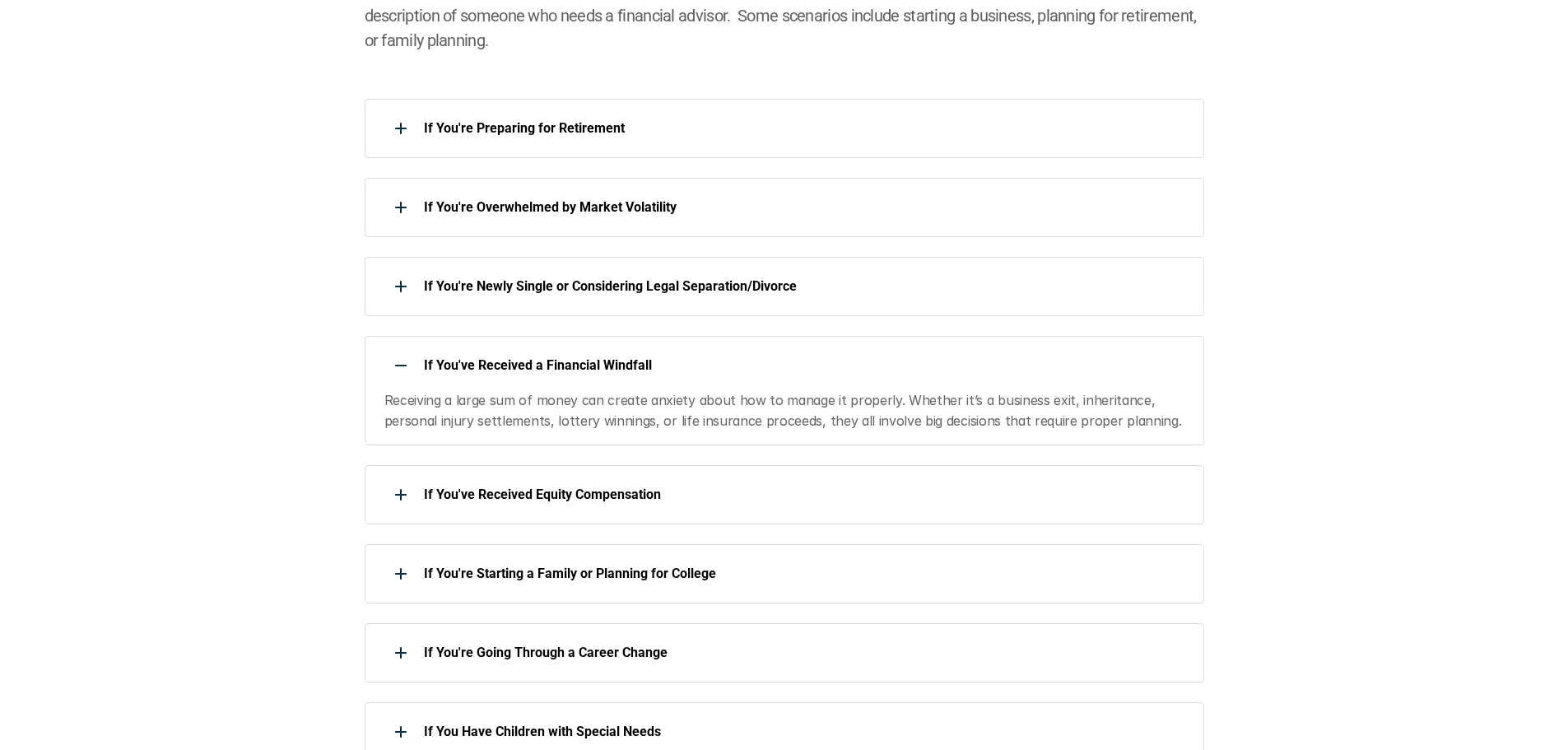
click at [733, 386] on div "If You've Received a Financial Windfall Receiving a large sum of money can crea…" at bounding box center [784, 390] width 839 height 109
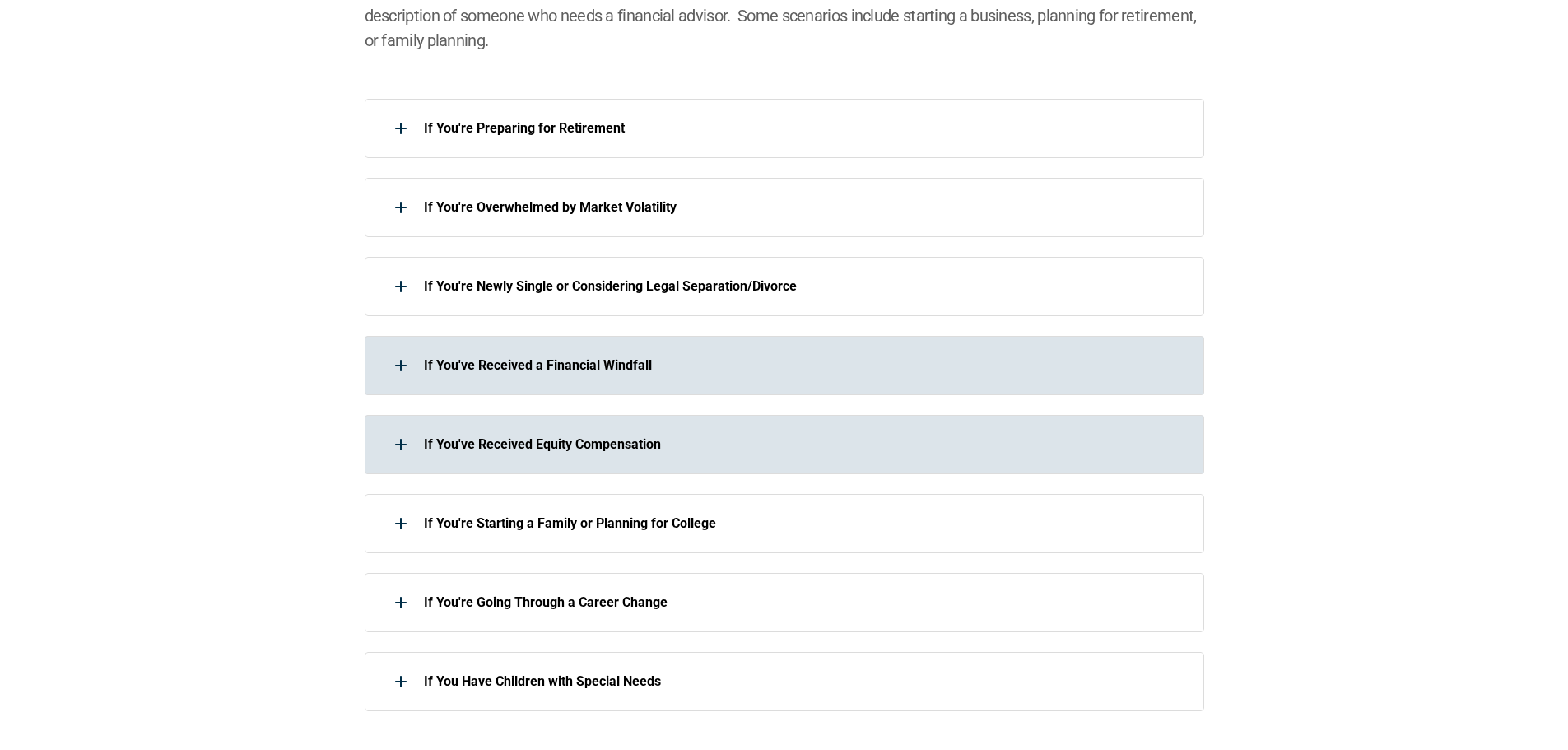
click at [684, 466] on div "If You've Received Equity Compensation" at bounding box center [784, 445] width 839 height 60
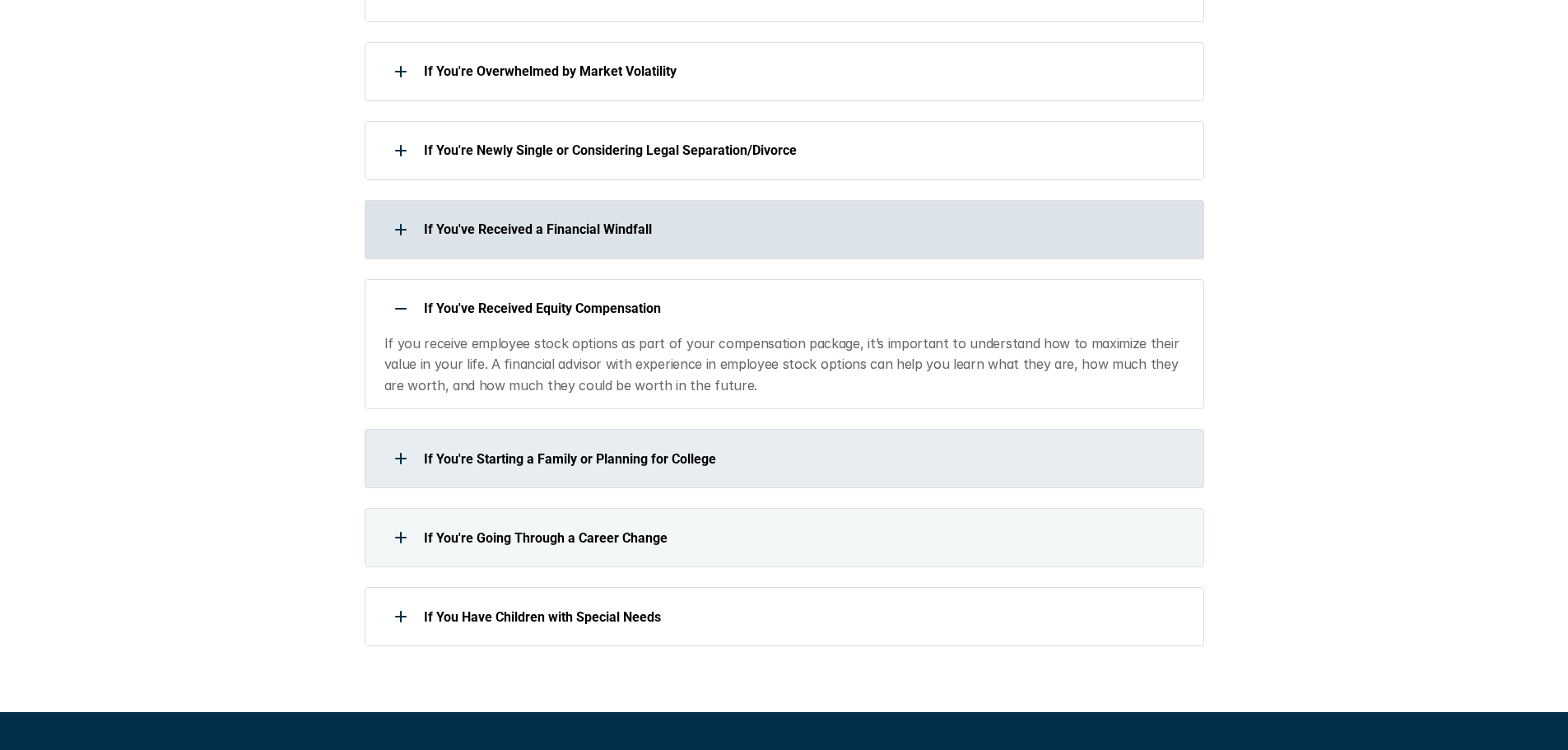
scroll to position [988, 0]
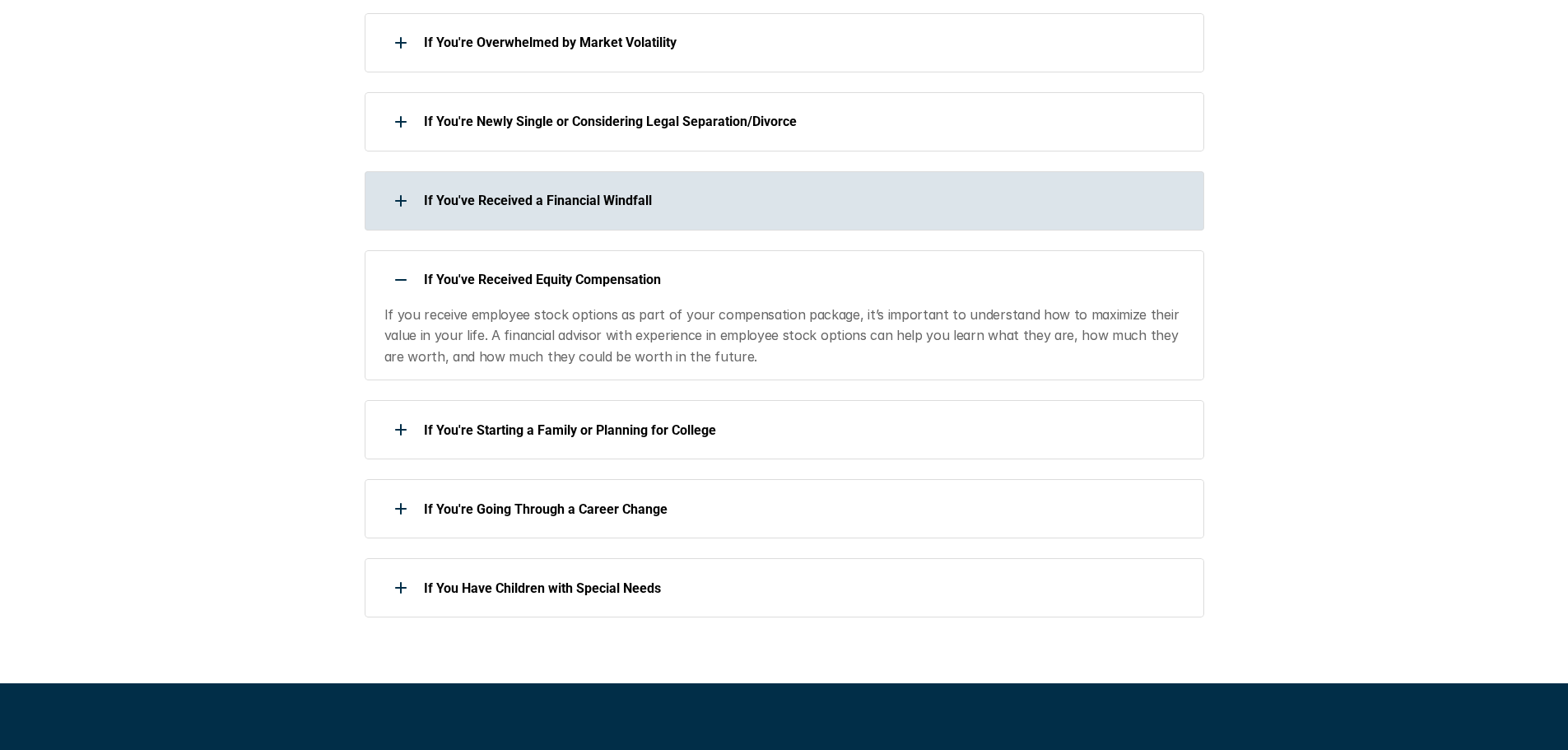
click at [731, 288] on div "If You've Received Equity Compensation" at bounding box center [773, 280] width 818 height 33
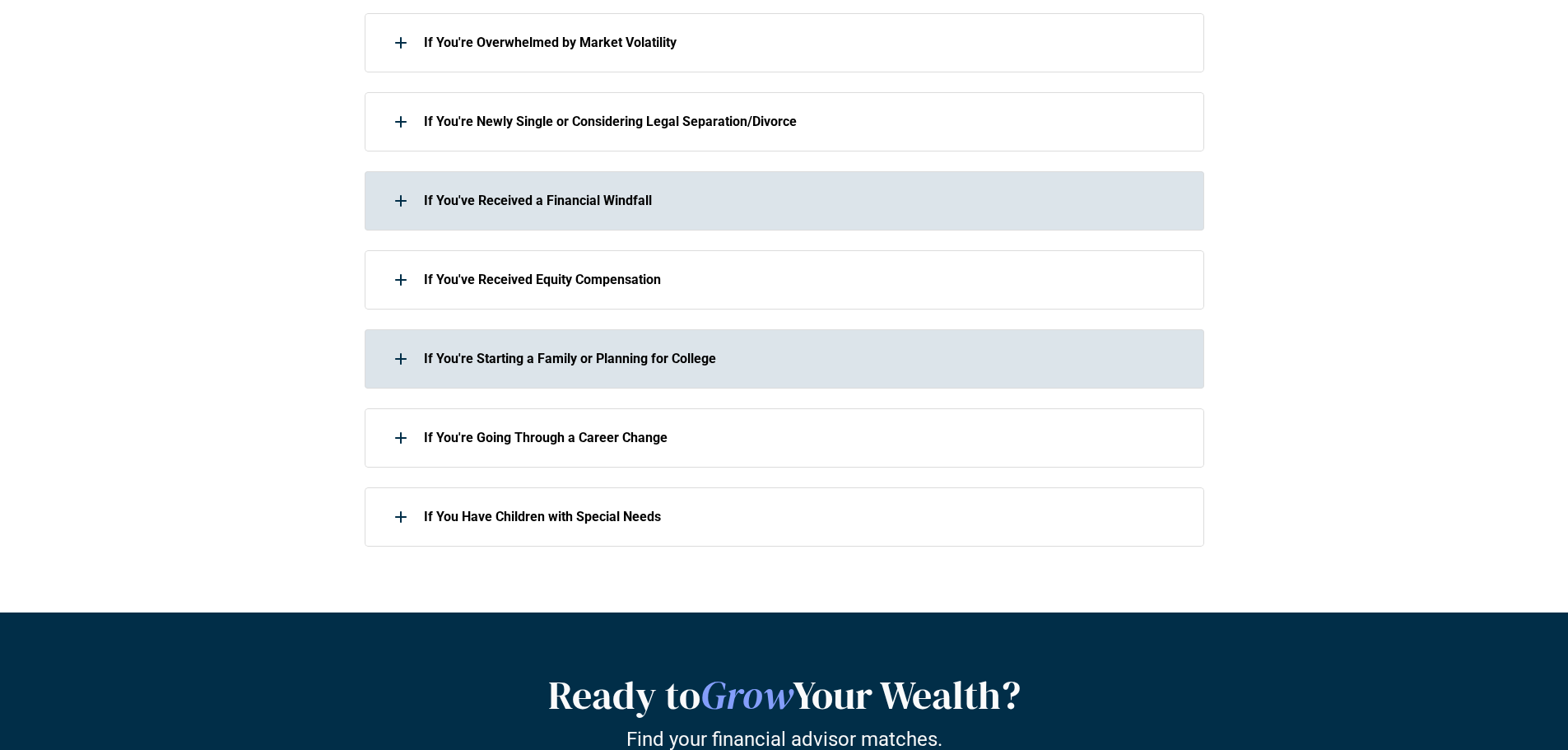
click at [774, 375] on div "If You're Starting a Family or Planning for College" at bounding box center [773, 359] width 818 height 33
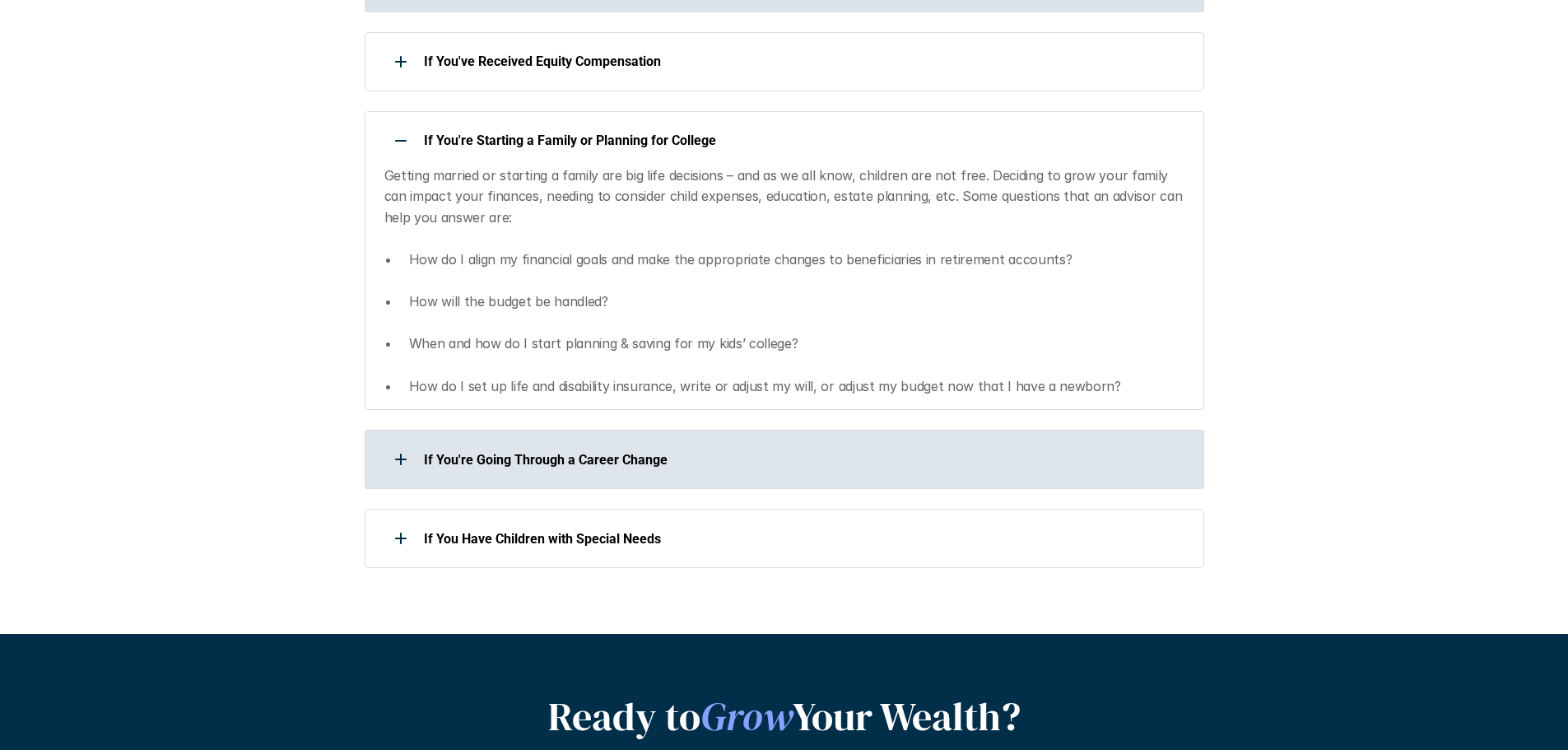
scroll to position [1235, 0]
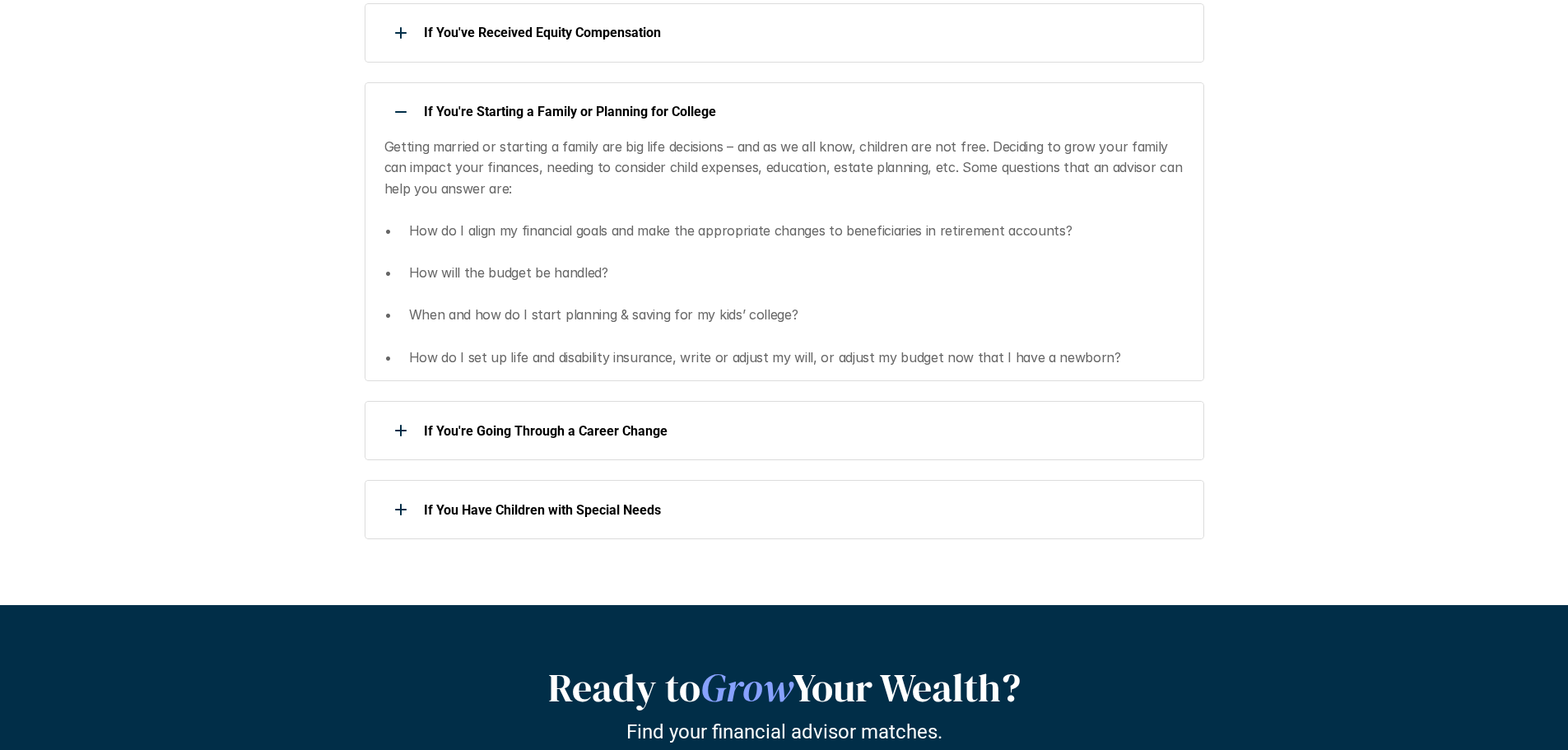
click at [757, 182] on p "Getting married or starting a family are big life decisions – and as we all kno…" at bounding box center [784, 179] width 799 height 84
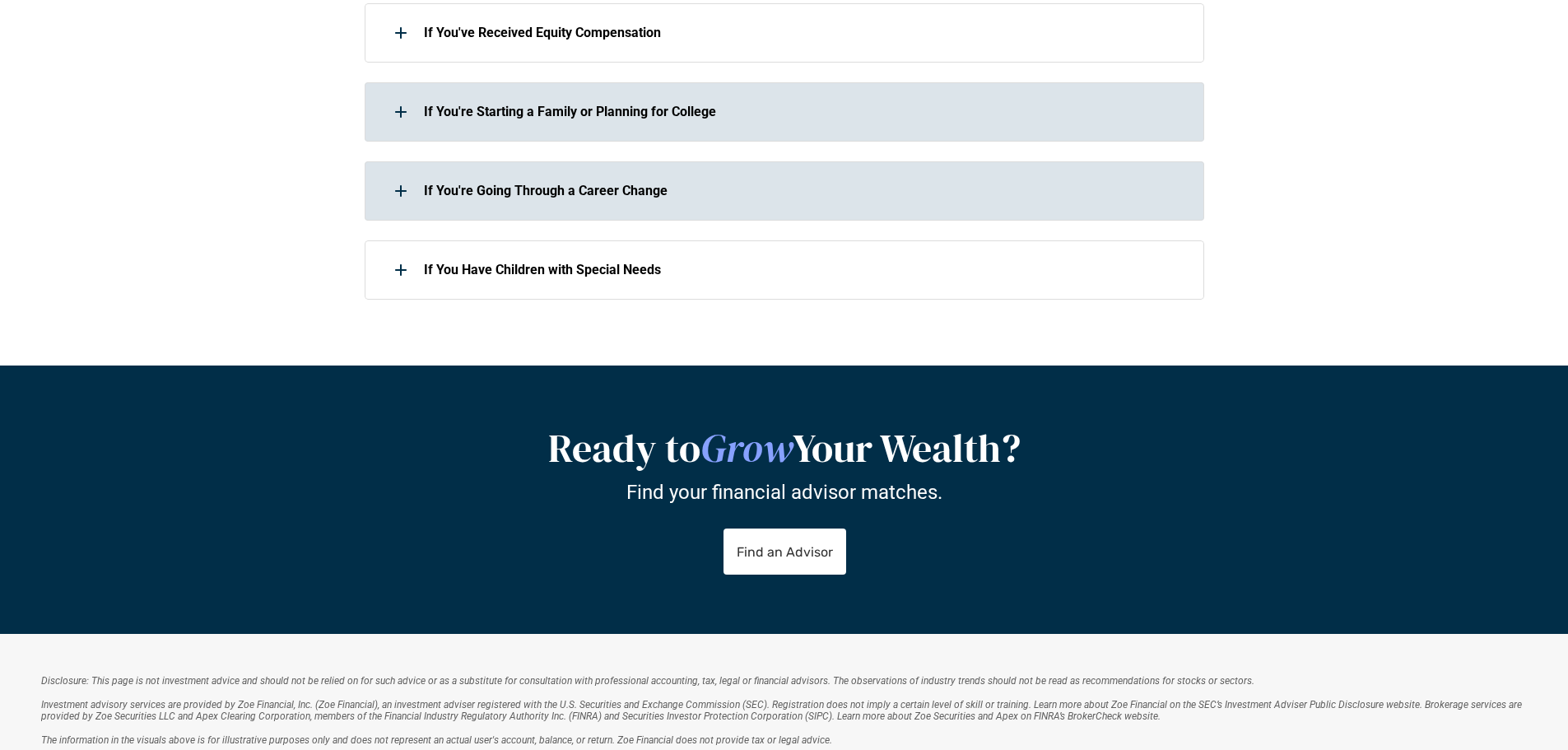
click at [712, 198] on p "If You're Going Through a Career Change" at bounding box center [803, 190] width 759 height 16
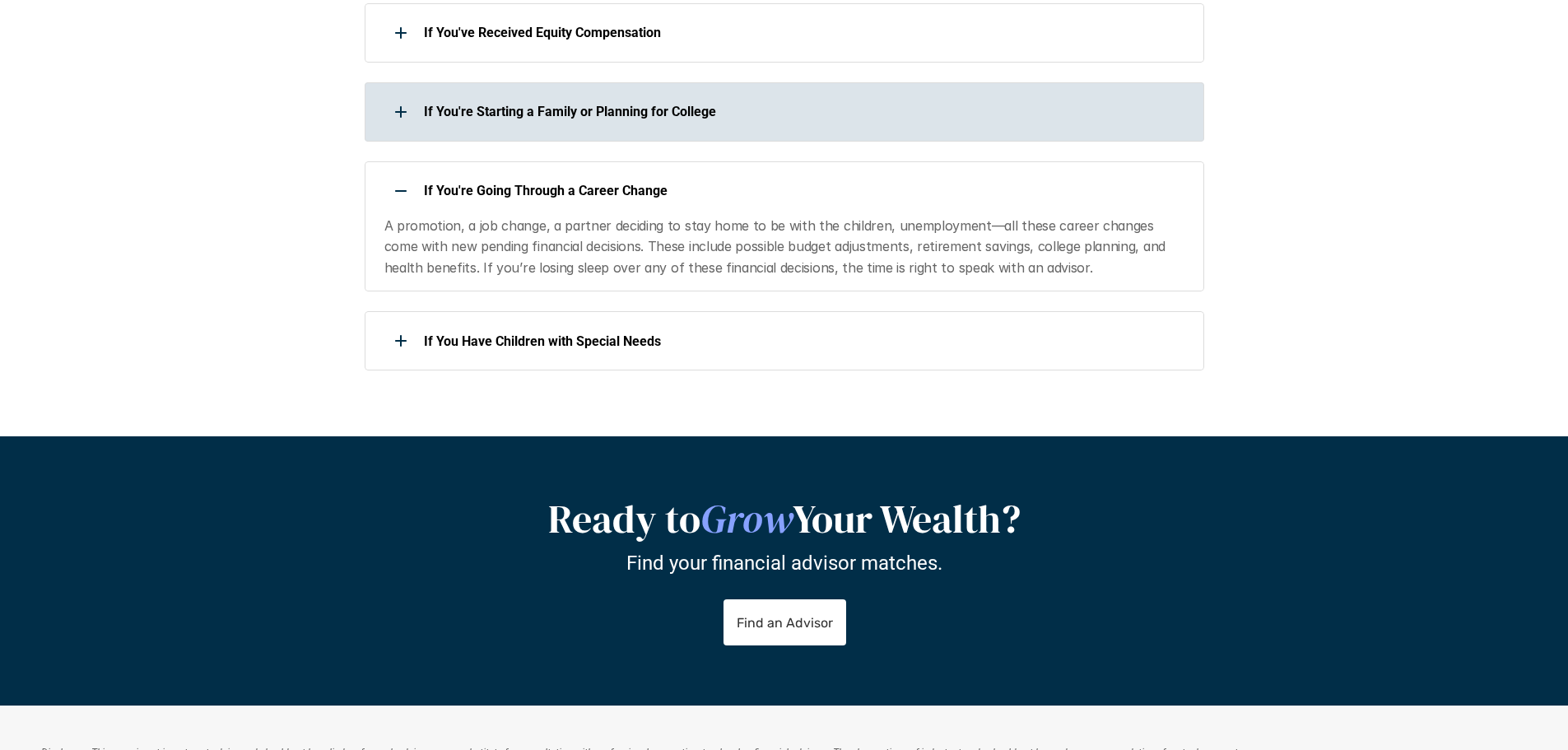
click at [834, 190] on p "If You're Going Through a Career Change" at bounding box center [803, 190] width 759 height 16
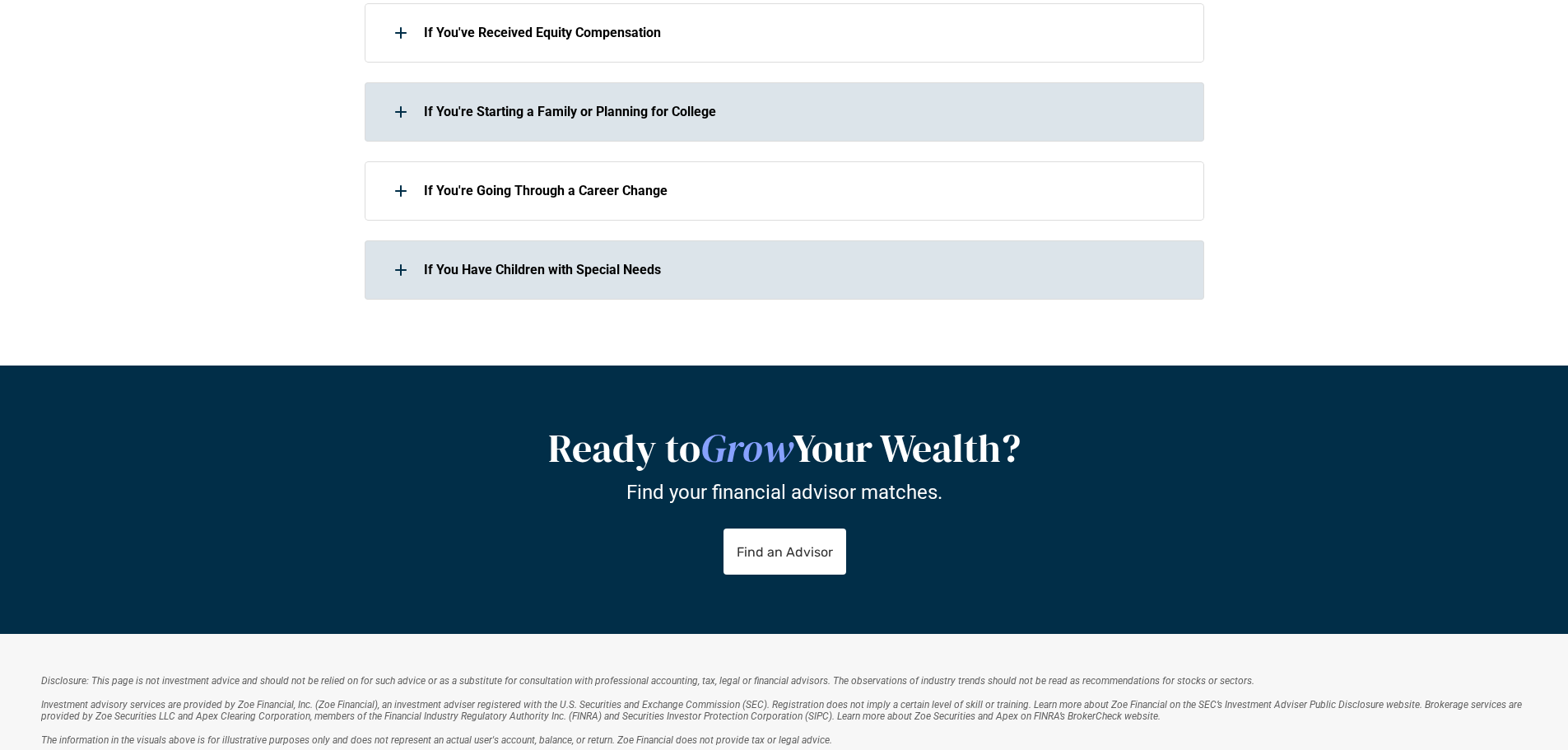
click at [795, 270] on p "If You Have Children with Special Needs" at bounding box center [803, 270] width 759 height 16
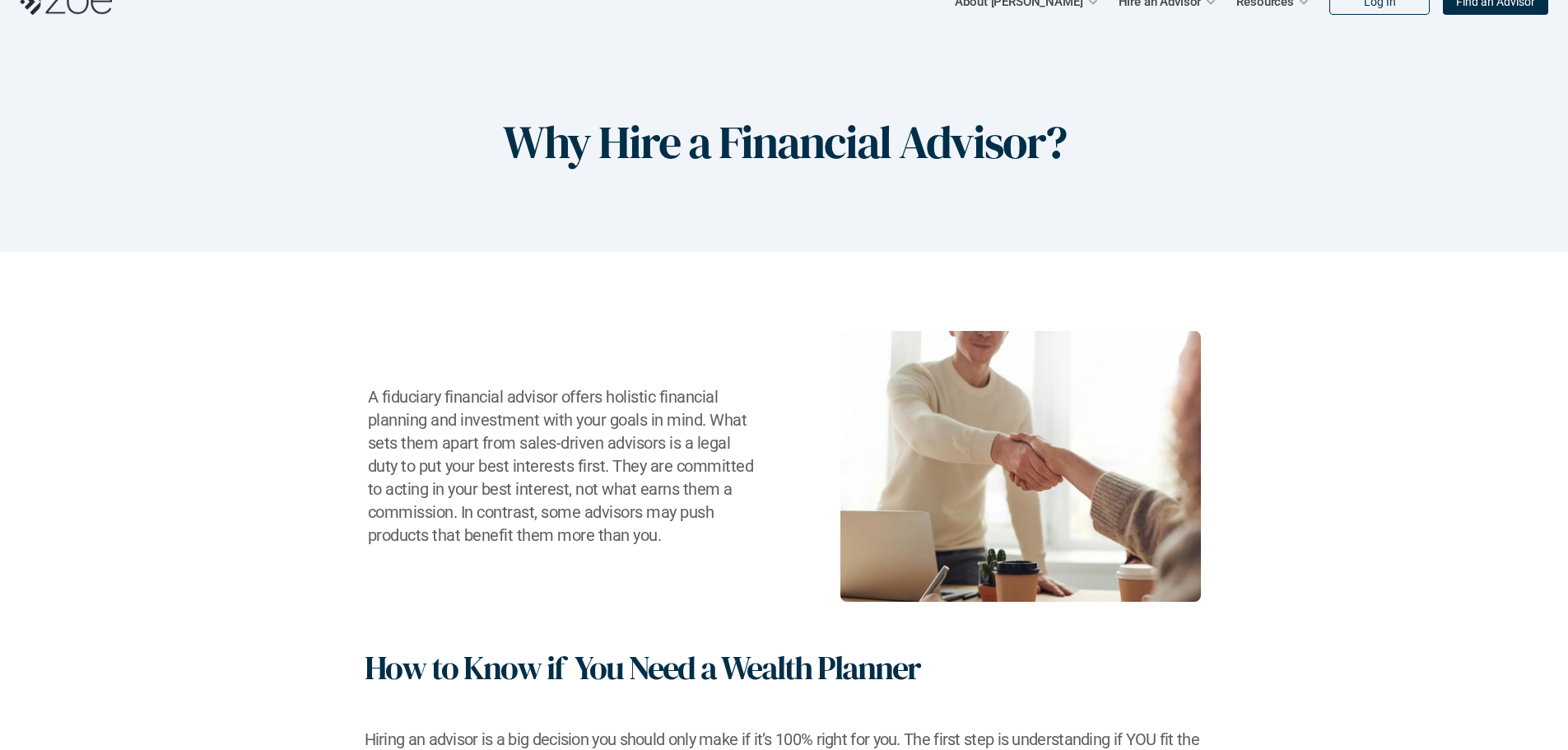
scroll to position [0, 0]
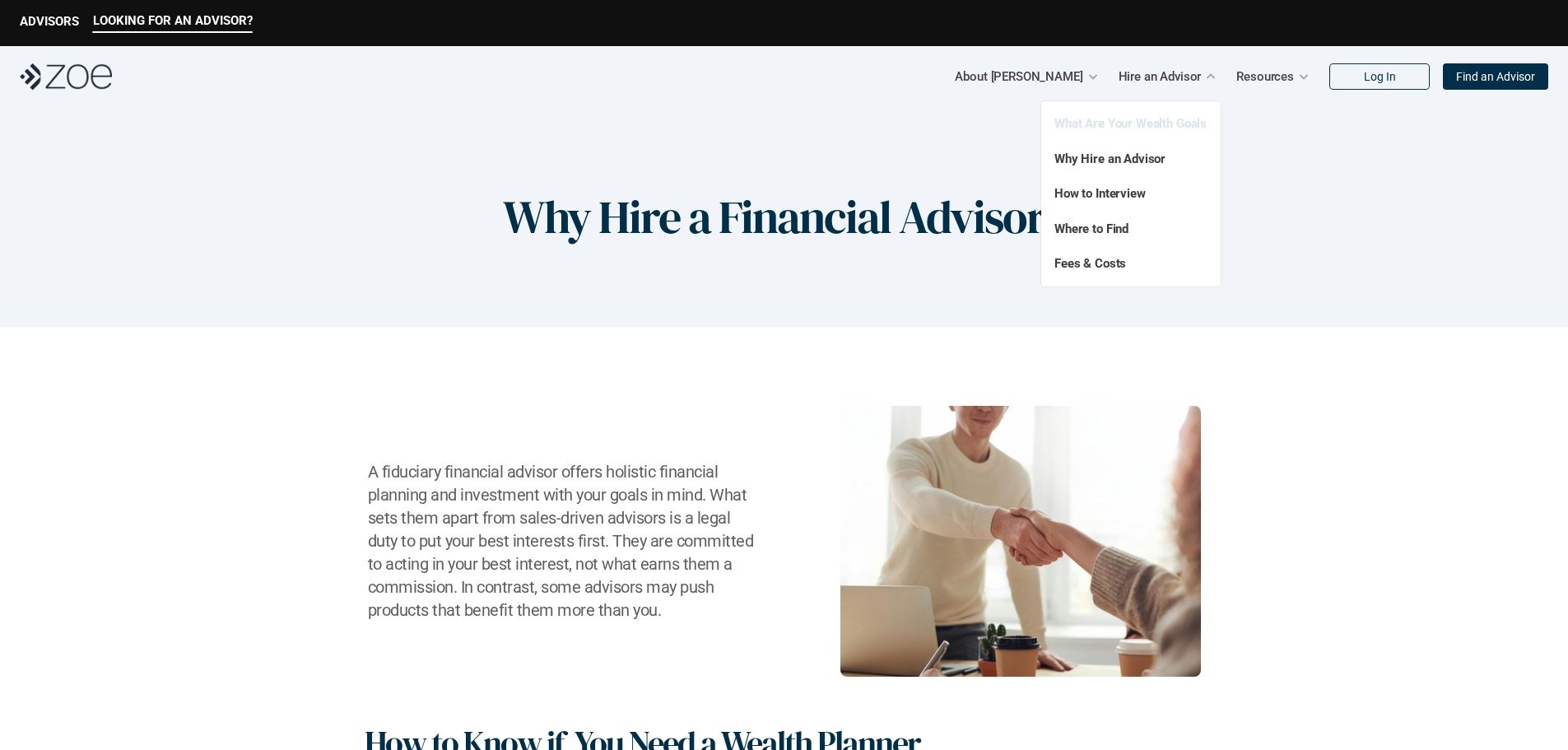
click at [1140, 125] on link "What Are Your Wealth Goals" at bounding box center [1130, 124] width 152 height 15
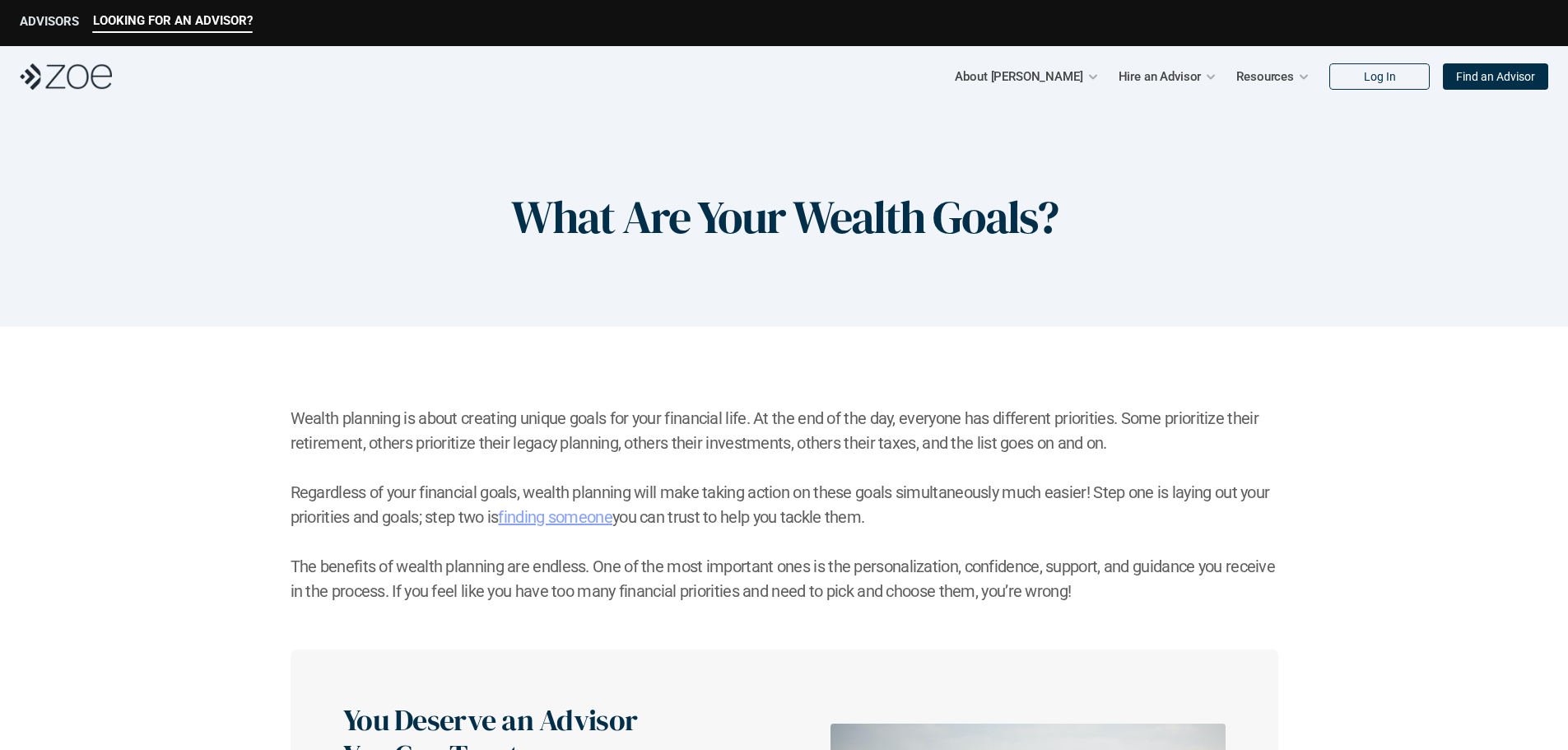
click at [44, 20] on p "ADVISORS" at bounding box center [49, 21] width 60 height 15
